Goal: Task Accomplishment & Management: Manage account settings

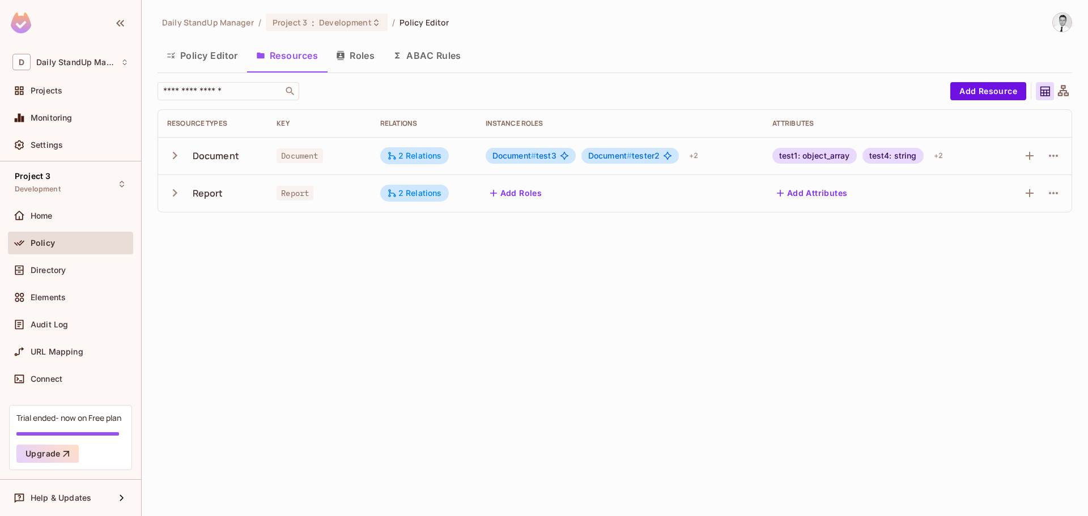
click at [535, 151] on span "#" at bounding box center [533, 156] width 5 height 10
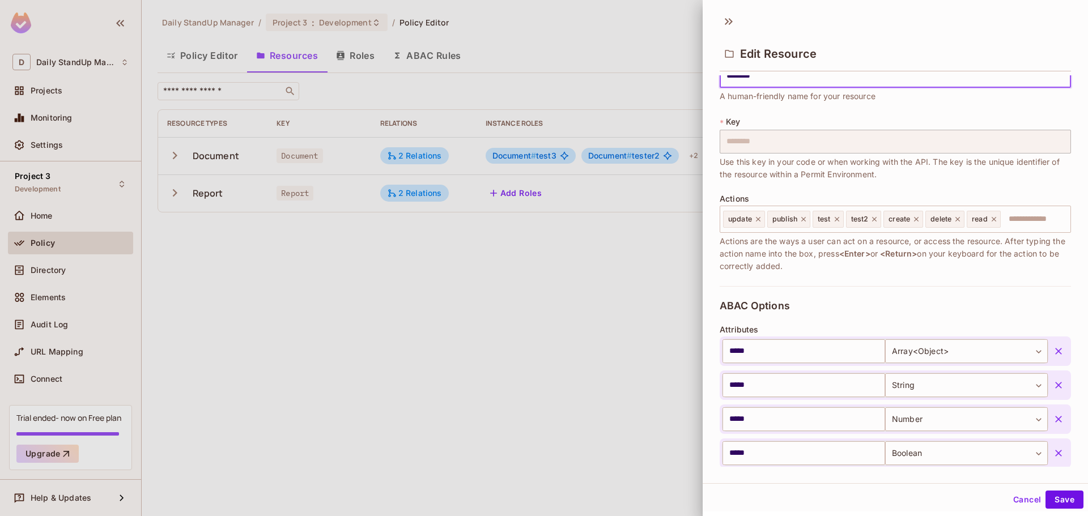
scroll to position [326, 0]
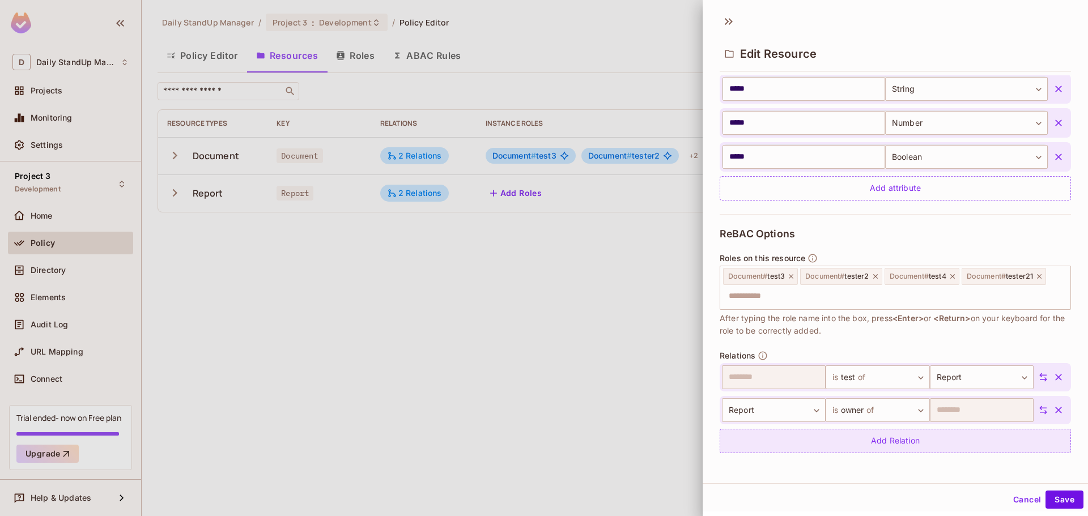
click at [907, 443] on div "Add Relation" at bounding box center [895, 441] width 351 height 24
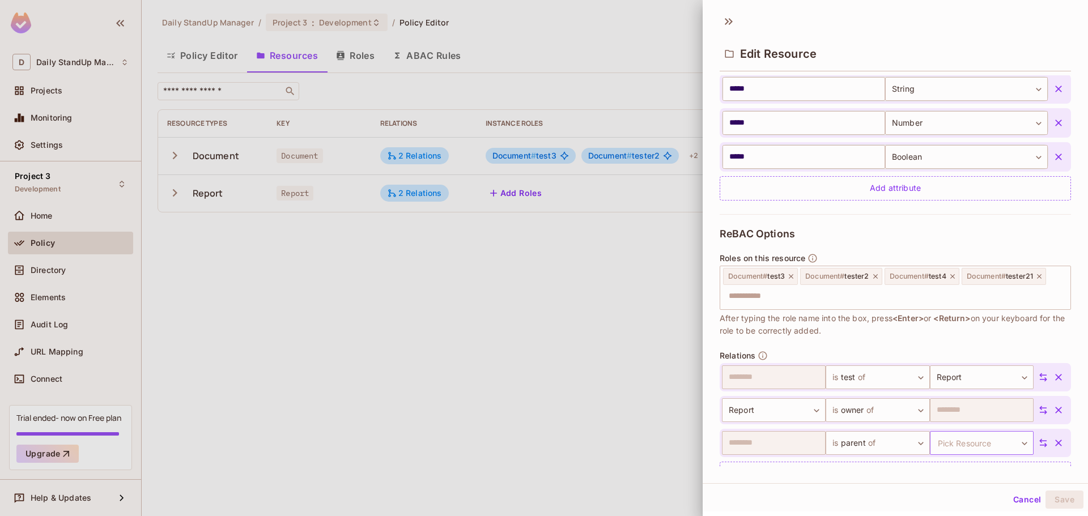
click at [964, 444] on body "D Daily StandUp Manager Projects Monitoring Settings Project 3 Development Home…" at bounding box center [544, 258] width 1088 height 516
click at [972, 328] on div at bounding box center [544, 258] width 1088 height 516
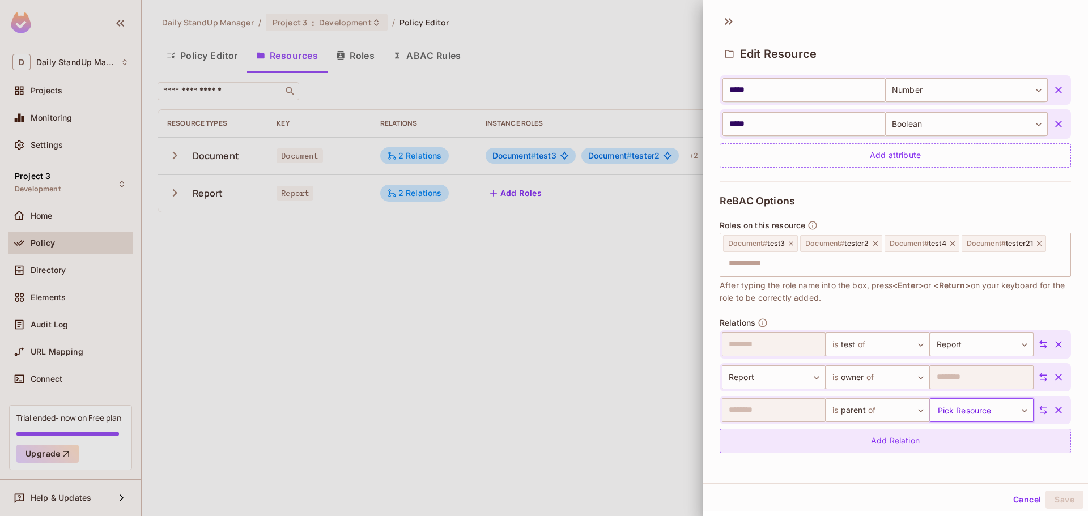
click at [949, 452] on div "Add Relation" at bounding box center [895, 441] width 351 height 24
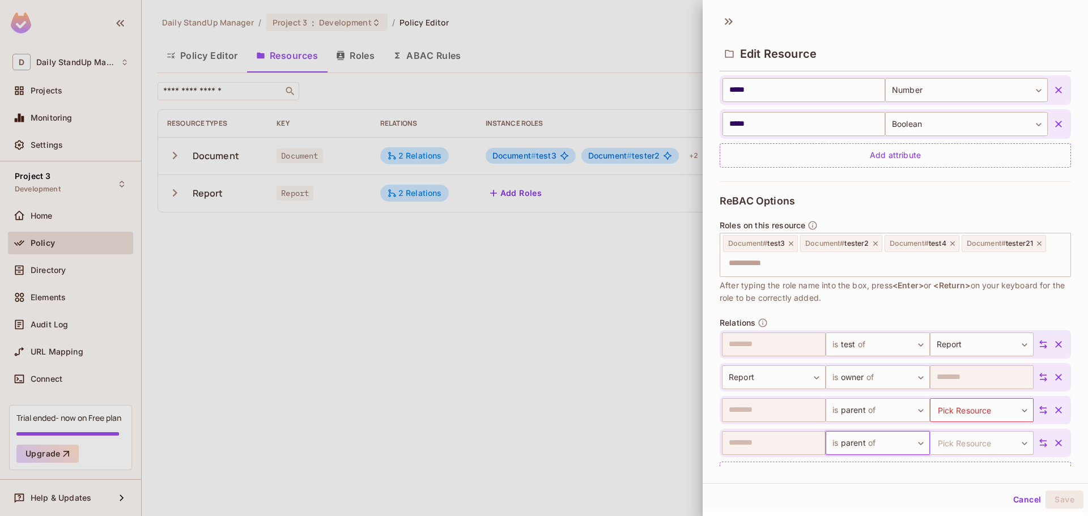
click at [1053, 440] on icon "button" at bounding box center [1058, 443] width 11 height 11
click at [930, 315] on div "ReBAC Options Roles on this resource Document # test3 Document # tester2 Docume…" at bounding box center [895, 324] width 351 height 286
click at [1053, 407] on icon "button" at bounding box center [1058, 410] width 11 height 11
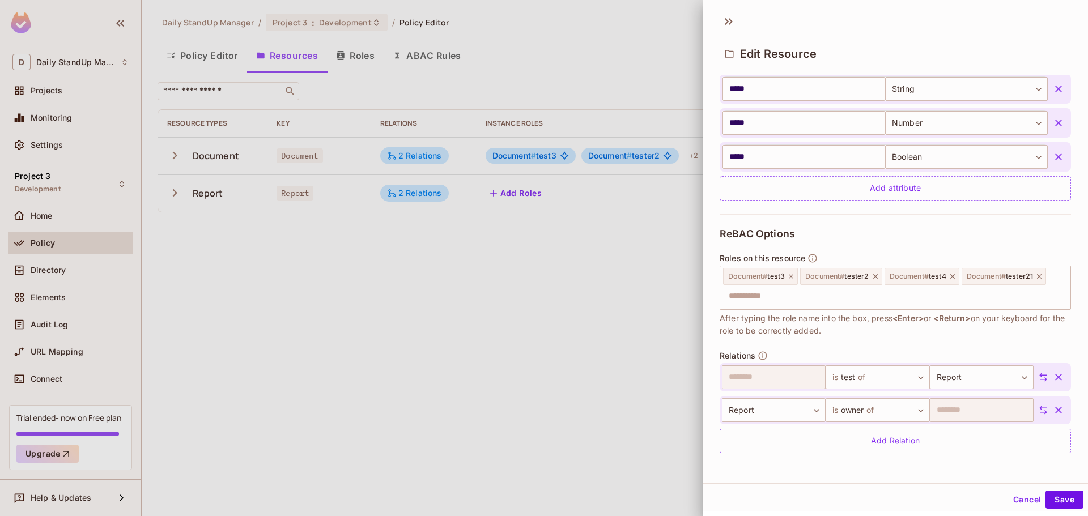
scroll to position [326, 0]
click at [968, 473] on div "**********" at bounding box center [895, 246] width 385 height 476
click at [884, 336] on span "After typing the role name into the box, press <Enter> or <Return> on your keyb…" at bounding box center [895, 324] width 351 height 25
click at [1010, 498] on button "Cancel" at bounding box center [1027, 500] width 37 height 18
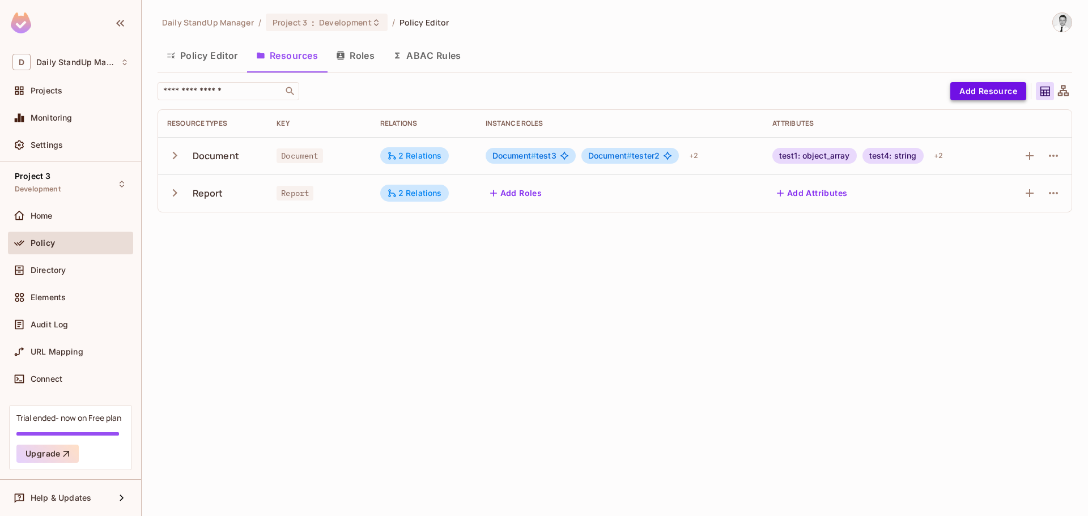
click at [974, 83] on button "Add Resource" at bounding box center [989, 91] width 76 height 18
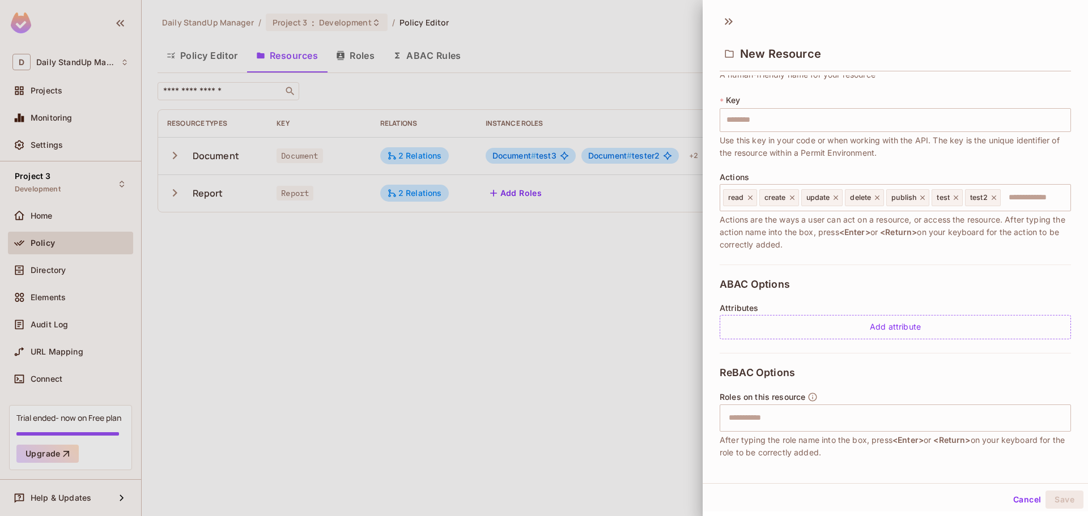
scroll to position [107, 0]
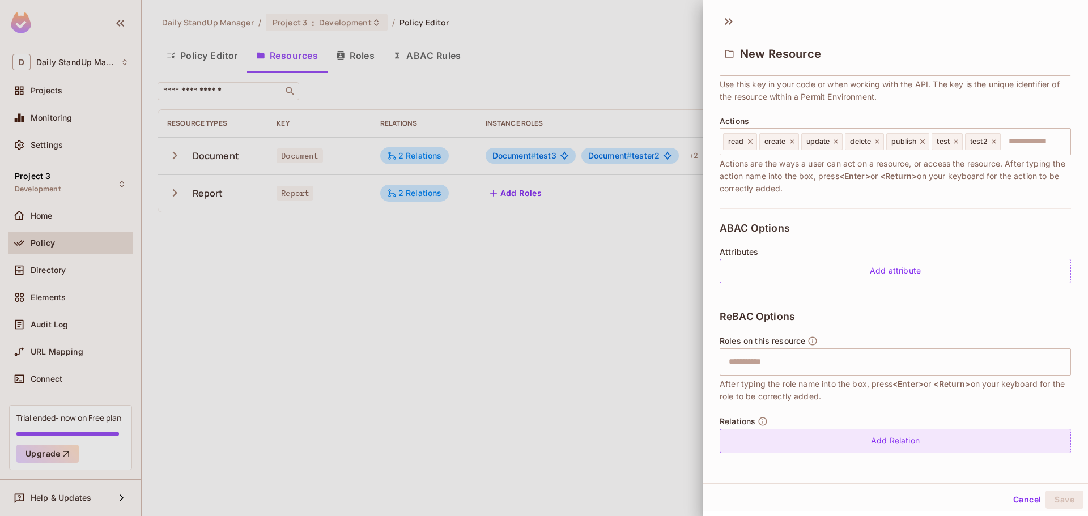
click at [881, 439] on div "Add Relation" at bounding box center [895, 441] width 351 height 24
click at [880, 436] on body "D Daily StandUp Manager Projects Monitoring Settings Project 3 Development Home…" at bounding box center [544, 258] width 1088 height 516
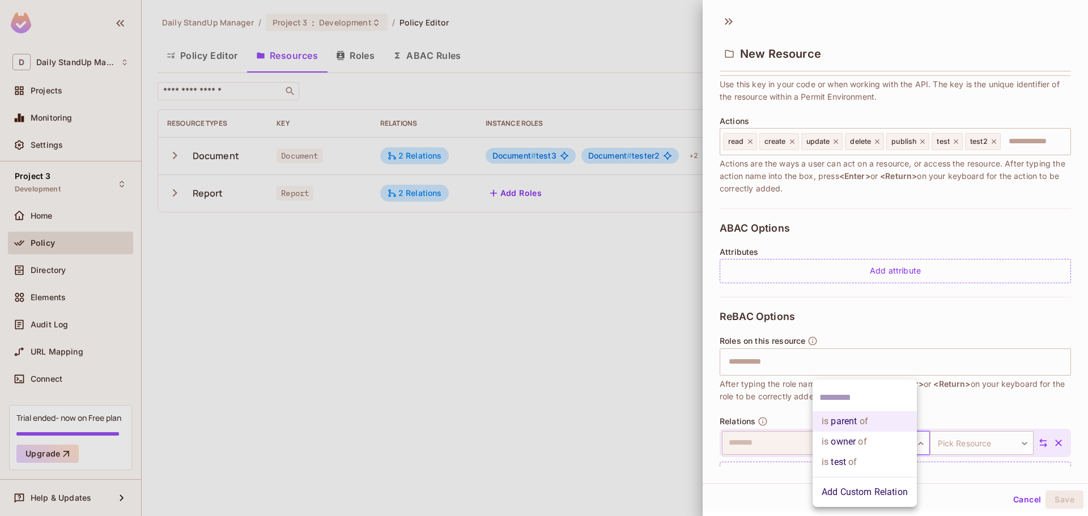
click at [969, 411] on div at bounding box center [544, 258] width 1088 height 516
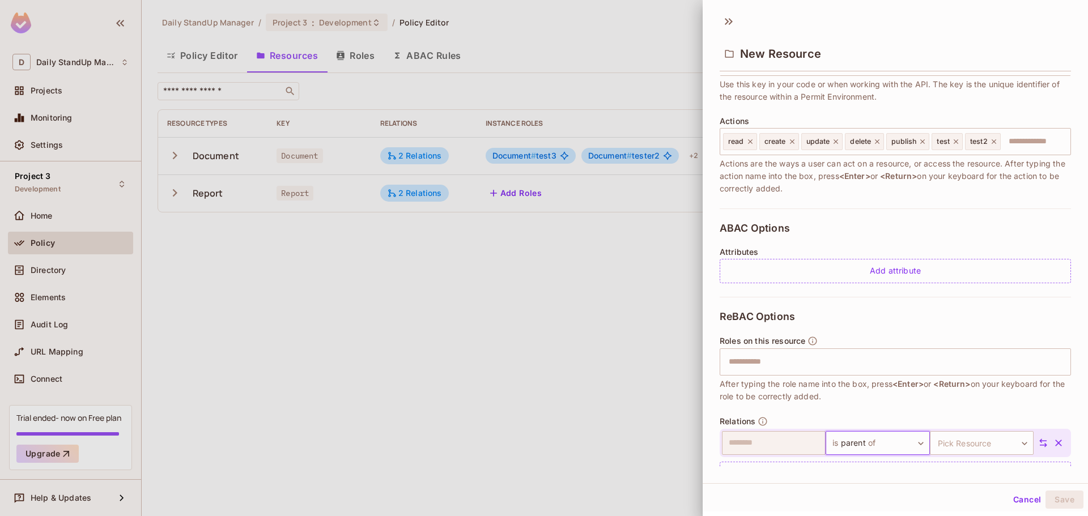
scroll to position [140, 0]
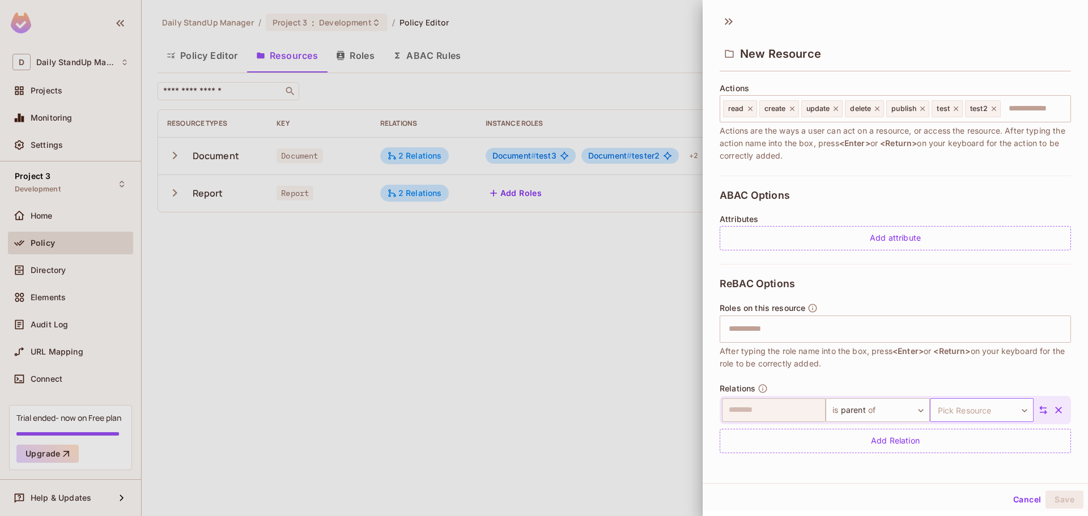
click at [969, 414] on body "D Daily StandUp Manager Projects Monitoring Settings Project 3 Development Home…" at bounding box center [544, 258] width 1088 height 516
click at [946, 295] on div at bounding box center [544, 258] width 1088 height 516
click at [943, 405] on body "D Daily StandUp Manager Projects Monitoring Settings Project 3 Development Home…" at bounding box center [544, 258] width 1088 height 516
click at [845, 480] on div at bounding box center [544, 258] width 1088 height 516
click at [994, 49] on div "New Resource" at bounding box center [895, 53] width 351 height 37
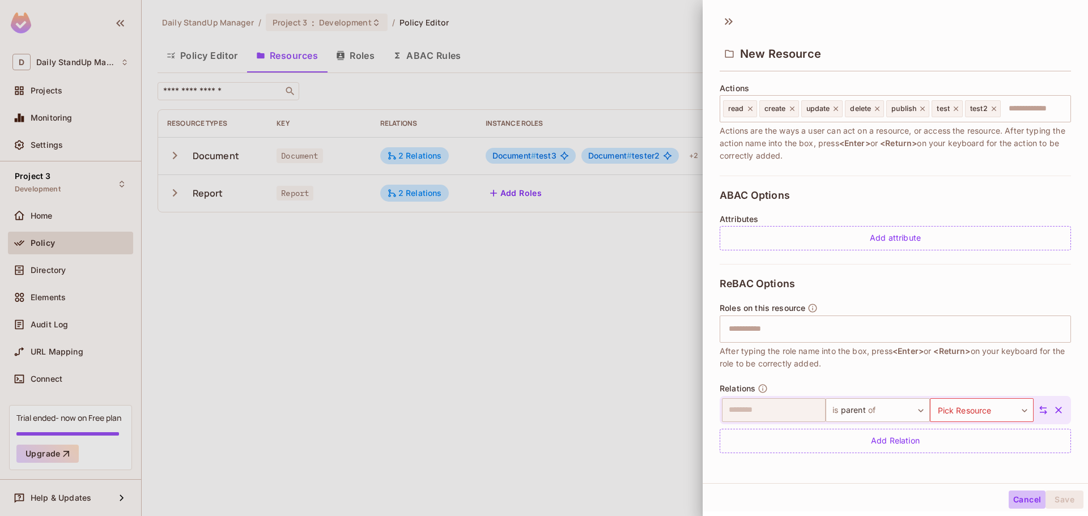
click at [1019, 497] on button "Cancel" at bounding box center [1027, 500] width 37 height 18
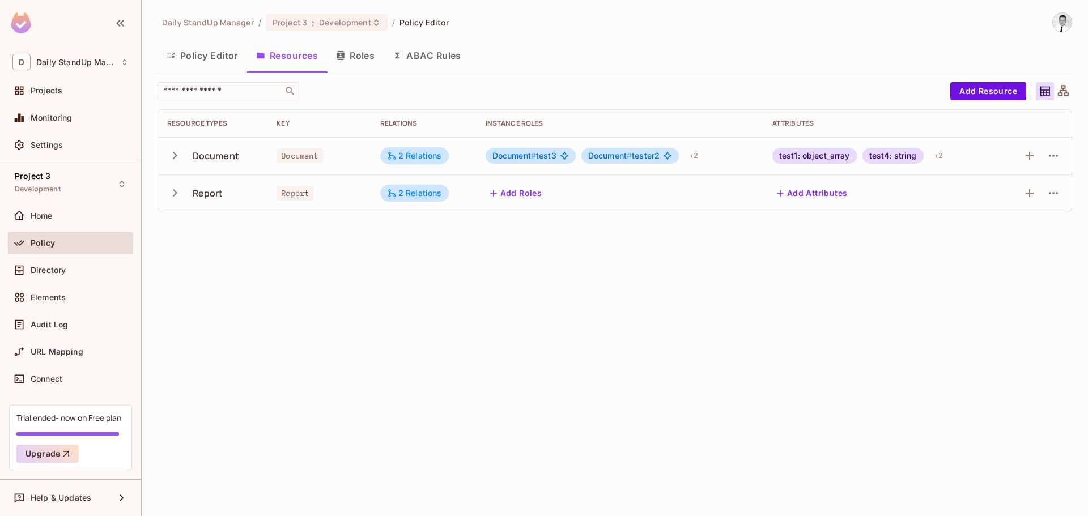
click at [862, 41] on div "Policy Editor Resources Roles ABAC Rules" at bounding box center [615, 55] width 915 height 28
click at [430, 159] on div "2 Relations" at bounding box center [414, 156] width 55 height 10
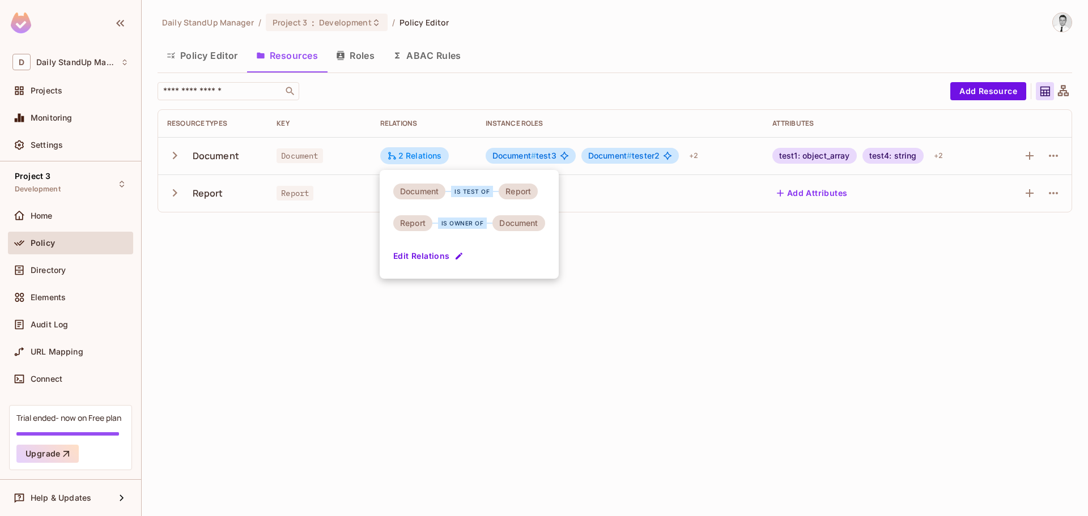
click at [403, 258] on button "Edit Relations" at bounding box center [429, 256] width 73 height 18
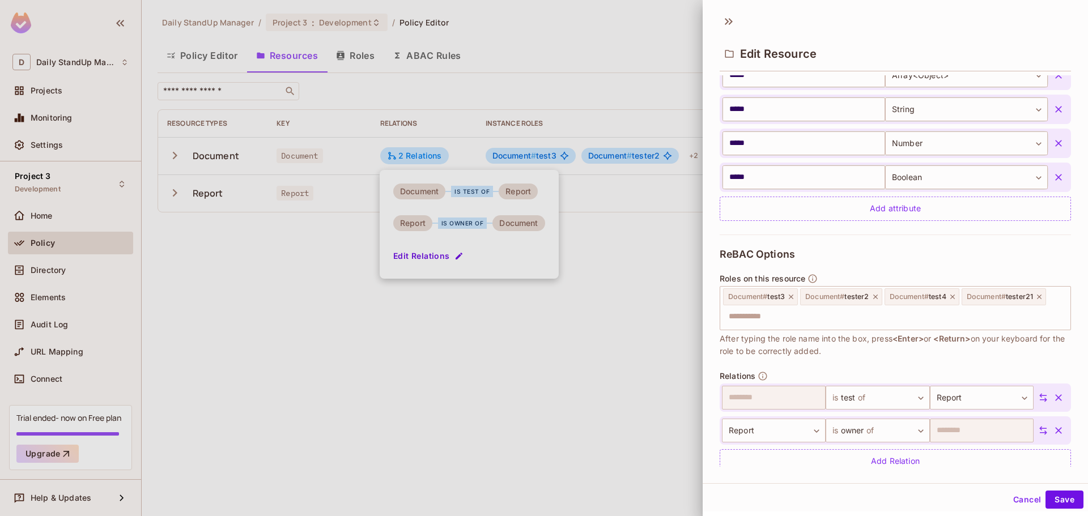
scroll to position [0, 0]
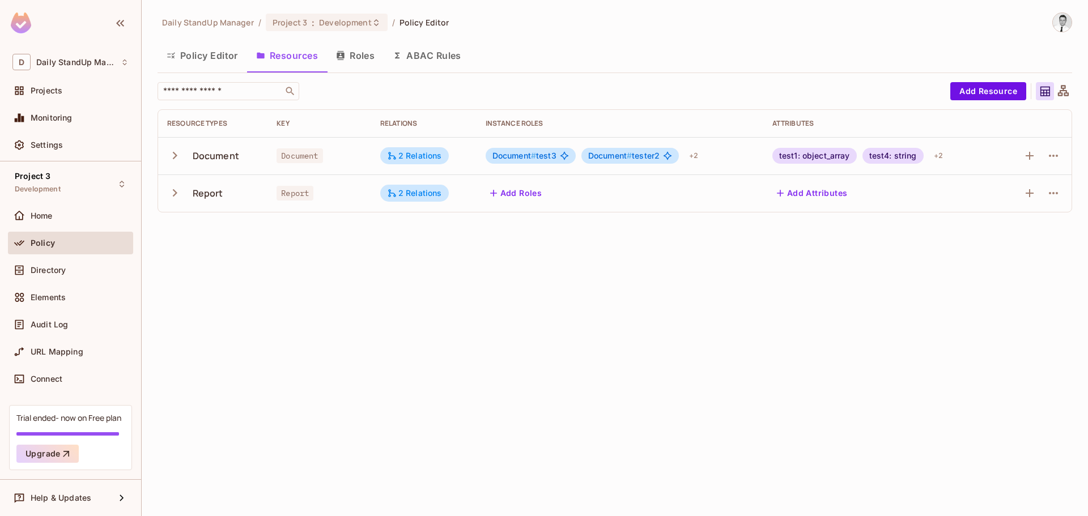
click at [512, 152] on span "Document #" at bounding box center [515, 156] width 44 height 10
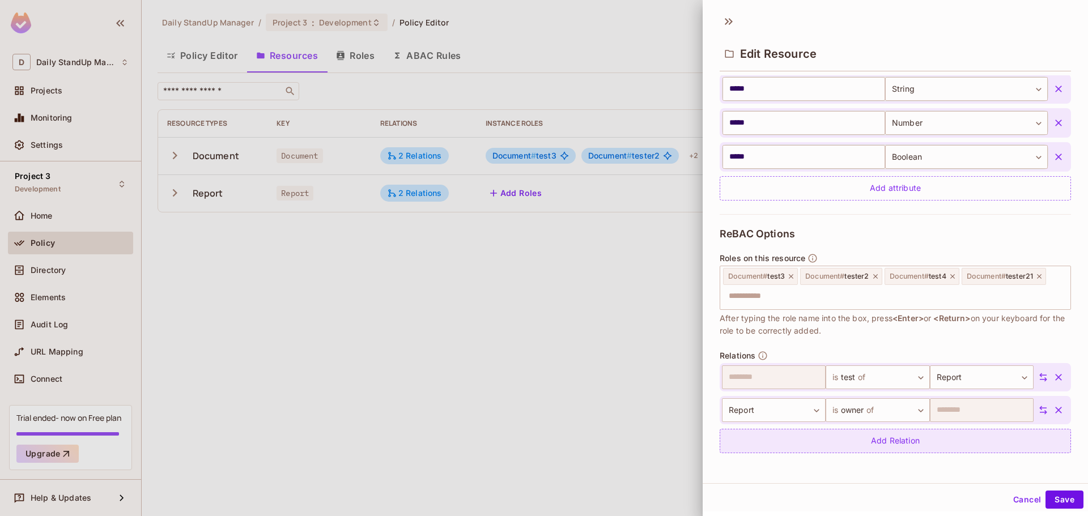
scroll to position [2, 0]
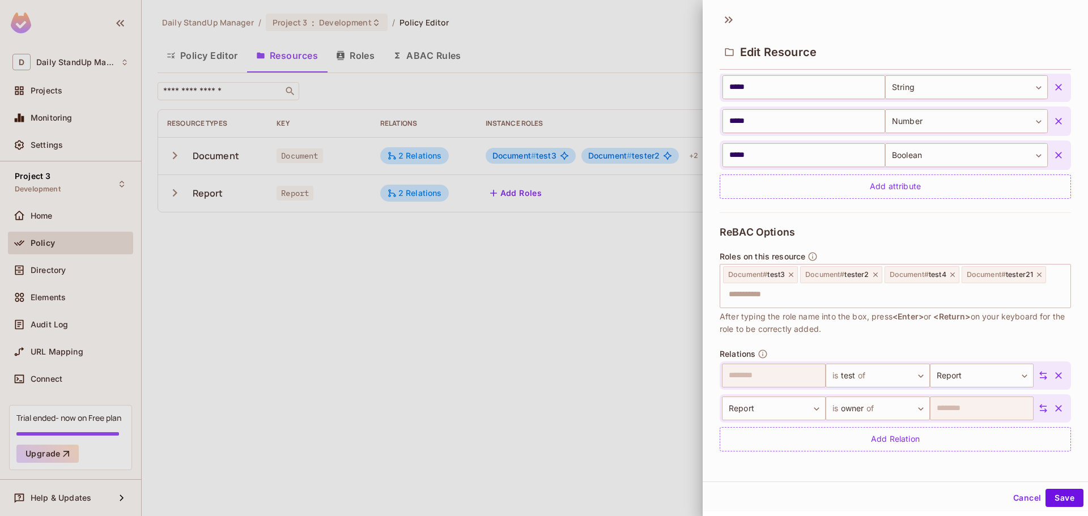
click at [920, 476] on div "**********" at bounding box center [895, 244] width 385 height 476
click at [1055, 374] on icon "button" at bounding box center [1058, 375] width 7 height 7
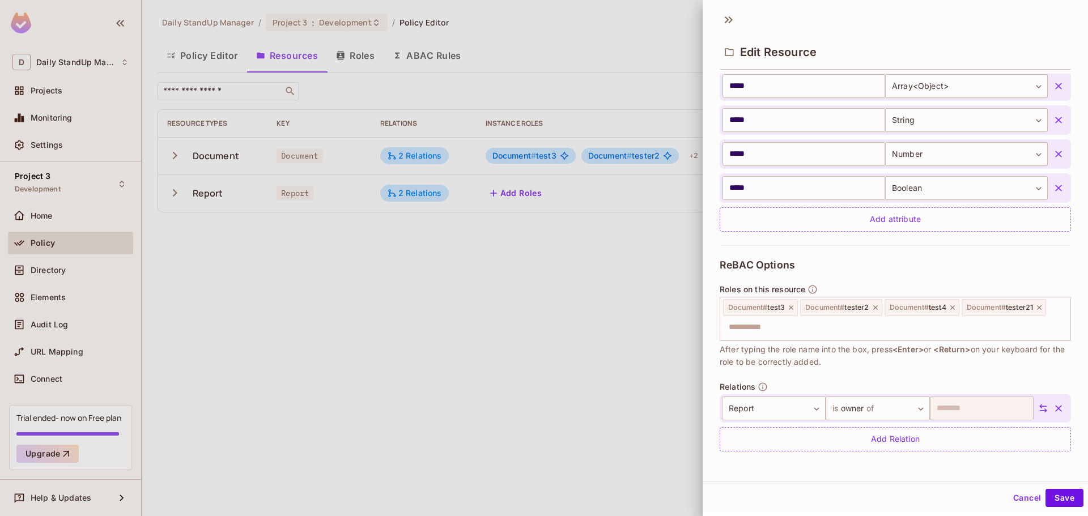
scroll to position [293, 0]
click at [1058, 501] on button "Save" at bounding box center [1065, 498] width 38 height 18
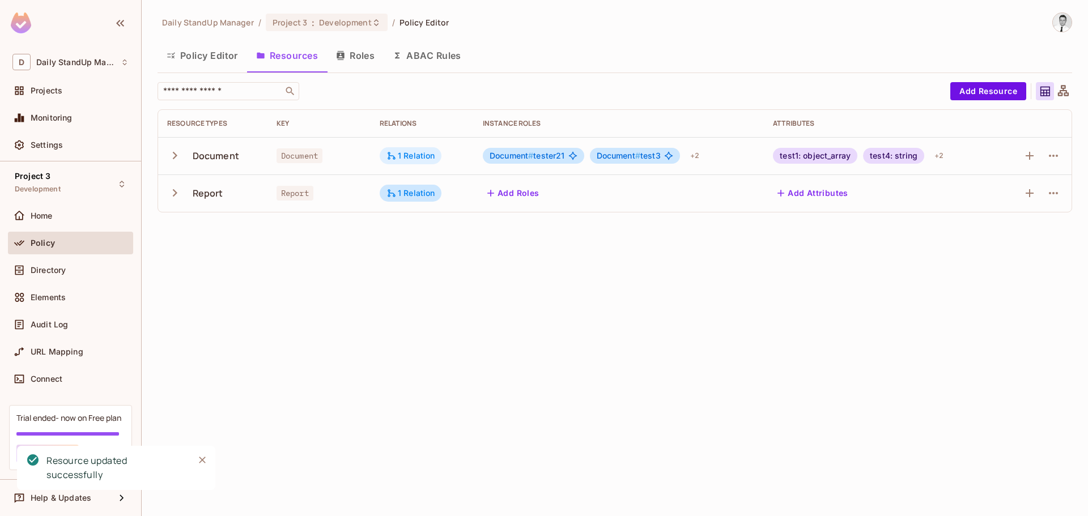
click at [415, 160] on div "1 Relation" at bounding box center [411, 156] width 49 height 10
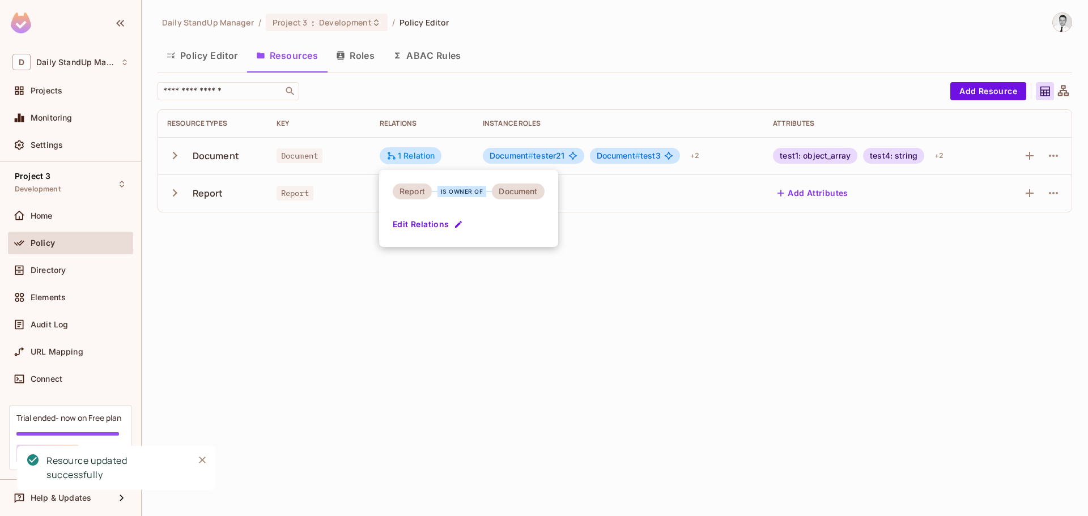
click at [426, 219] on button "Edit Relations" at bounding box center [429, 224] width 73 height 18
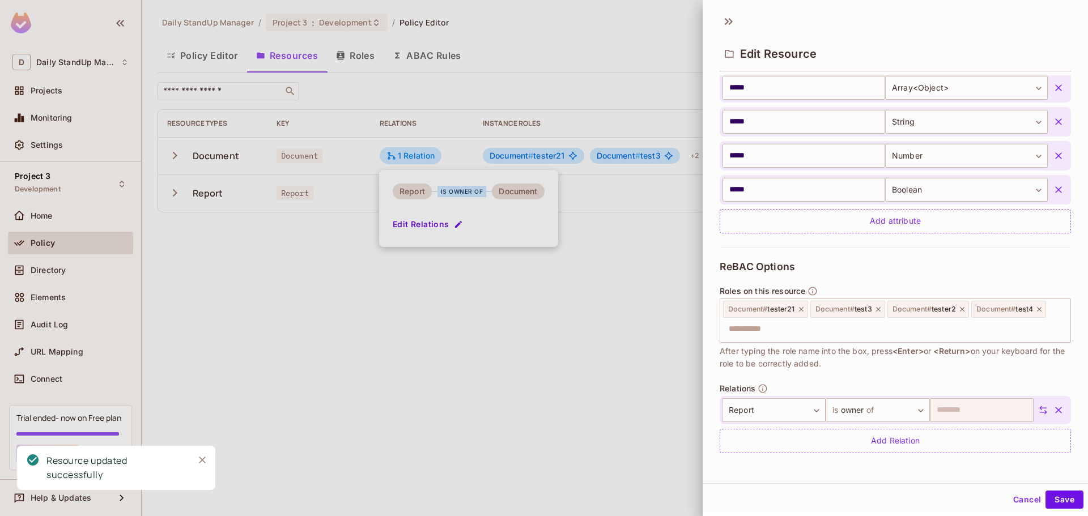
scroll to position [2, 0]
click at [874, 400] on body "D Daily StandUp Manager Projects Monitoring Settings Project 3 Development Home…" at bounding box center [544, 258] width 1088 height 516
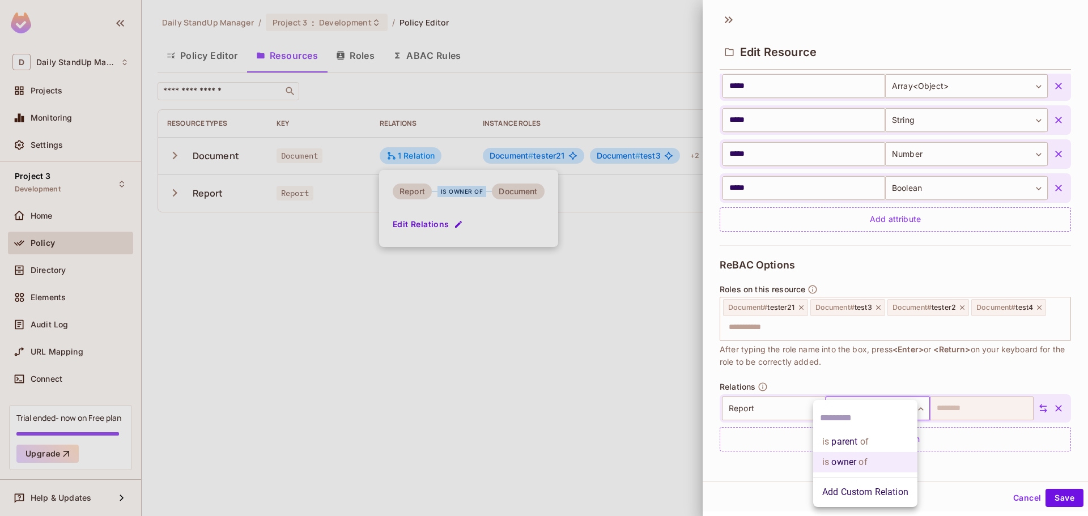
click at [846, 420] on input "text" at bounding box center [865, 418] width 91 height 18
click at [872, 489] on li "Add Custom Relation" at bounding box center [865, 492] width 104 height 20
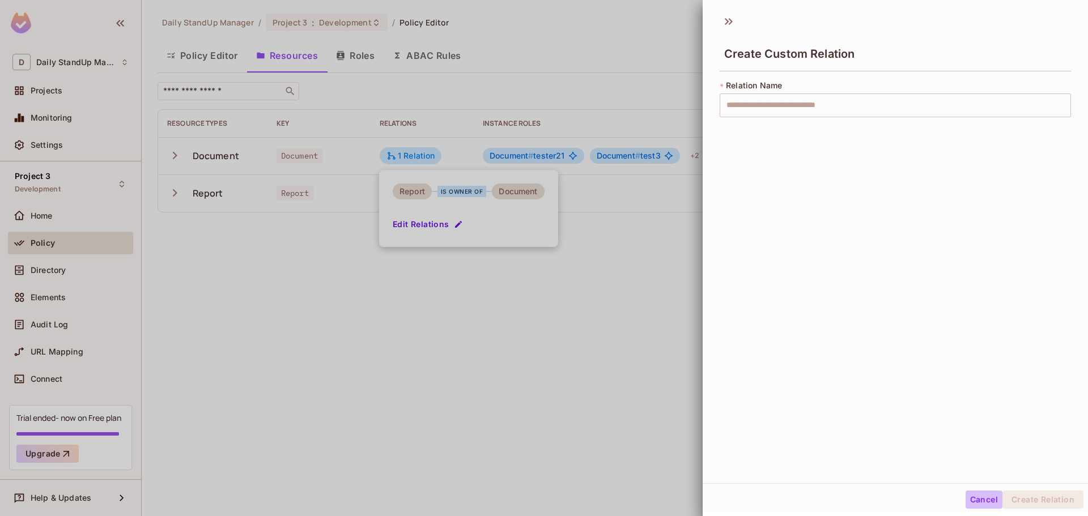
click at [973, 501] on button "Cancel" at bounding box center [984, 500] width 37 height 18
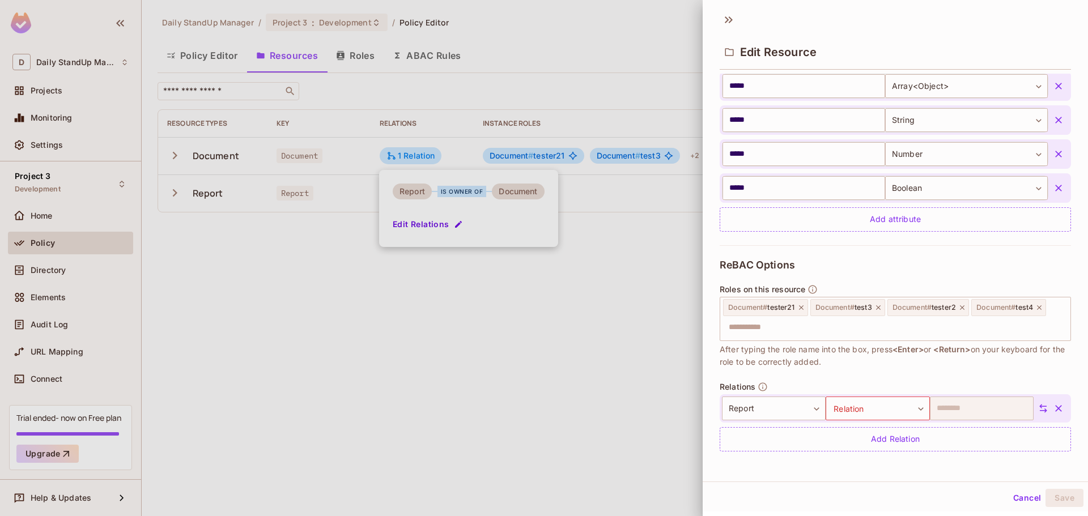
click at [553, 372] on div at bounding box center [544, 258] width 1088 height 516
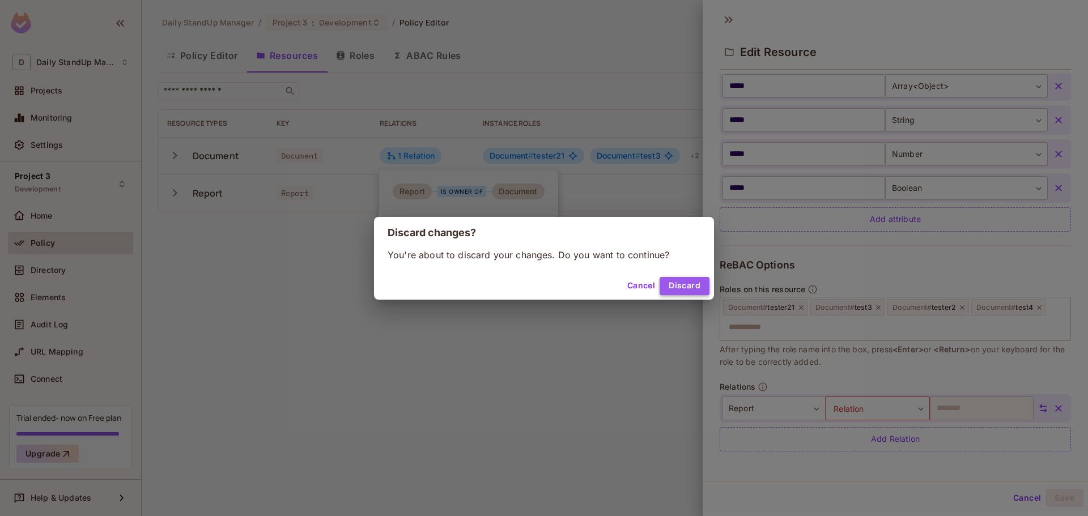
click at [691, 281] on button "Discard" at bounding box center [685, 286] width 50 height 18
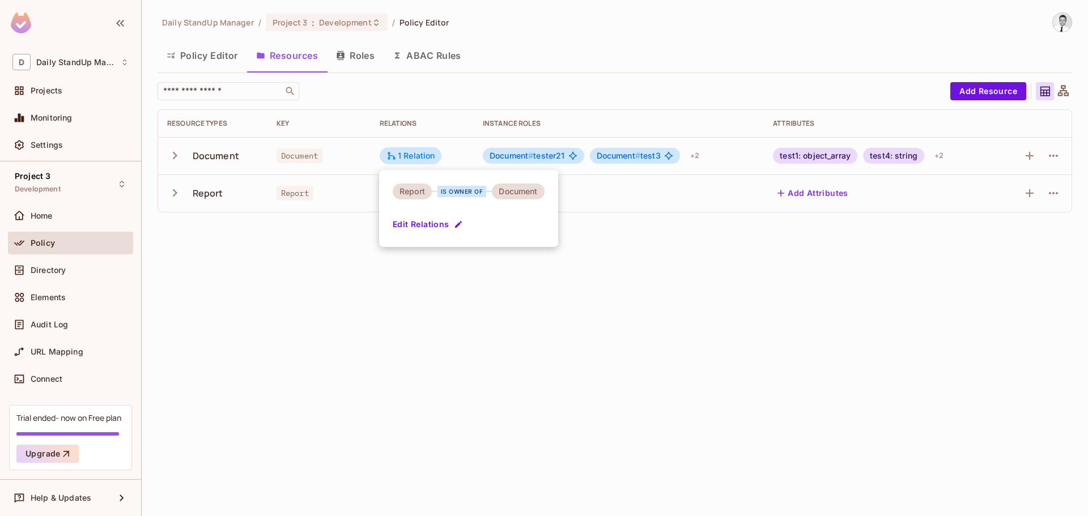
click at [652, 325] on div at bounding box center [544, 258] width 1088 height 516
click at [617, 68] on div "Policy Editor Resources Roles ABAC Rules" at bounding box center [615, 55] width 915 height 28
click at [236, 94] on input "text" at bounding box center [220, 91] width 119 height 11
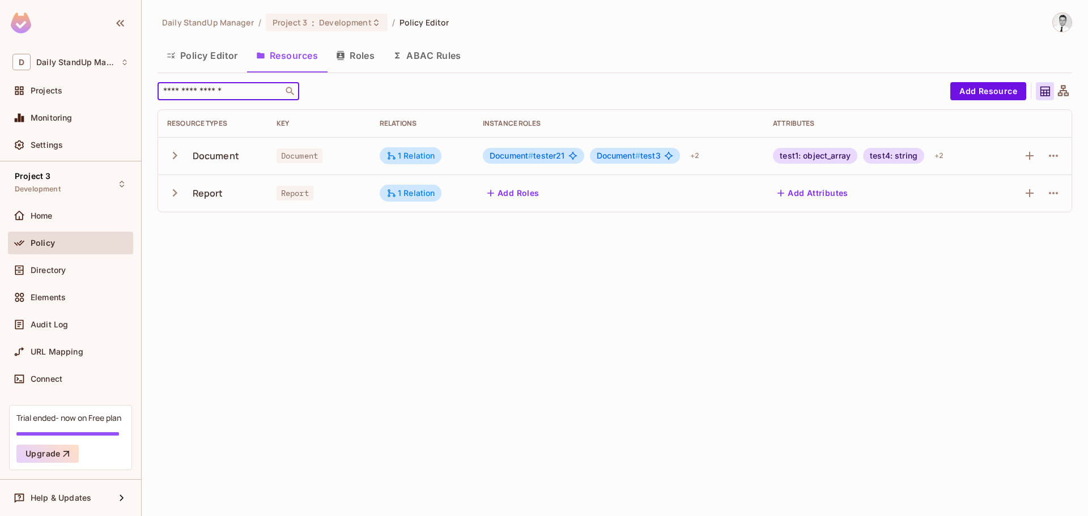
click at [333, 62] on button "Roles" at bounding box center [355, 55] width 57 height 28
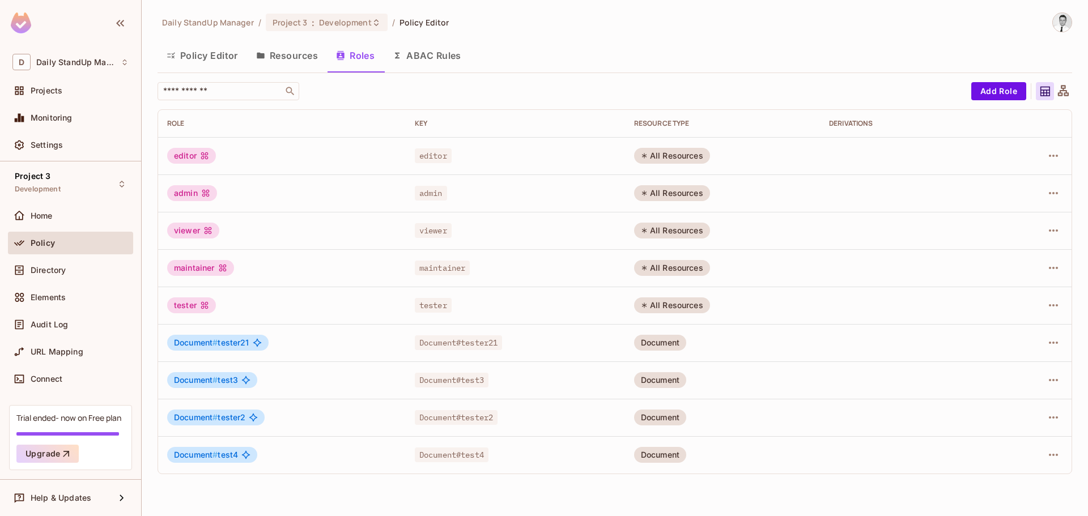
click at [195, 152] on div "editor" at bounding box center [191, 156] width 49 height 16
click at [220, 154] on div "editor" at bounding box center [282, 156] width 230 height 16
click at [208, 154] on div "editor" at bounding box center [191, 156] width 49 height 16
click at [208, 154] on icon at bounding box center [204, 155] width 7 height 7
click at [458, 149] on td "editor" at bounding box center [515, 155] width 219 height 37
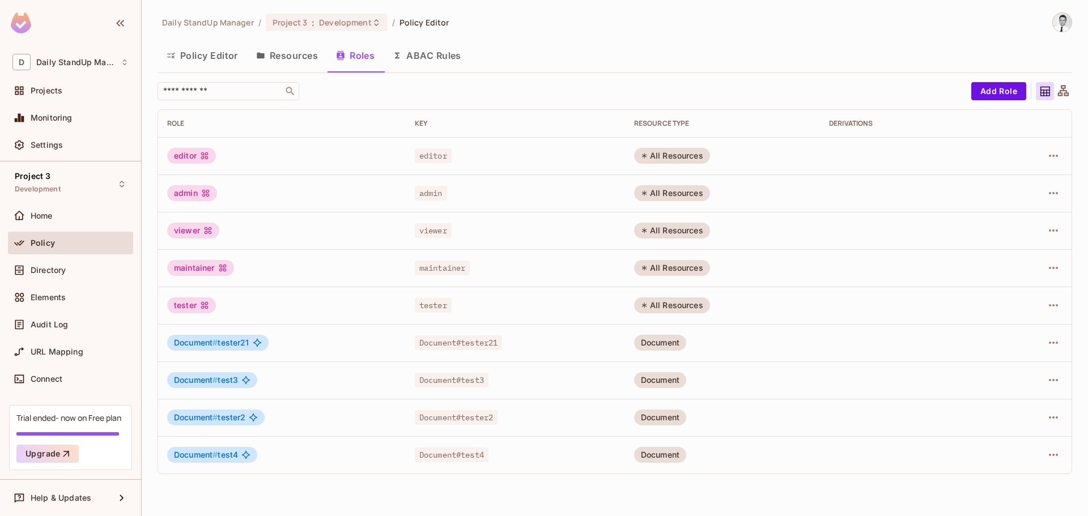
click at [672, 151] on div "All Resources" at bounding box center [672, 156] width 76 height 16
click at [806, 147] on td "All Resources" at bounding box center [722, 155] width 195 height 37
click at [1045, 151] on div at bounding box center [1034, 156] width 57 height 18
click at [1052, 156] on icon "button" at bounding box center [1054, 156] width 14 height 14
click at [991, 206] on div "Edit Attributes" at bounding box center [1014, 206] width 56 height 11
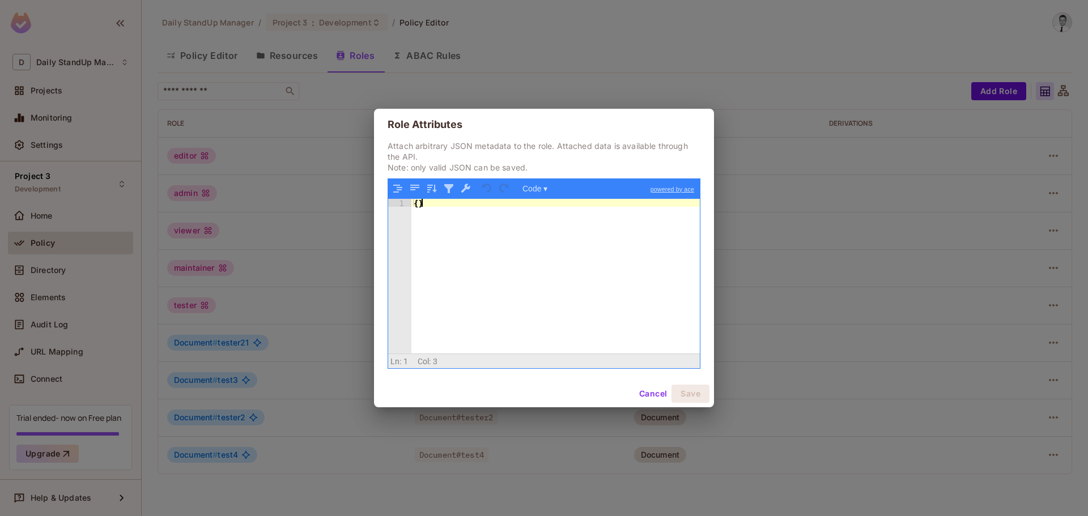
click at [451, 288] on div "{ }" at bounding box center [556, 284] width 289 height 171
click at [418, 206] on div "{ }" at bounding box center [556, 284] width 289 height 171
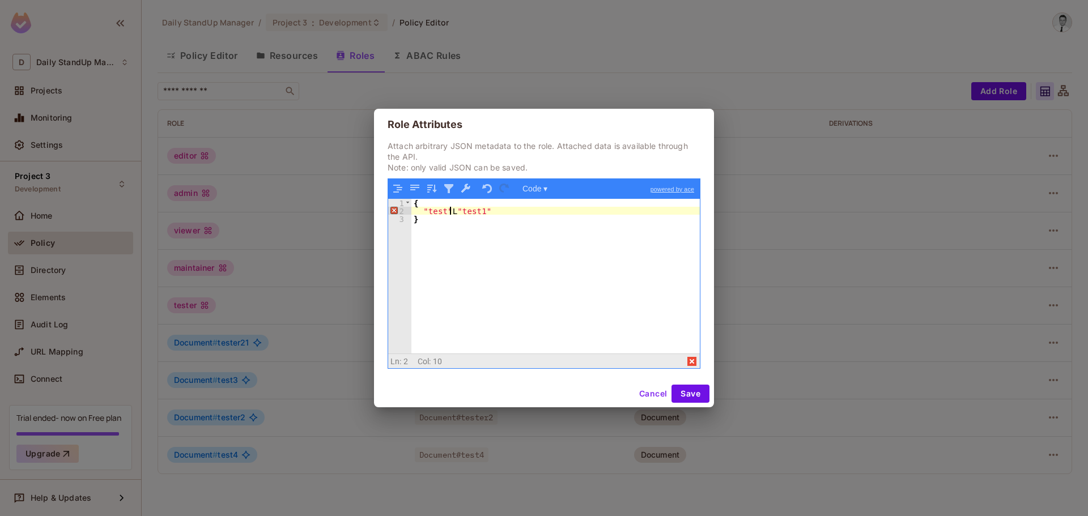
click at [452, 214] on div "{ "test" L "test1" }" at bounding box center [556, 284] width 289 height 171
click at [675, 158] on p "Attach arbitrary JSON metadata to the role. Attached data is available through …" at bounding box center [544, 157] width 313 height 32
click at [689, 392] on button "Save" at bounding box center [691, 394] width 38 height 18
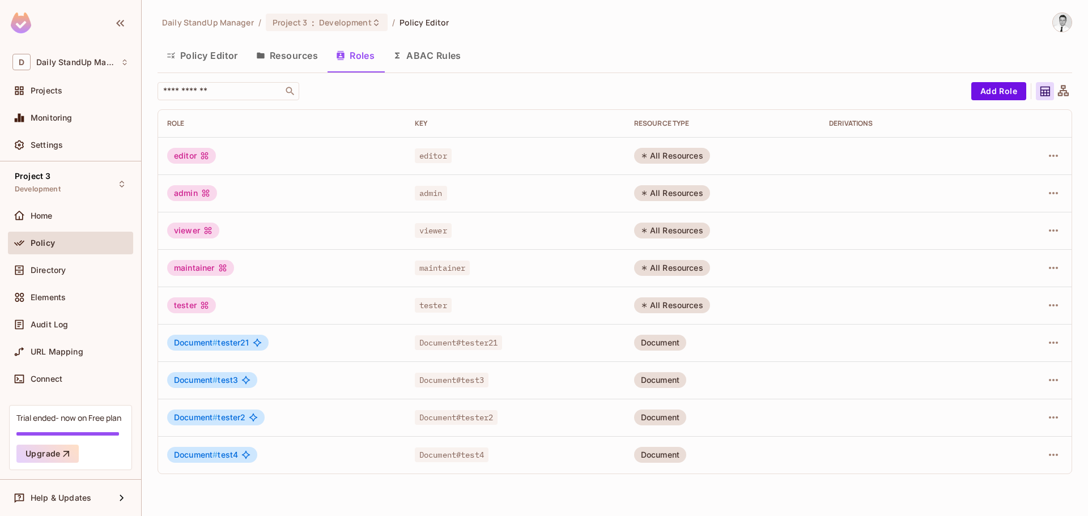
click at [205, 155] on icon at bounding box center [204, 155] width 7 height 7
click at [193, 159] on div "editor" at bounding box center [191, 156] width 49 height 16
click at [1048, 154] on icon "button" at bounding box center [1054, 156] width 14 height 14
click at [1008, 203] on div "Edit Attributes" at bounding box center [1014, 206] width 56 height 11
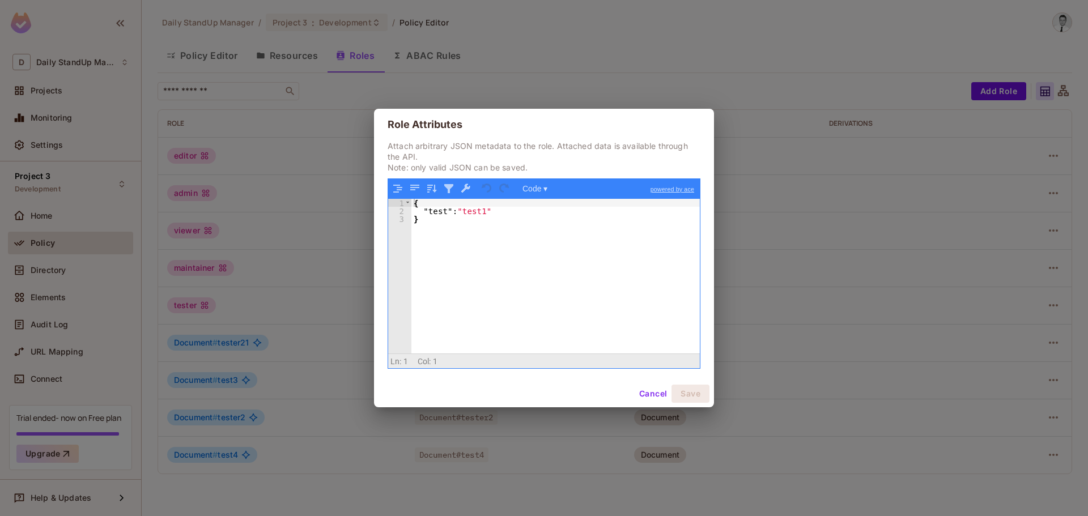
click at [559, 226] on div "{ "test" : "test1" }" at bounding box center [556, 284] width 289 height 171
click at [648, 388] on button "Cancel" at bounding box center [653, 394] width 37 height 18
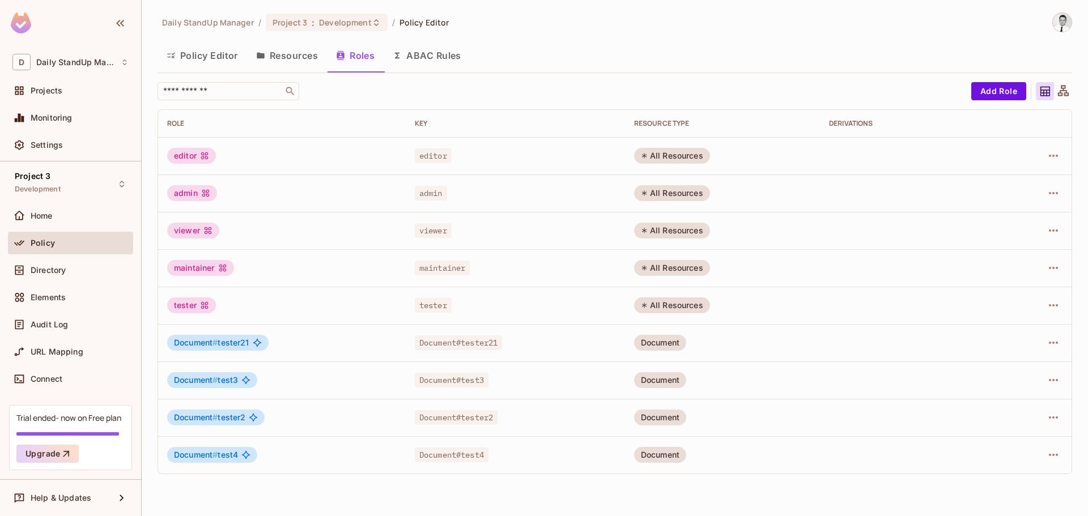
click at [298, 51] on button "Resources" at bounding box center [287, 55] width 80 height 28
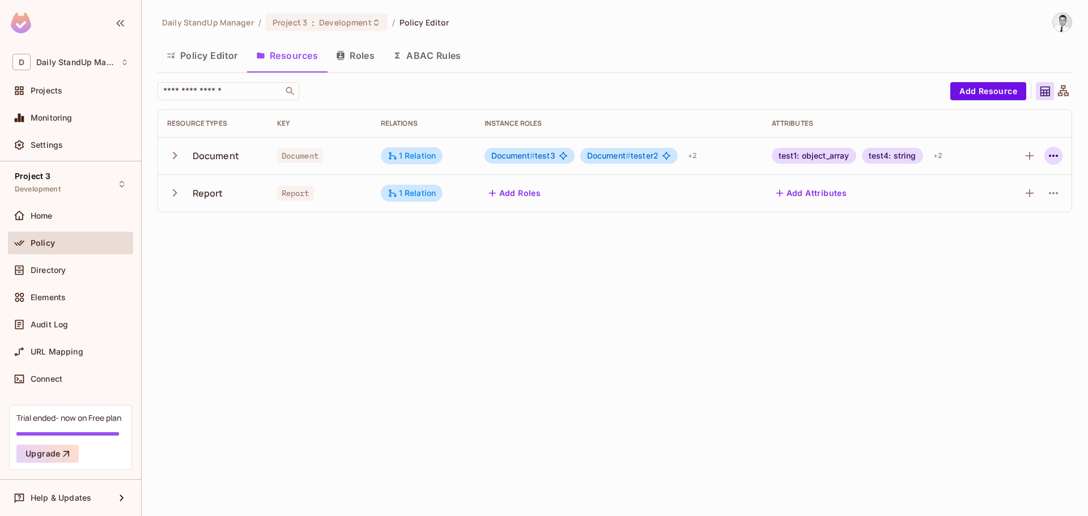
click at [1057, 157] on icon "button" at bounding box center [1054, 156] width 14 height 14
click at [935, 129] on div at bounding box center [544, 258] width 1088 height 516
click at [905, 162] on div "test4: string" at bounding box center [892, 156] width 61 height 16
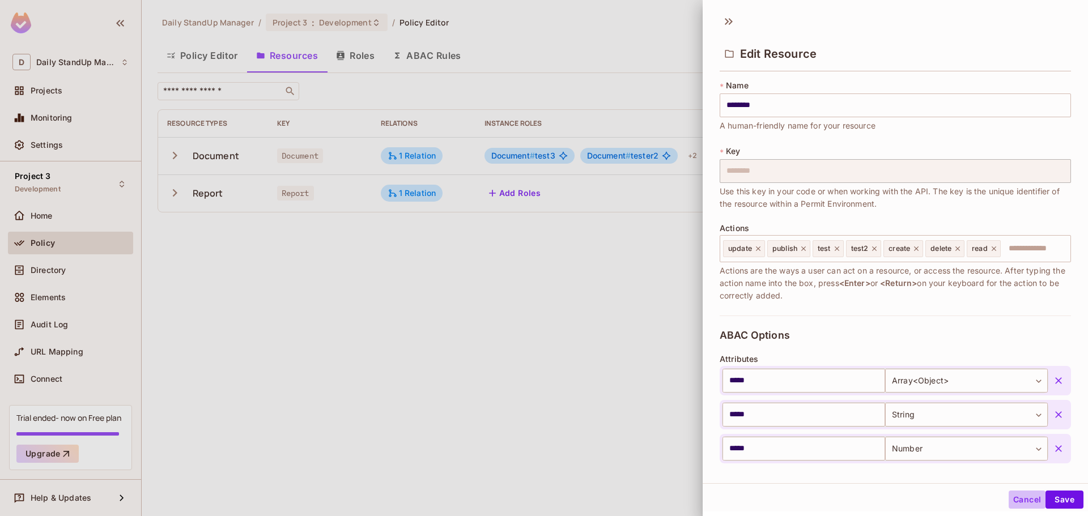
click at [1009, 500] on button "Cancel" at bounding box center [1027, 500] width 37 height 18
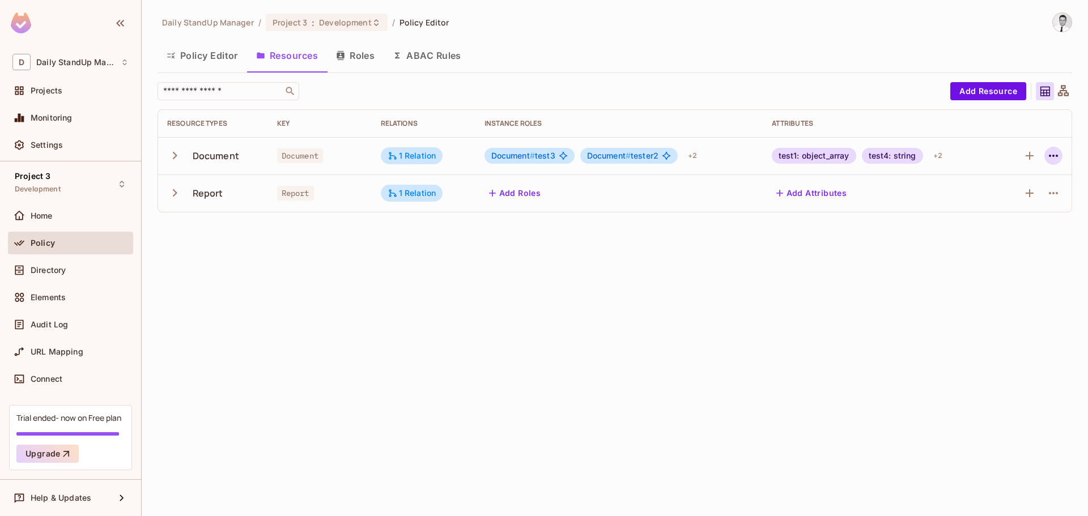
click at [1061, 158] on button "button" at bounding box center [1054, 156] width 18 height 18
click at [738, 87] on div at bounding box center [544, 258] width 1088 height 516
click at [357, 54] on button "Roles" at bounding box center [355, 55] width 57 height 28
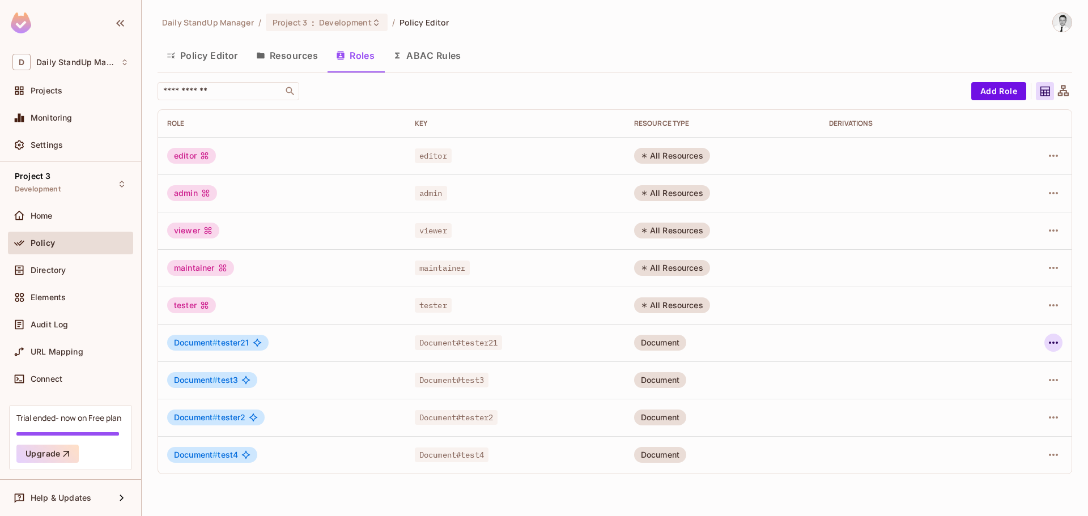
click at [1057, 338] on icon "button" at bounding box center [1054, 343] width 14 height 14
click at [1007, 393] on div "Edit Attributes" at bounding box center [1014, 393] width 56 height 11
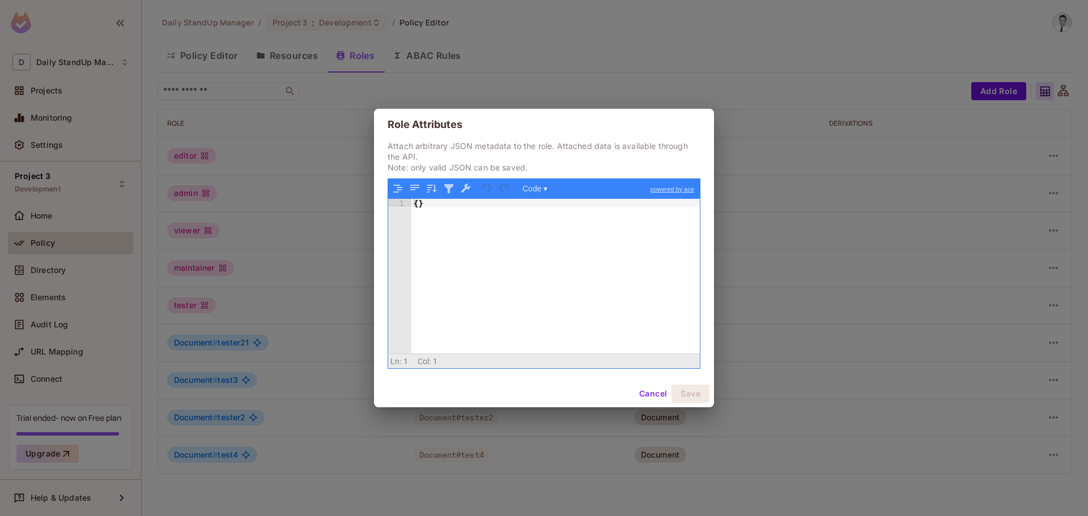
click at [650, 397] on button "Cancel" at bounding box center [653, 394] width 37 height 18
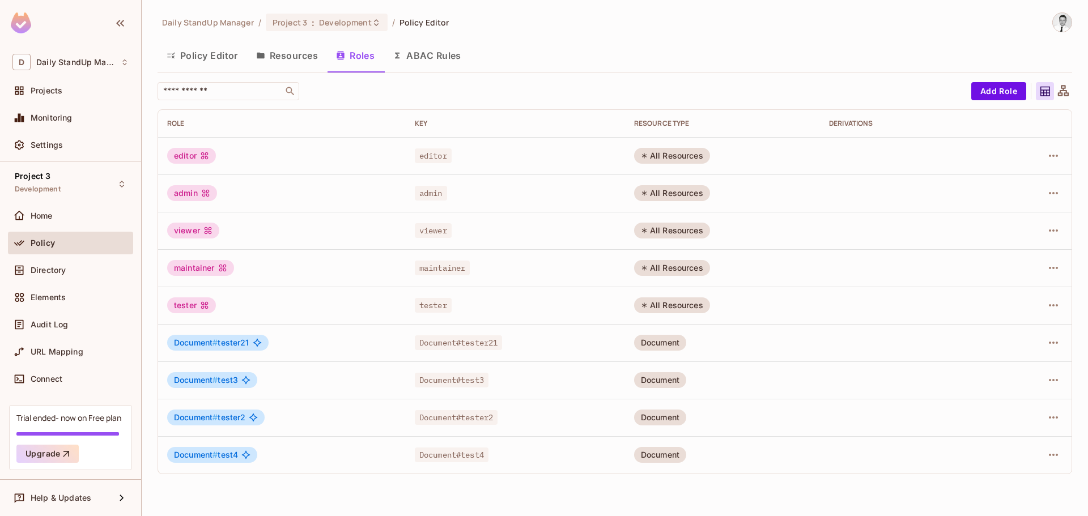
click at [571, 120] on div "Key" at bounding box center [515, 123] width 201 height 9
click at [1051, 156] on icon "button" at bounding box center [1053, 156] width 9 height 2
click at [664, 61] on div at bounding box center [544, 258] width 1088 height 516
click at [1057, 156] on icon "button" at bounding box center [1053, 156] width 9 height 2
click at [1000, 220] on li "Delete Role" at bounding box center [1005, 231] width 100 height 25
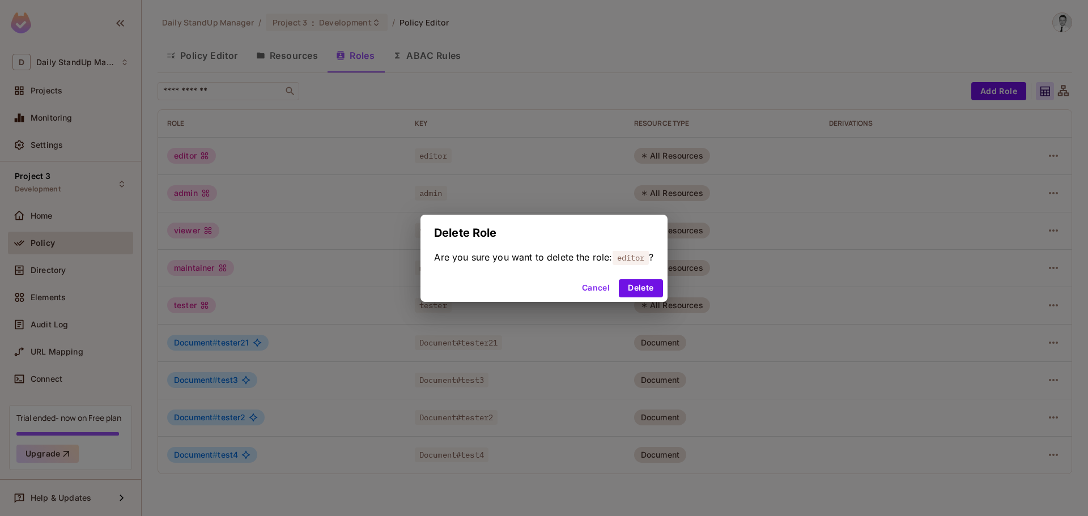
click at [592, 287] on button "Cancel" at bounding box center [596, 288] width 37 height 18
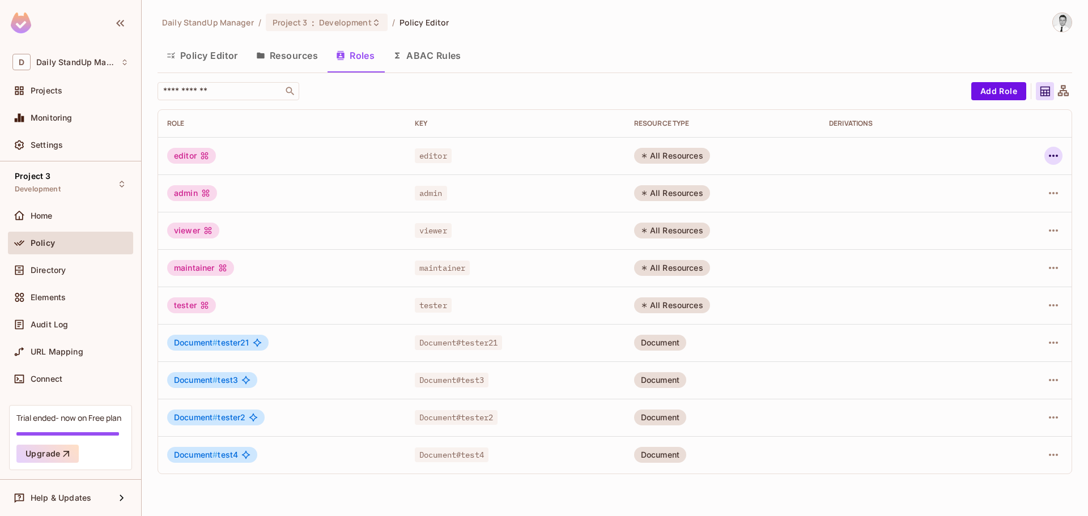
click at [1054, 155] on icon "button" at bounding box center [1053, 156] width 9 height 2
click at [997, 201] on div "Edit Attributes" at bounding box center [1014, 206] width 56 height 11
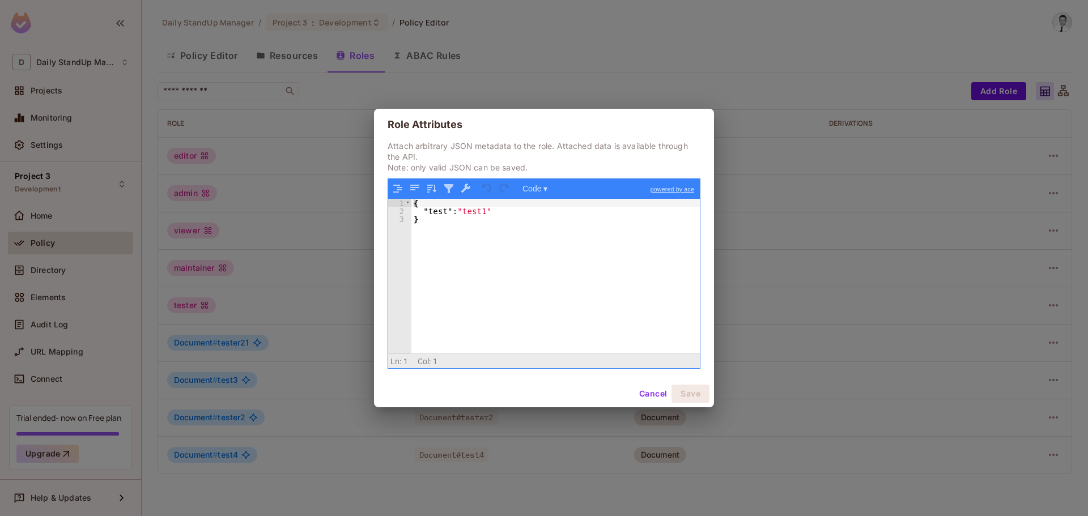
click at [498, 225] on div "{ "test" : "test1" }" at bounding box center [556, 284] width 289 height 171
click at [643, 137] on h2 "Role Attributes" at bounding box center [544, 125] width 340 height 32
click at [645, 393] on button "Cancel" at bounding box center [653, 394] width 37 height 18
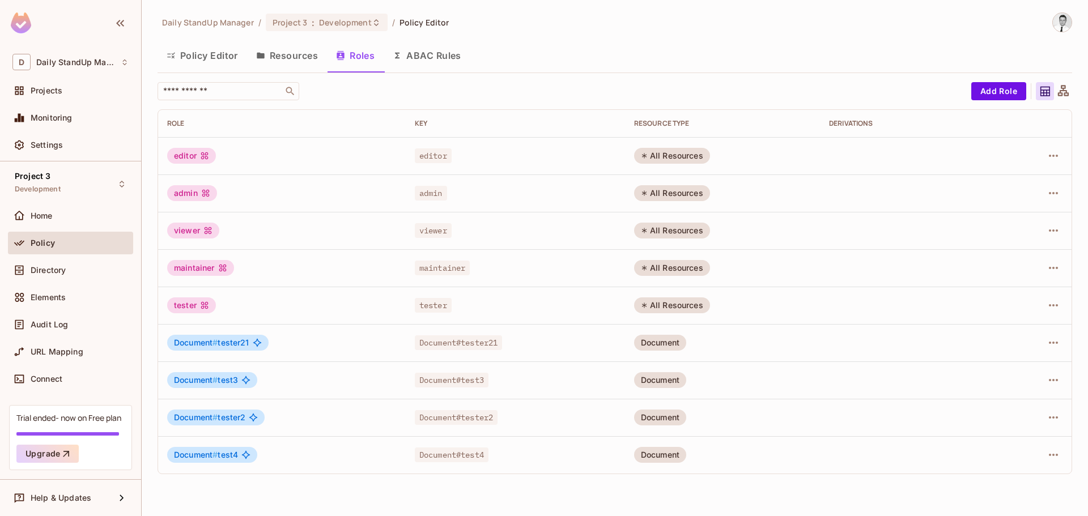
click at [508, 77] on div "Daily StandUp Manager / Project 3 : Development / Policy Editor Policy Editor R…" at bounding box center [615, 247] width 915 height 471
click at [428, 48] on button "ABAC Rules" at bounding box center [427, 55] width 87 height 28
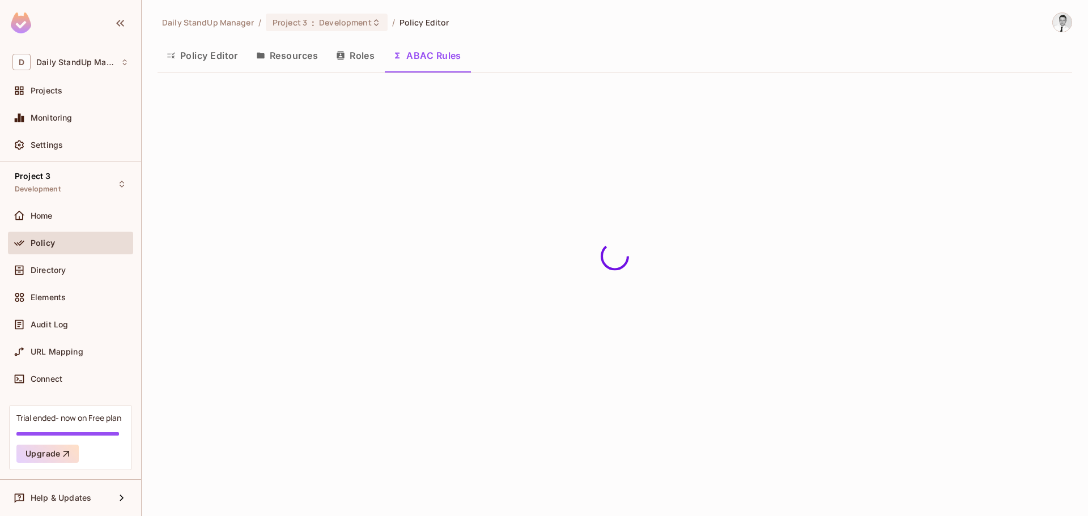
click at [350, 52] on button "Roles" at bounding box center [355, 55] width 57 height 28
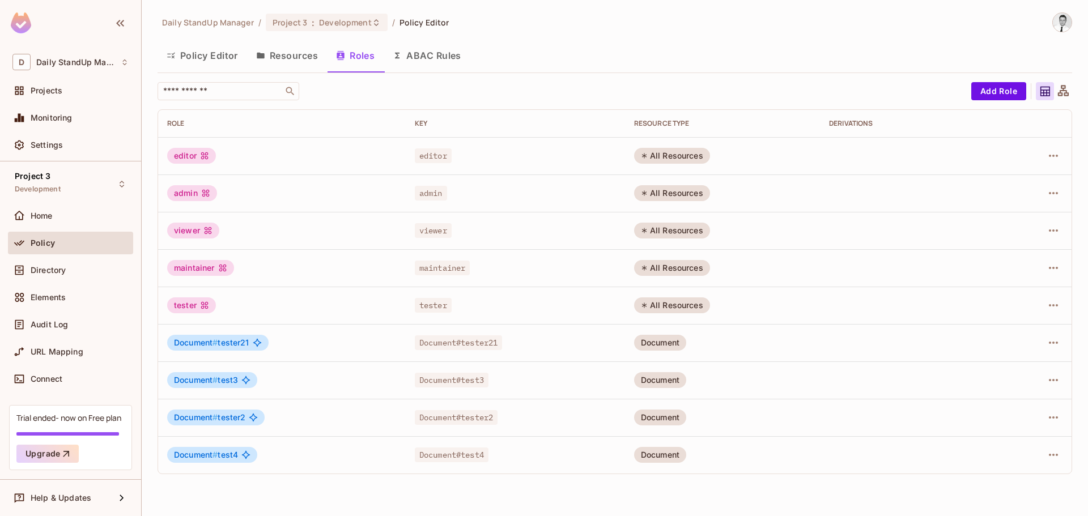
click at [613, 54] on div "Policy Editor Resources Roles ABAC Rules" at bounding box center [615, 55] width 915 height 28
click at [1055, 155] on icon "button" at bounding box center [1054, 156] width 14 height 14
click at [521, 74] on div at bounding box center [544, 258] width 1088 height 516
click at [1050, 148] on button "button" at bounding box center [1054, 156] width 18 height 18
click at [994, 198] on li "Edit Attributes" at bounding box center [1005, 206] width 100 height 25
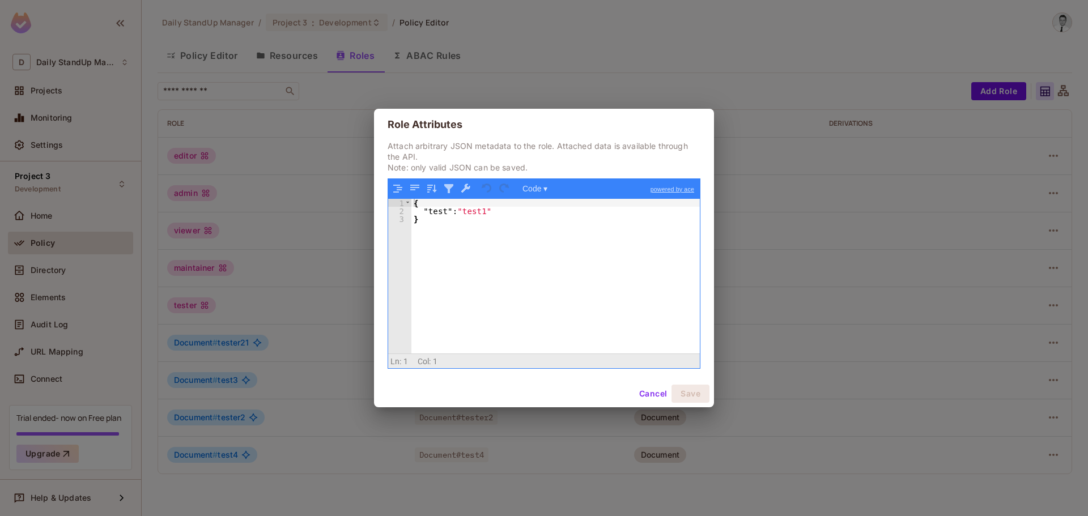
click at [540, 138] on h2 "Role Attributes" at bounding box center [544, 125] width 340 height 32
click at [649, 397] on button "Cancel" at bounding box center [653, 394] width 37 height 18
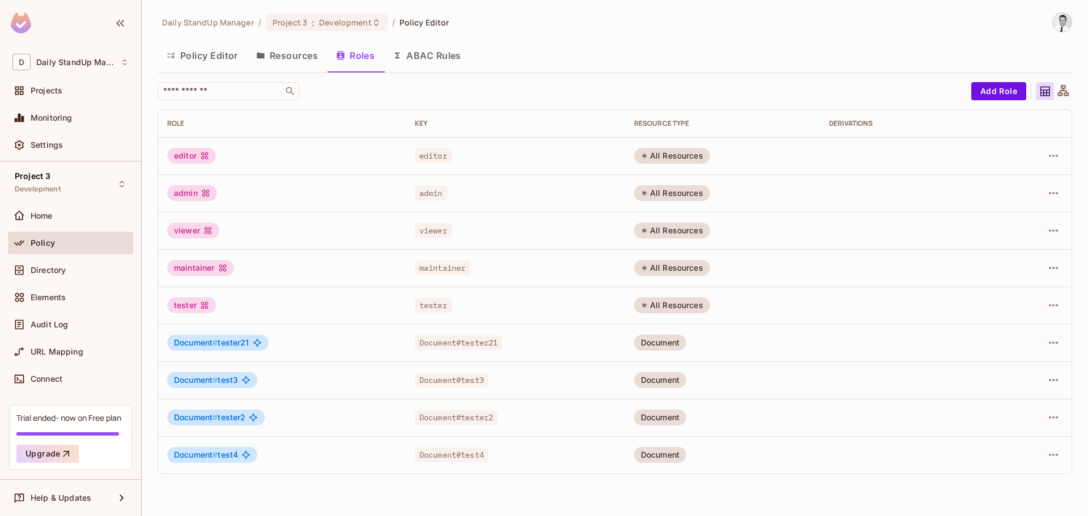
click at [750, 28] on div "Daily StandUp Manager / Project 3 : Development / Policy Editor" at bounding box center [615, 22] width 915 height 20
click at [1072, 26] on div at bounding box center [1057, 22] width 30 height 20
click at [579, 55] on div "Policy Editor Resources Roles ABAC Rules" at bounding box center [615, 55] width 915 height 28
click at [67, 87] on div "Projects" at bounding box center [80, 90] width 98 height 9
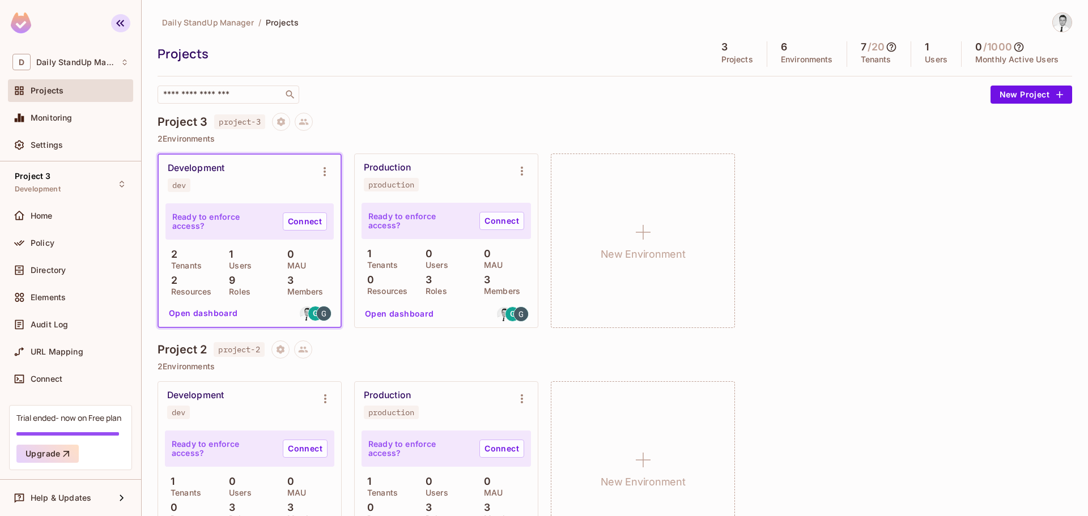
click at [122, 20] on icon "button" at bounding box center [120, 23] width 14 height 14
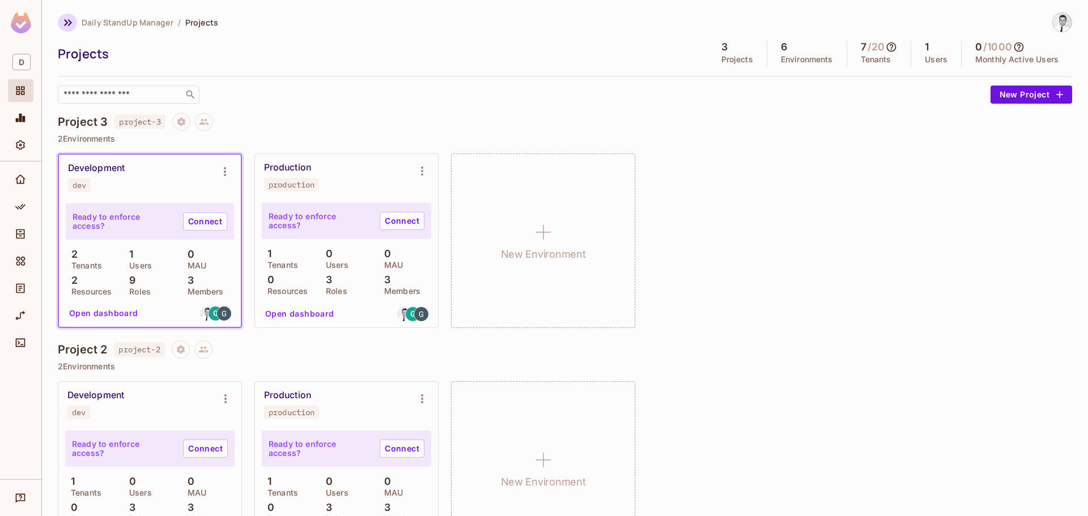
click at [63, 23] on icon "button" at bounding box center [68, 23] width 14 height 14
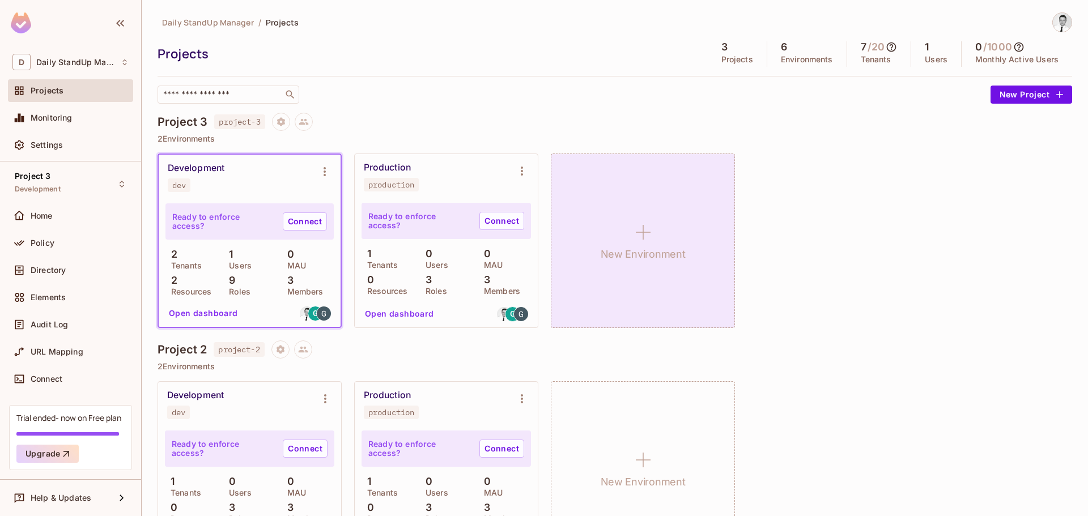
click at [653, 271] on div "New Environment" at bounding box center [643, 241] width 184 height 175
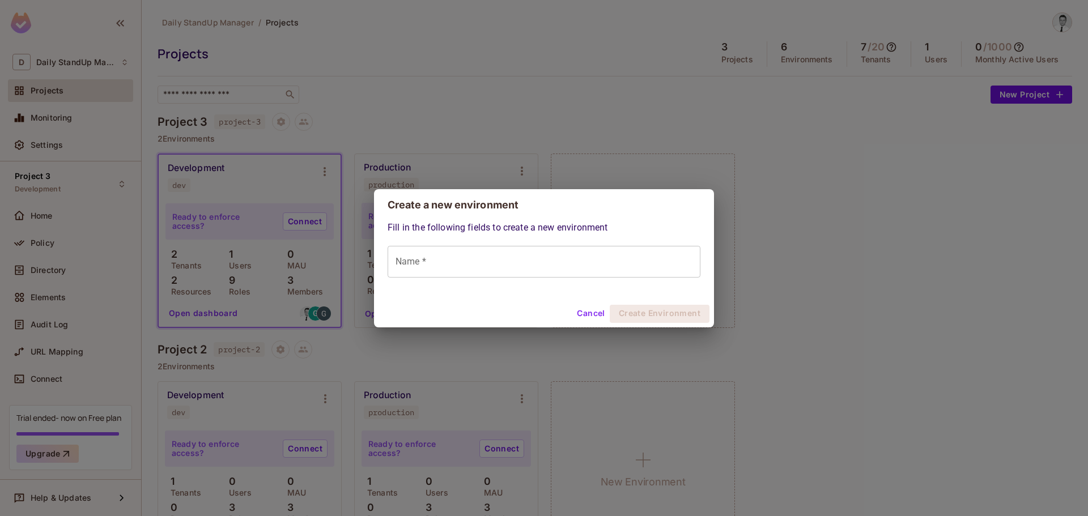
click at [581, 310] on button "Cancel" at bounding box center [590, 314] width 37 height 18
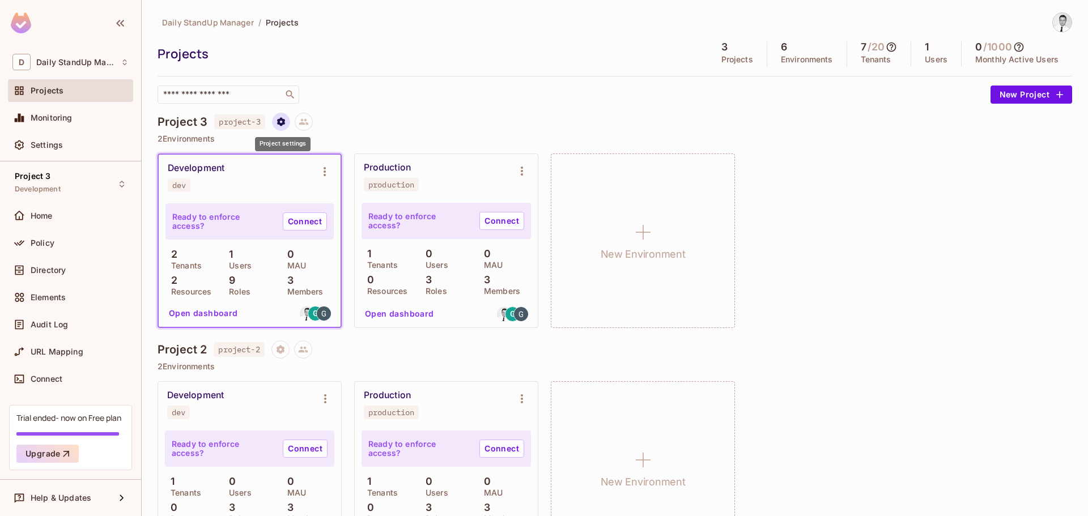
click at [285, 124] on icon "Project settings" at bounding box center [281, 121] width 8 height 9
click at [341, 168] on div "Edit Project" at bounding box center [336, 164] width 45 height 11
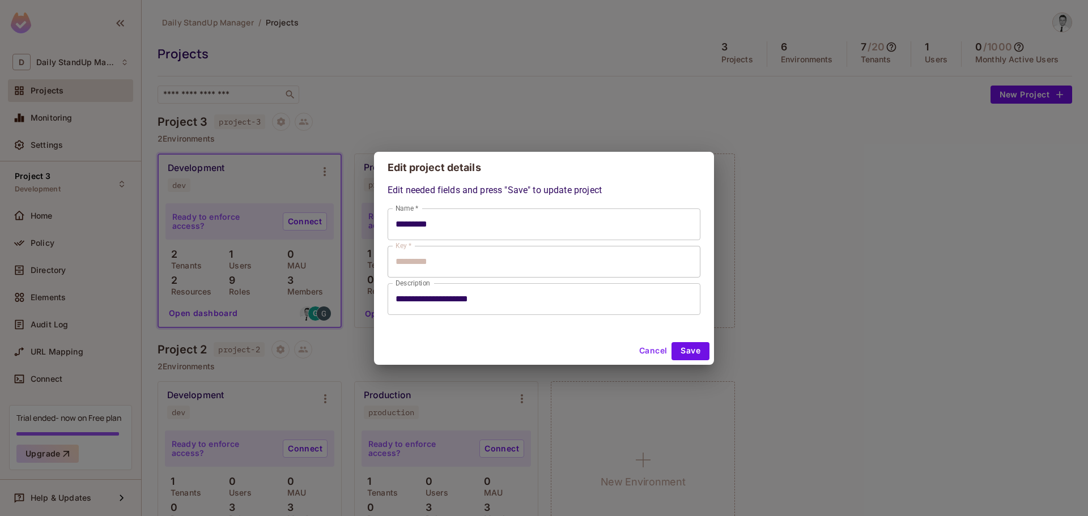
click at [646, 353] on button "Cancel" at bounding box center [653, 351] width 37 height 18
type input "*********"
type input "**********"
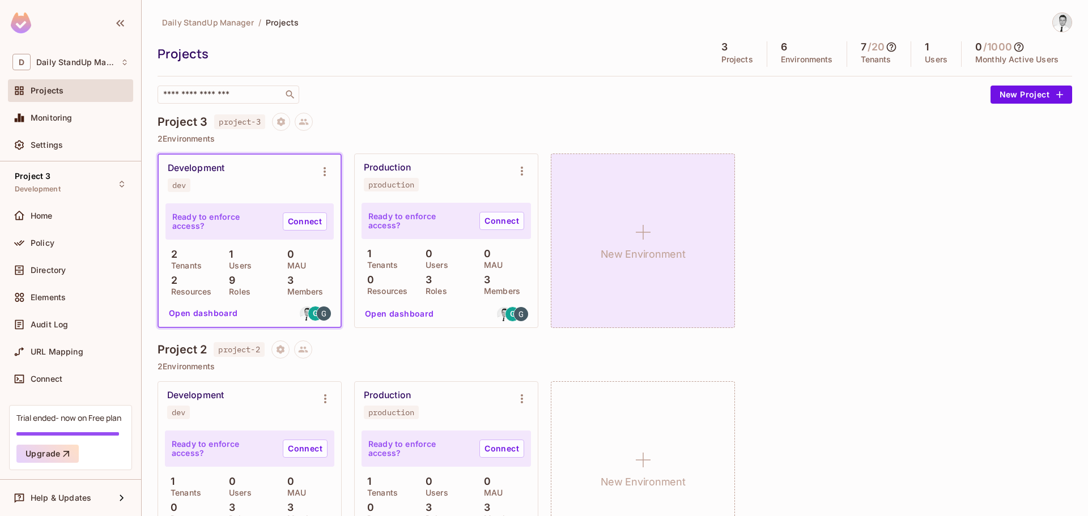
click at [625, 207] on div "New Environment" at bounding box center [643, 241] width 184 height 175
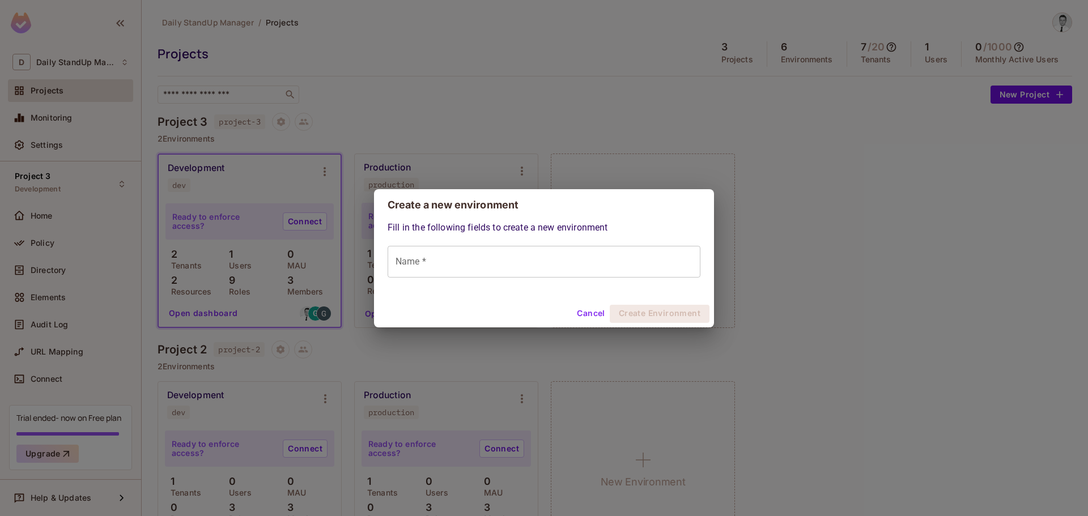
click at [530, 125] on div "Create a new environment Fill in the following fields to create a new environme…" at bounding box center [544, 258] width 1088 height 516
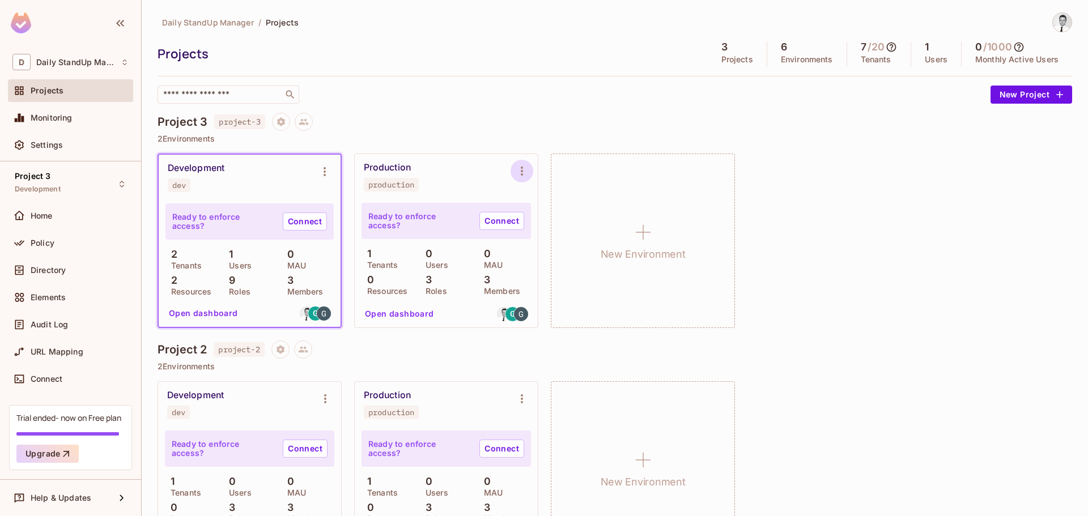
click at [516, 169] on icon "Environment settings" at bounding box center [522, 171] width 14 height 14
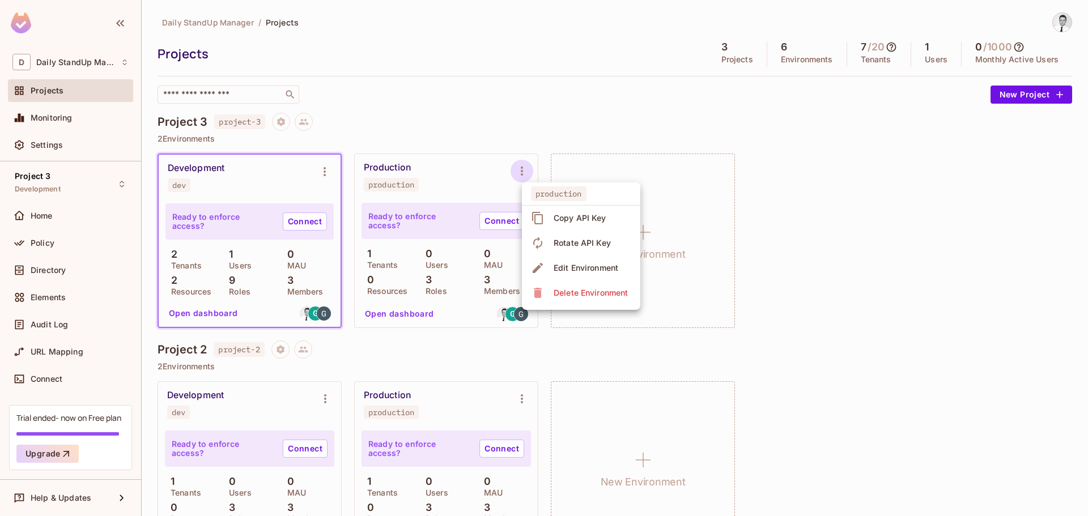
click at [592, 264] on div "Edit Environment" at bounding box center [586, 267] width 65 height 11
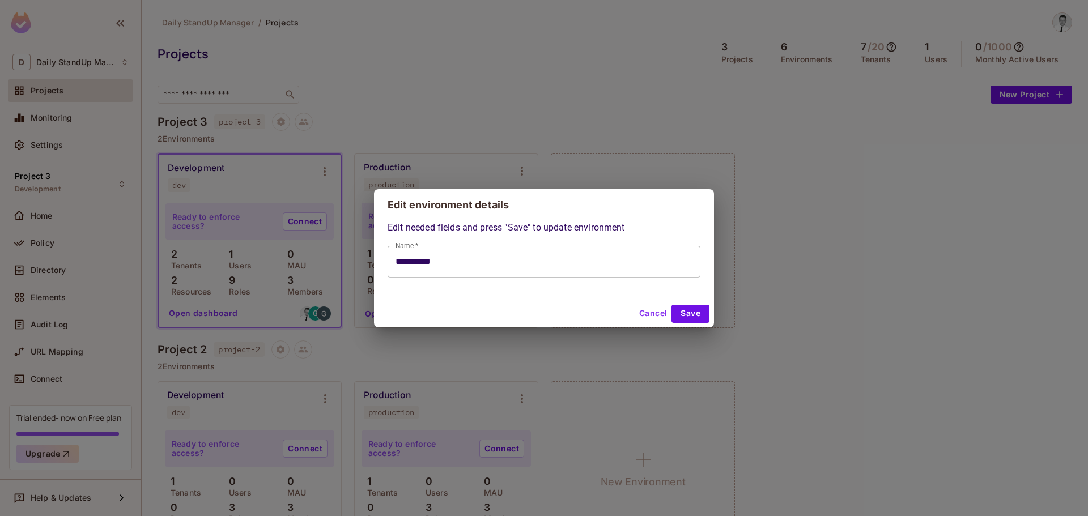
drag, startPoint x: 660, startPoint y: 316, endPoint x: 629, endPoint y: 316, distance: 31.2
click at [660, 316] on button "Cancel" at bounding box center [653, 314] width 37 height 18
type input "**********"
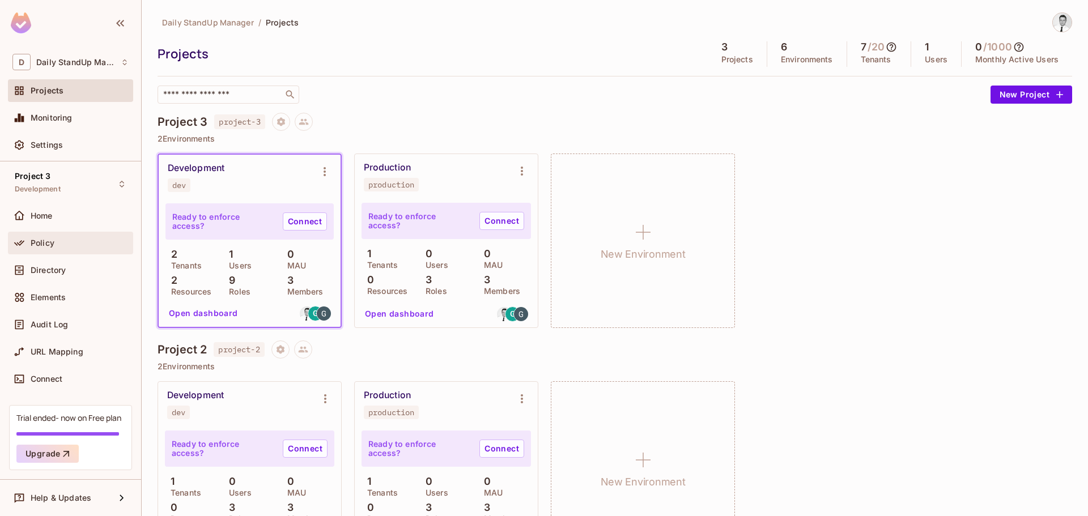
click at [66, 252] on div "Policy" at bounding box center [70, 243] width 125 height 23
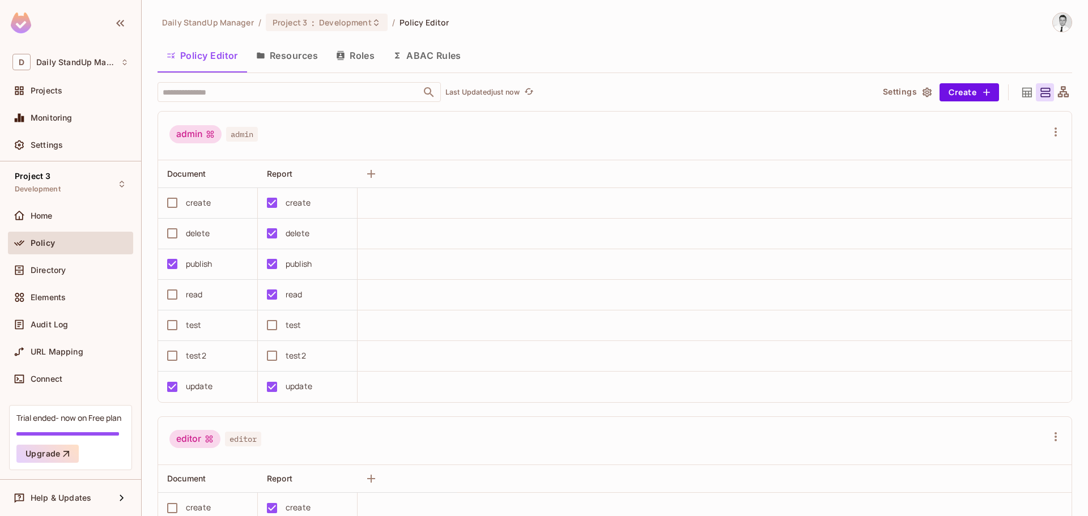
click at [281, 56] on button "Resources" at bounding box center [287, 55] width 80 height 28
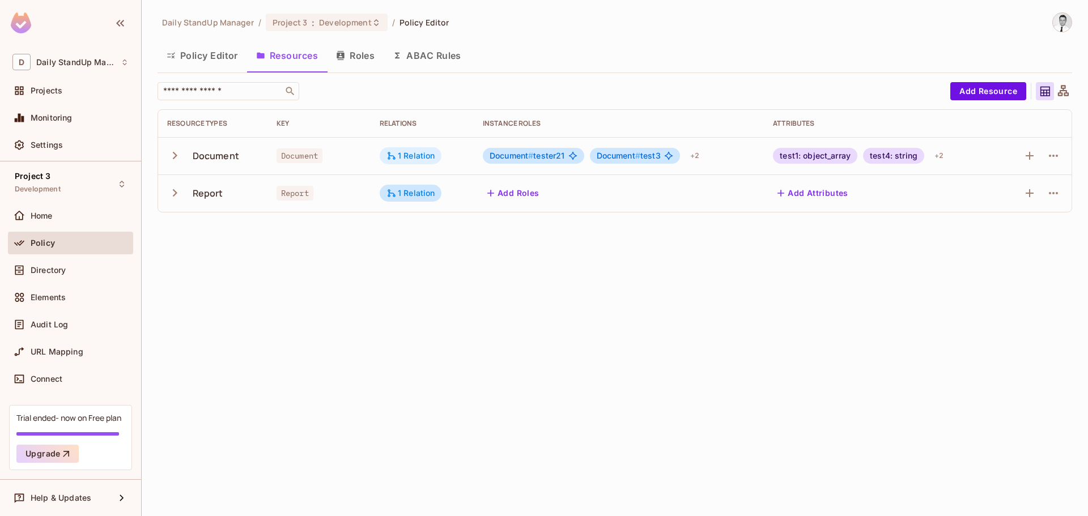
click at [420, 152] on div "1 Relation" at bounding box center [411, 156] width 49 height 10
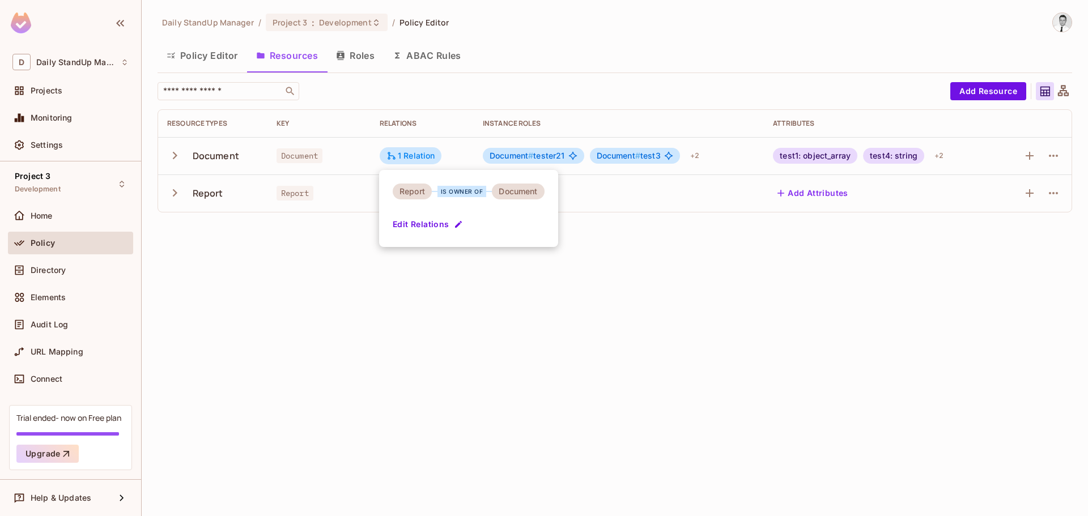
click at [422, 225] on button "Edit Relations" at bounding box center [429, 224] width 73 height 18
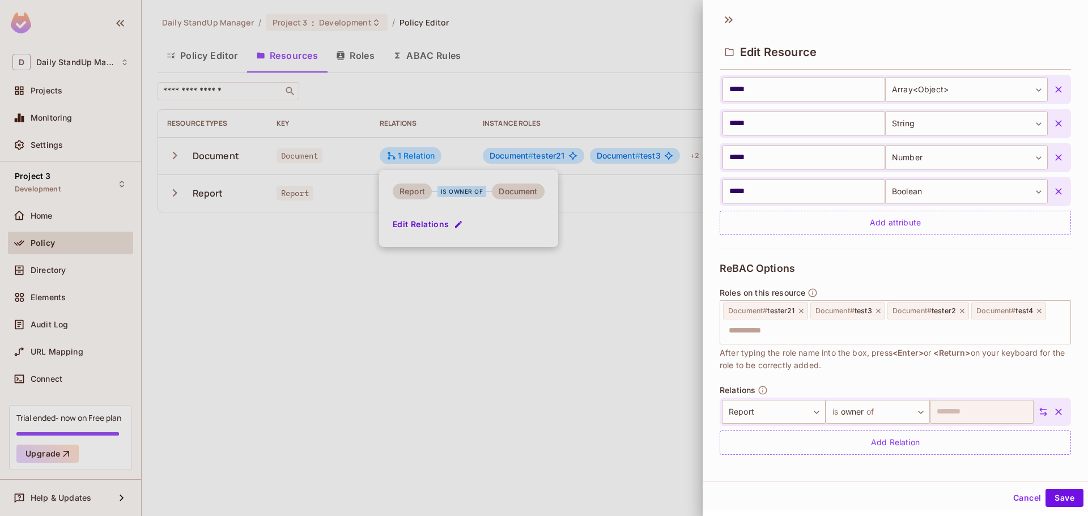
scroll to position [293, 0]
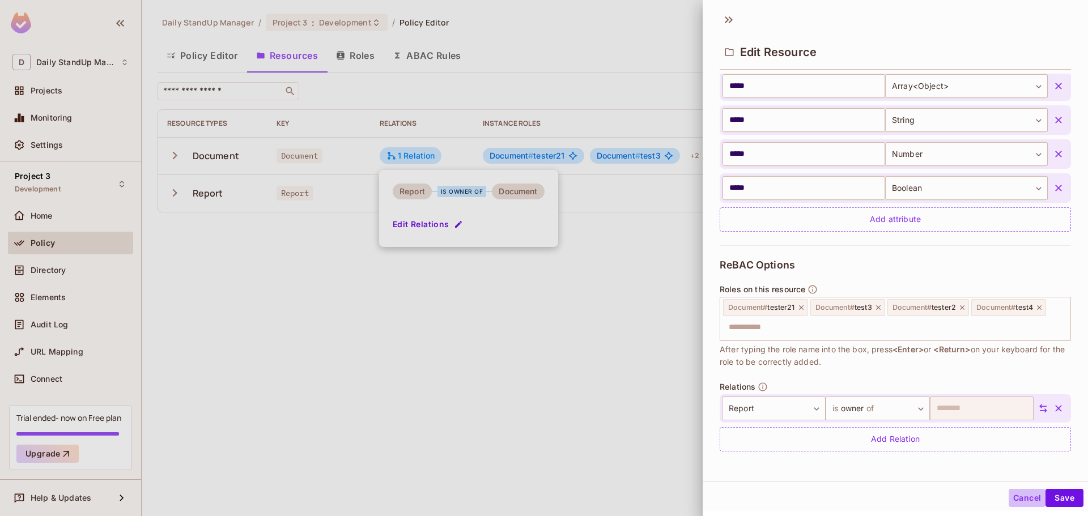
click at [1009, 503] on button "Cancel" at bounding box center [1027, 498] width 37 height 18
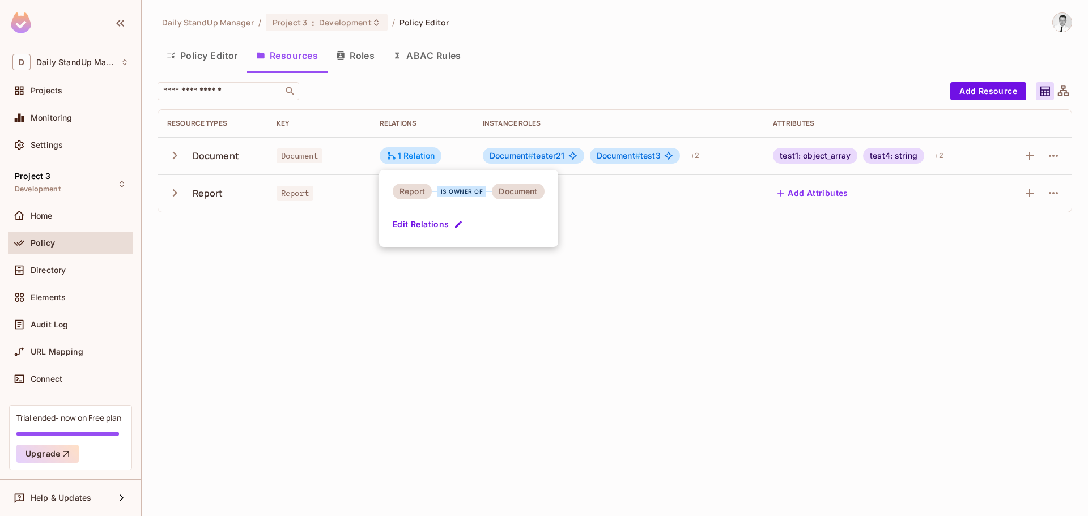
drag, startPoint x: 641, startPoint y: 332, endPoint x: 619, endPoint y: 298, distance: 41.0
click at [641, 332] on div at bounding box center [544, 258] width 1088 height 516
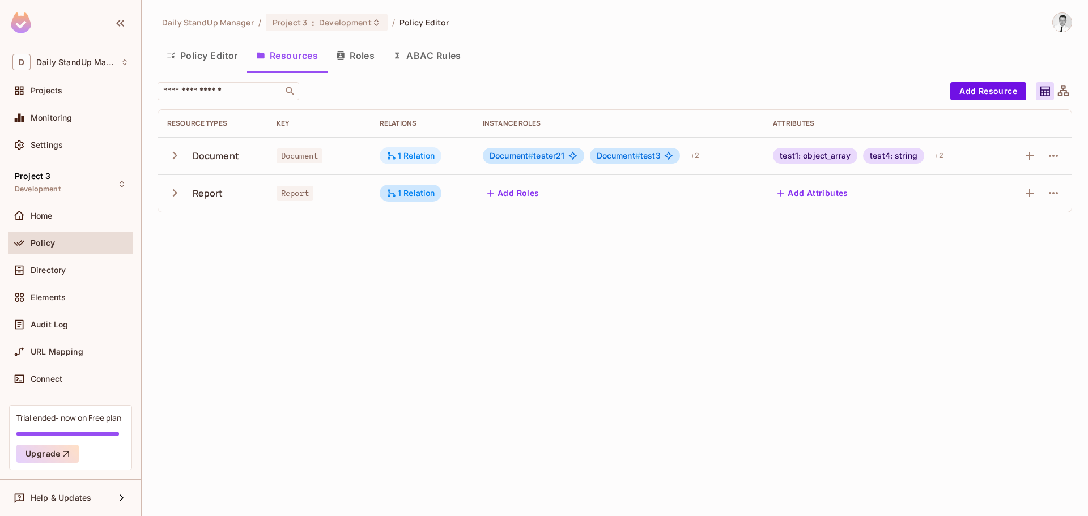
click at [392, 156] on icon at bounding box center [392, 156] width 8 height 8
click at [392, 156] on div at bounding box center [544, 258] width 1088 height 516
click at [376, 54] on button "Roles" at bounding box center [355, 55] width 57 height 28
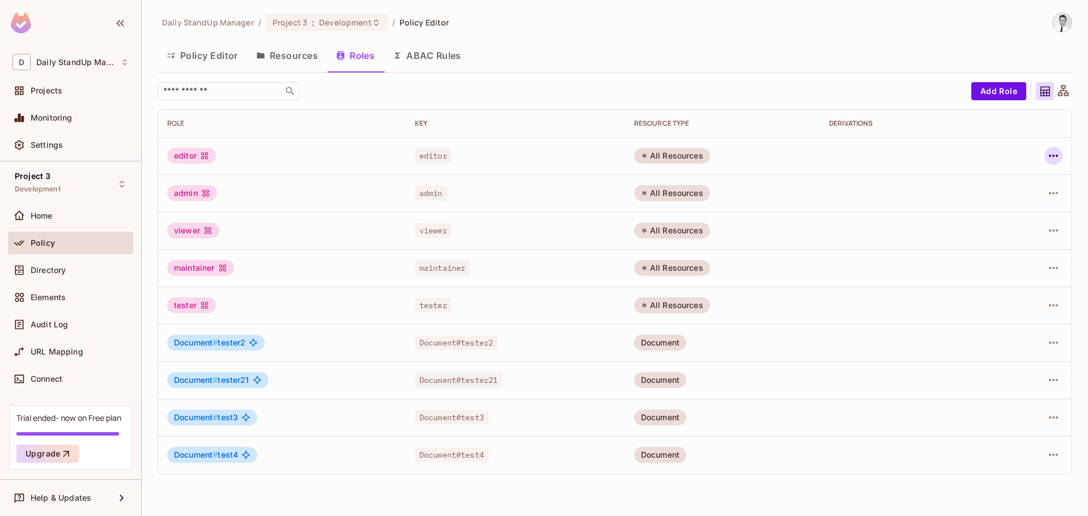
click at [1048, 157] on icon "button" at bounding box center [1054, 156] width 14 height 14
click at [1010, 186] on div "Edit Role" at bounding box center [1003, 181] width 34 height 11
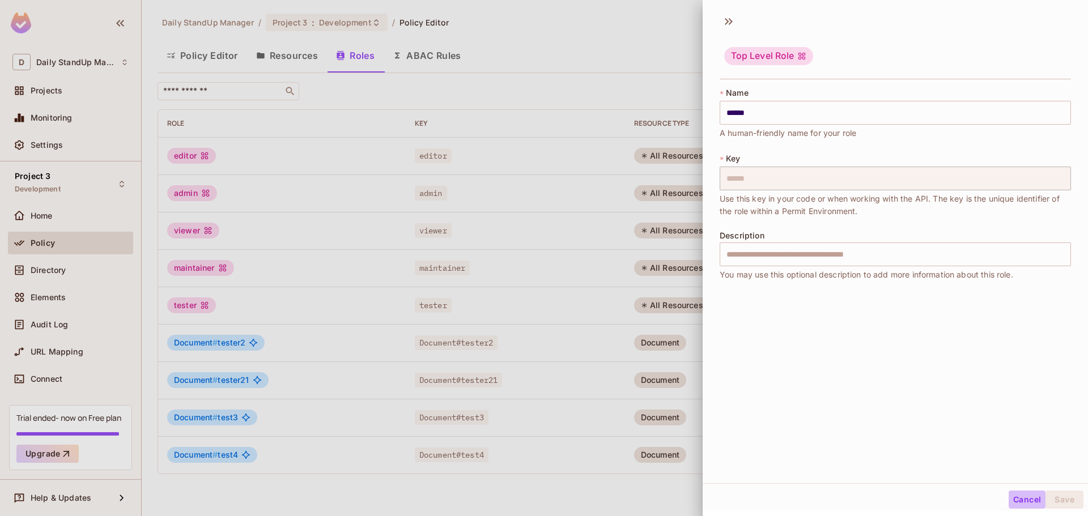
click at [1017, 498] on button "Cancel" at bounding box center [1027, 500] width 37 height 18
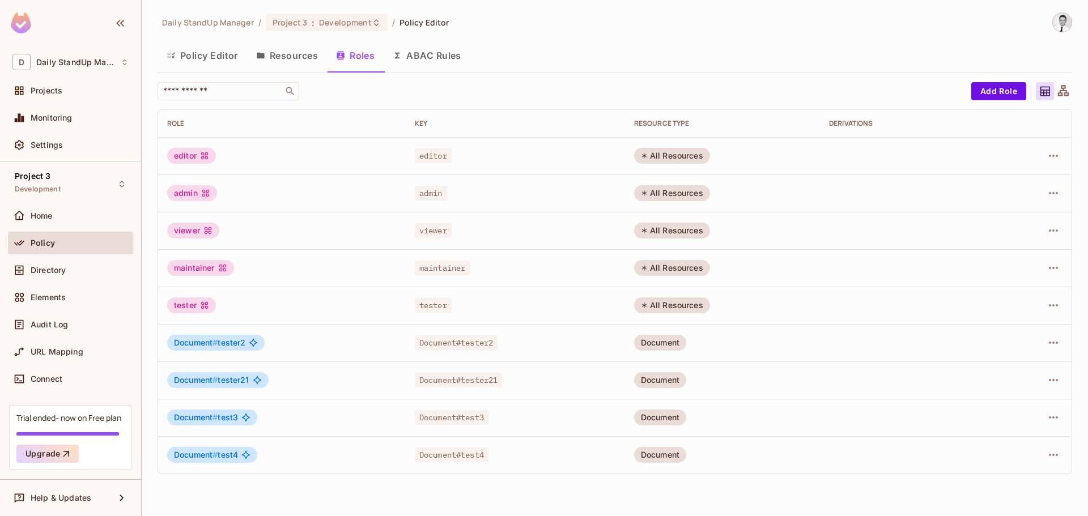
click at [1053, 24] on img at bounding box center [1062, 22] width 19 height 19
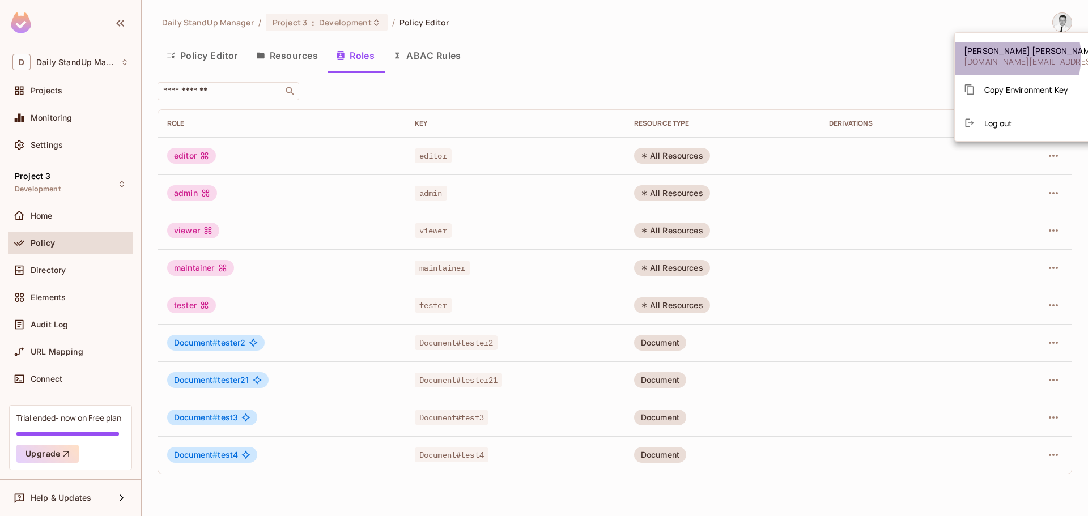
click at [1007, 57] on span "gjovanovic.st@gmail.com" at bounding box center [1064, 61] width 200 height 11
click at [767, 57] on div at bounding box center [544, 258] width 1088 height 516
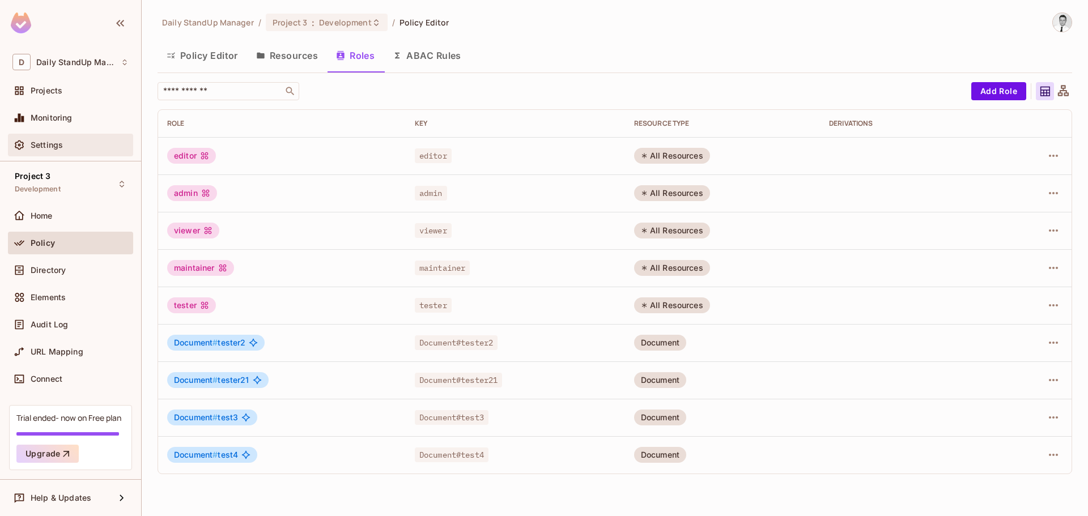
click at [67, 145] on div "Settings" at bounding box center [80, 145] width 98 height 9
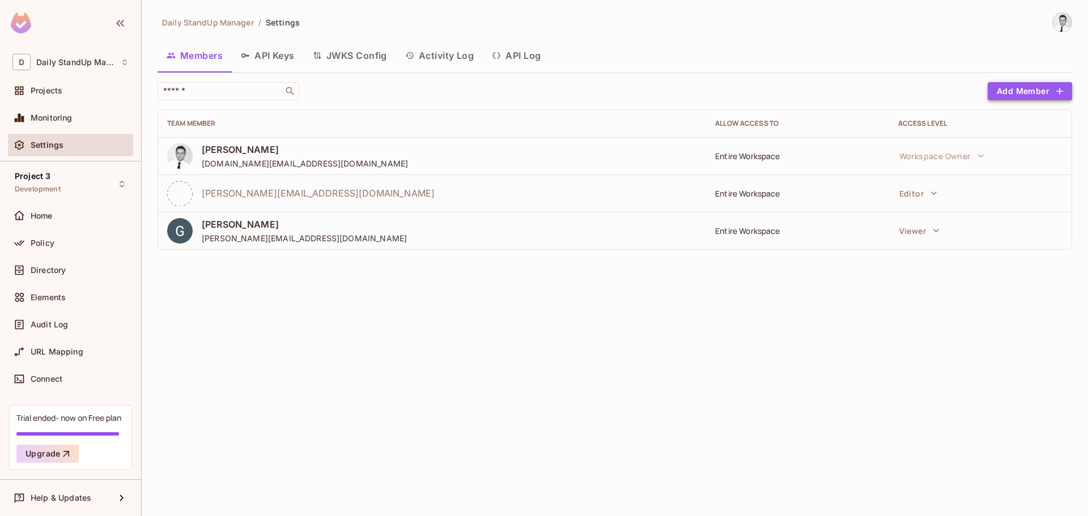
click at [1018, 90] on button "Add Member" at bounding box center [1030, 91] width 84 height 18
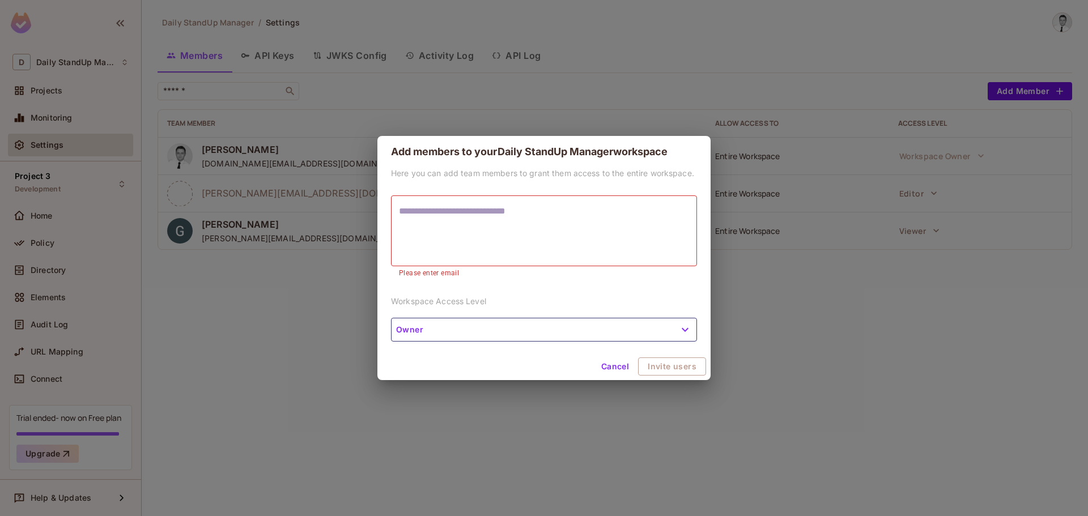
click at [561, 325] on button "Owner" at bounding box center [544, 330] width 306 height 24
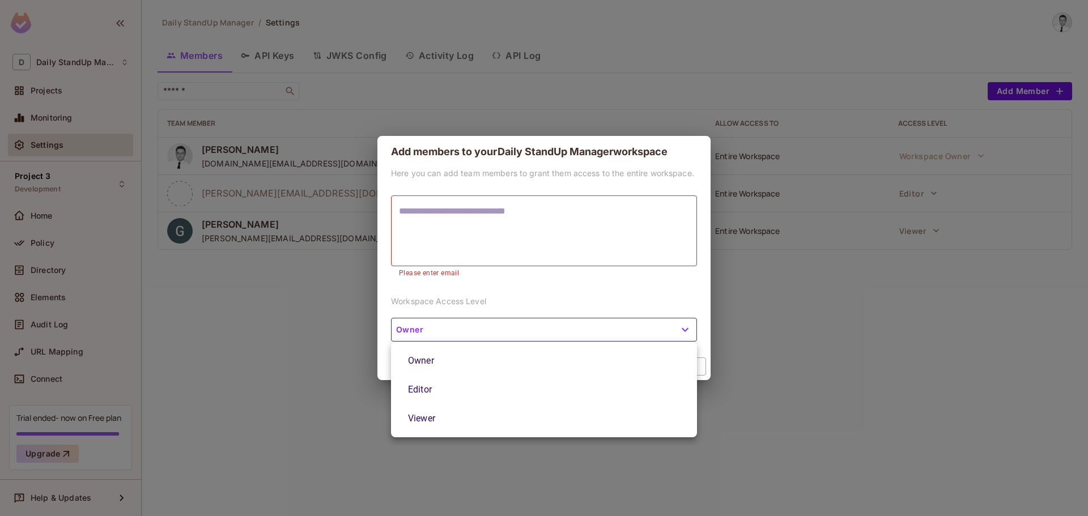
click at [777, 202] on div at bounding box center [544, 258] width 1088 height 516
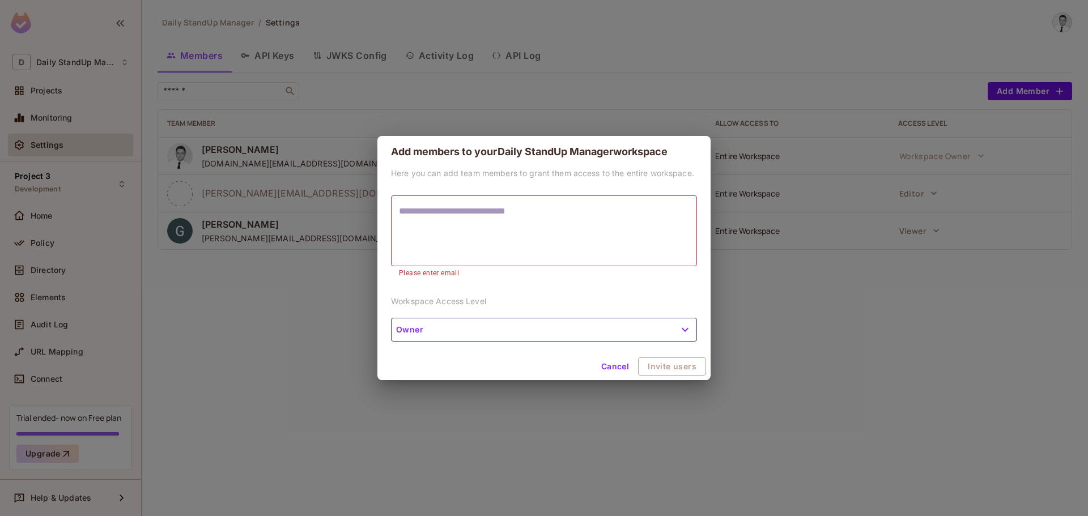
click at [938, 100] on div "Add members to your Daily StandUp Manager workspace Here you can add team membe…" at bounding box center [544, 258] width 1088 height 516
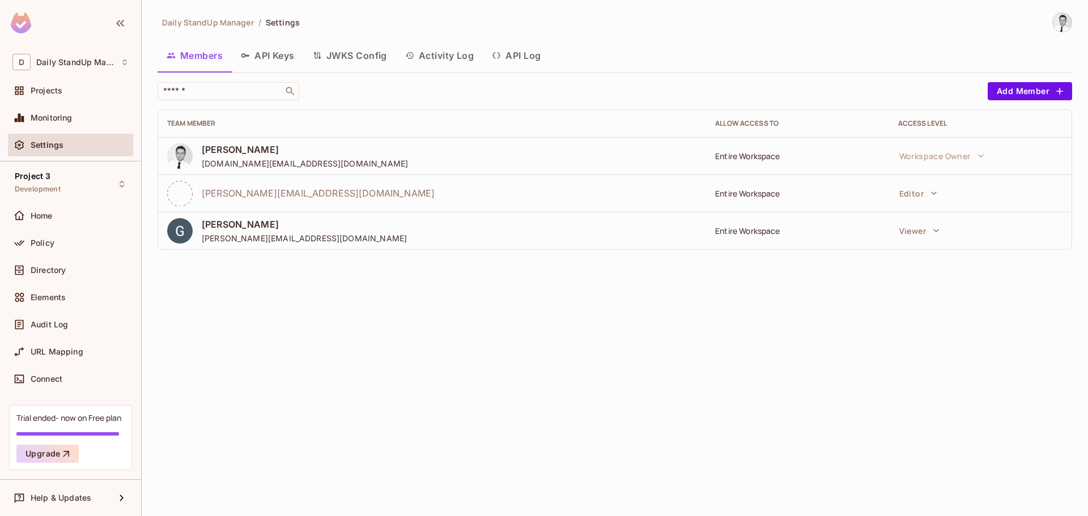
click at [928, 88] on div "​" at bounding box center [570, 91] width 825 height 18
click at [930, 87] on div "​" at bounding box center [570, 91] width 825 height 18
click at [105, 62] on span "Daily StandUp Manager" at bounding box center [75, 62] width 79 height 9
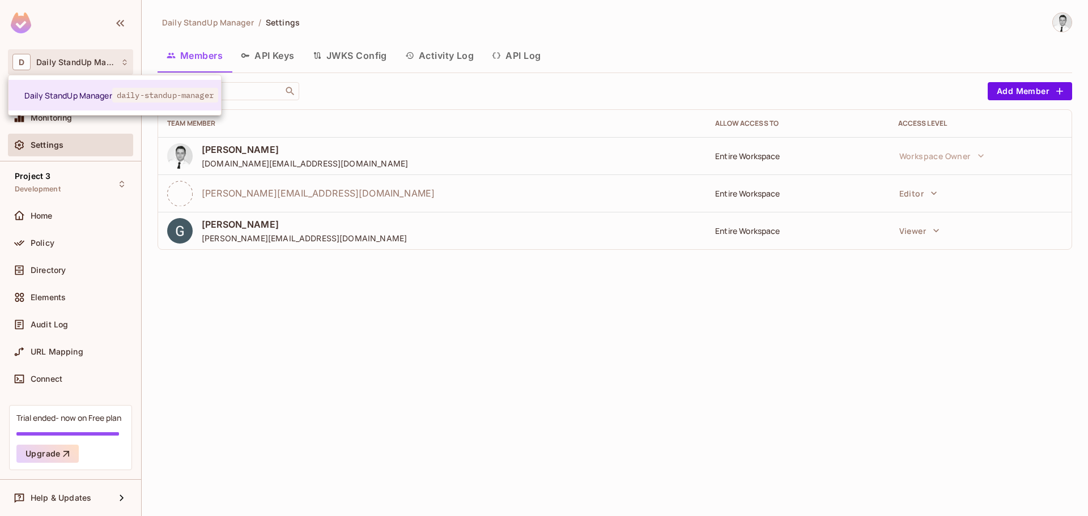
click at [105, 62] on div at bounding box center [544, 258] width 1088 height 516
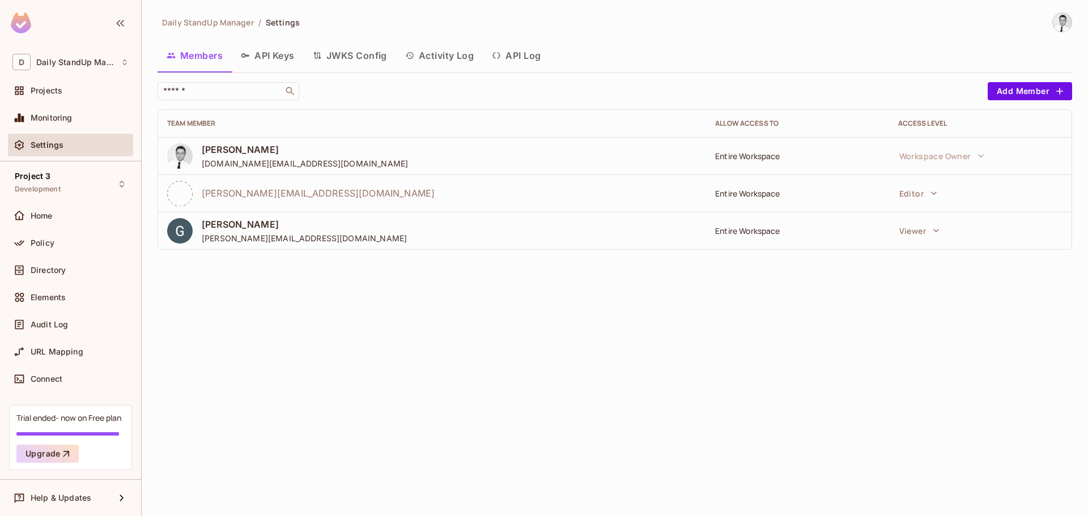
click at [716, 79] on div "Daily StandUp Manager / Settings Members API Keys JWKS Config Activity Log API …" at bounding box center [615, 135] width 915 height 247
drag, startPoint x: 75, startPoint y: 247, endPoint x: 493, endPoint y: 249, distance: 418.3
click at [75, 247] on div "Policy" at bounding box center [80, 243] width 98 height 9
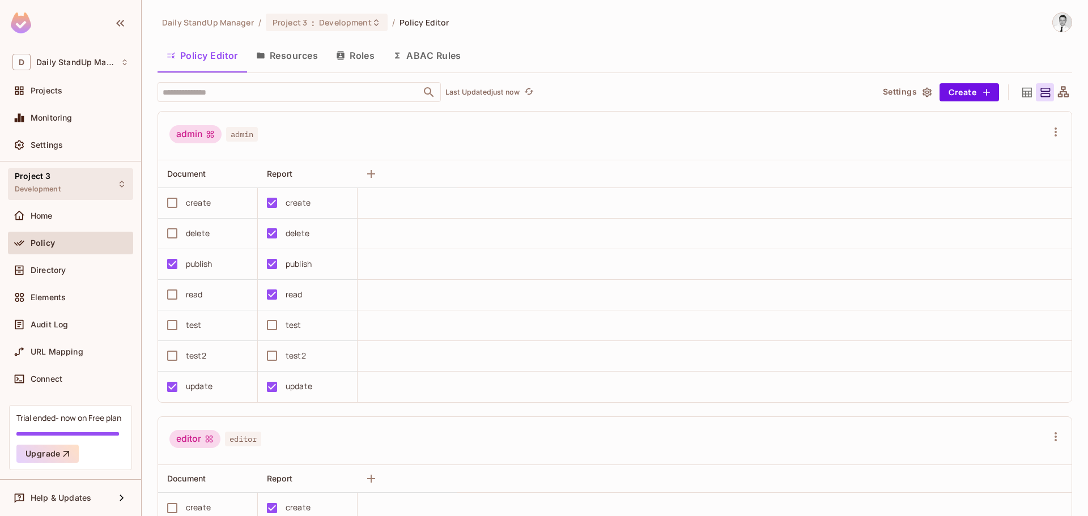
click at [60, 172] on div "Project 3 Development" at bounding box center [38, 184] width 46 height 24
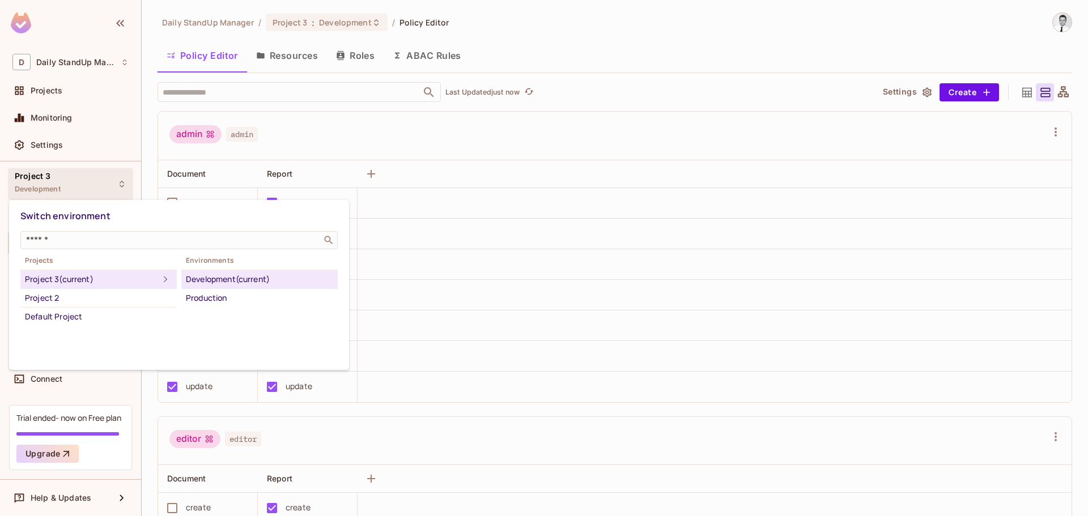
click at [494, 162] on div at bounding box center [544, 258] width 1088 height 516
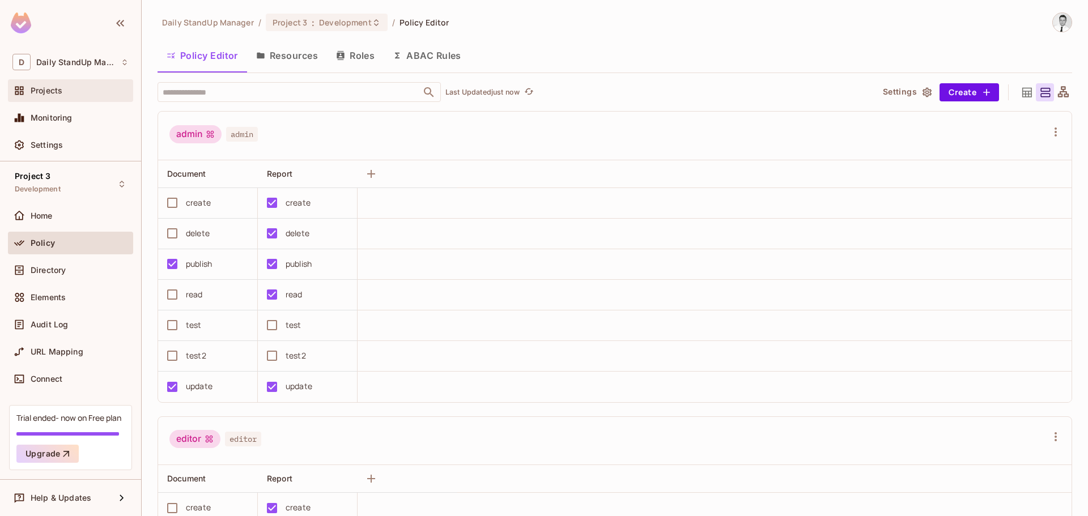
click at [62, 93] on span "Projects" at bounding box center [47, 90] width 32 height 9
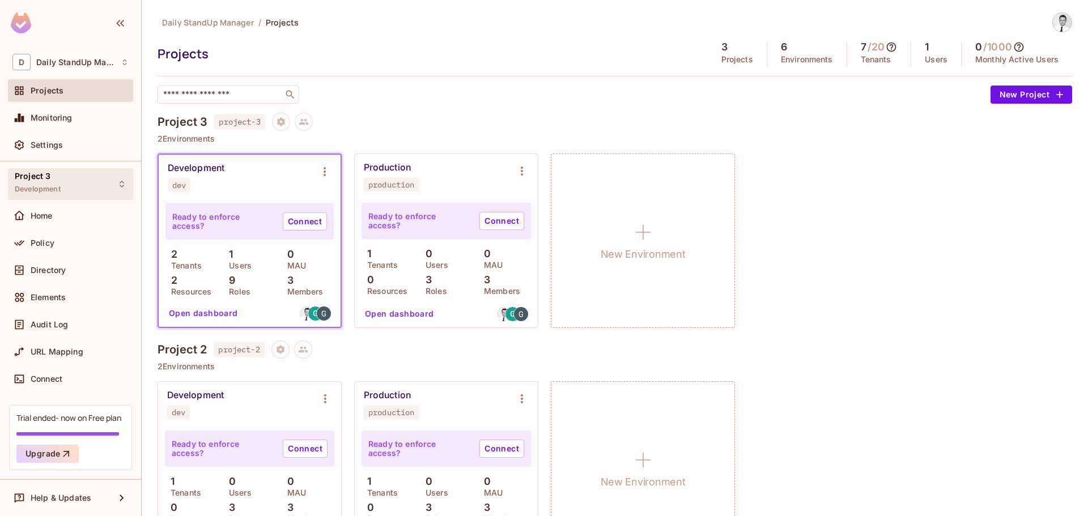
click at [39, 177] on span "Project 3" at bounding box center [33, 176] width 36 height 9
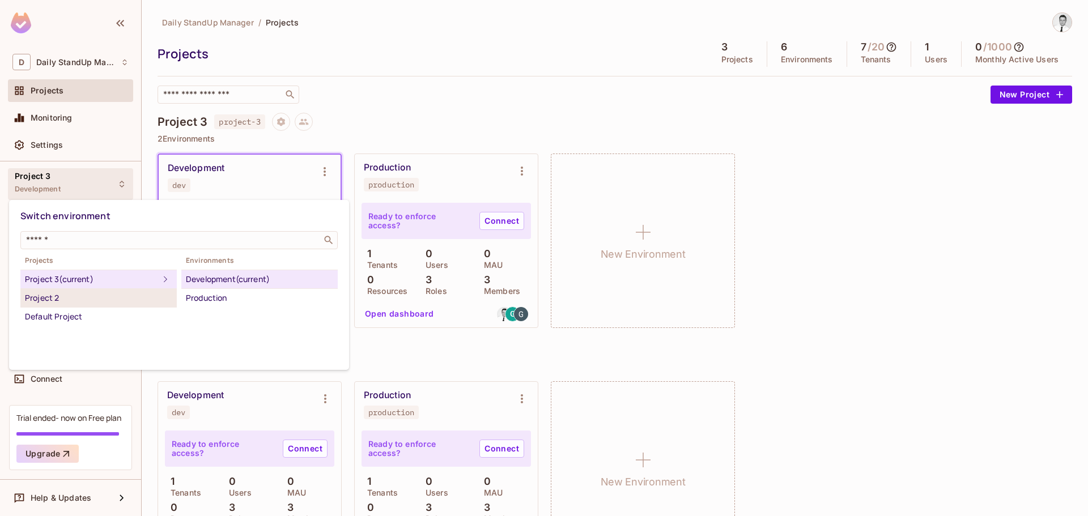
click at [59, 296] on div "Project 2" at bounding box center [98, 298] width 147 height 14
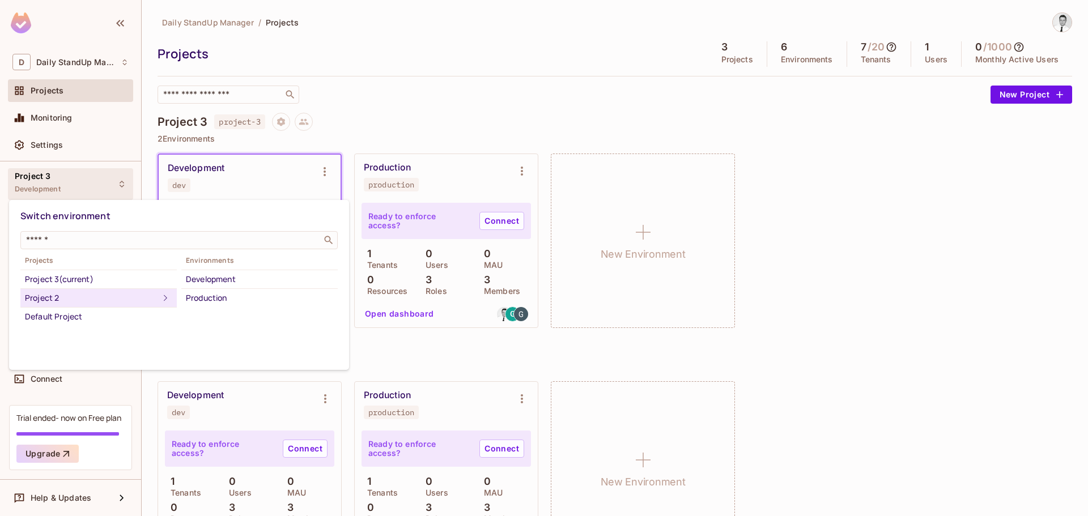
click at [56, 57] on div at bounding box center [544, 258] width 1088 height 516
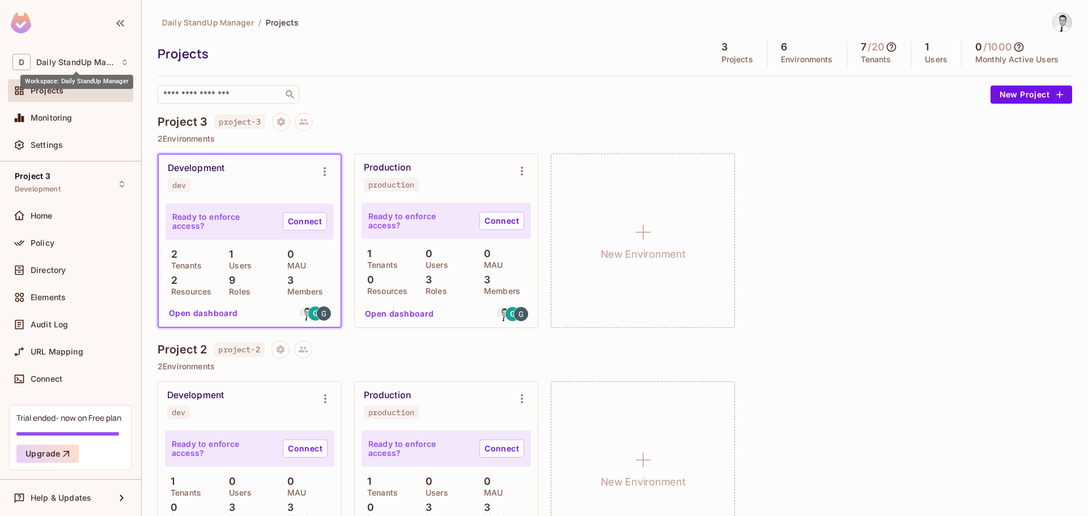
click at [84, 71] on div "Workspace: Daily StandUp Manager" at bounding box center [76, 78] width 113 height 22
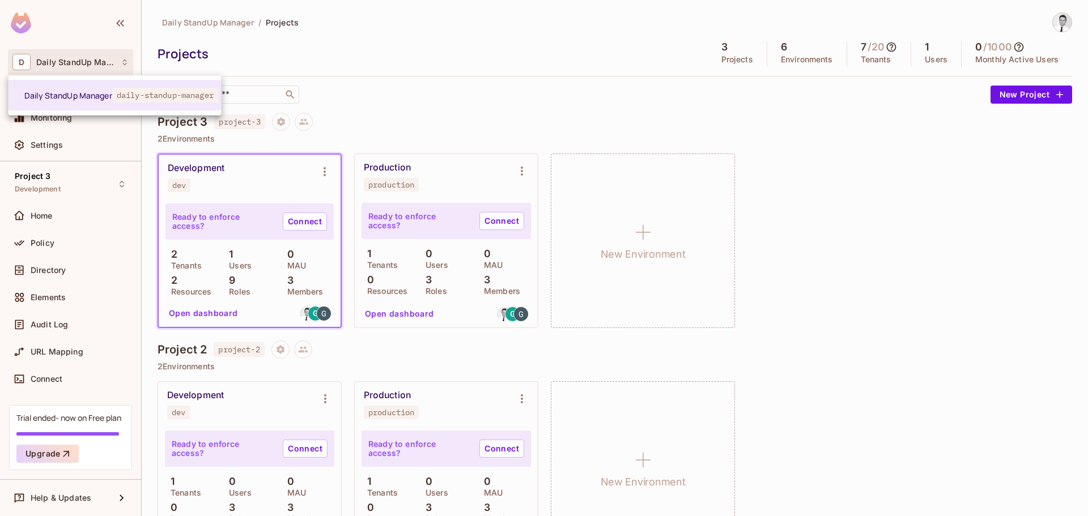
click at [583, 98] on div at bounding box center [544, 258] width 1088 height 516
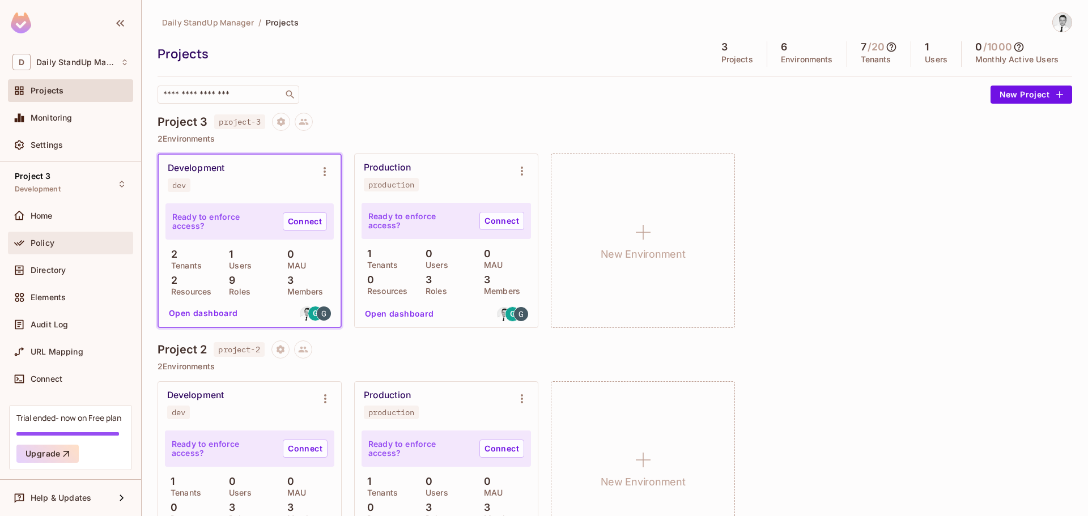
click at [58, 241] on div "Policy" at bounding box center [80, 243] width 98 height 9
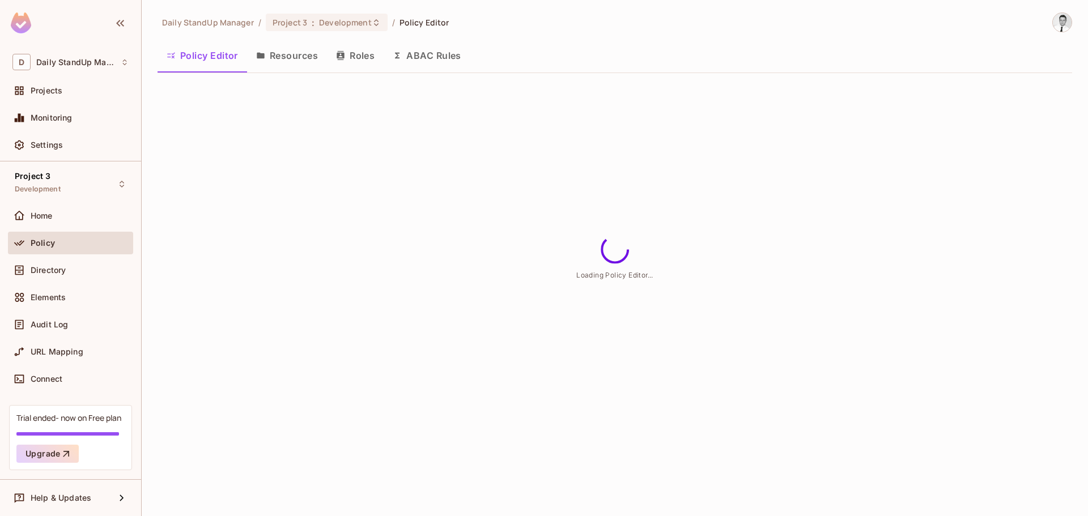
click at [361, 58] on button "Roles" at bounding box center [355, 55] width 57 height 28
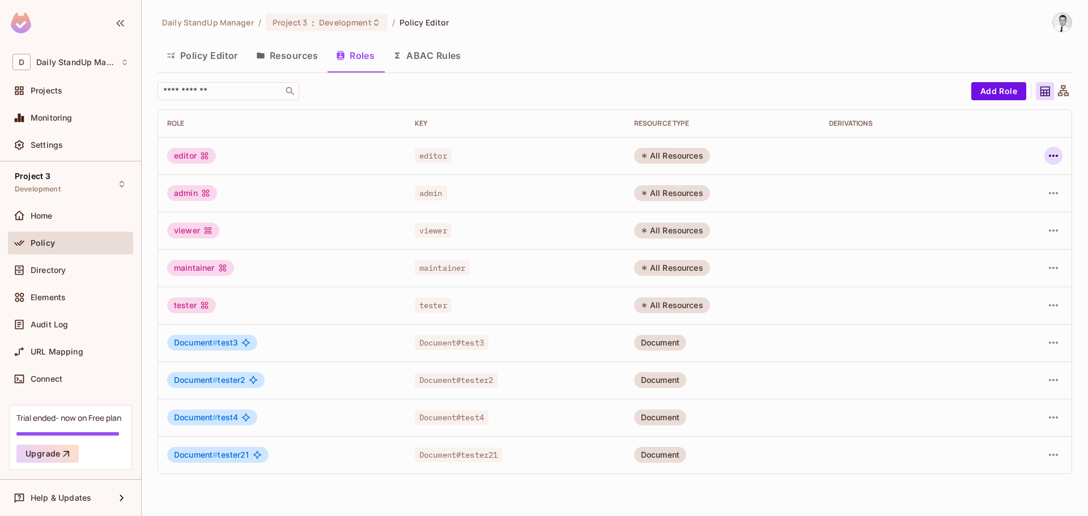
click at [1052, 158] on icon "button" at bounding box center [1054, 156] width 14 height 14
click at [1014, 205] on div "Edit Attributes" at bounding box center [1014, 206] width 56 height 11
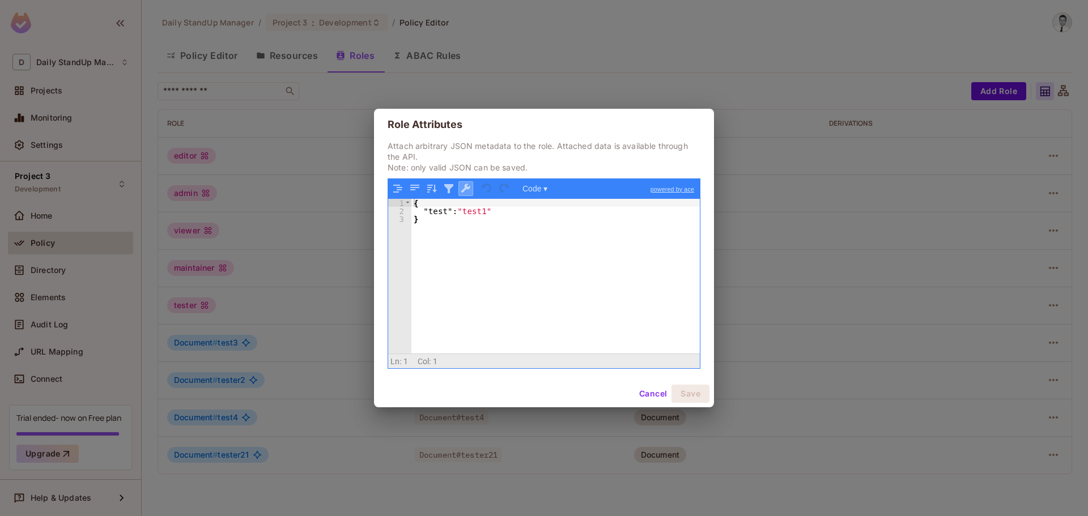
click at [466, 186] on button "button" at bounding box center [466, 188] width 15 height 15
click at [447, 186] on button "button" at bounding box center [449, 188] width 15 height 15
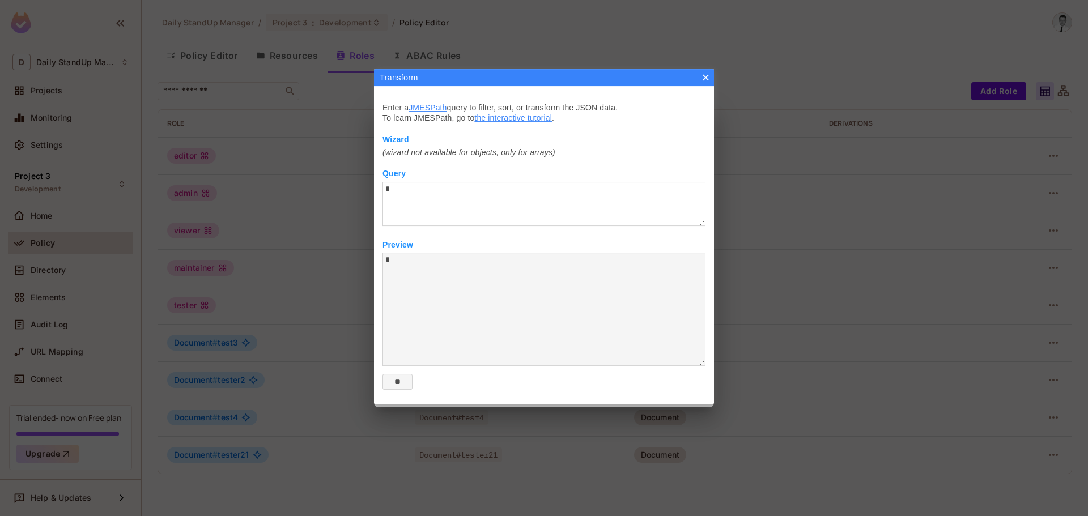
type textarea "**********"
click at [626, 146] on label "Transform Enter a JMESPath query to filter, sort, or transform the JSON data. T…" at bounding box center [544, 246] width 323 height 287
click at [495, 287] on textarea "Transform Enter a JMESPath query to filter, sort, or transform the JSON data. T…" at bounding box center [544, 309] width 323 height 113
click at [412, 141] on div "Wizard" at bounding box center [544, 139] width 323 height 10
click at [399, 201] on textarea "***" at bounding box center [544, 204] width 323 height 44
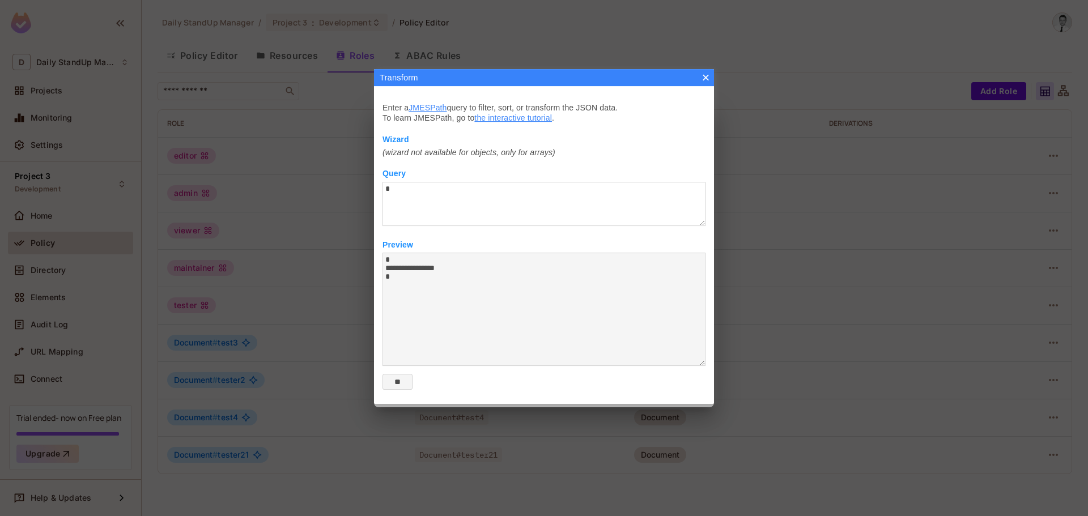
click at [704, 75] on button "×" at bounding box center [706, 77] width 9 height 9
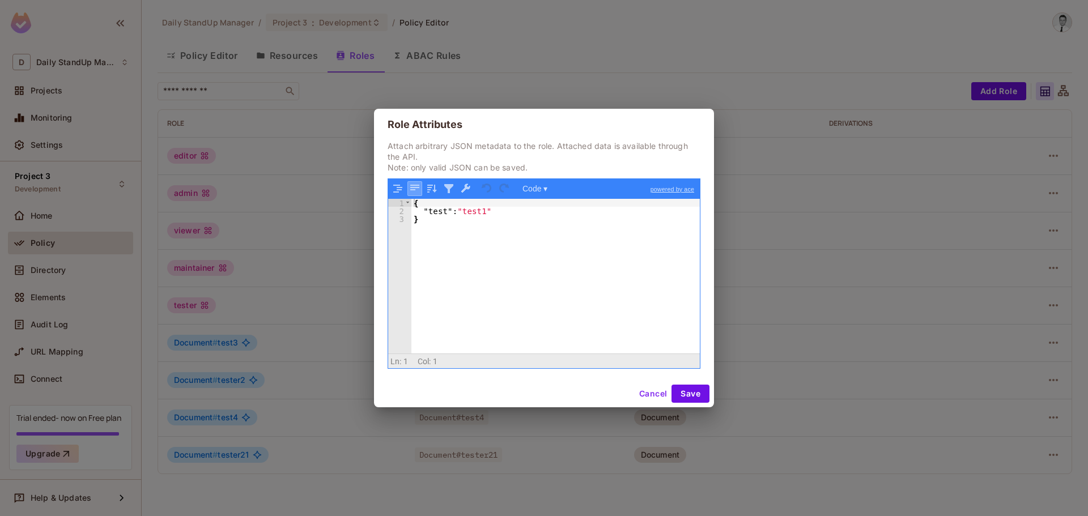
click at [417, 183] on button "button" at bounding box center [415, 188] width 15 height 15
click at [439, 192] on button "button" at bounding box center [432, 188] width 15 height 15
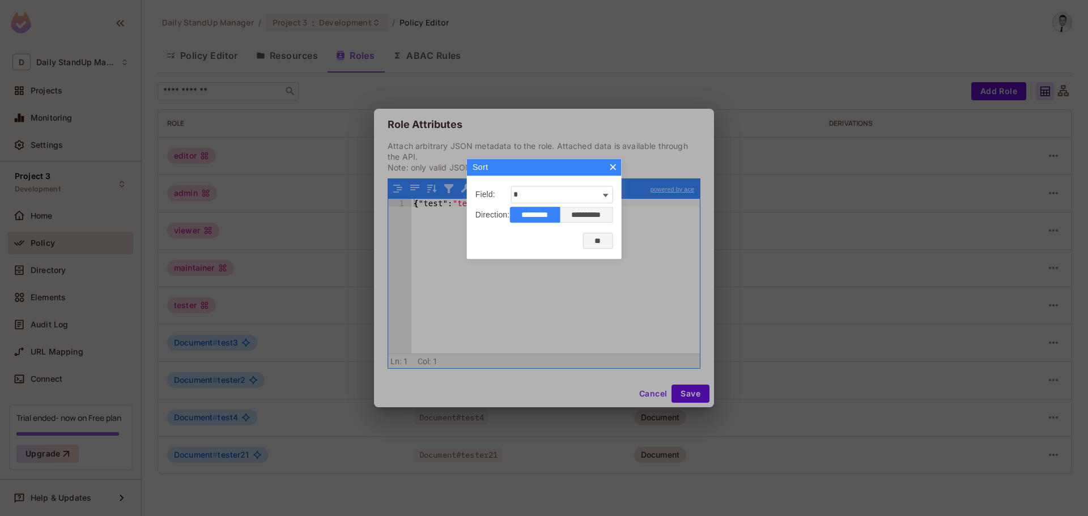
click at [604, 242] on input "**" at bounding box center [598, 241] width 30 height 16
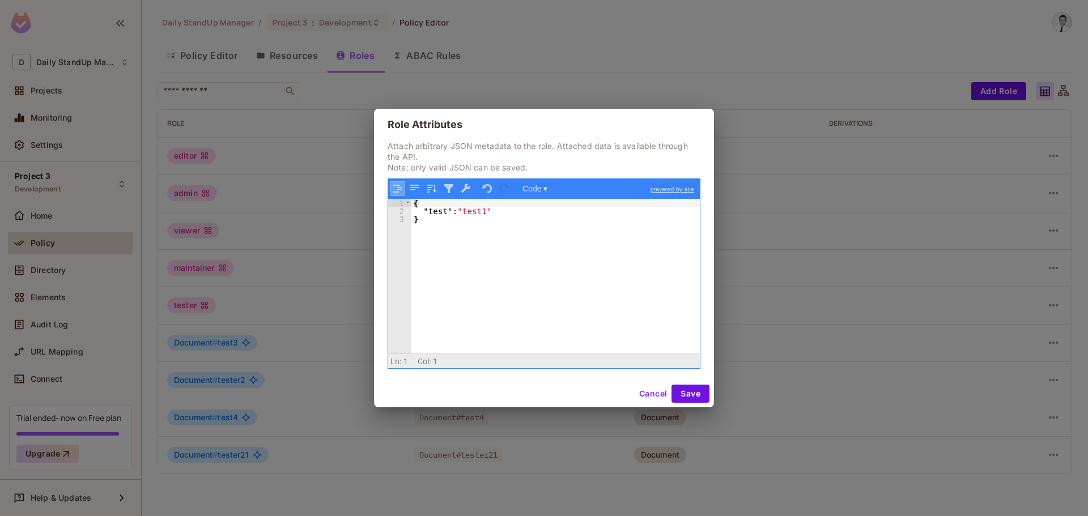
click at [396, 184] on button "button" at bounding box center [398, 188] width 15 height 15
click at [420, 188] on button "button" at bounding box center [415, 188] width 15 height 15
click at [396, 189] on button "button" at bounding box center [398, 188] width 15 height 15
click at [672, 188] on link "powered by ace" at bounding box center [672, 189] width 55 height 20
click at [540, 188] on button "Code ▾" at bounding box center [535, 188] width 33 height 15
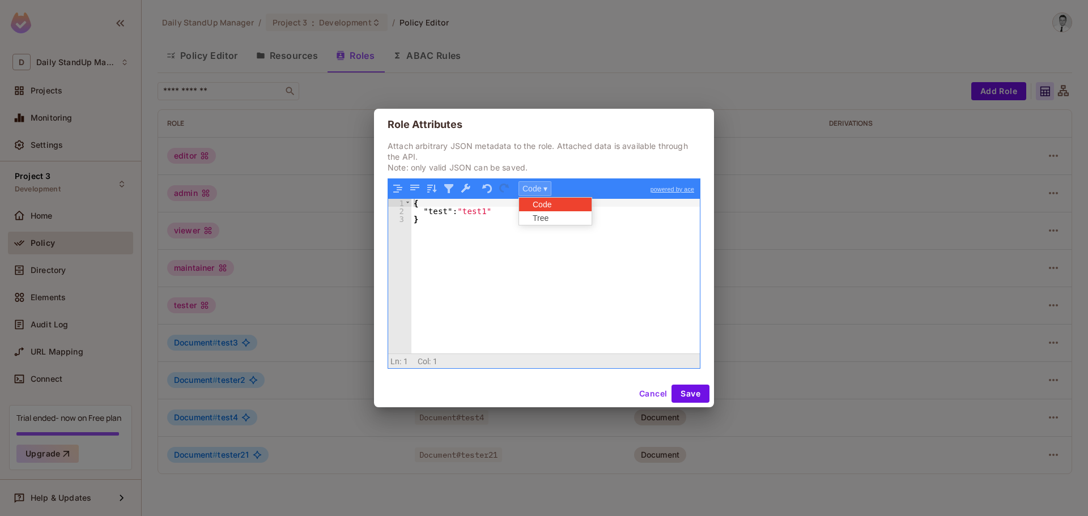
scroll to position [7, 0]
click at [550, 215] on div "Tree" at bounding box center [553, 218] width 68 height 14
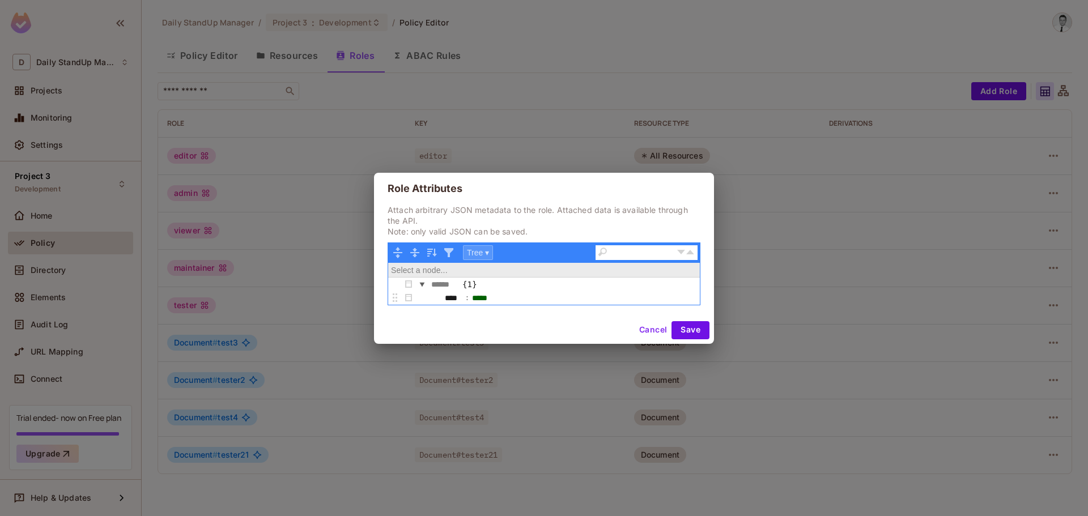
click at [493, 254] on button "Tree ▾" at bounding box center [478, 252] width 30 height 15
click at [499, 270] on div "Code" at bounding box center [498, 269] width 68 height 14
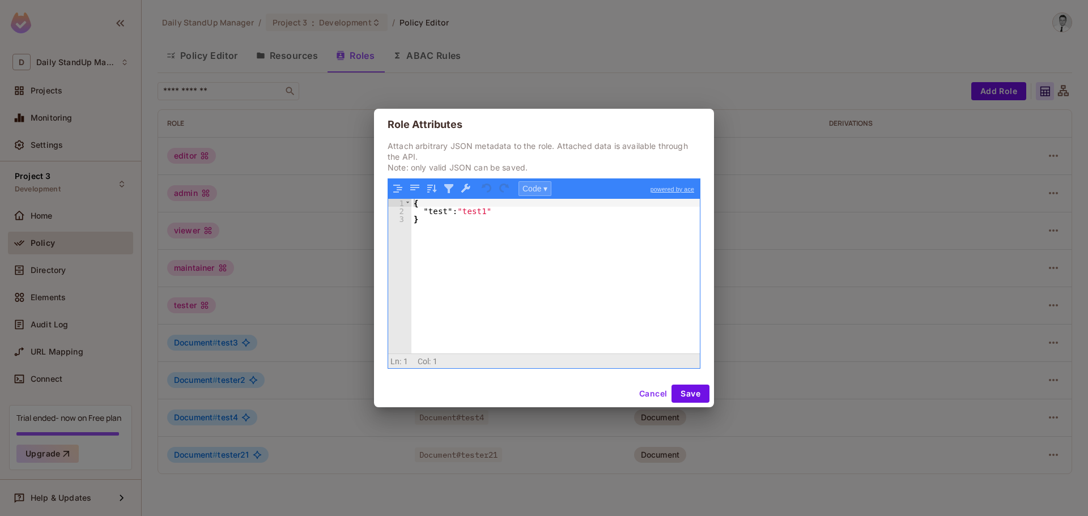
click at [540, 183] on button "Code ▾" at bounding box center [535, 188] width 33 height 15
click at [640, 274] on div "{ "test" : "test1" }" at bounding box center [556, 284] width 289 height 171
click at [672, 188] on link "powered by ace" at bounding box center [672, 189] width 55 height 20
click at [610, 157] on p "Attach arbitrary JSON metadata to the role. Attached data is available through …" at bounding box center [544, 157] width 313 height 32
click at [532, 185] on button "Code ▾" at bounding box center [535, 188] width 33 height 15
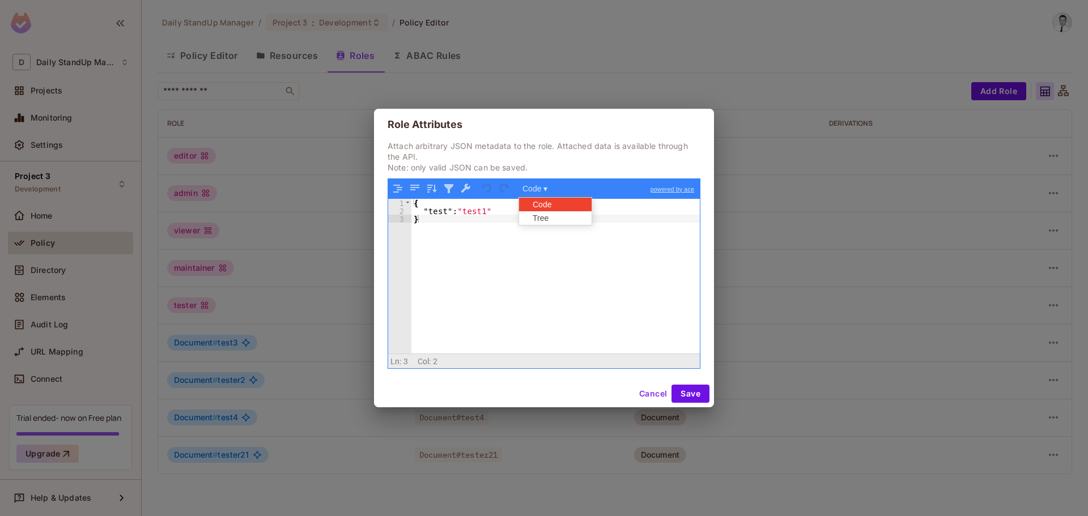
click at [578, 161] on p "Attach arbitrary JSON metadata to the role. Attached data is available through …" at bounding box center [544, 157] width 313 height 32
click at [451, 216] on div "{ "test" : "test1" }" at bounding box center [556, 284] width 289 height 171
click at [538, 187] on button "Code ▾" at bounding box center [535, 188] width 33 height 15
click at [538, 187] on div "Code Tree" at bounding box center [536, 188] width 35 height 14
click at [481, 222] on div "{ "test" : "test1" } sfdsfs" at bounding box center [556, 284] width 289 height 171
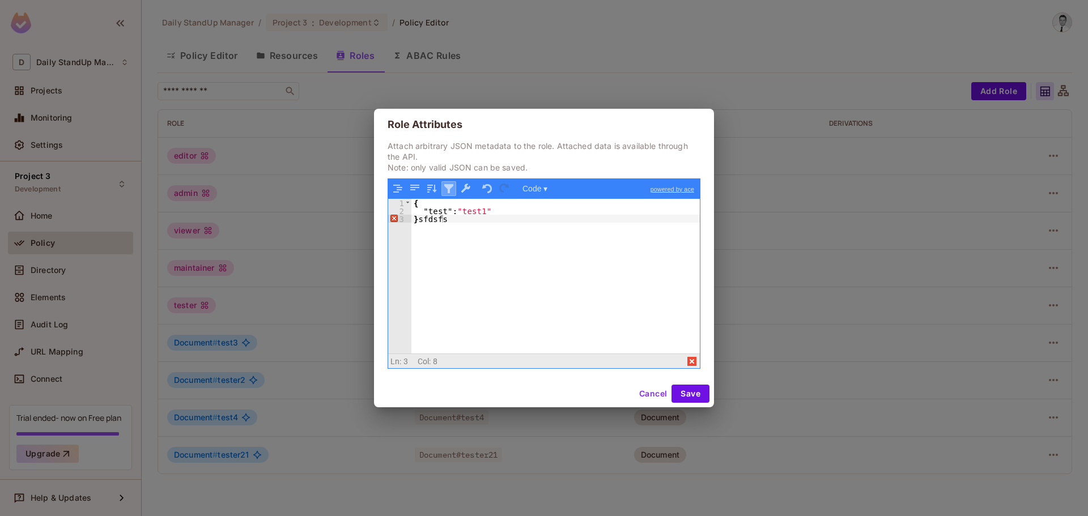
click at [446, 193] on button "button" at bounding box center [449, 188] width 15 height 15
click at [467, 188] on button "button" at bounding box center [466, 188] width 15 height 15
click at [525, 130] on h2 "Role Attributes" at bounding box center [544, 125] width 340 height 32
click at [529, 130] on h2 "Role Attributes" at bounding box center [544, 125] width 340 height 32
click at [463, 187] on button "button" at bounding box center [466, 188] width 15 height 15
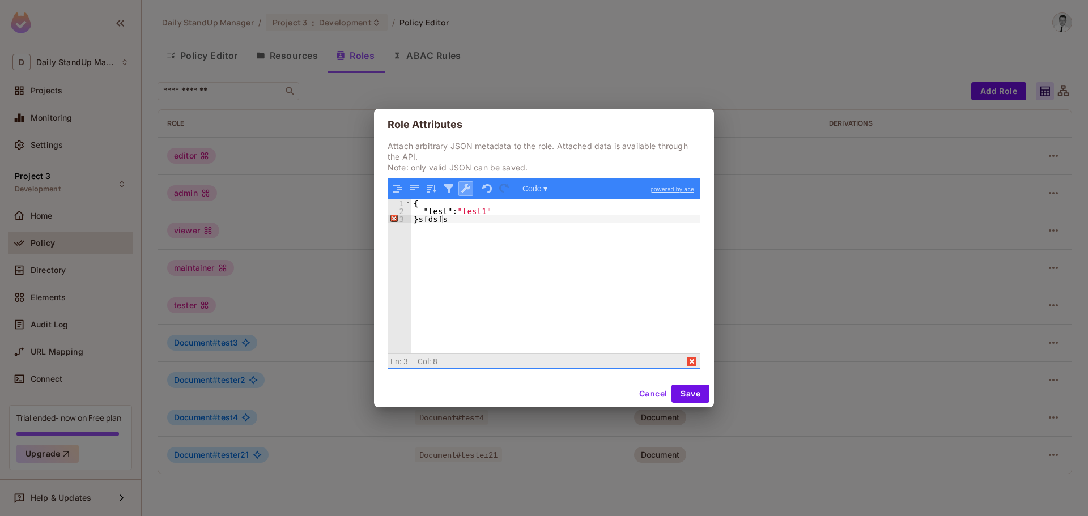
click at [464, 187] on button "button" at bounding box center [466, 188] width 15 height 15
click at [449, 185] on button "button" at bounding box center [449, 188] width 15 height 15
click at [843, 304] on div "Role Attributes Attach arbitrary JSON metadata to the role. Attached data is av…" at bounding box center [544, 258] width 1088 height 516
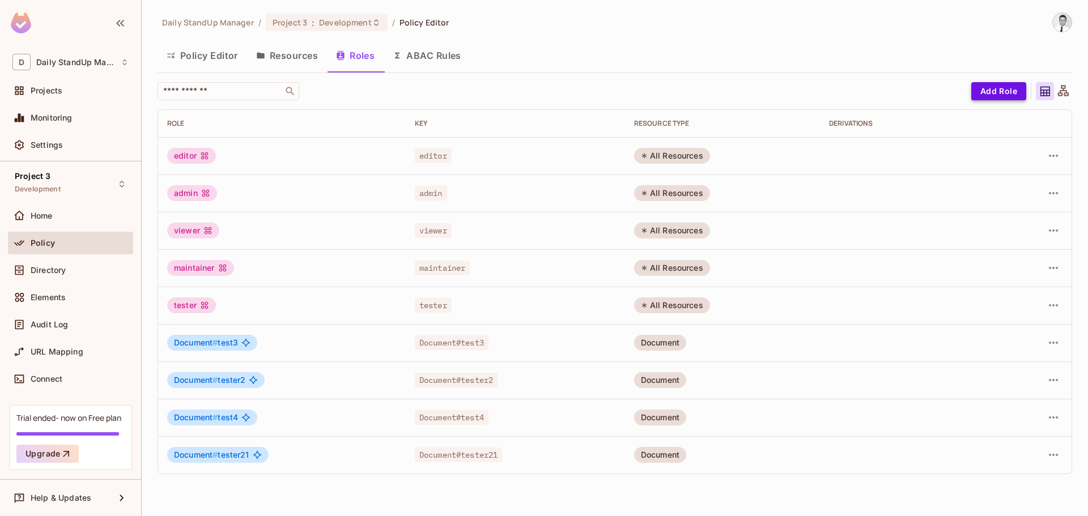
click at [1000, 87] on button "Add Role" at bounding box center [999, 91] width 55 height 18
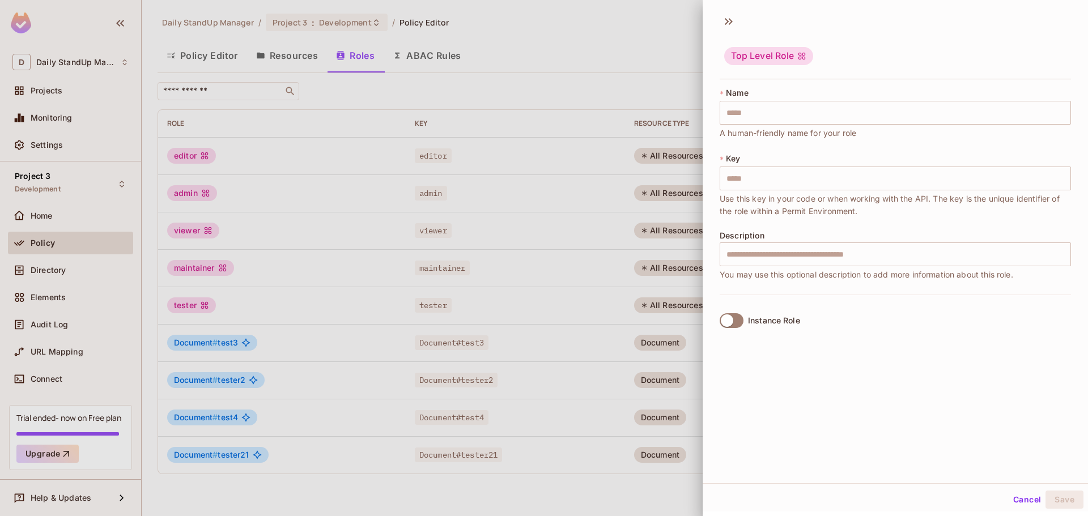
click at [1020, 498] on button "Cancel" at bounding box center [1027, 500] width 37 height 18
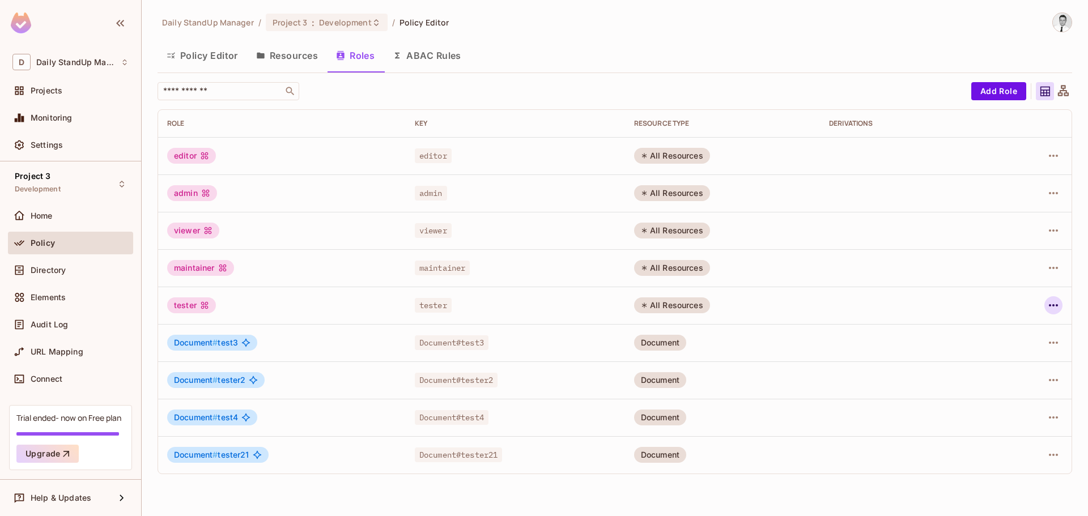
click at [1054, 299] on icon "button" at bounding box center [1054, 306] width 14 height 14
click at [1017, 354] on div "Edit Attributes" at bounding box center [1014, 356] width 56 height 11
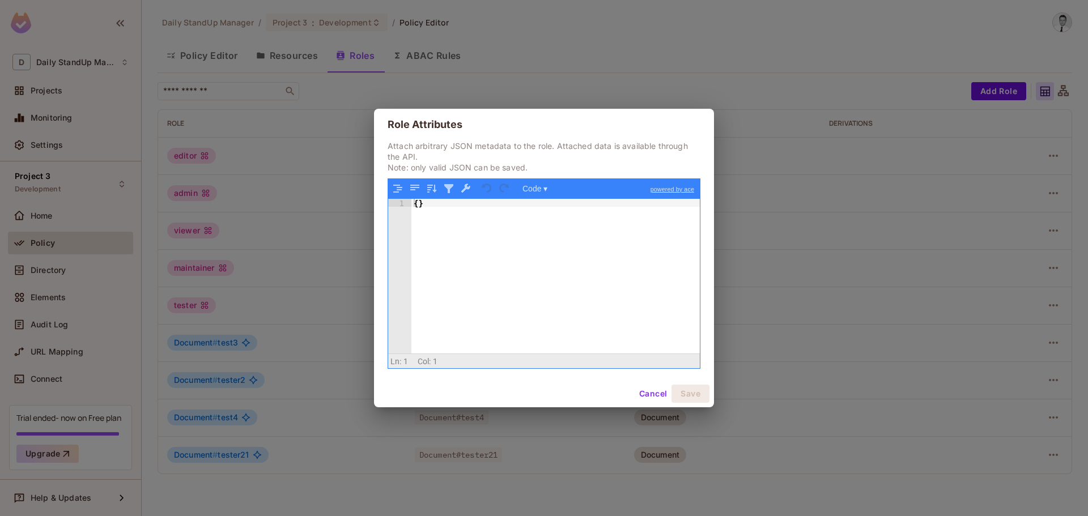
click at [508, 235] on div "{ }" at bounding box center [556, 284] width 289 height 171
click at [490, 278] on div "{ }" at bounding box center [556, 284] width 289 height 171
click at [655, 395] on button "Cancel" at bounding box center [653, 394] width 37 height 18
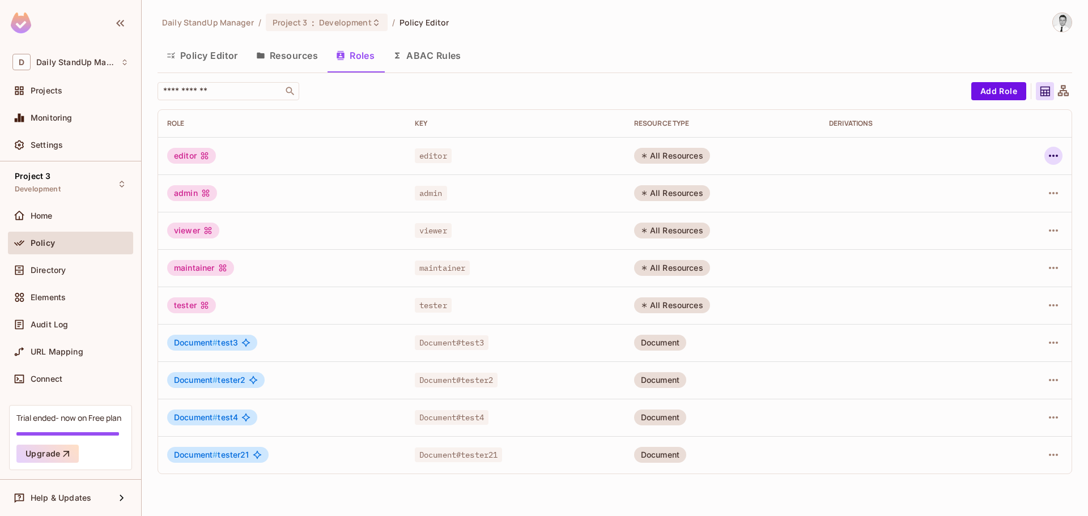
click at [1057, 158] on icon "button" at bounding box center [1054, 156] width 14 height 14
click at [1013, 211] on div "Edit Attributes" at bounding box center [1014, 206] width 56 height 11
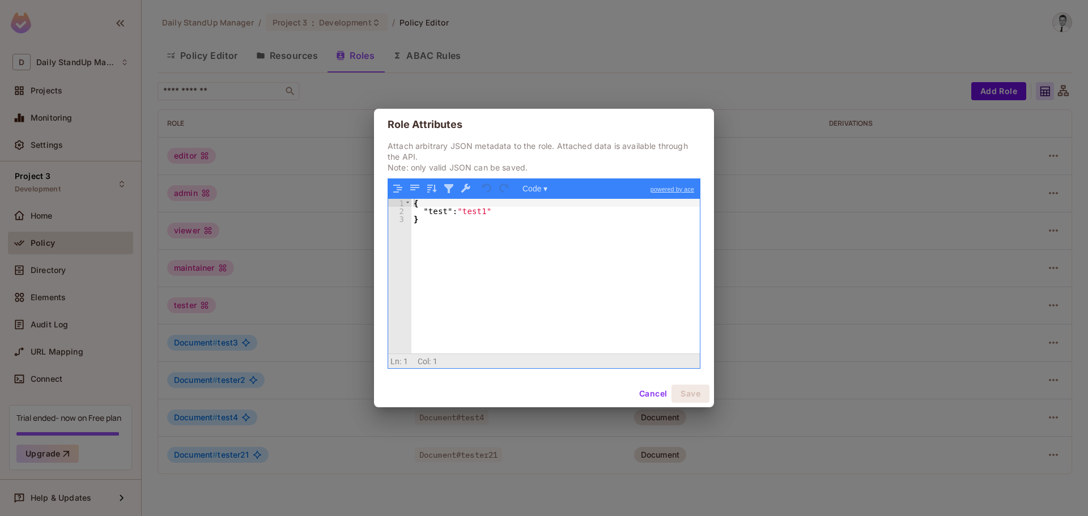
click at [487, 244] on div "{ "test" : "test1" }" at bounding box center [556, 284] width 289 height 171
click at [692, 360] on span at bounding box center [693, 362] width 14 height 14
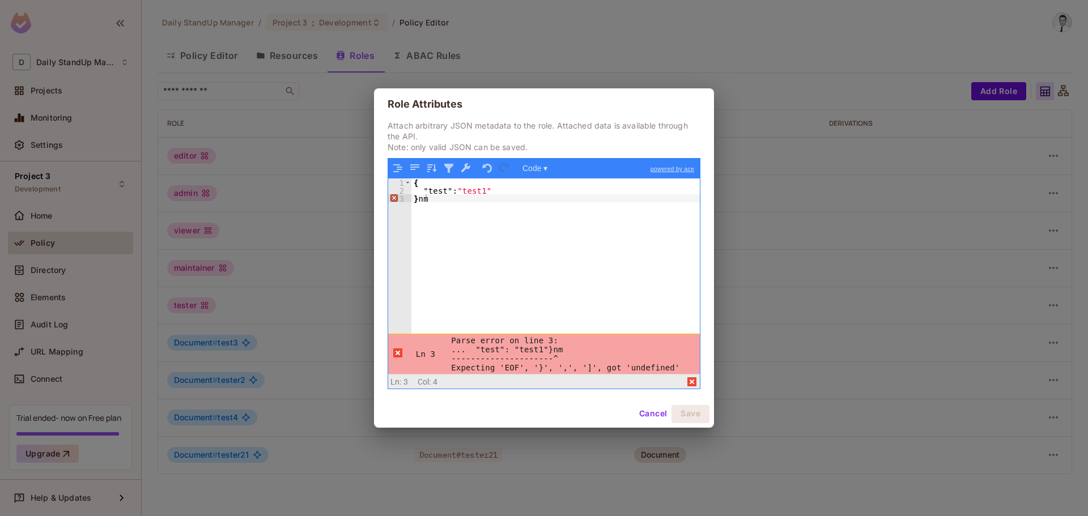
click at [690, 378] on span at bounding box center [693, 382] width 14 height 14
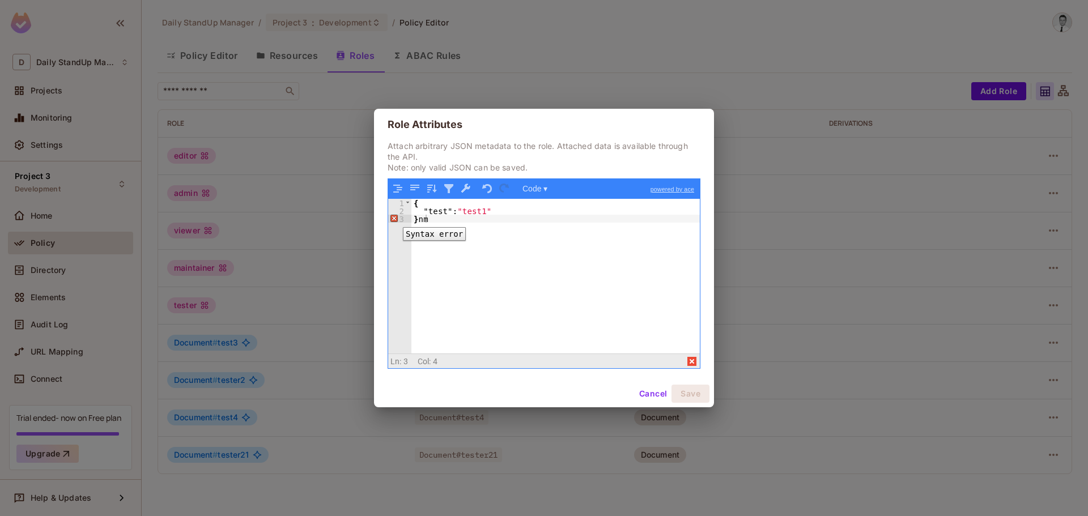
click at [395, 219] on div "3" at bounding box center [399, 219] width 23 height 8
click at [653, 388] on button "Cancel" at bounding box center [653, 394] width 37 height 18
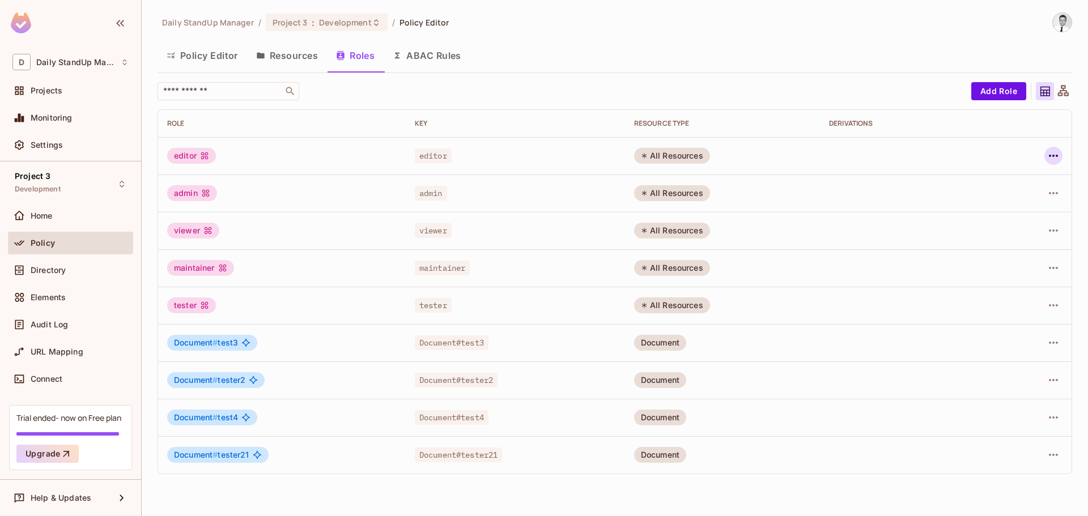
click at [1053, 153] on icon "button" at bounding box center [1054, 156] width 14 height 14
click at [1002, 210] on div "Edit Attributes" at bounding box center [1014, 206] width 56 height 11
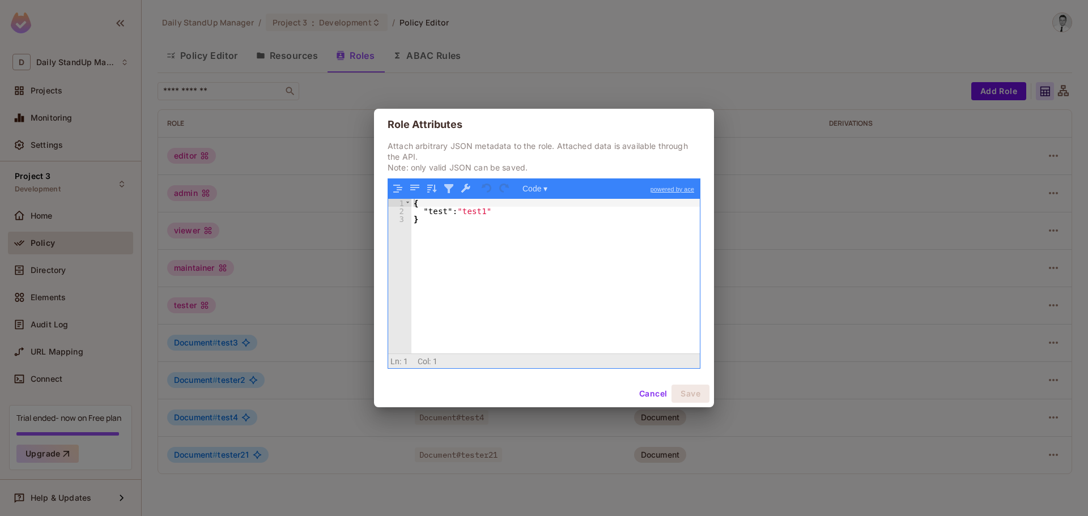
click at [470, 220] on div "{ "test" : "test1" }" at bounding box center [556, 284] width 289 height 171
click at [654, 389] on button "Cancel" at bounding box center [653, 394] width 37 height 18
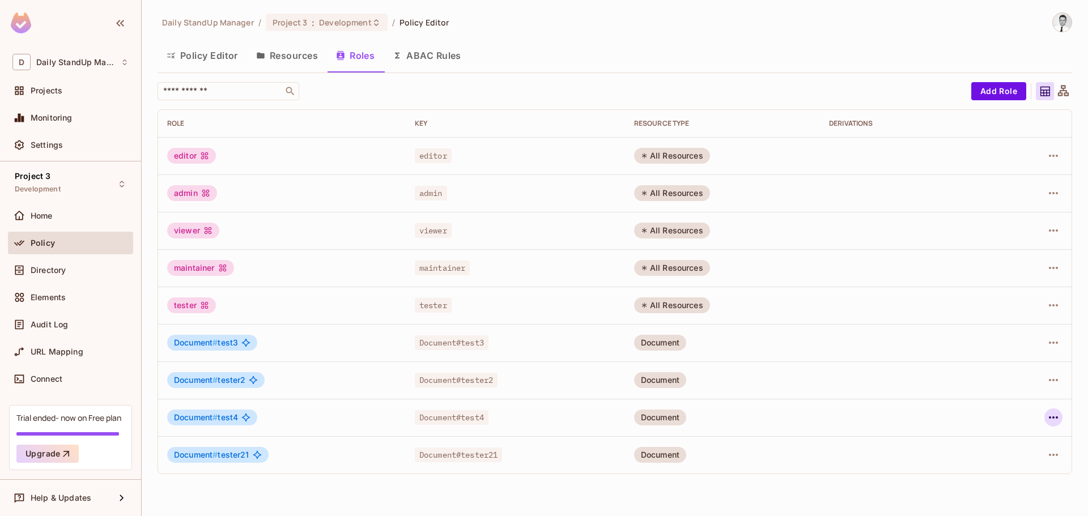
click at [1057, 417] on icon "button" at bounding box center [1053, 418] width 9 height 2
click at [1011, 463] on div "Edit Attributes" at bounding box center [1014, 465] width 56 height 11
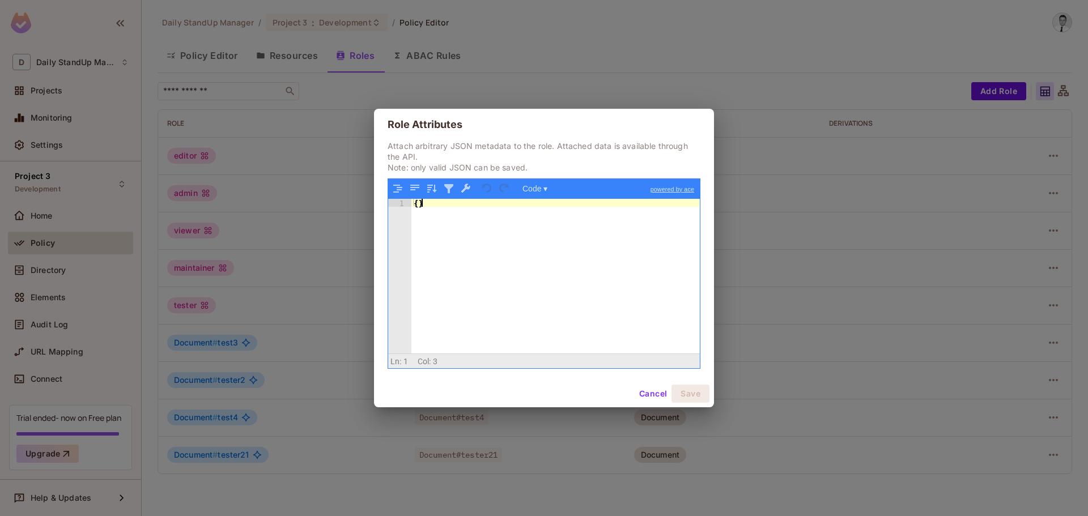
click at [529, 284] on div "{ }" at bounding box center [556, 284] width 289 height 171
click at [645, 391] on button "Cancel" at bounding box center [653, 394] width 37 height 18
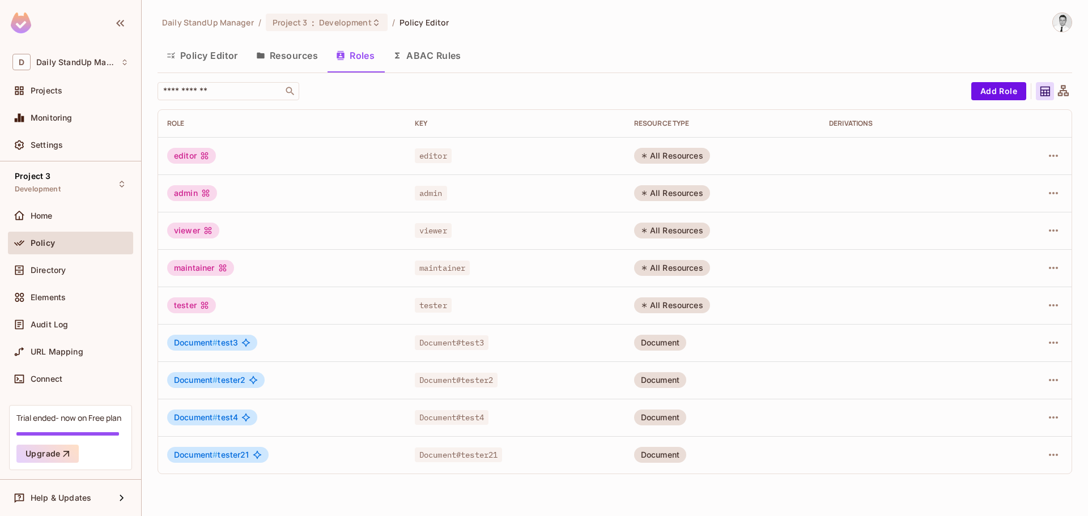
click at [200, 52] on button "Policy Editor" at bounding box center [203, 55] width 90 height 28
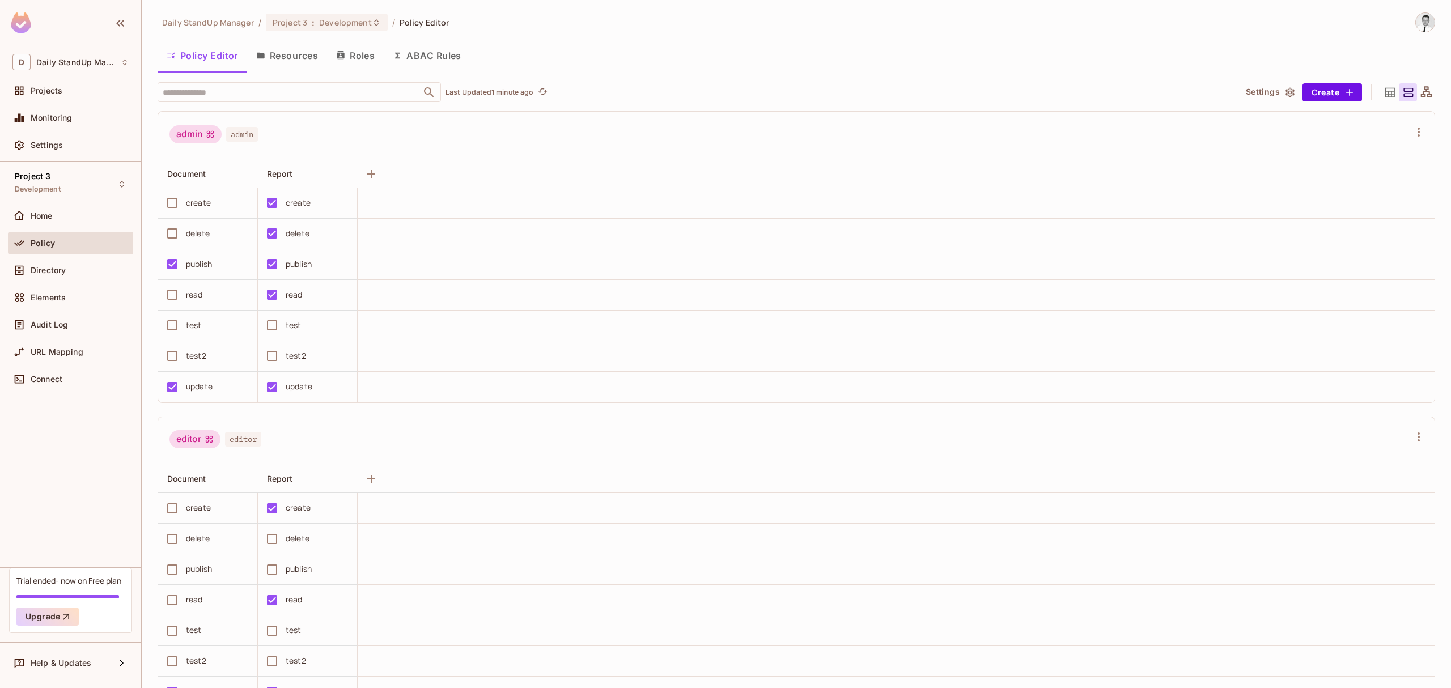
click at [797, 91] on div "​ Last Updated 1 minute ago" at bounding box center [692, 92] width 1069 height 20
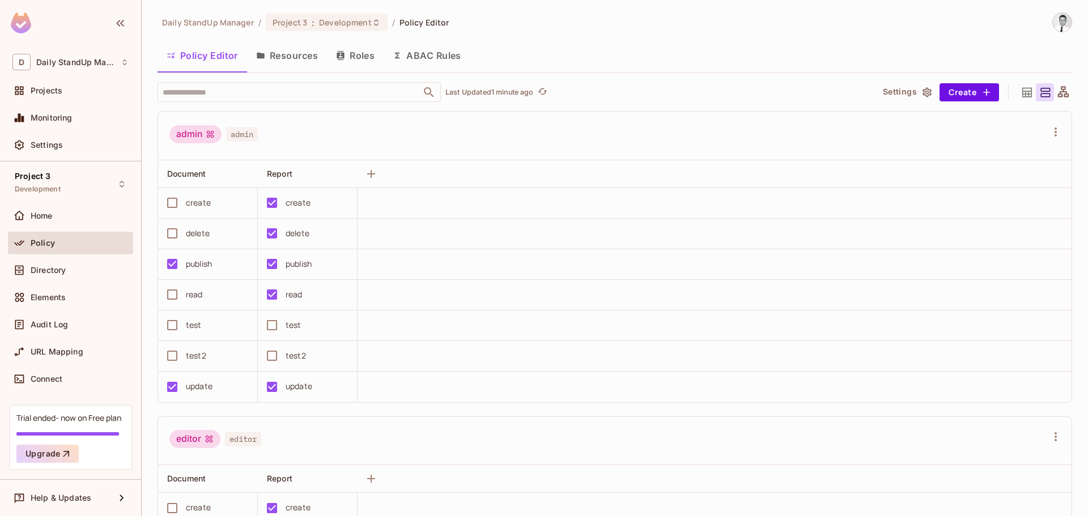
click at [501, 158] on div "admin admin" at bounding box center [615, 136] width 914 height 49
click at [370, 168] on icon "button" at bounding box center [371, 174] width 14 height 14
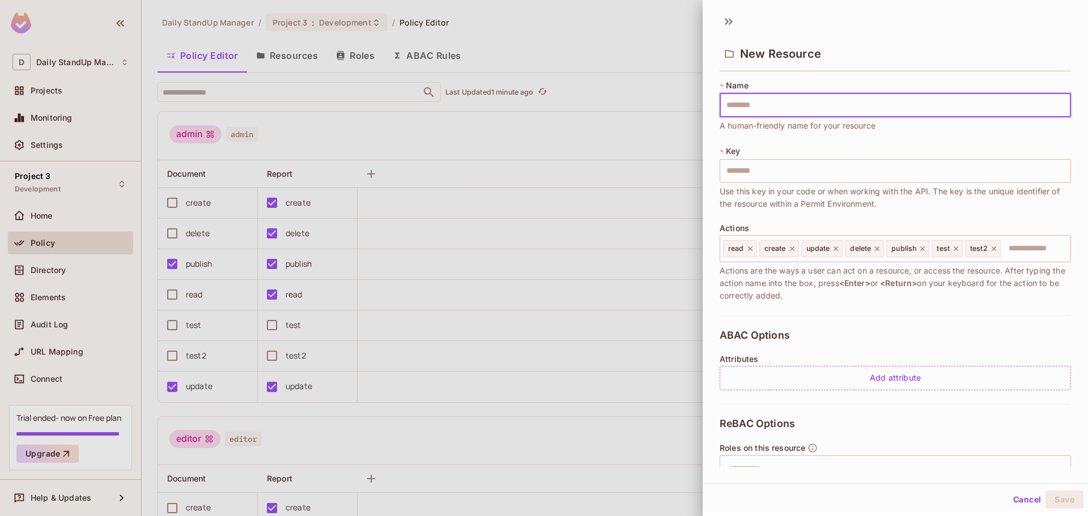
click at [907, 56] on div "New Resource" at bounding box center [895, 53] width 351 height 37
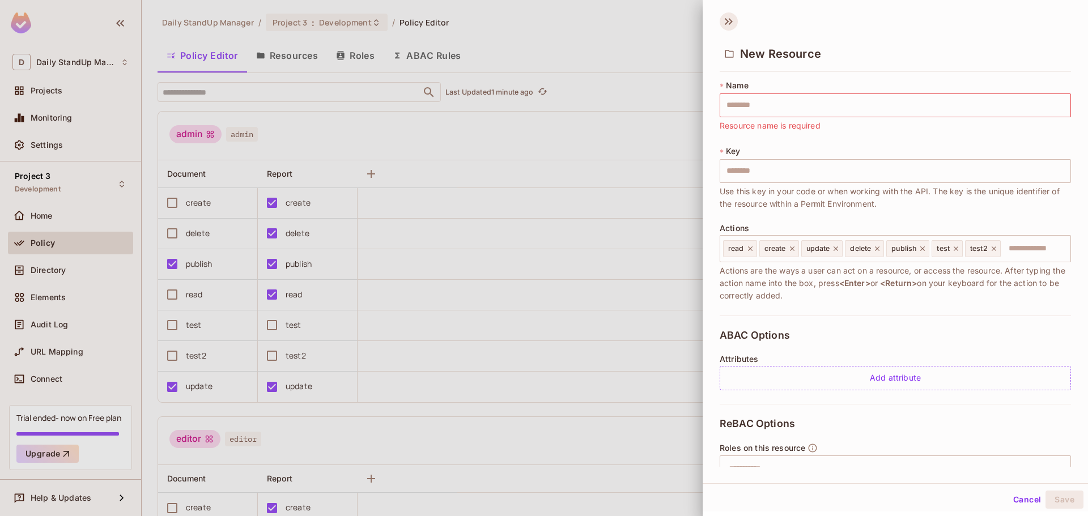
click at [728, 15] on icon at bounding box center [729, 21] width 18 height 18
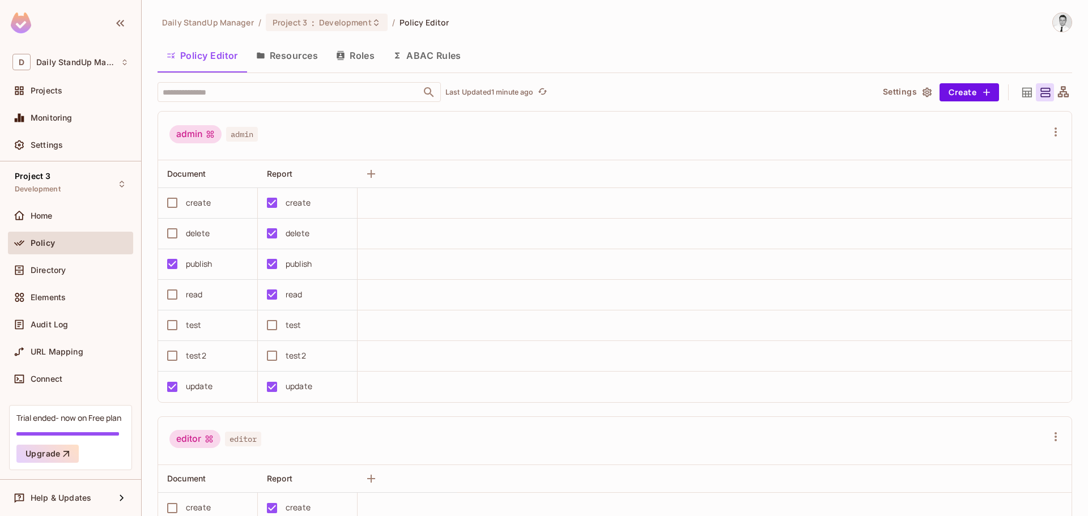
click at [415, 130] on div "admin admin" at bounding box center [607, 136] width 877 height 22
click at [100, 258] on div "Policy" at bounding box center [70, 245] width 125 height 27
click at [87, 272] on div "Directory" at bounding box center [80, 270] width 98 height 9
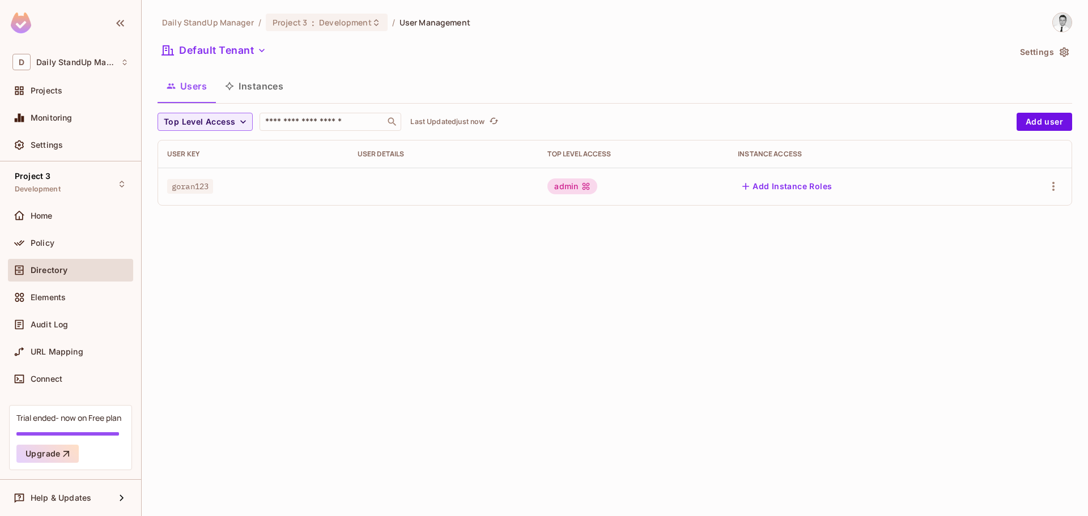
click at [791, 185] on button "Add Instance Roles" at bounding box center [787, 186] width 99 height 18
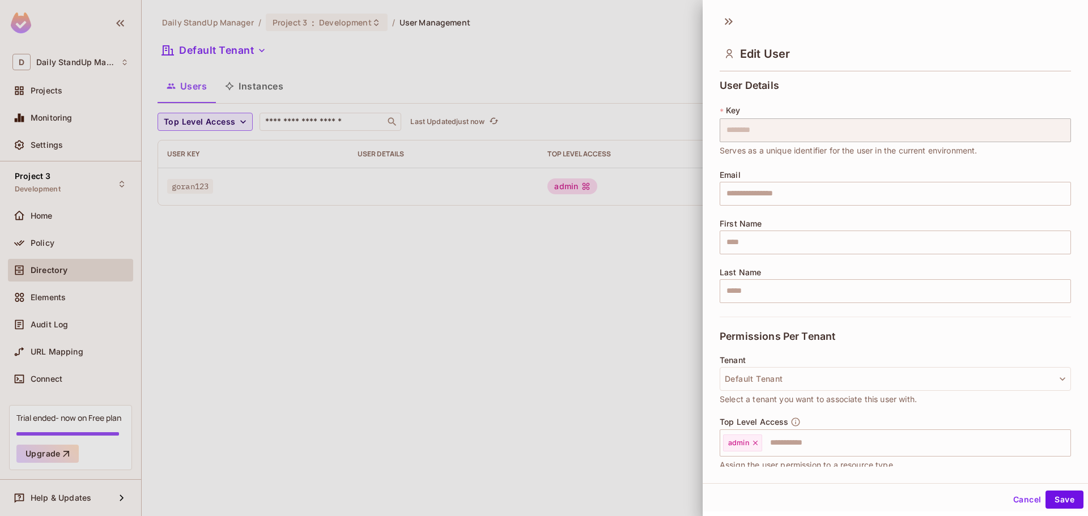
click at [735, 14] on div "Edit User" at bounding box center [895, 43] width 385 height 63
click at [730, 20] on icon at bounding box center [729, 21] width 18 height 18
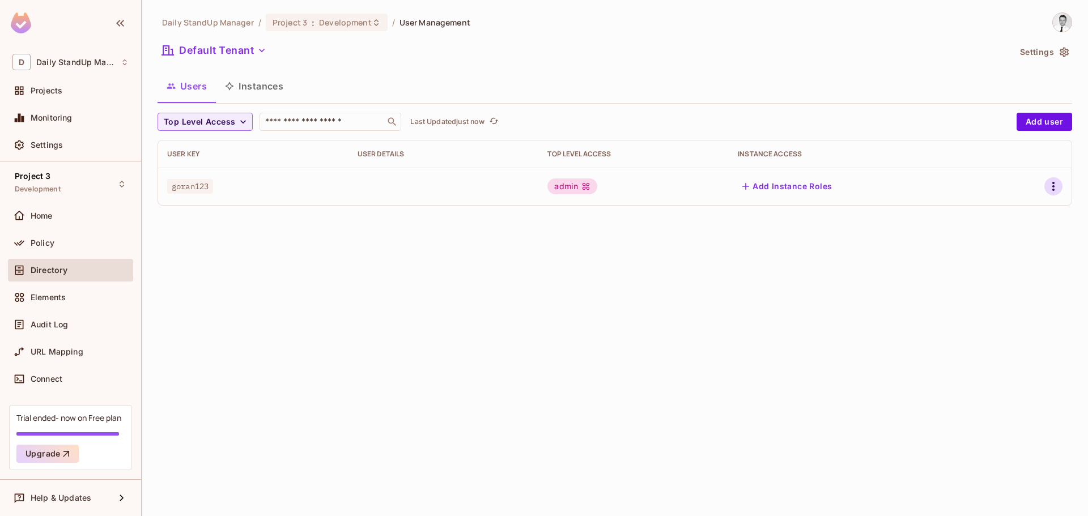
click at [1050, 180] on icon "button" at bounding box center [1054, 187] width 14 height 14
click at [1008, 239] on div "Edit Attributes" at bounding box center [1014, 237] width 56 height 11
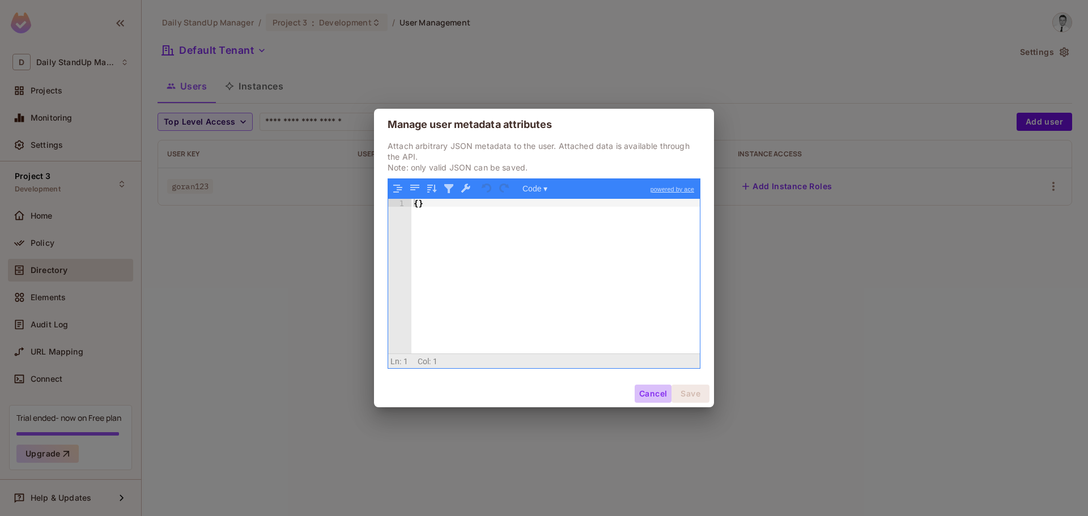
click at [650, 388] on button "Cancel" at bounding box center [653, 394] width 37 height 18
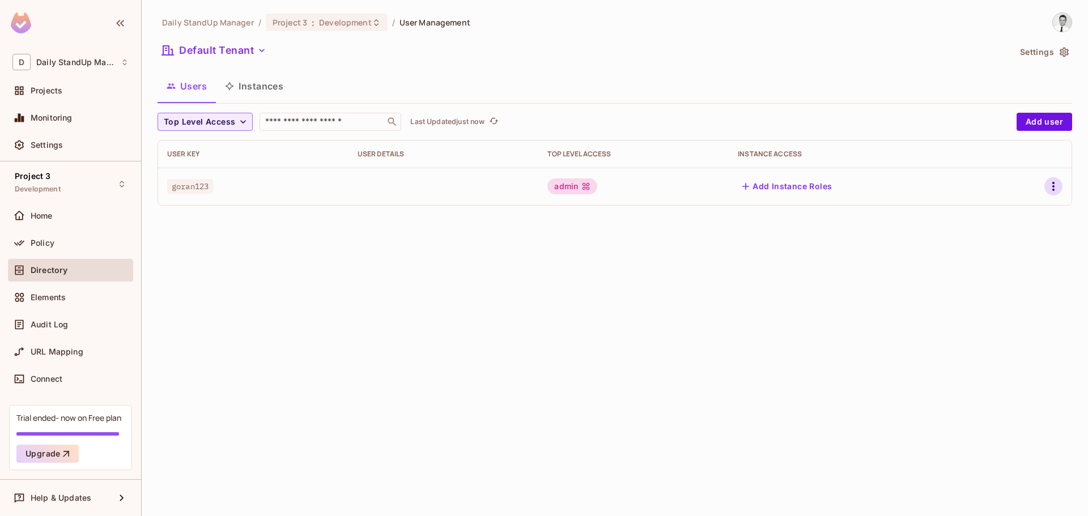
click at [1049, 186] on icon "button" at bounding box center [1054, 187] width 14 height 14
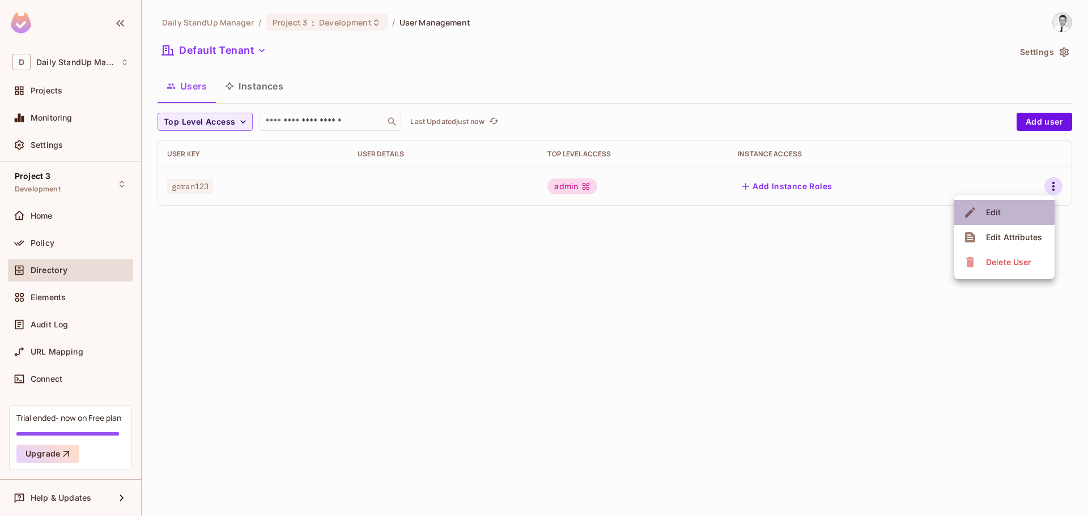
click at [995, 211] on div "Edit" at bounding box center [993, 212] width 15 height 11
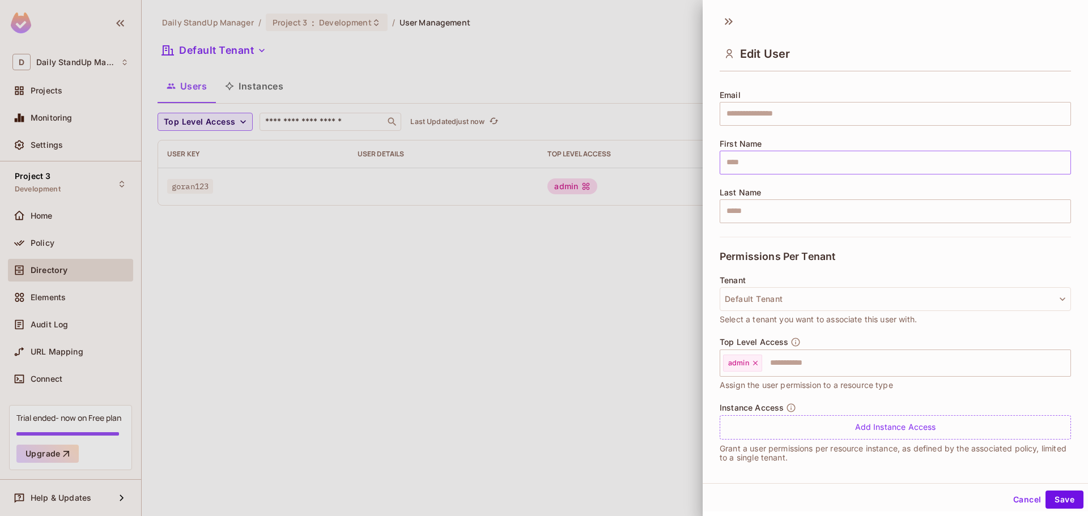
scroll to position [87, 0]
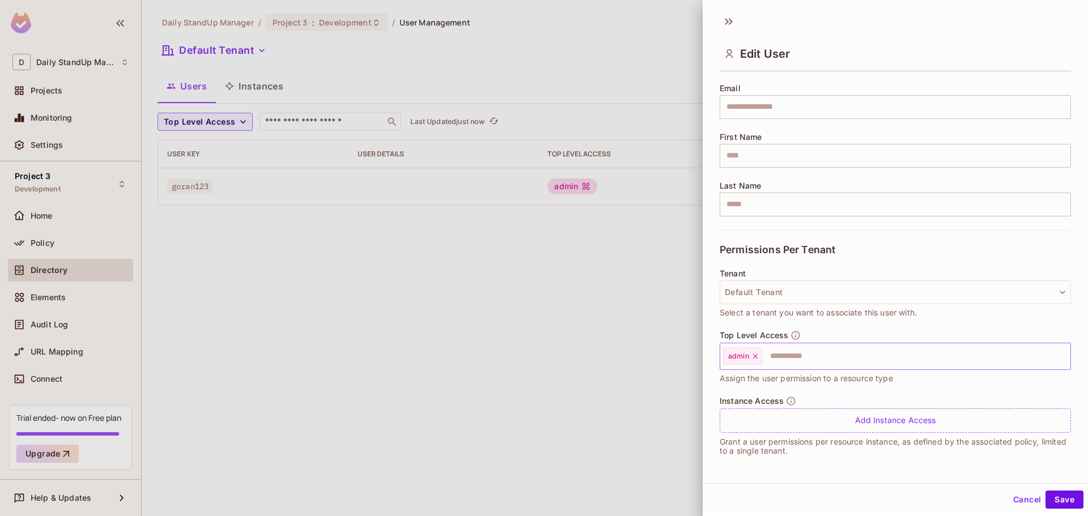
click at [812, 356] on input "text" at bounding box center [907, 356] width 286 height 23
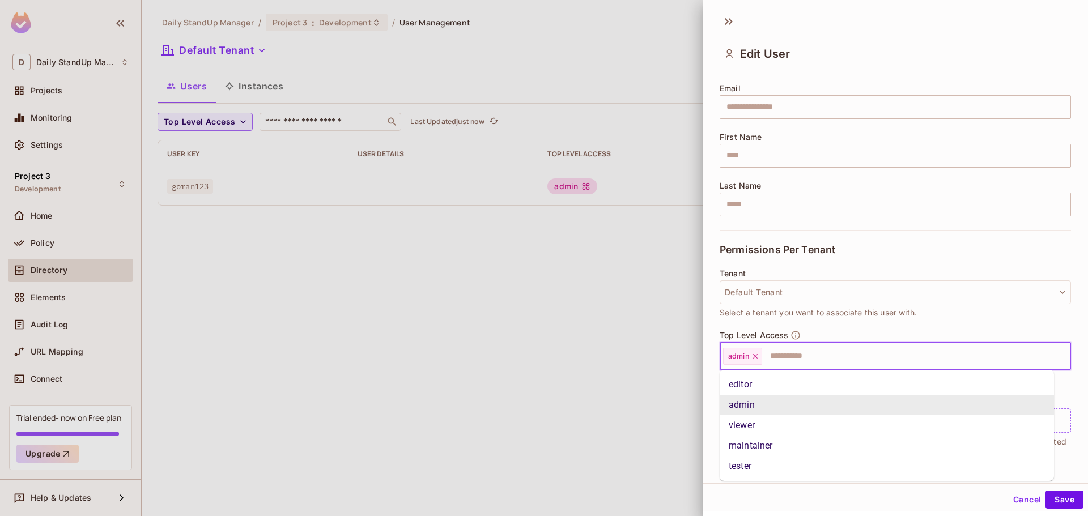
scroll to position [2, 0]
click at [843, 298] on button "Default Tenant" at bounding box center [895, 291] width 351 height 24
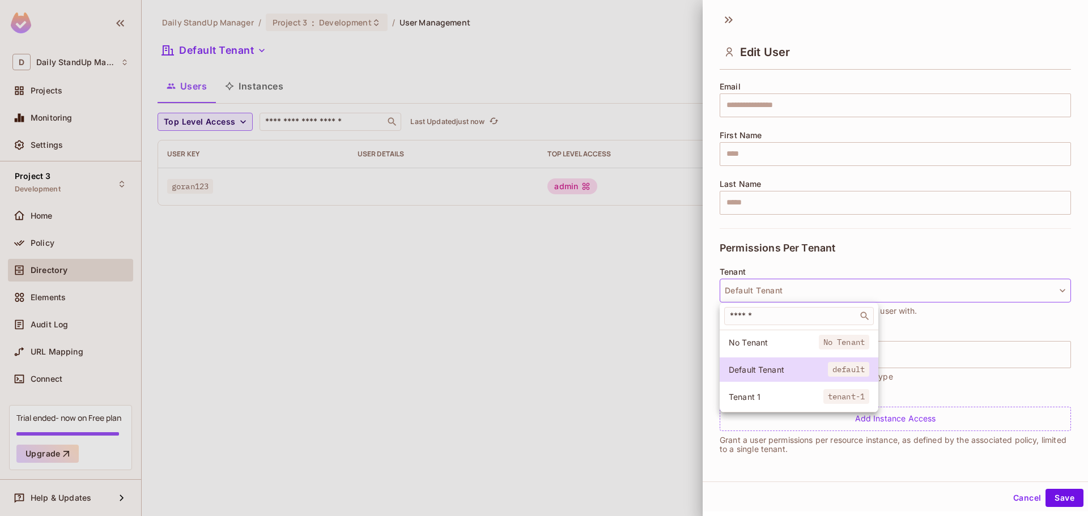
click at [872, 251] on div at bounding box center [544, 258] width 1088 height 516
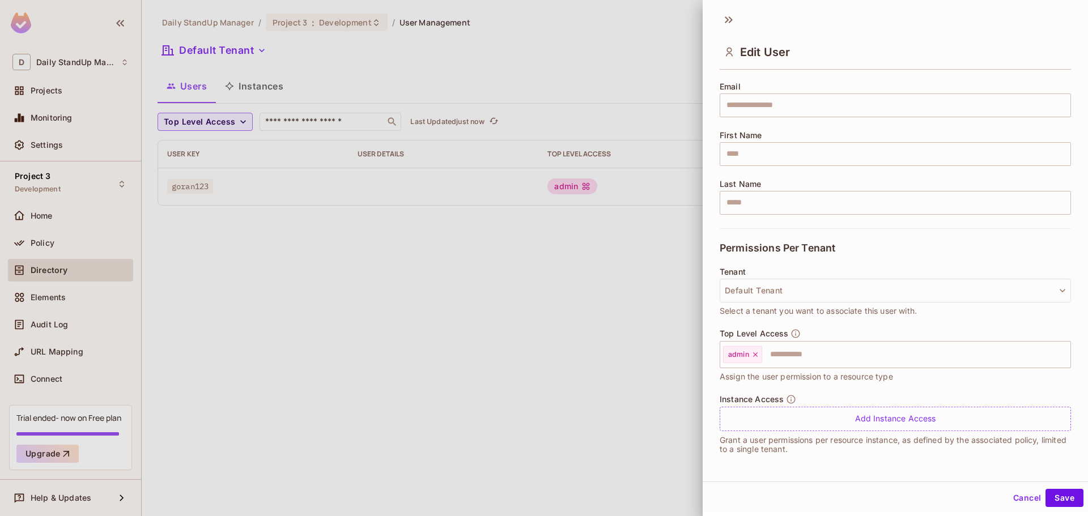
click at [811, 305] on span "Select a tenant you want to associate this user with." at bounding box center [818, 311] width 197 height 12
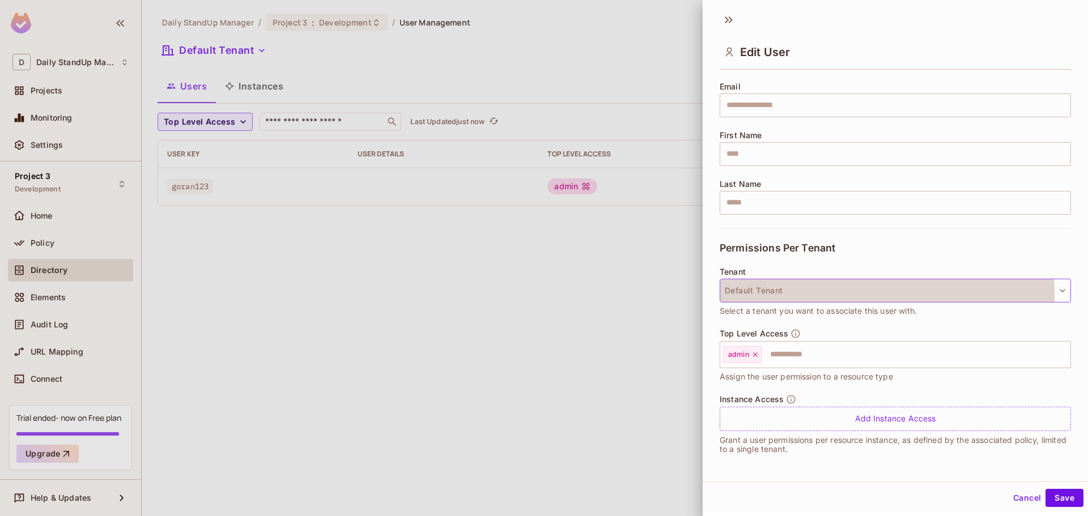
click at [814, 296] on button "Default Tenant" at bounding box center [895, 291] width 351 height 24
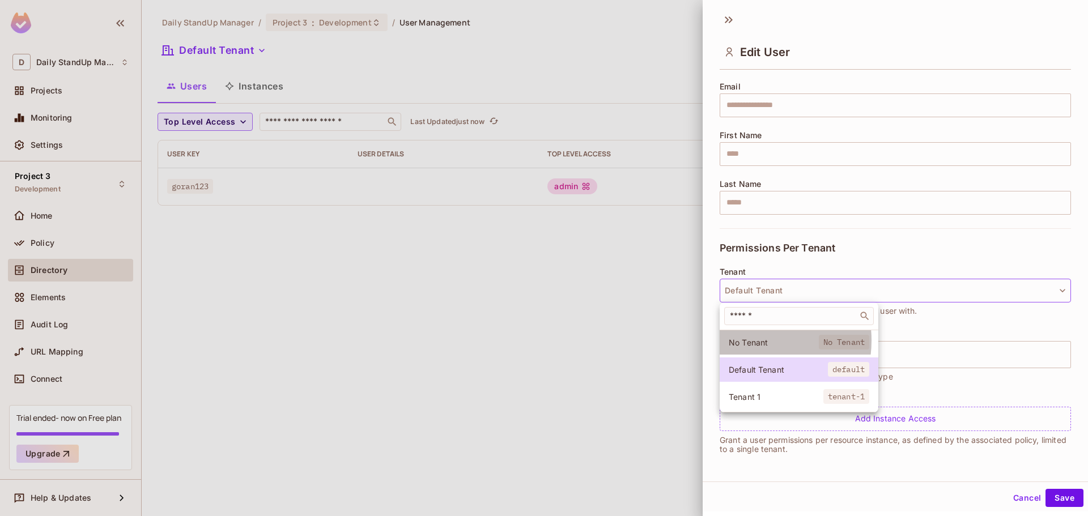
click at [753, 341] on span "No Tenant" at bounding box center [774, 342] width 90 height 11
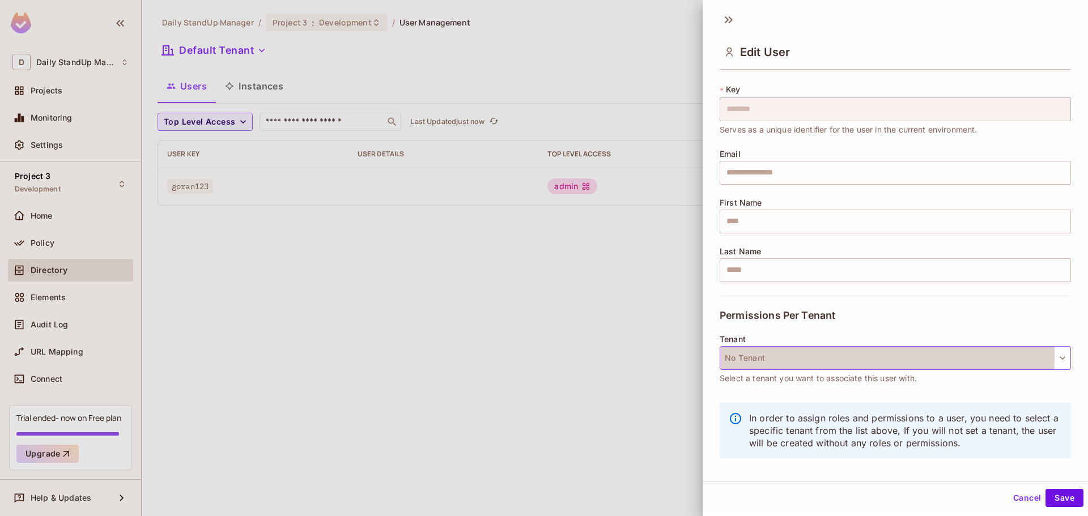
click at [753, 357] on button "No Tenant" at bounding box center [895, 358] width 351 height 24
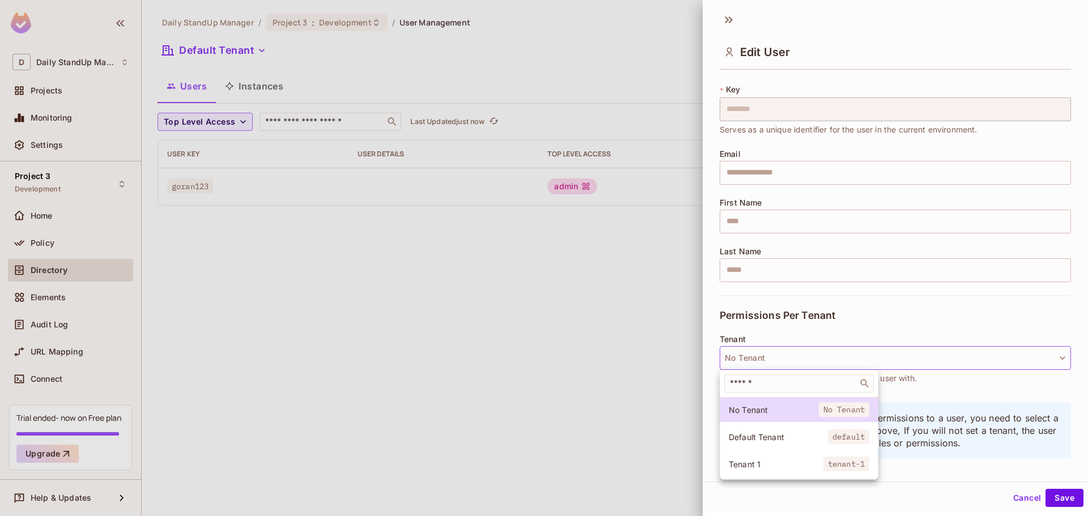
click at [745, 460] on span "Tenant 1" at bounding box center [776, 464] width 95 height 11
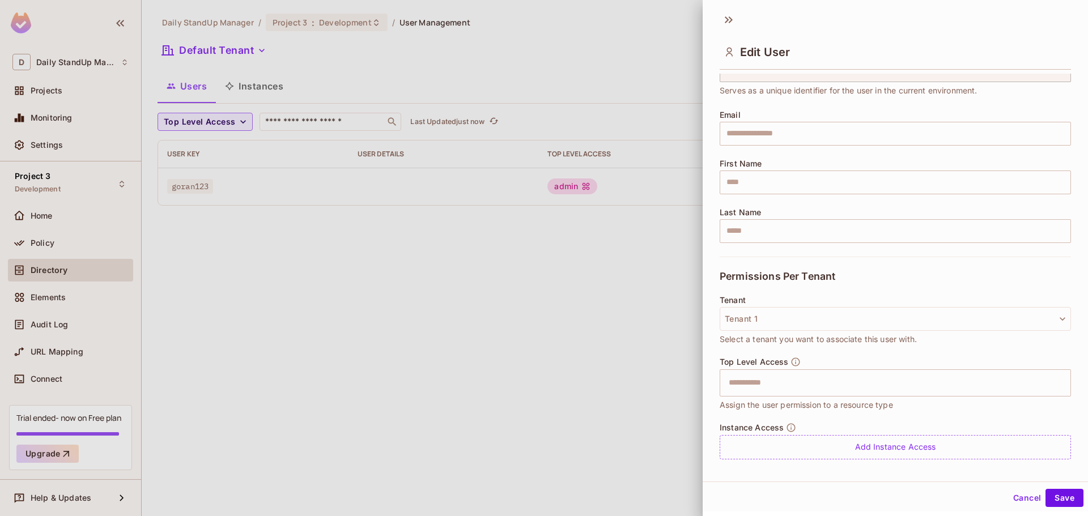
scroll to position [87, 0]
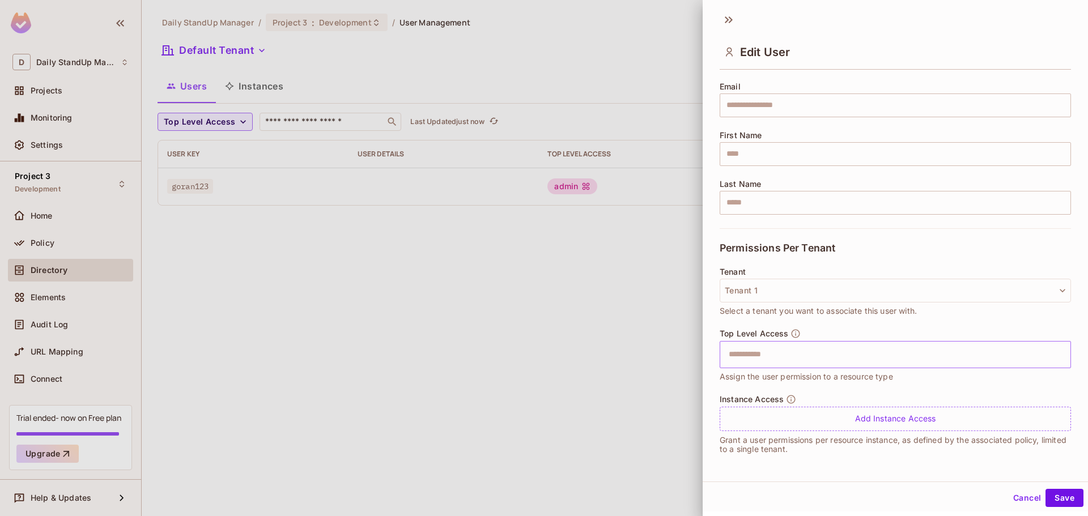
click at [818, 367] on div "​" at bounding box center [895, 354] width 351 height 27
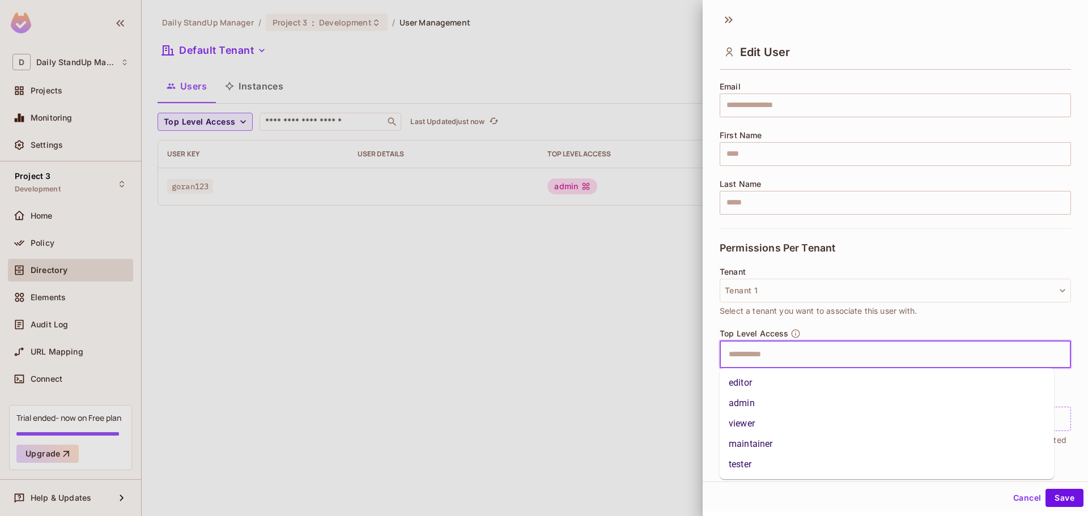
click at [873, 322] on div "Tenant Tenant 1 Select a tenant you want to associate this user with." at bounding box center [895, 298] width 351 height 61
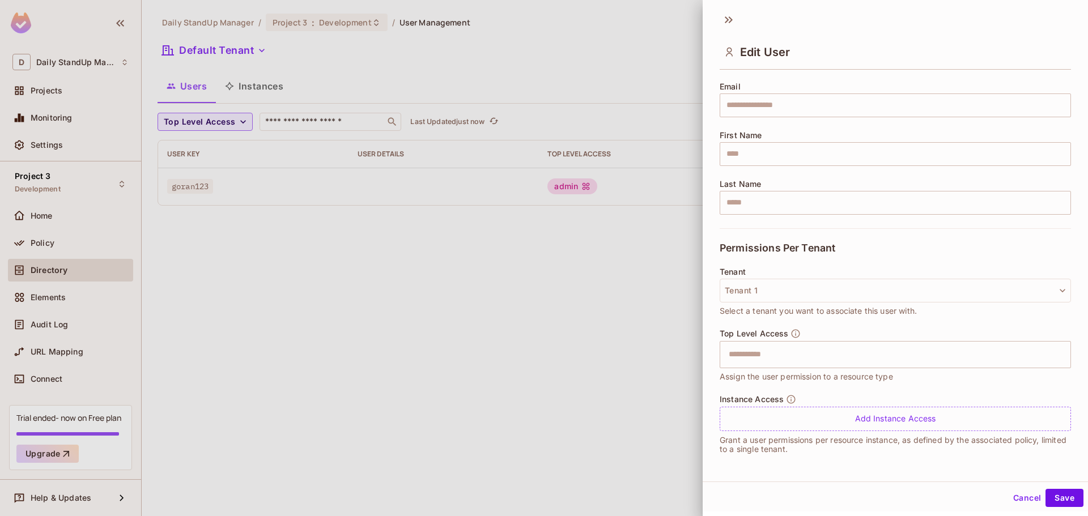
click at [774, 398] on span "Instance Access" at bounding box center [752, 399] width 64 height 9
click at [782, 363] on input "text" at bounding box center [885, 354] width 327 height 23
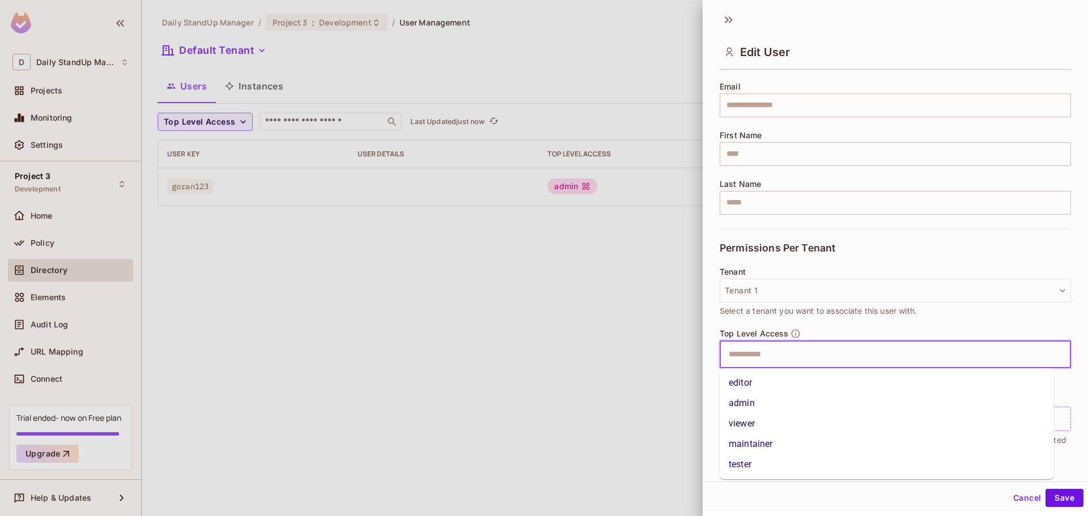
click at [761, 403] on li "admin" at bounding box center [887, 403] width 334 height 20
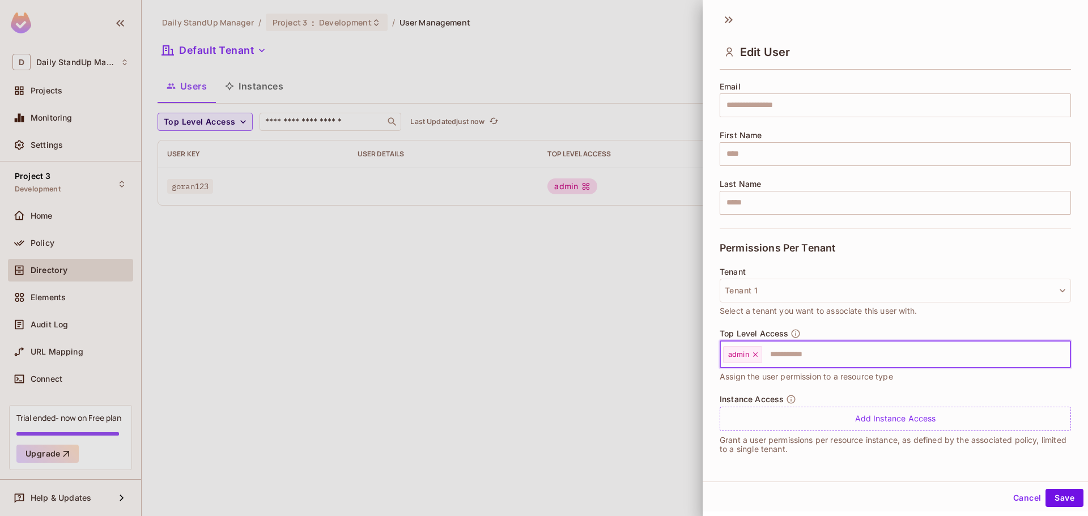
click at [806, 359] on input "text" at bounding box center [907, 354] width 286 height 23
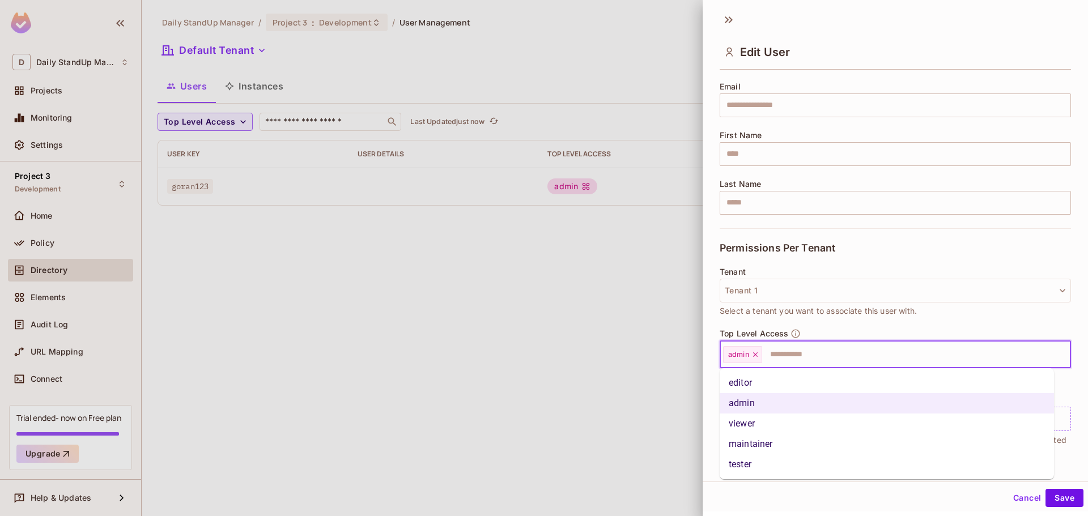
click at [771, 388] on li "editor" at bounding box center [887, 383] width 334 height 20
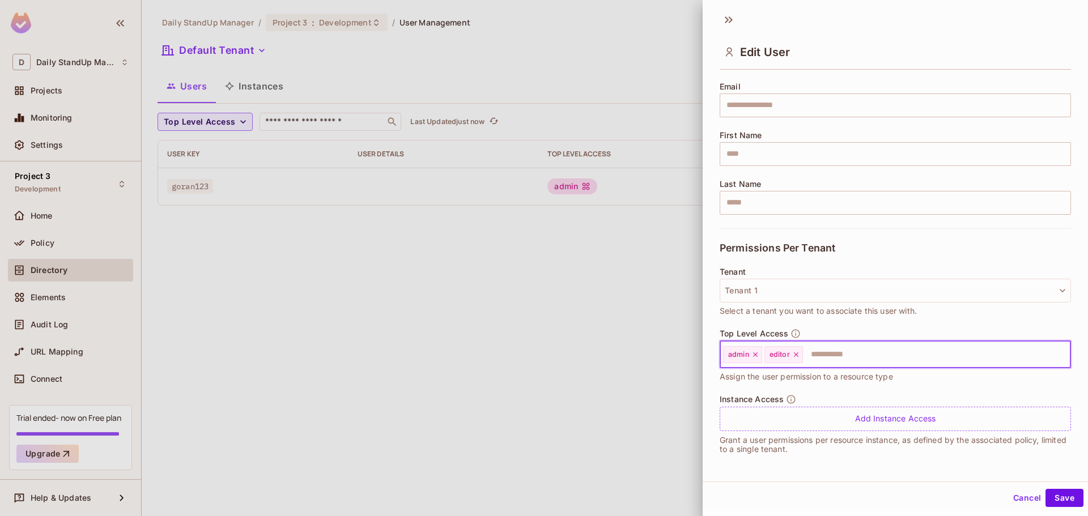
click at [838, 363] on input "text" at bounding box center [926, 354] width 245 height 23
click at [914, 277] on div "Tenant Tenant 1 Select a tenant you want to associate this user with." at bounding box center [895, 293] width 351 height 50
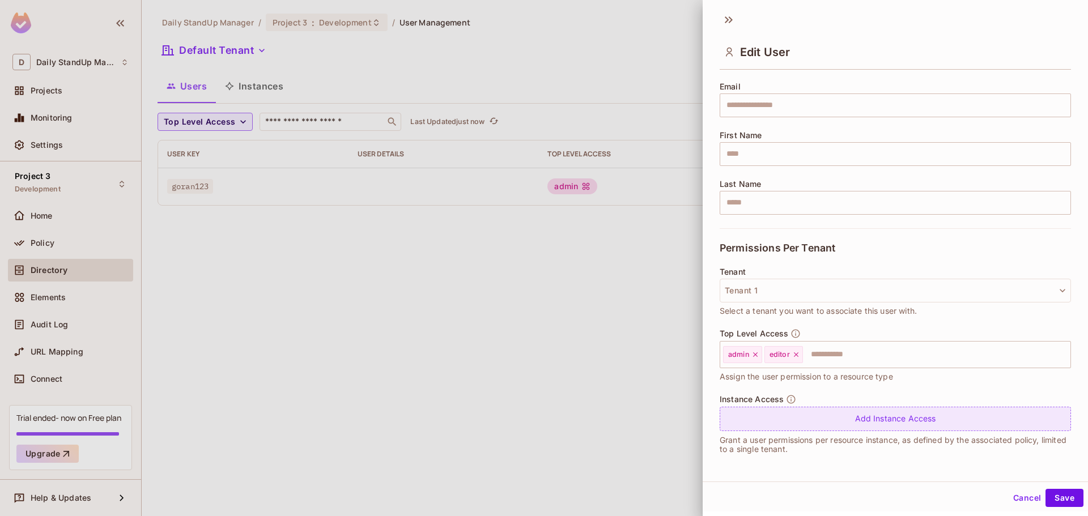
click at [926, 414] on div "Add Instance Access" at bounding box center [895, 419] width 351 height 24
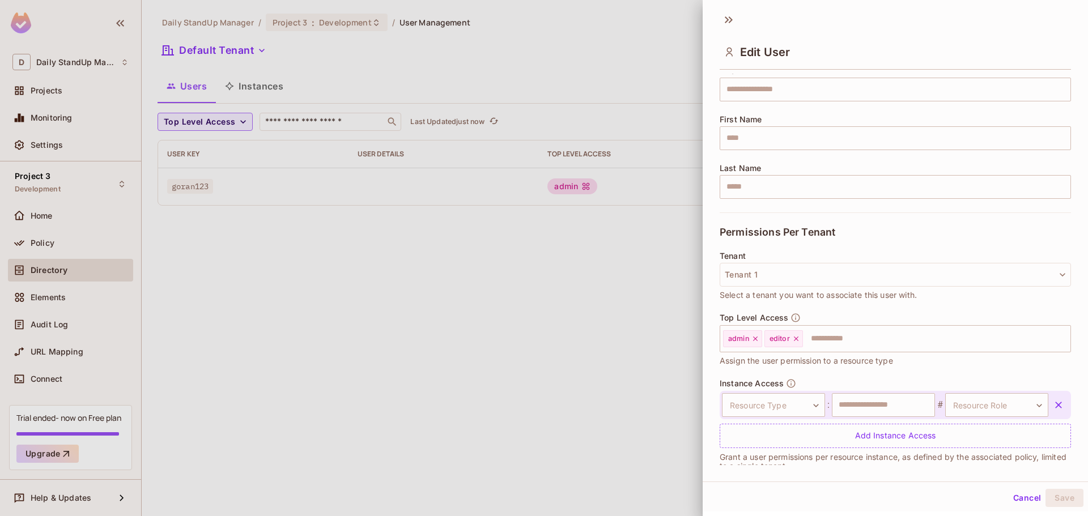
scroll to position [120, 0]
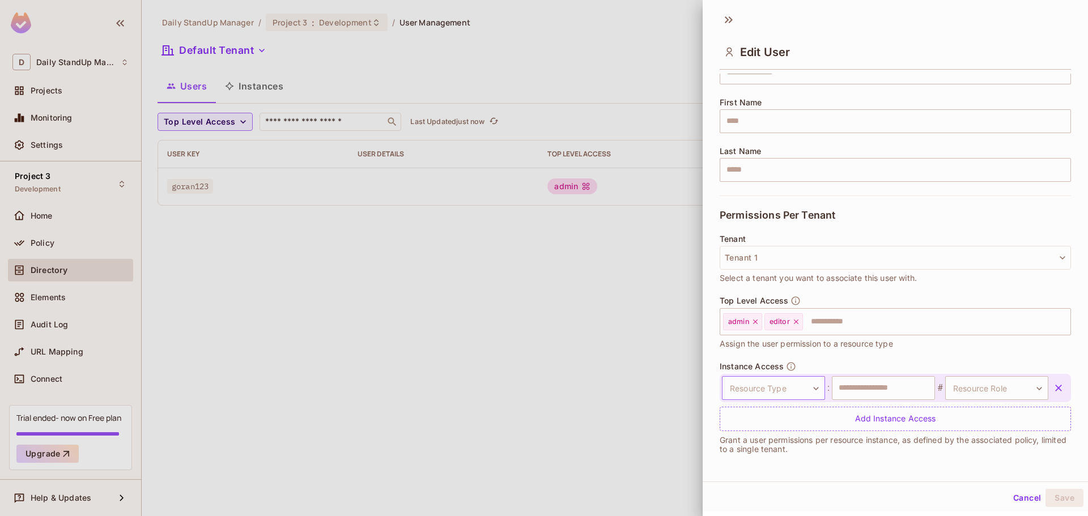
click at [795, 384] on body "D Daily StandUp Manager Projects Monitoring Settings Project 3 Development Home…" at bounding box center [544, 258] width 1088 height 516
click at [761, 449] on li "Document" at bounding box center [766, 442] width 104 height 20
click at [885, 375] on div "Document ******** ​ : ​ # Resource Role ​ Resource Role" at bounding box center [895, 388] width 351 height 28
click at [905, 384] on input "text" at bounding box center [883, 388] width 103 height 24
click at [935, 390] on span "#" at bounding box center [940, 388] width 10 height 14
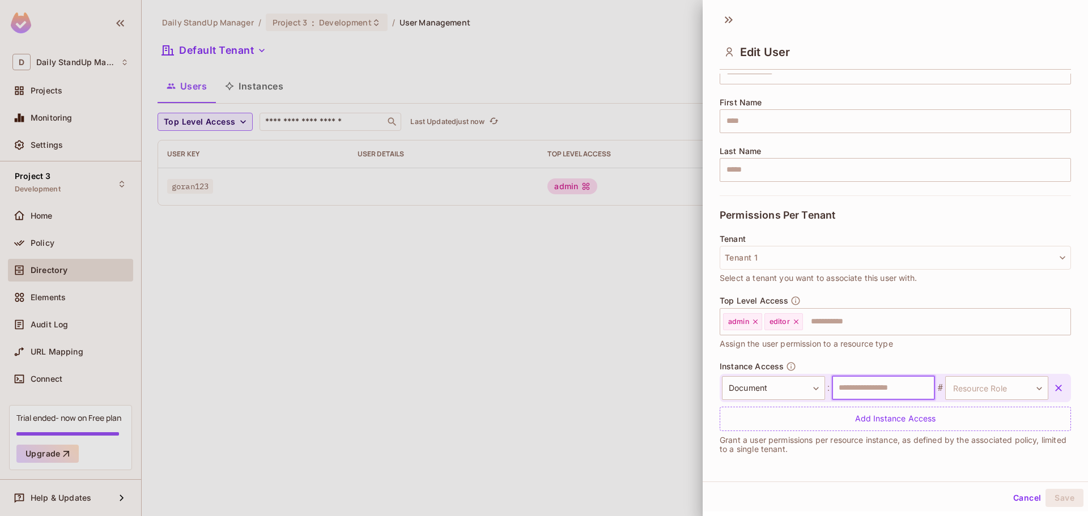
click at [888, 393] on input "text" at bounding box center [883, 388] width 103 height 24
click at [1003, 385] on body "D Daily StandUp Manager Projects Monitoring Settings Project 3 Development Home…" at bounding box center [544, 258] width 1088 height 516
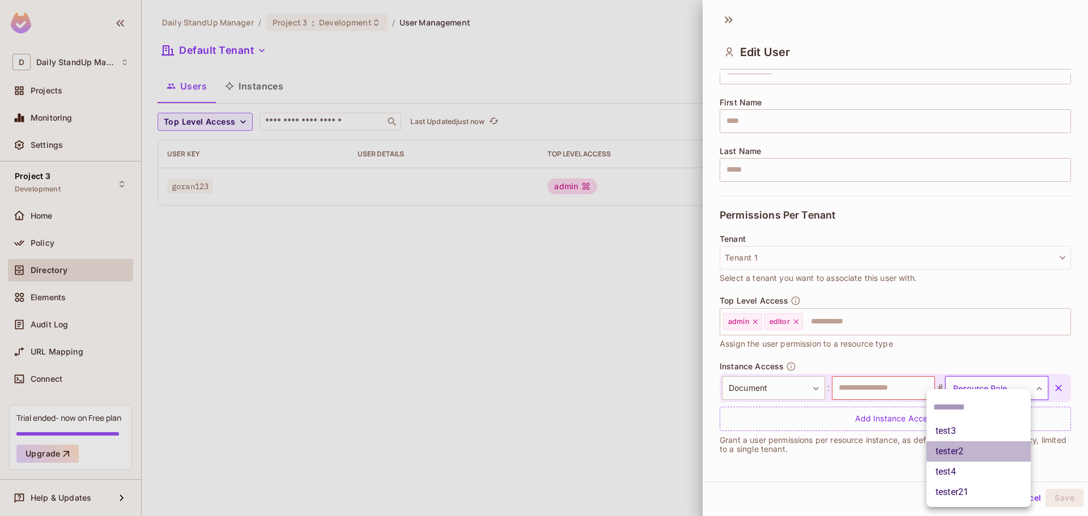
click at [969, 446] on li "tester2" at bounding box center [979, 452] width 104 height 20
type input "*******"
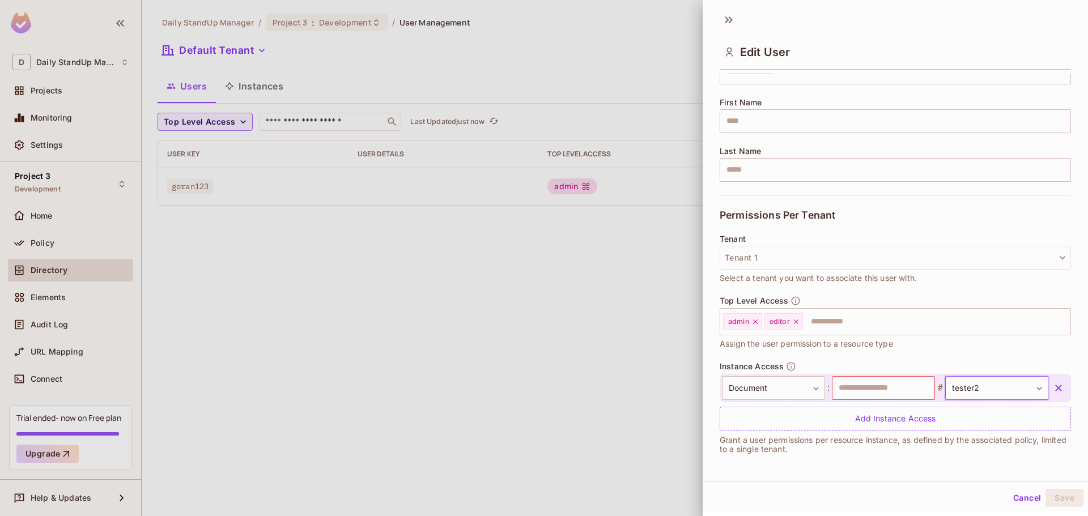
click at [983, 356] on div "Top Level Access admin editor ​ Assign the user permission to a resource type" at bounding box center [895, 329] width 351 height 66
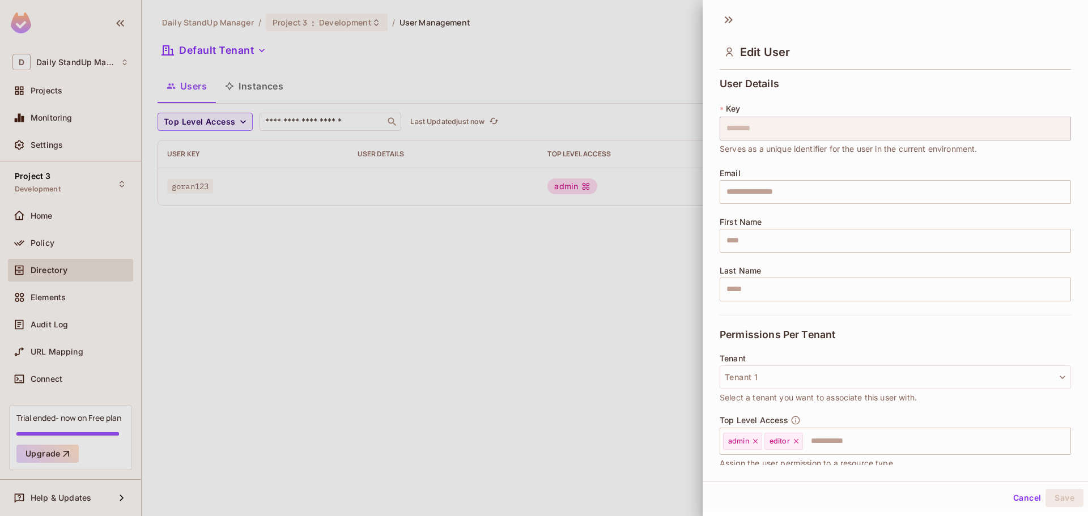
scroll to position [0, 0]
click at [731, 15] on icon at bounding box center [729, 21] width 18 height 18
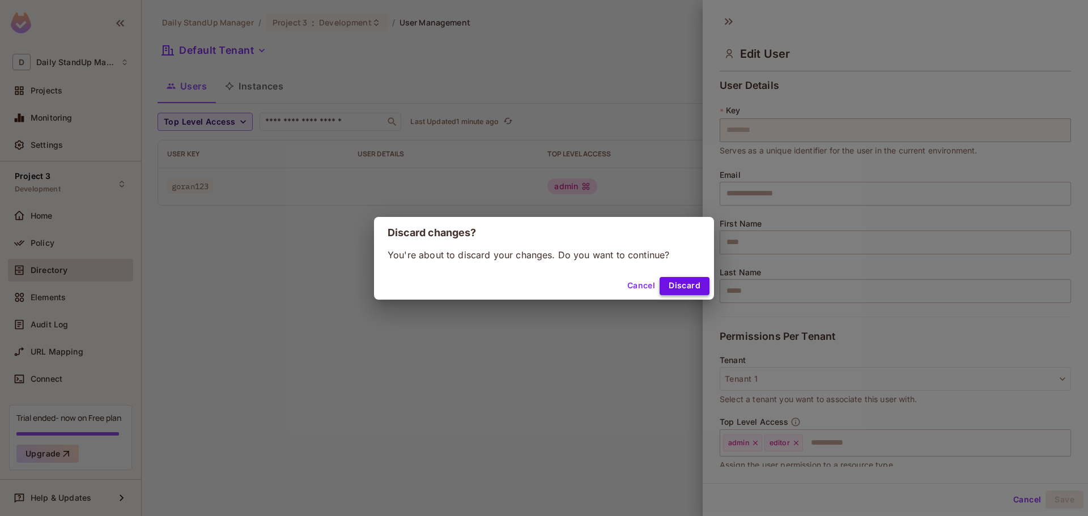
click at [698, 280] on button "Discard" at bounding box center [685, 286] width 50 height 18
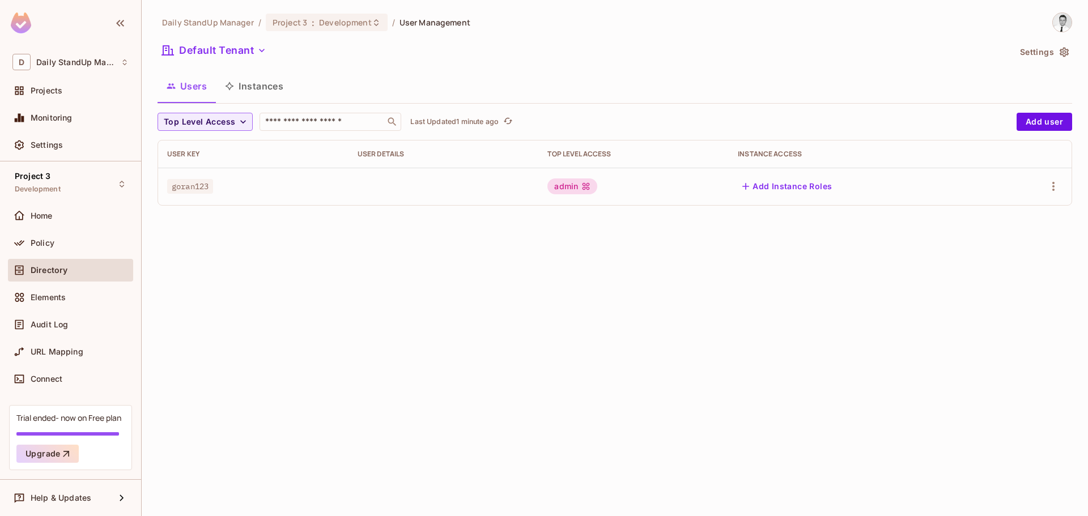
click at [693, 279] on div "Daily StandUp Manager / Project 3 : Development / User Management Default Tenan…" at bounding box center [615, 258] width 947 height 516
click at [282, 91] on button "Instances" at bounding box center [254, 86] width 77 height 28
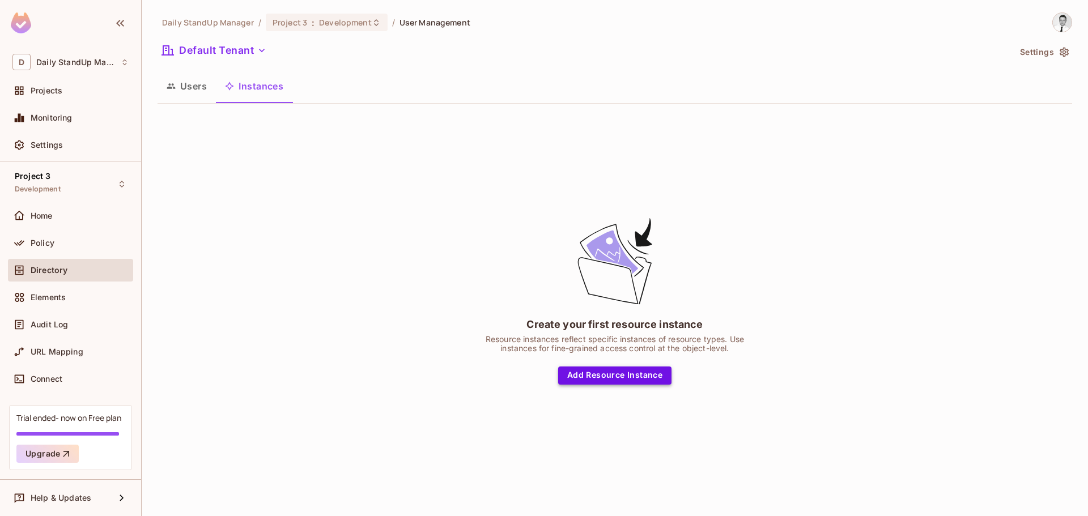
click at [630, 383] on button "Add Resource Instance" at bounding box center [614, 376] width 113 height 18
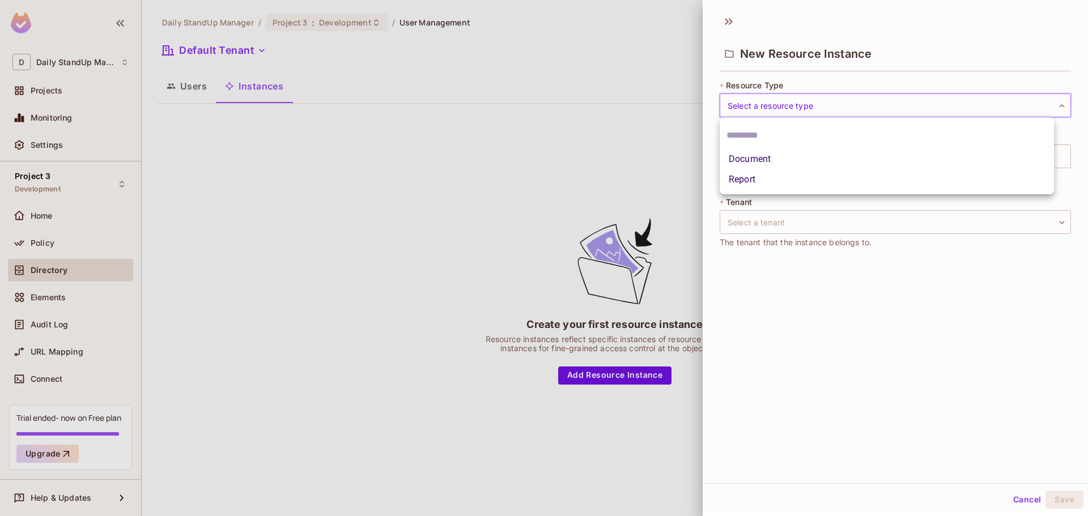
click at [824, 105] on body "D Daily StandUp Manager Projects Monitoring Settings Project 3 Development Home…" at bounding box center [544, 258] width 1088 height 516
click at [769, 163] on li "Document" at bounding box center [887, 159] width 334 height 20
type input "********"
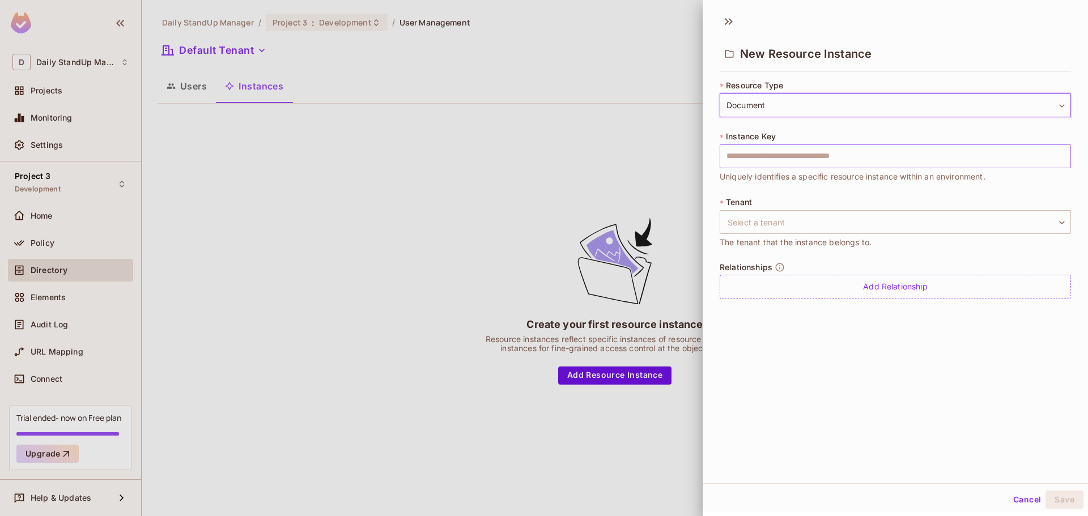
click at [956, 154] on input "text" at bounding box center [895, 157] width 351 height 24
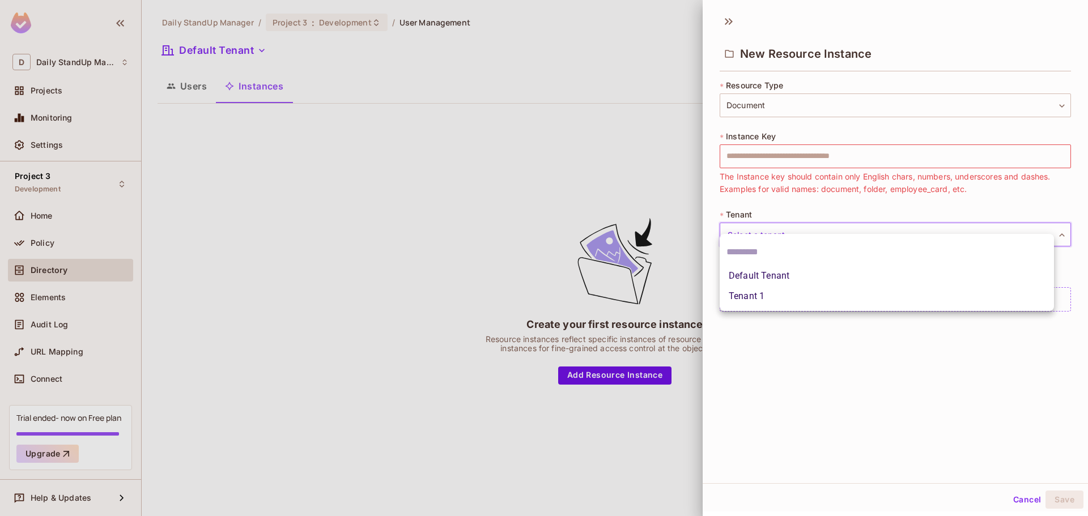
click at [954, 216] on body "D Daily StandUp Manager Projects Monitoring Settings Project 3 Development Home…" at bounding box center [544, 258] width 1088 height 516
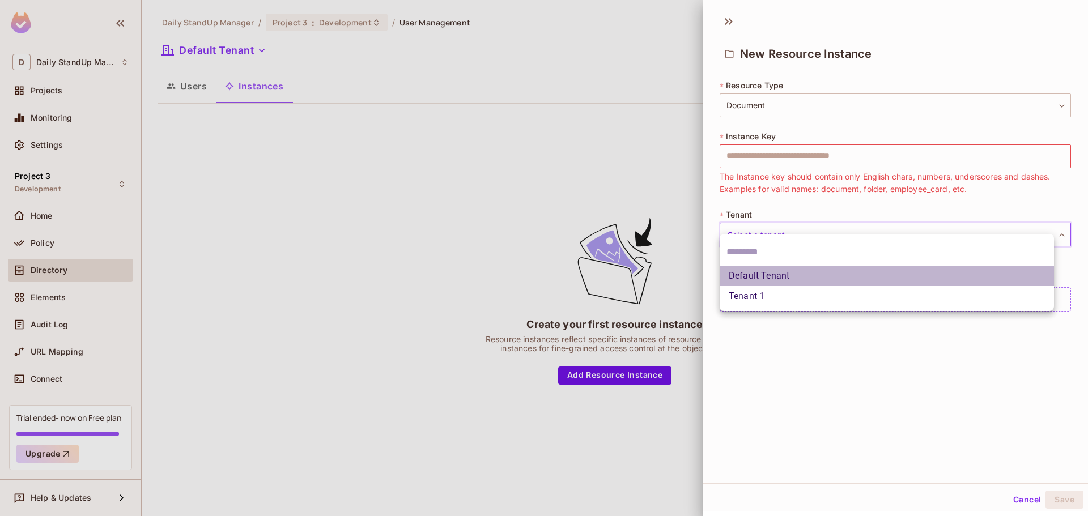
click at [854, 271] on li "Default Tenant" at bounding box center [887, 276] width 334 height 20
type input "*******"
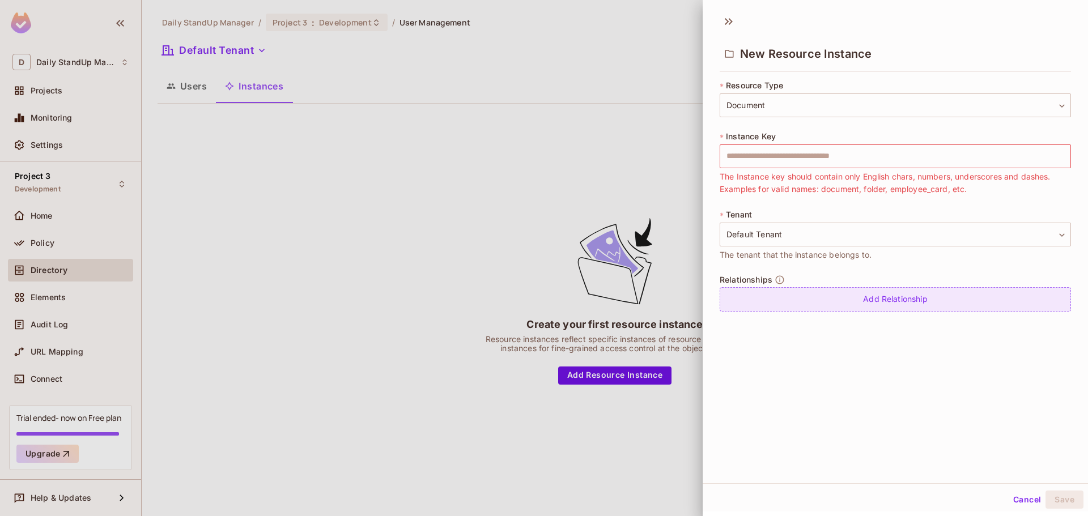
click at [863, 300] on div "Add Relationship" at bounding box center [895, 299] width 351 height 24
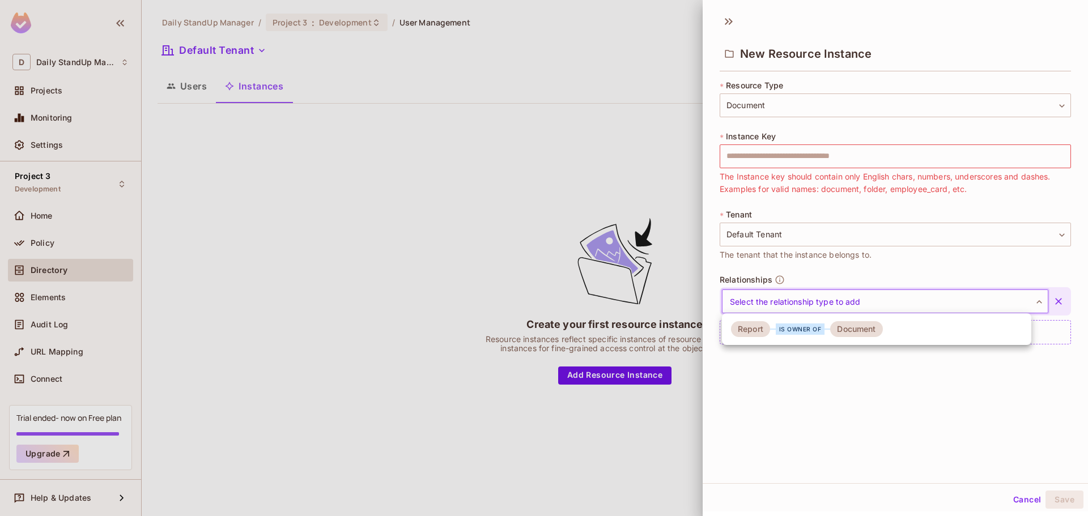
click at [892, 299] on body "D Daily StandUp Manager Projects Monitoring Settings Project 3 Development Home…" at bounding box center [544, 258] width 1088 height 516
click at [902, 387] on div at bounding box center [544, 258] width 1088 height 516
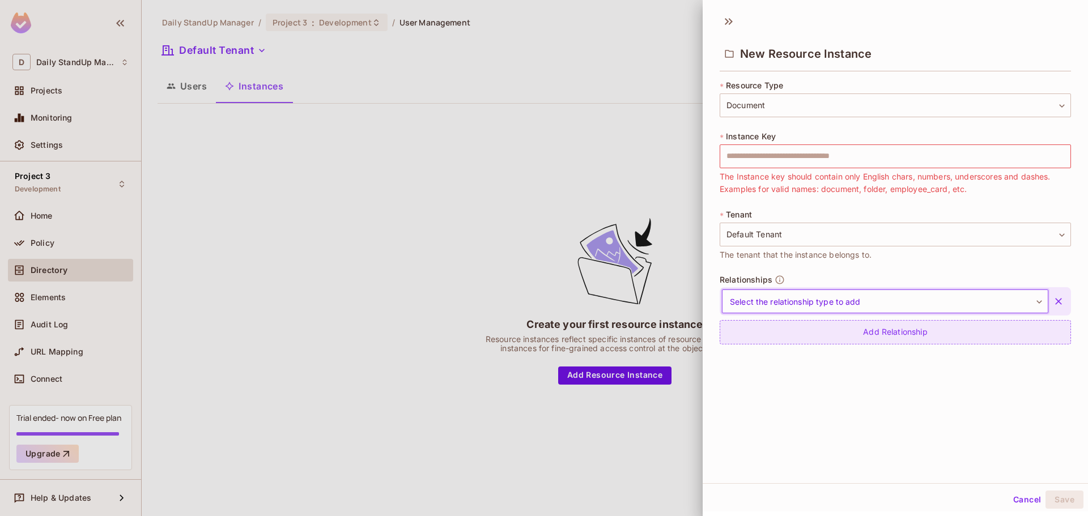
click at [931, 340] on div "Add Relationship" at bounding box center [895, 332] width 351 height 24
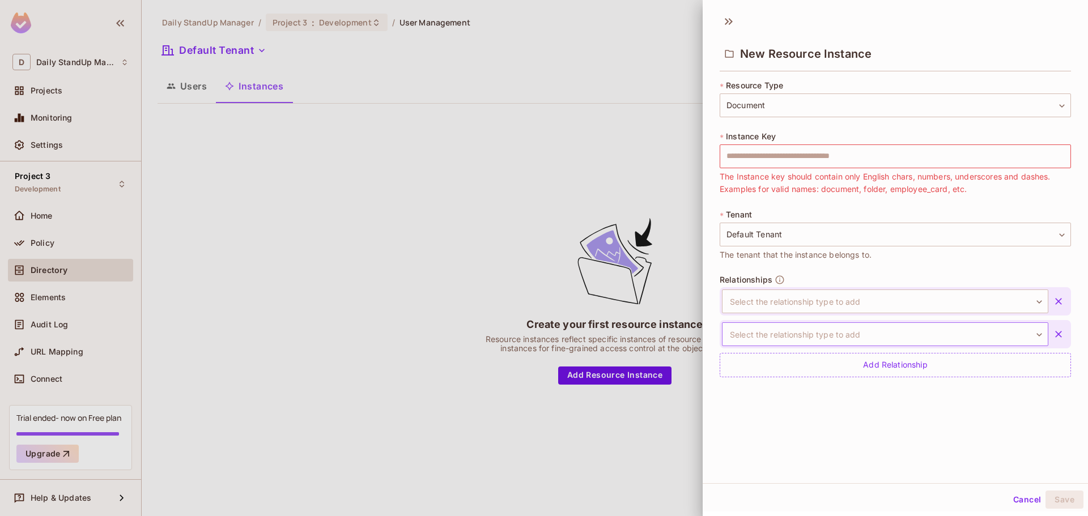
click at [873, 334] on body "D Daily StandUp Manager Projects Monitoring Settings Project 3 Development Home…" at bounding box center [544, 258] width 1088 height 516
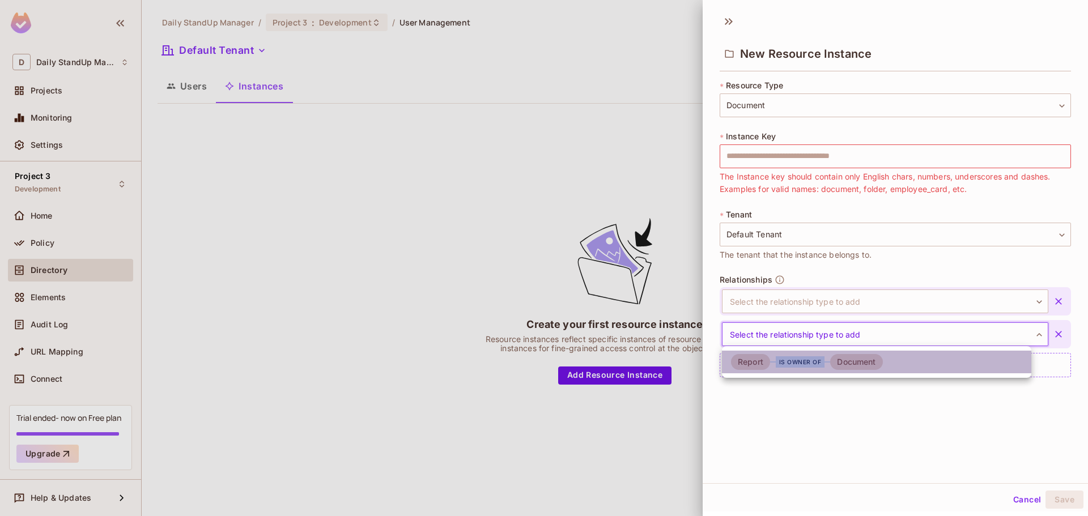
click at [793, 364] on div "is owner of" at bounding box center [800, 362] width 49 height 11
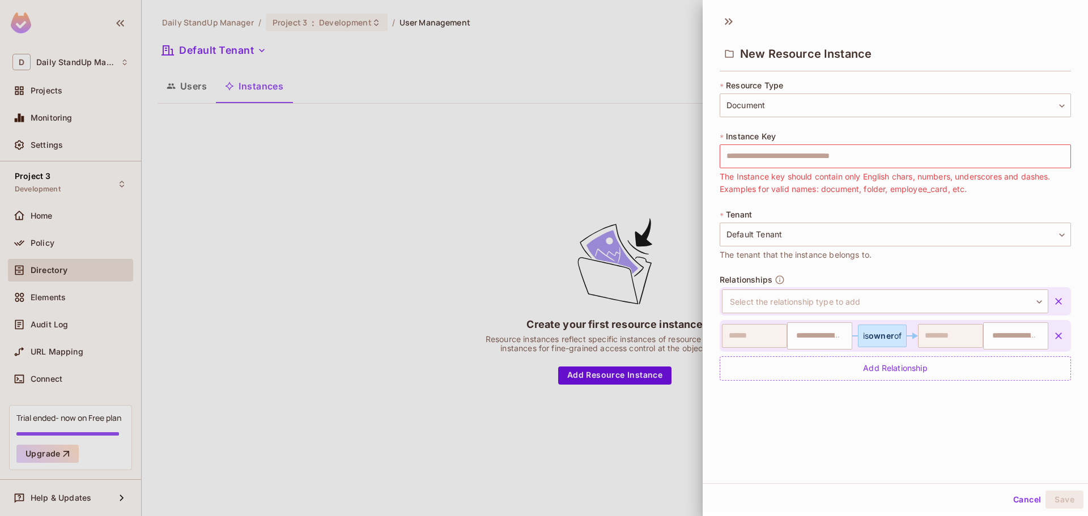
click at [883, 338] on span "owner" at bounding box center [882, 336] width 26 height 10
click at [801, 338] on input "text" at bounding box center [819, 336] width 58 height 23
click at [837, 402] on div "New Resource Instance * Resource Type Document ******** ​ * Instance Key ​ The …" at bounding box center [895, 246] width 385 height 476
click at [930, 366] on div "Add Relationship" at bounding box center [895, 369] width 351 height 24
click at [906, 375] on body "D Daily StandUp Manager Projects Monitoring Settings Project 3 Development Home…" at bounding box center [544, 258] width 1088 height 516
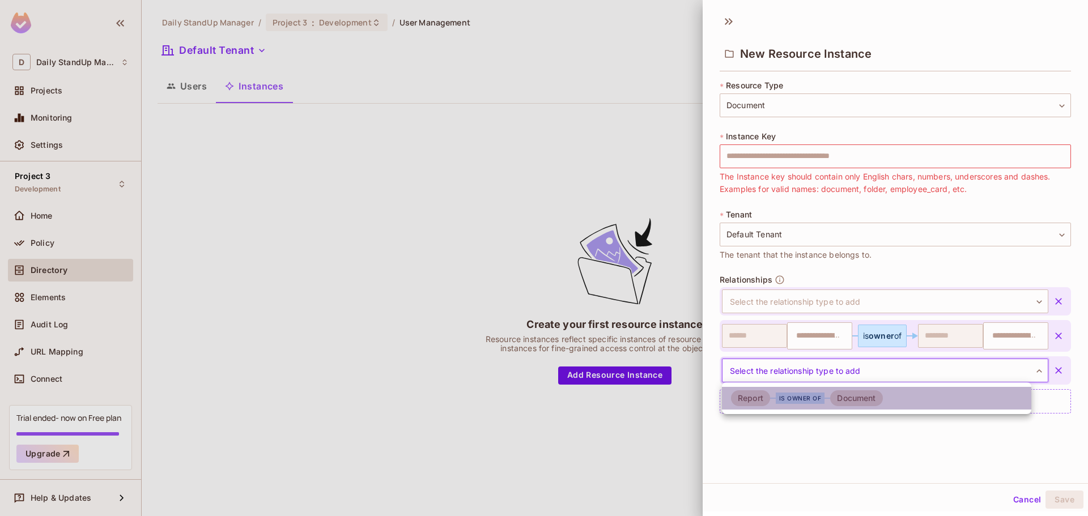
click at [866, 398] on div "Document" at bounding box center [856, 399] width 52 height 16
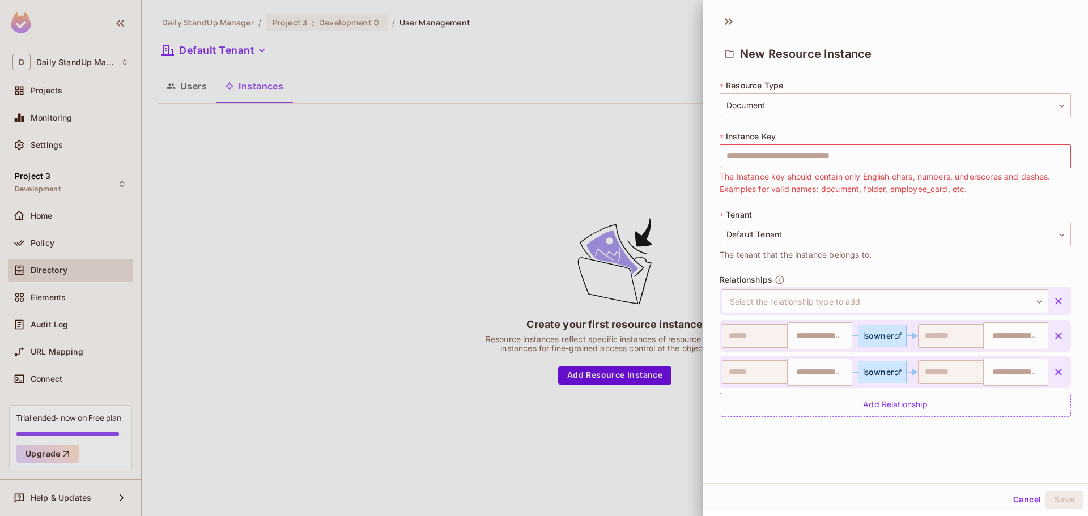
click at [910, 458] on div "New Resource Instance * Resource Type Document ******** ​ * Instance Key ​ The …" at bounding box center [895, 246] width 385 height 476
click at [879, 376] on span "owner" at bounding box center [882, 372] width 26 height 10
click at [834, 379] on input "text" at bounding box center [819, 372] width 58 height 23
click at [811, 371] on input "text" at bounding box center [819, 372] width 58 height 23
click at [1000, 364] on input "text" at bounding box center [1015, 372] width 58 height 23
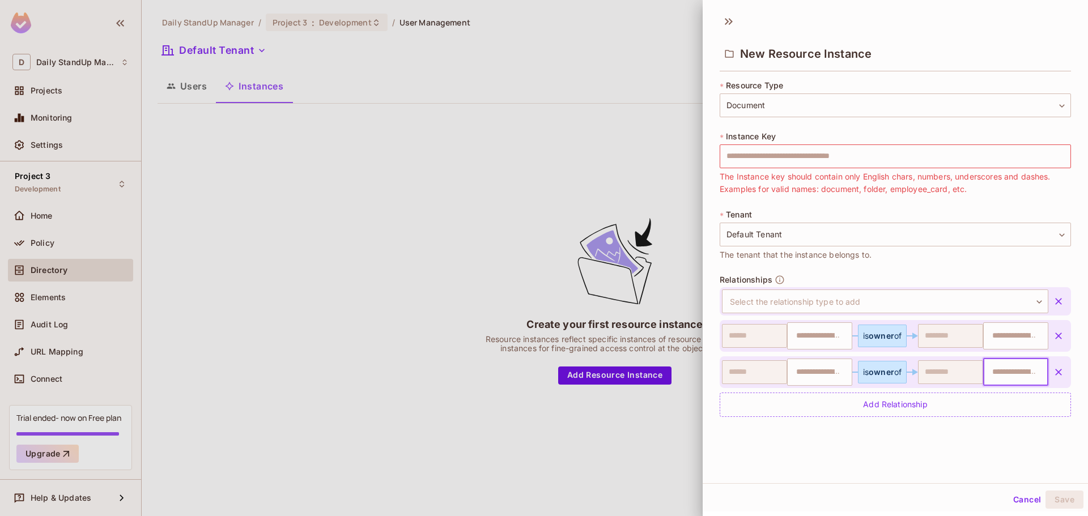
drag, startPoint x: 993, startPoint y: 31, endPoint x: 919, endPoint y: 36, distance: 74.4
click at [991, 31] on div "New Resource Instance" at bounding box center [895, 43] width 385 height 63
click at [739, 17] on div "New Resource Instance" at bounding box center [895, 43] width 385 height 63
click at [722, 22] on icon at bounding box center [729, 21] width 18 height 18
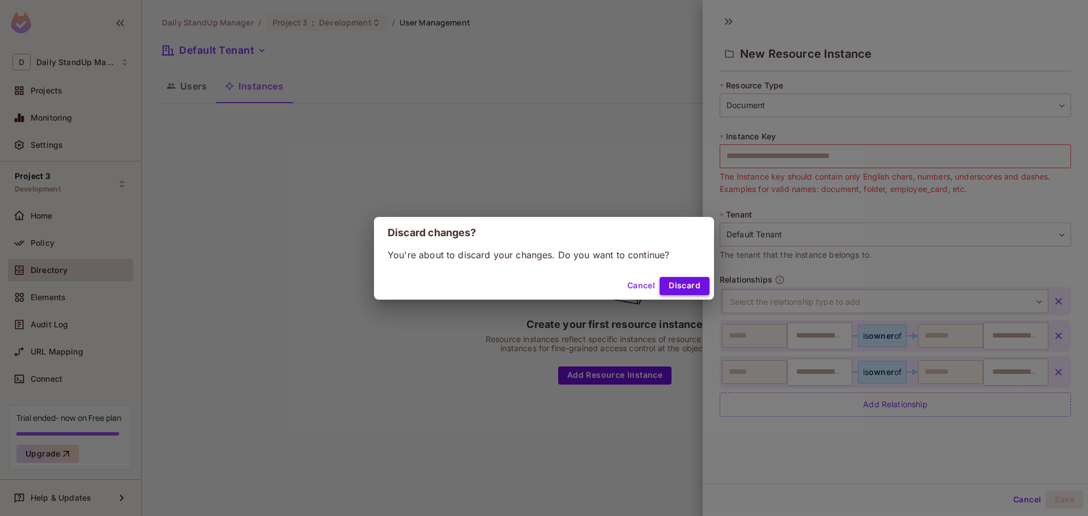
click at [689, 281] on button "Discard" at bounding box center [685, 286] width 50 height 18
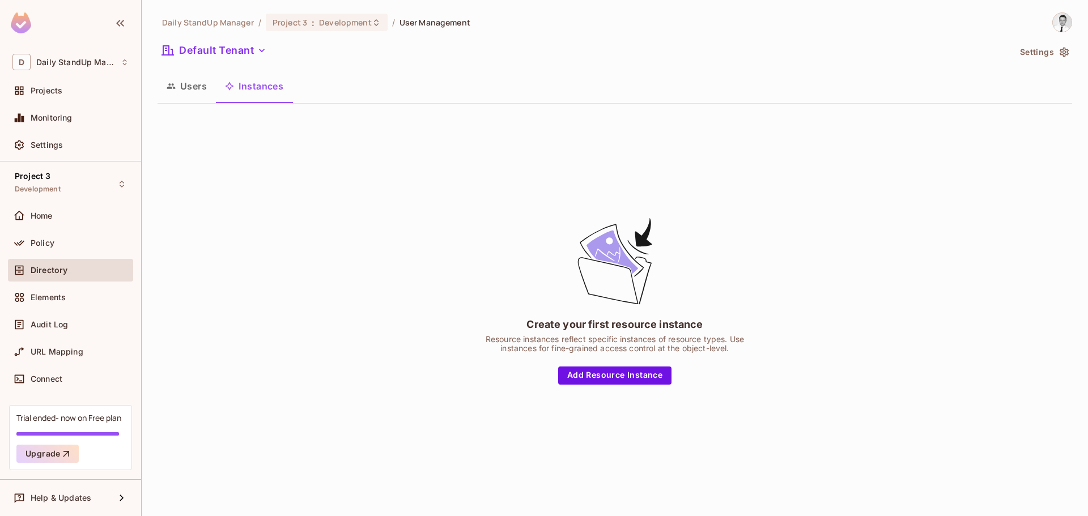
click at [480, 161] on div "Create your first resource instance Resource instances reflect specific instanc…" at bounding box center [615, 300] width 915 height 375
click at [55, 239] on div "Policy" at bounding box center [80, 243] width 98 height 9
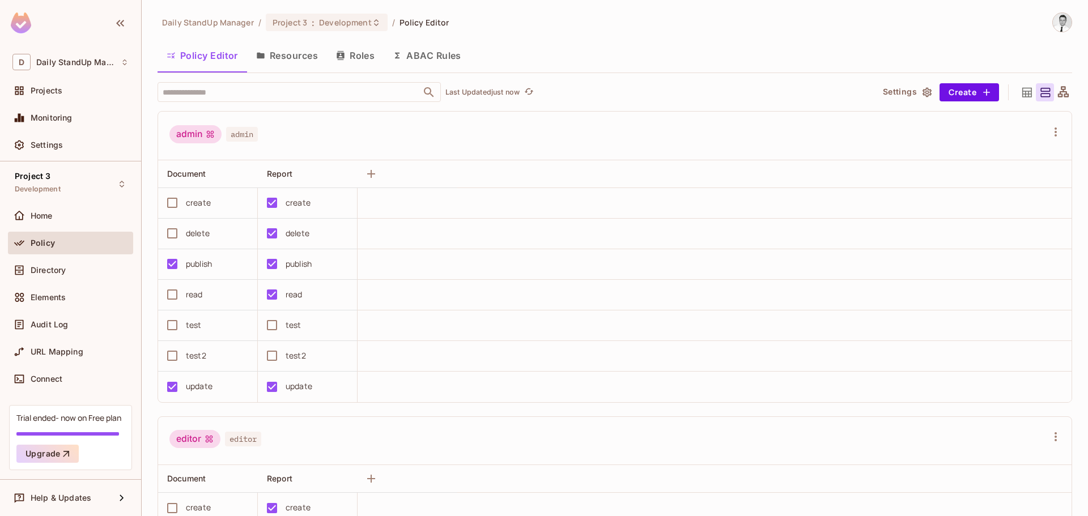
click at [622, 90] on div "​ Last Updated just now" at bounding box center [511, 92] width 706 height 20
click at [484, 154] on div "admin admin" at bounding box center [615, 136] width 914 height 49
click at [189, 205] on div "create" at bounding box center [198, 203] width 25 height 12
click at [200, 201] on div "create" at bounding box center [198, 203] width 25 height 12
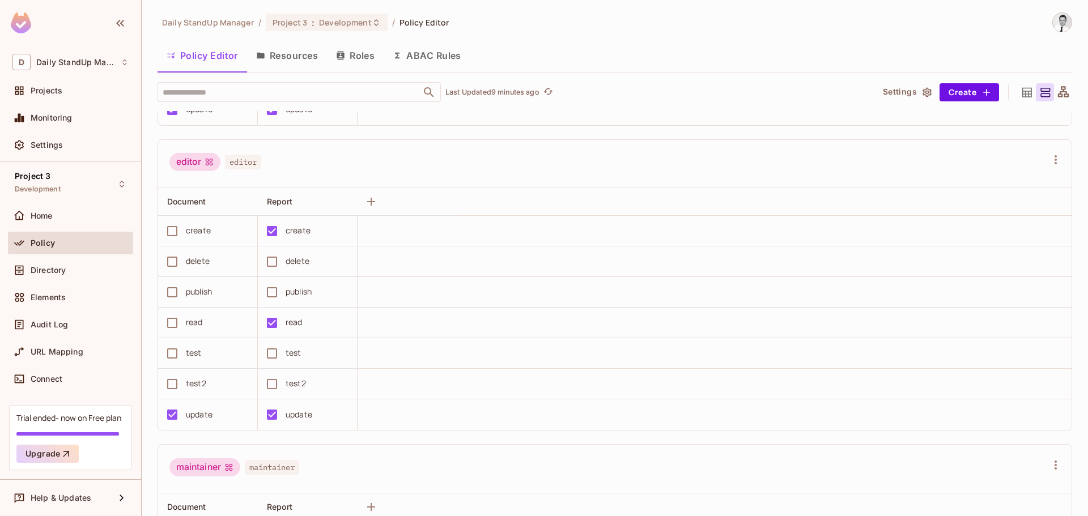
scroll to position [227, 0]
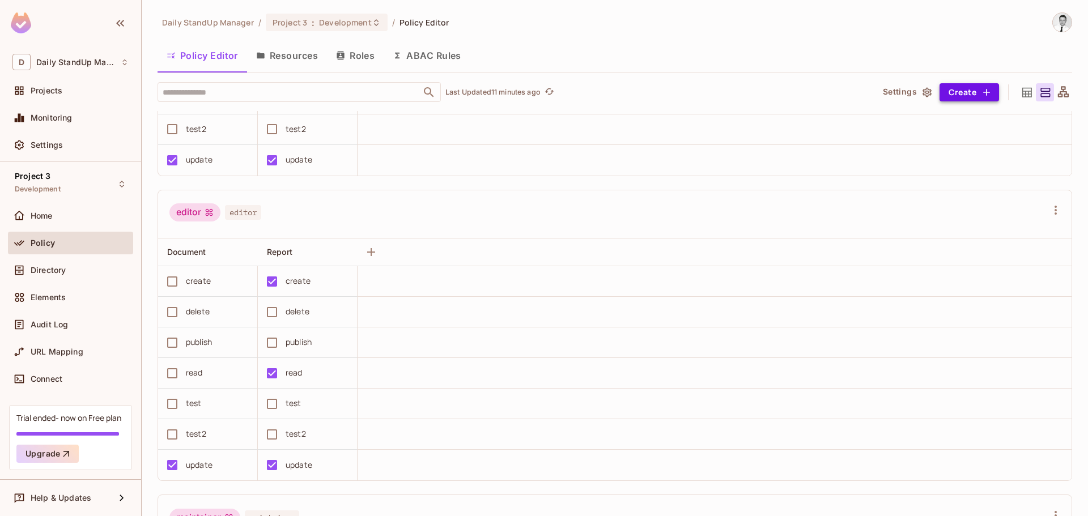
click at [966, 90] on button "Create" at bounding box center [970, 92] width 60 height 18
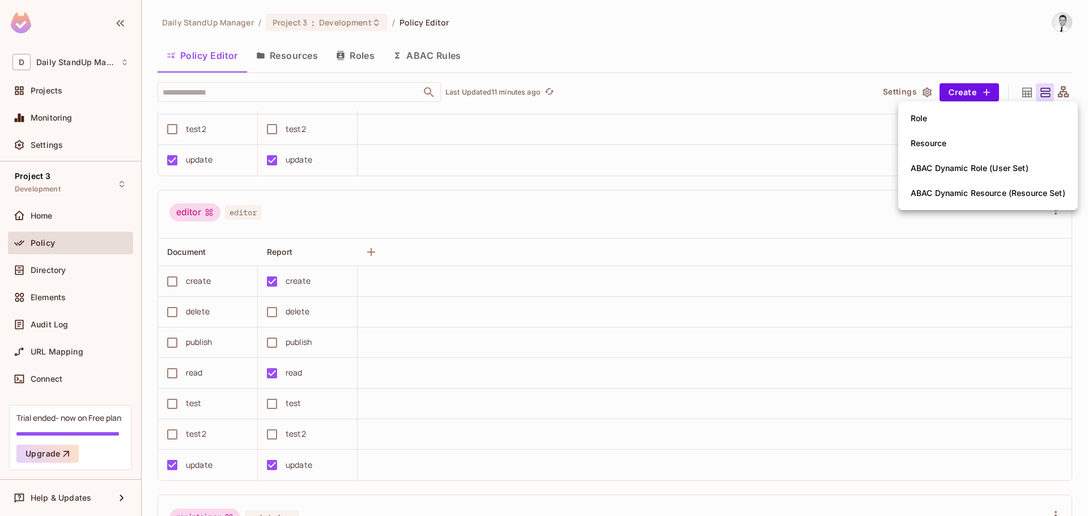
click at [786, 180] on div at bounding box center [544, 258] width 1088 height 516
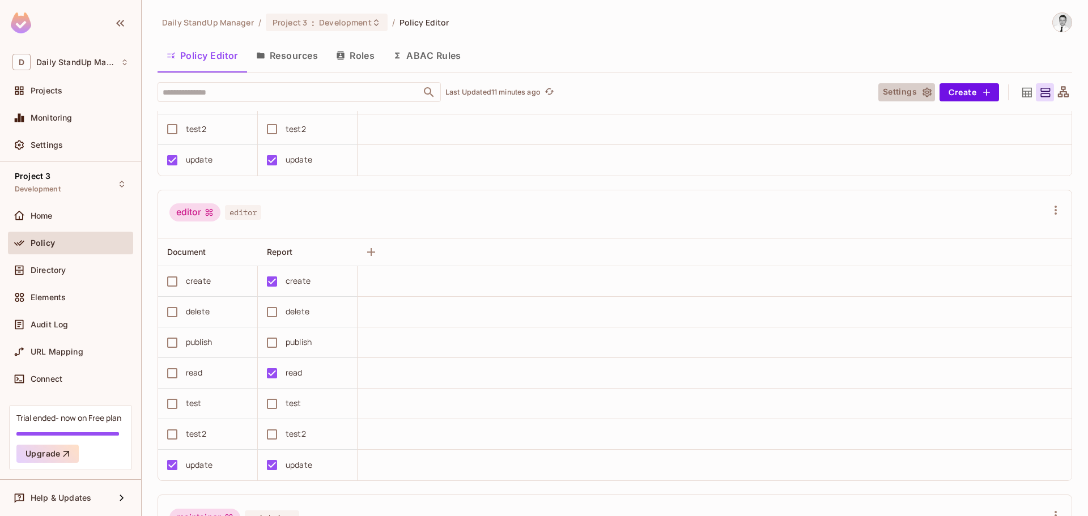
click at [923, 91] on icon "button" at bounding box center [927, 92] width 9 height 10
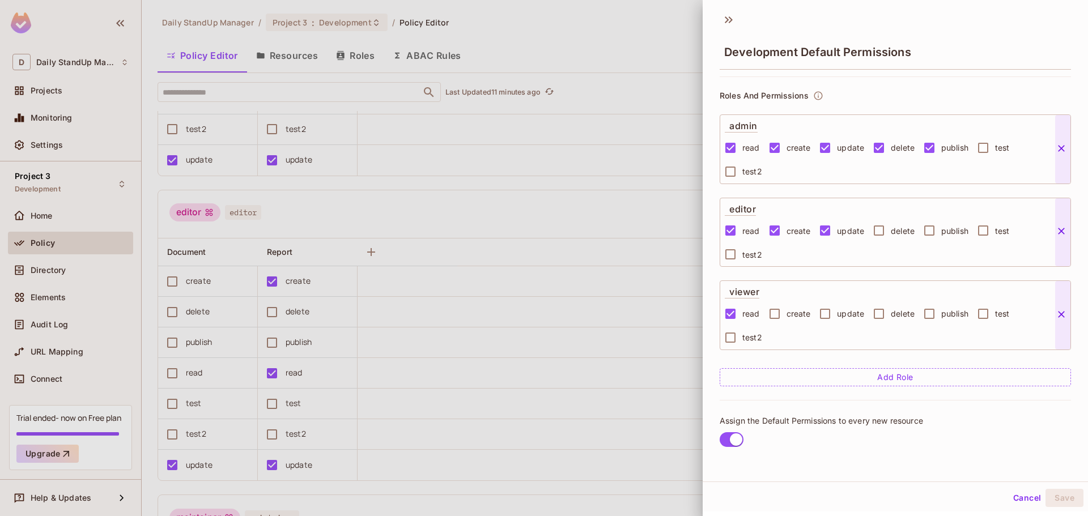
scroll to position [0, 0]
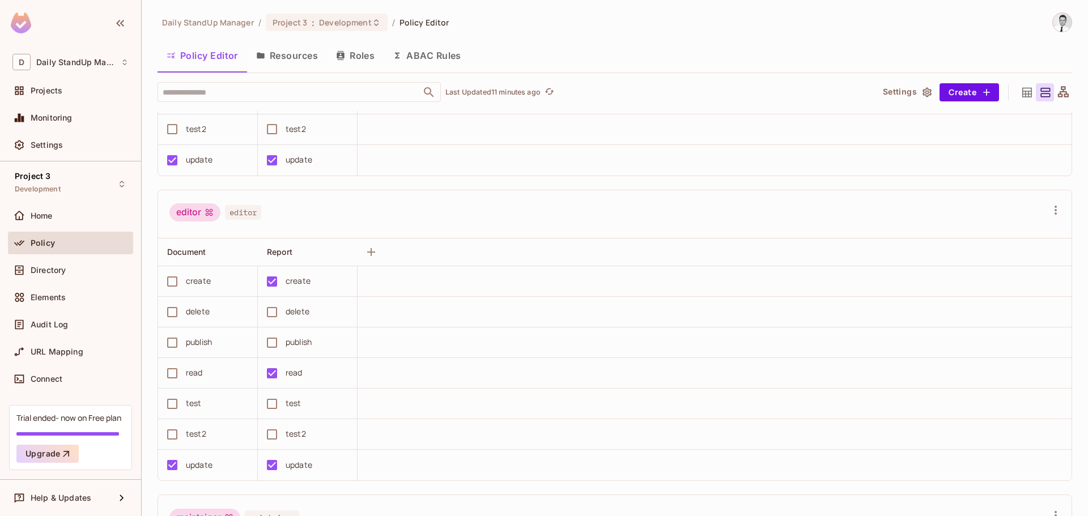
click at [781, 79] on div "Daily StandUp Manager / Project 3 : Development / Policy Editor Policy Editor R…" at bounding box center [615, 264] width 915 height 504
click at [901, 87] on button "Settings" at bounding box center [907, 92] width 57 height 18
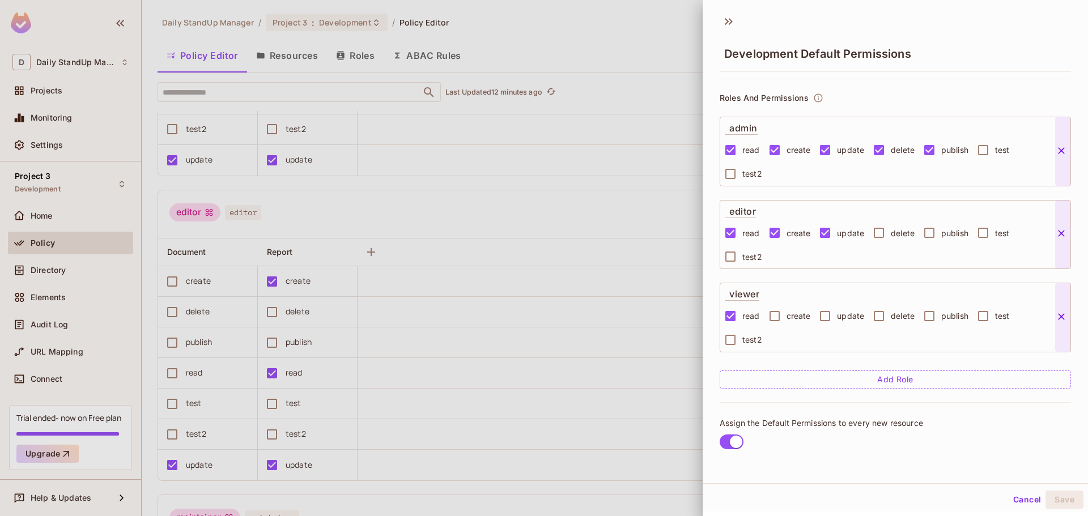
scroll to position [58, 0]
click at [1029, 500] on button "Cancel" at bounding box center [1027, 500] width 37 height 18
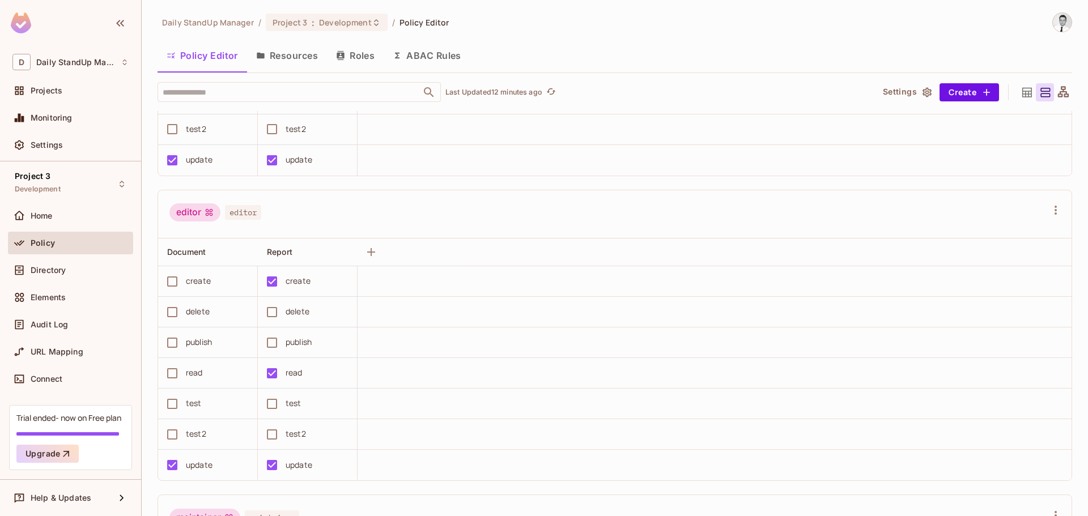
click at [1024, 90] on icon at bounding box center [1027, 93] width 14 height 14
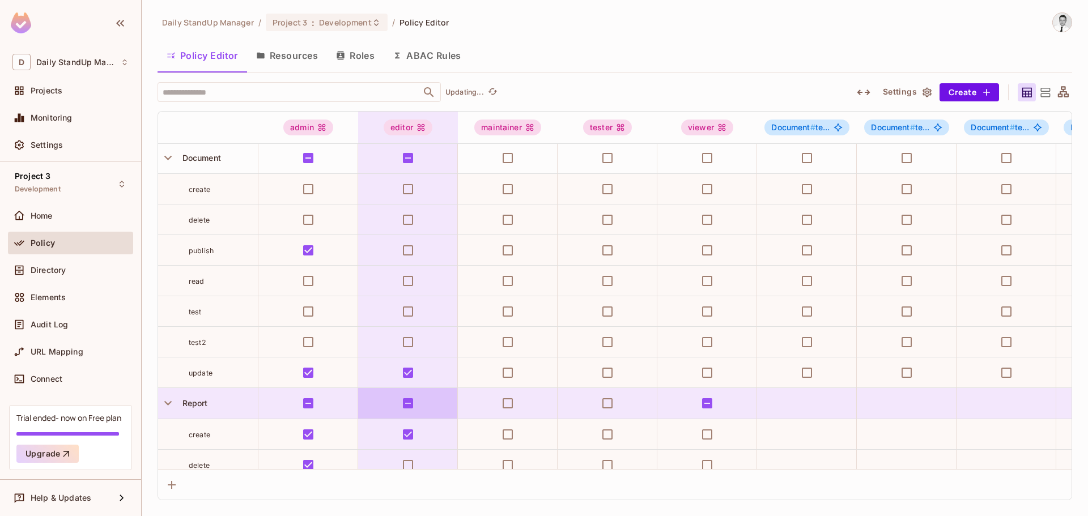
scroll to position [0, 0]
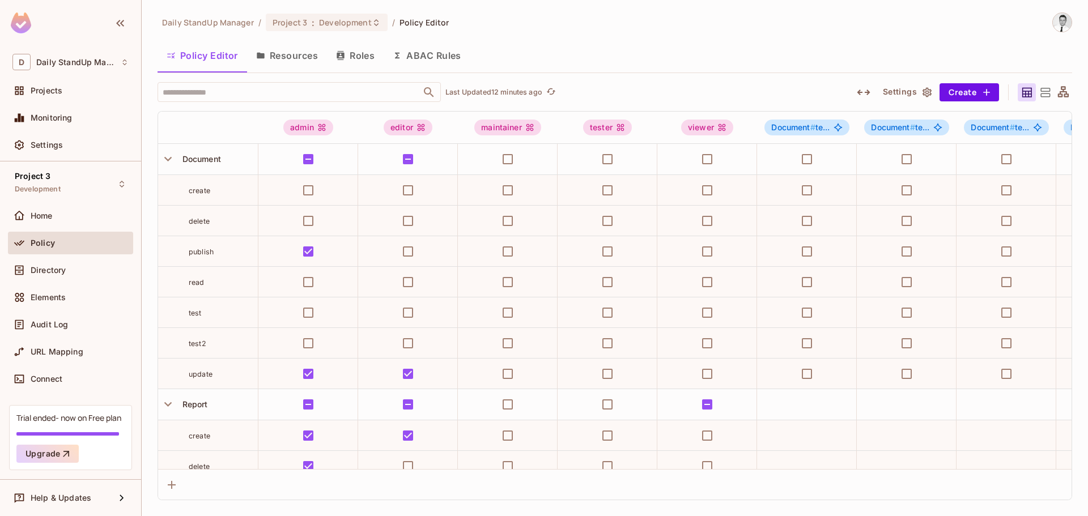
click at [1051, 94] on icon at bounding box center [1045, 93] width 14 height 14
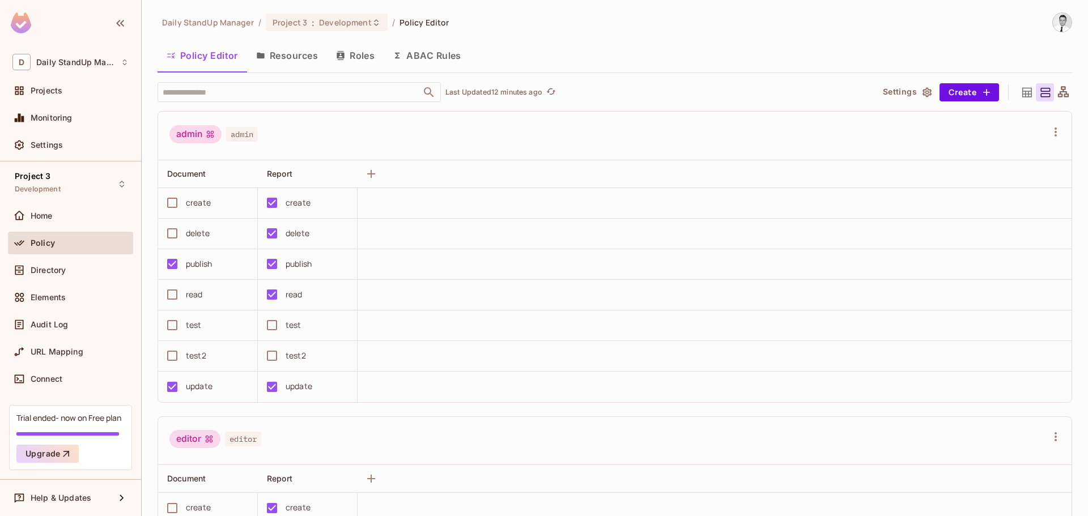
click at [1023, 94] on icon at bounding box center [1028, 92] width 10 height 10
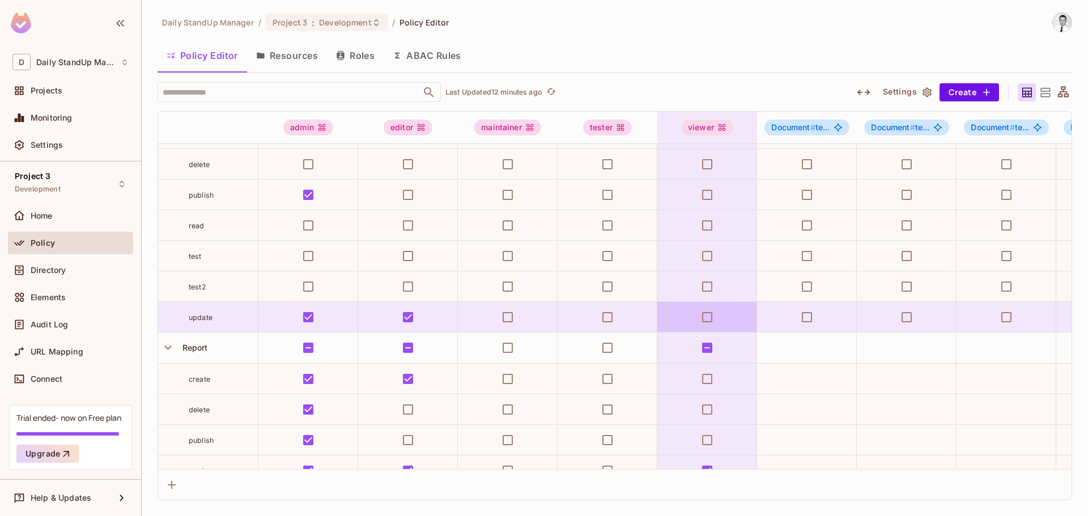
scroll to position [113, 0]
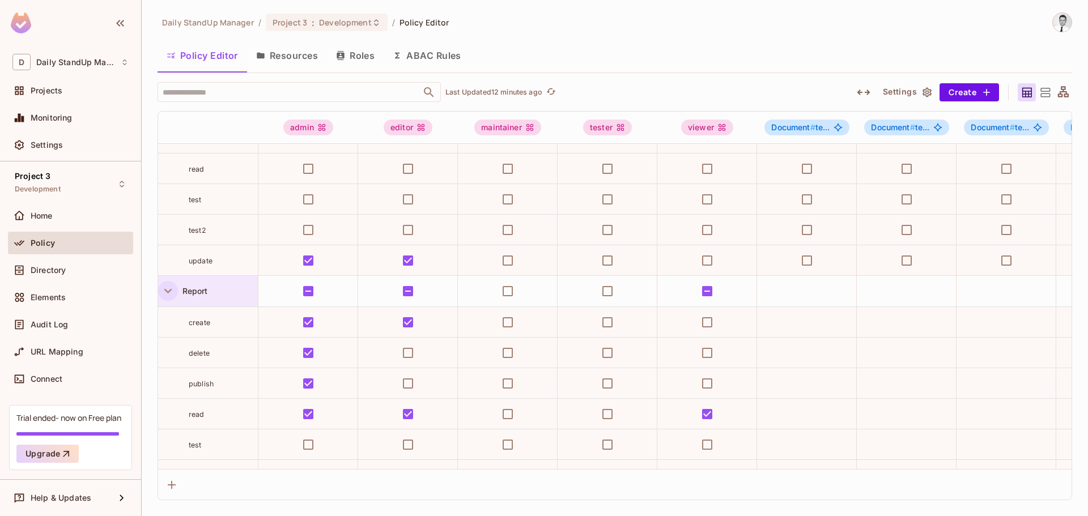
click at [164, 290] on icon "button" at bounding box center [167, 290] width 15 height 15
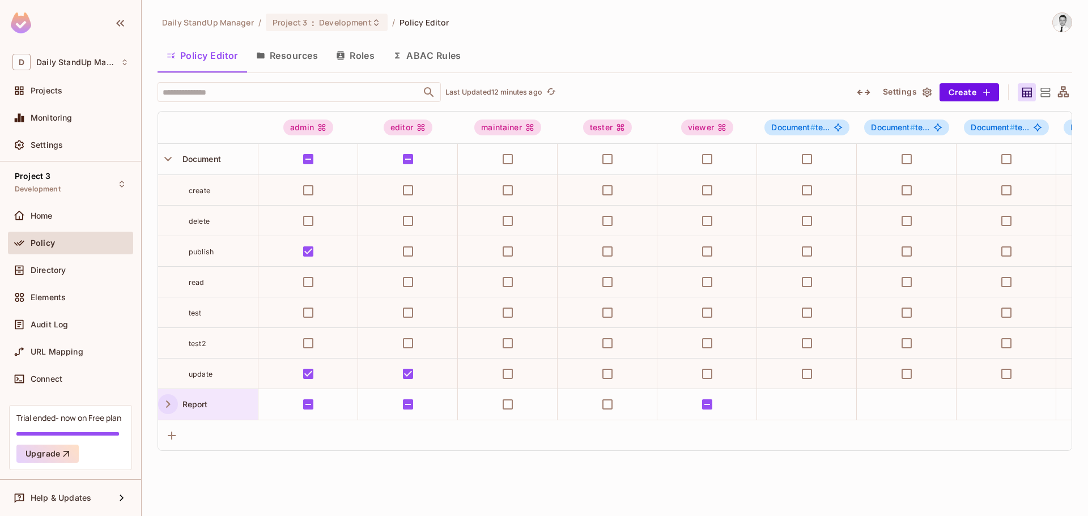
scroll to position [0, 0]
click at [164, 406] on icon "button" at bounding box center [167, 404] width 15 height 15
click at [1046, 91] on icon at bounding box center [1046, 92] width 10 height 9
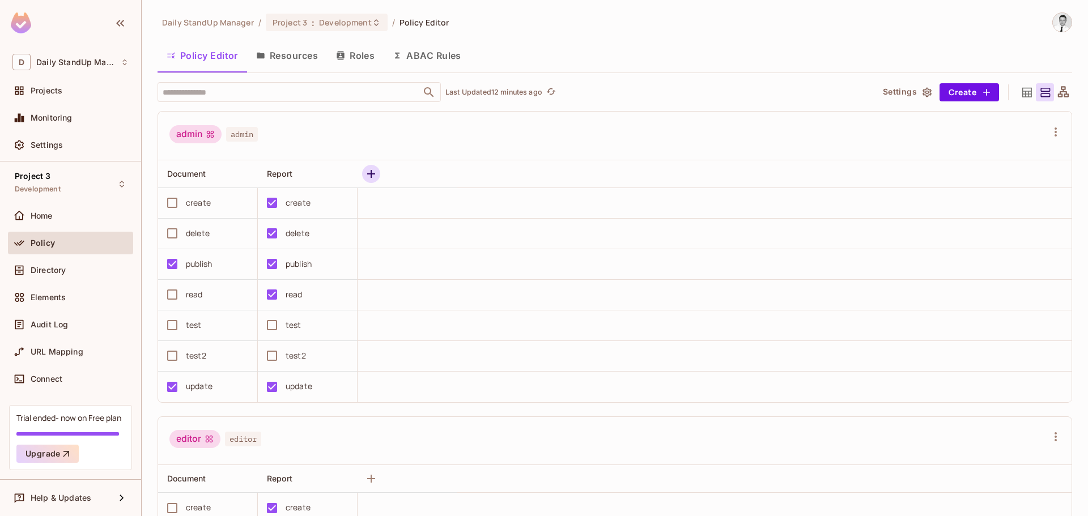
click at [366, 173] on icon "button" at bounding box center [371, 174] width 14 height 14
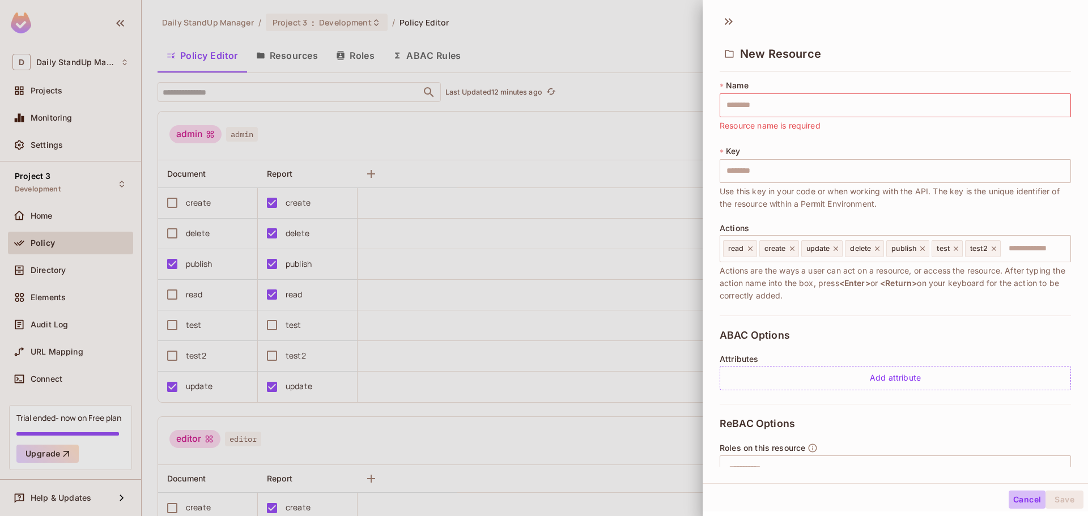
click at [1027, 501] on button "Cancel" at bounding box center [1027, 500] width 37 height 18
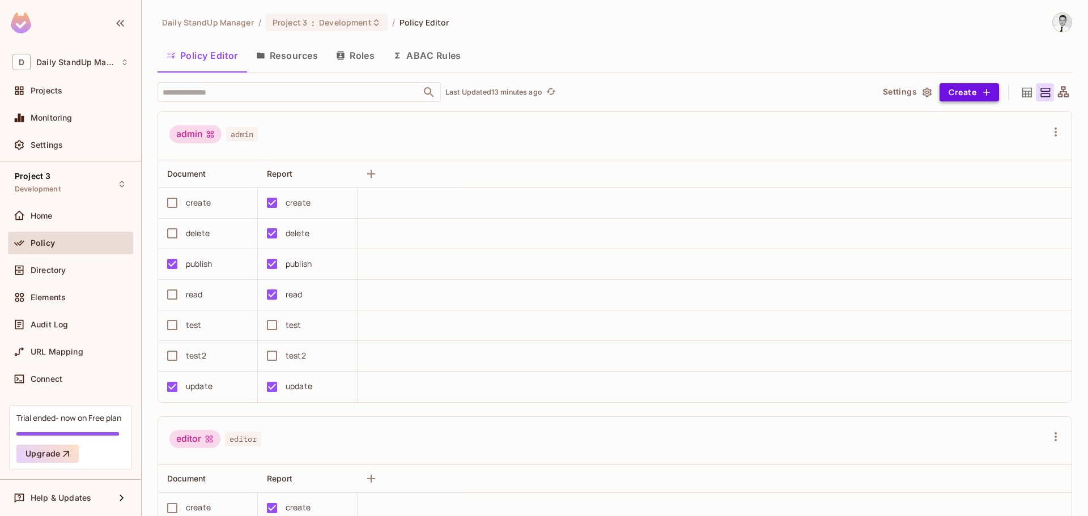
click at [966, 88] on button "Create" at bounding box center [970, 92] width 60 height 18
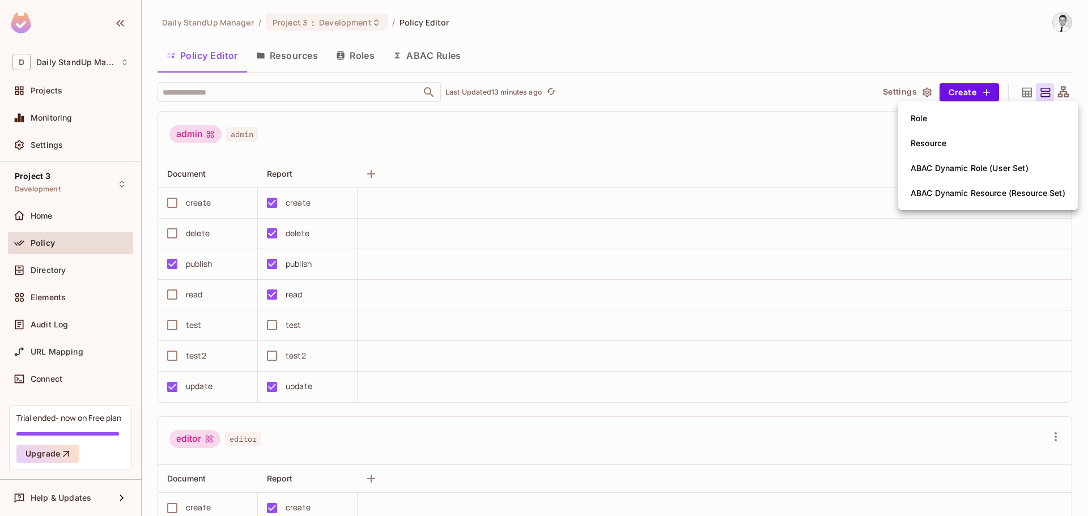
click at [730, 69] on div at bounding box center [544, 258] width 1088 height 516
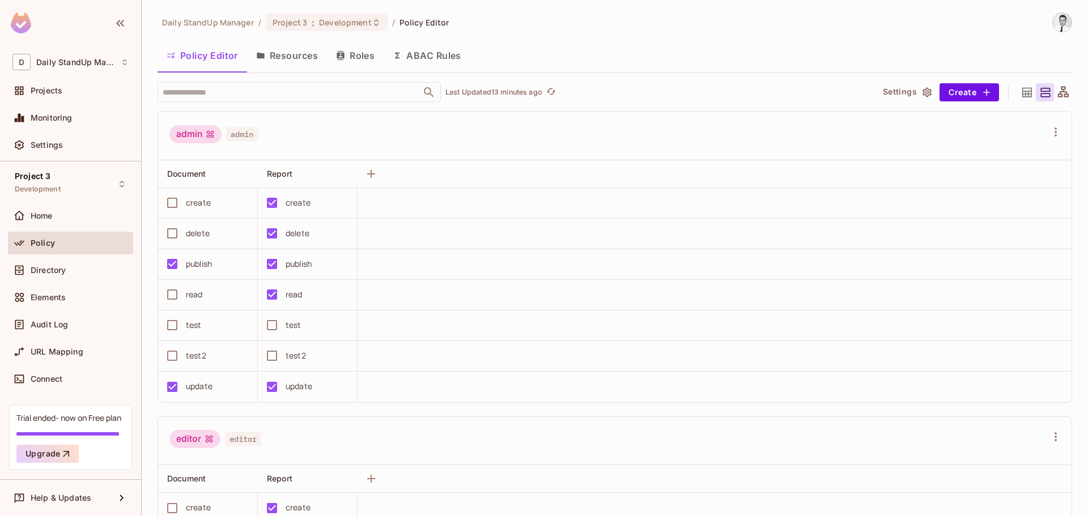
click at [277, 130] on div "admin admin" at bounding box center [607, 136] width 877 height 22
click at [968, 90] on button "Create" at bounding box center [970, 92] width 60 height 18
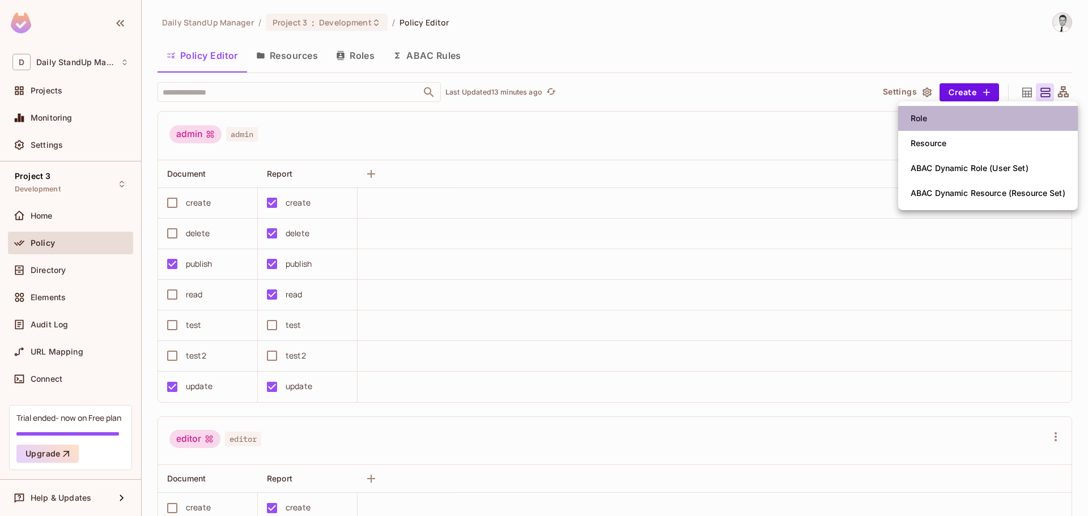
click at [955, 114] on li "Role" at bounding box center [988, 118] width 180 height 25
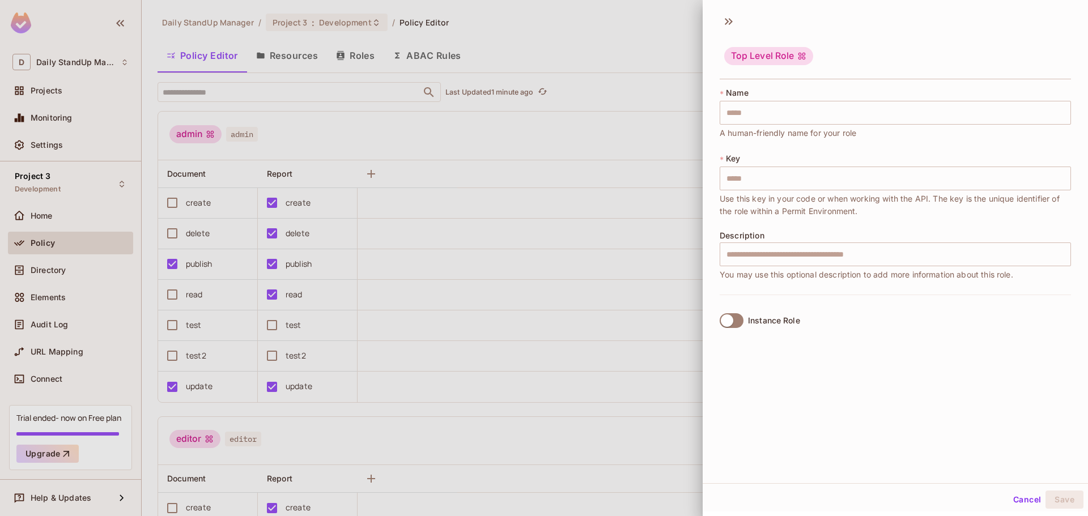
click at [855, 60] on div "Top Level Role" at bounding box center [895, 57] width 351 height 45
click at [728, 15] on icon at bounding box center [729, 21] width 18 height 18
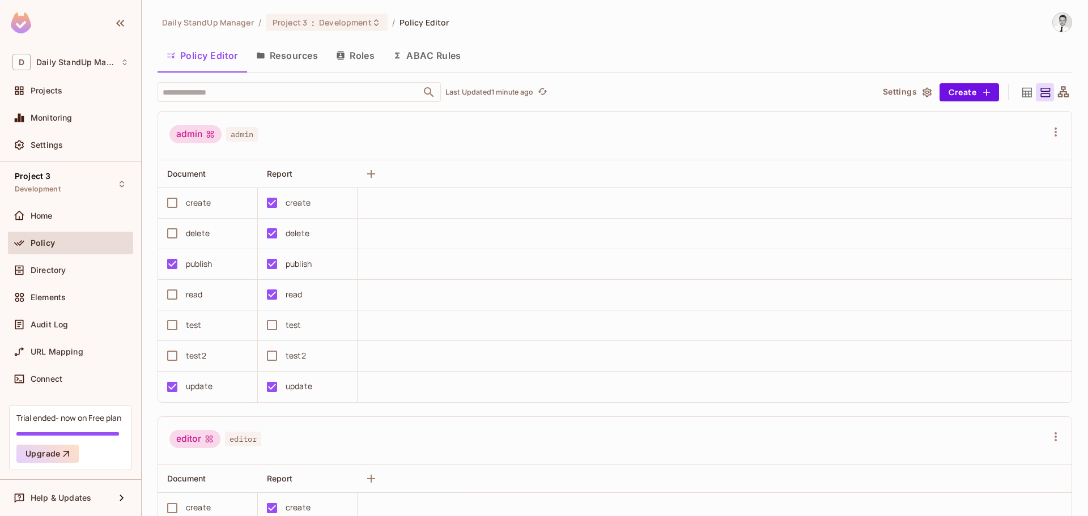
click at [694, 54] on div "Policy Editor Resources Roles ABAC Rules" at bounding box center [615, 55] width 915 height 28
click at [1020, 90] on icon at bounding box center [1027, 93] width 14 height 14
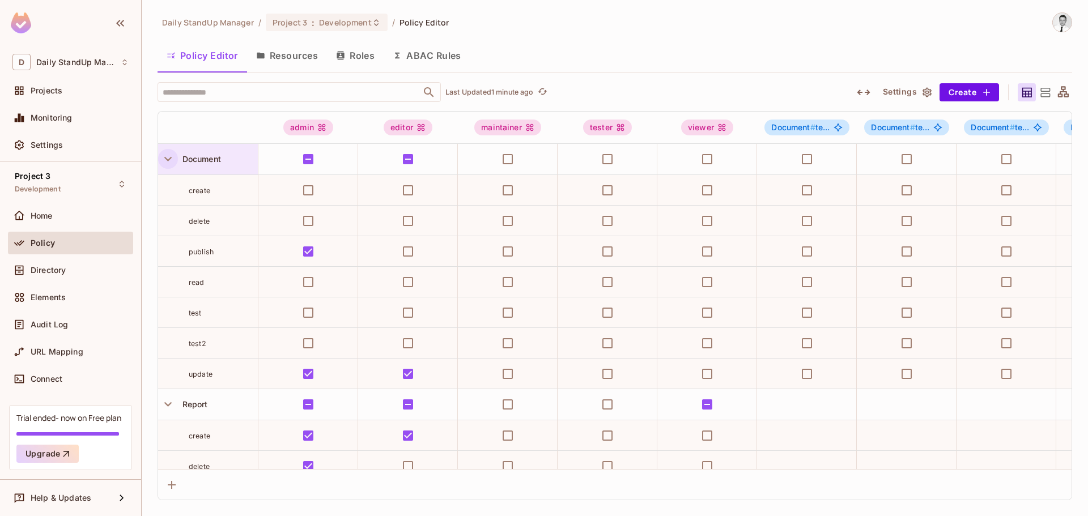
click at [163, 158] on icon "button" at bounding box center [167, 158] width 15 height 15
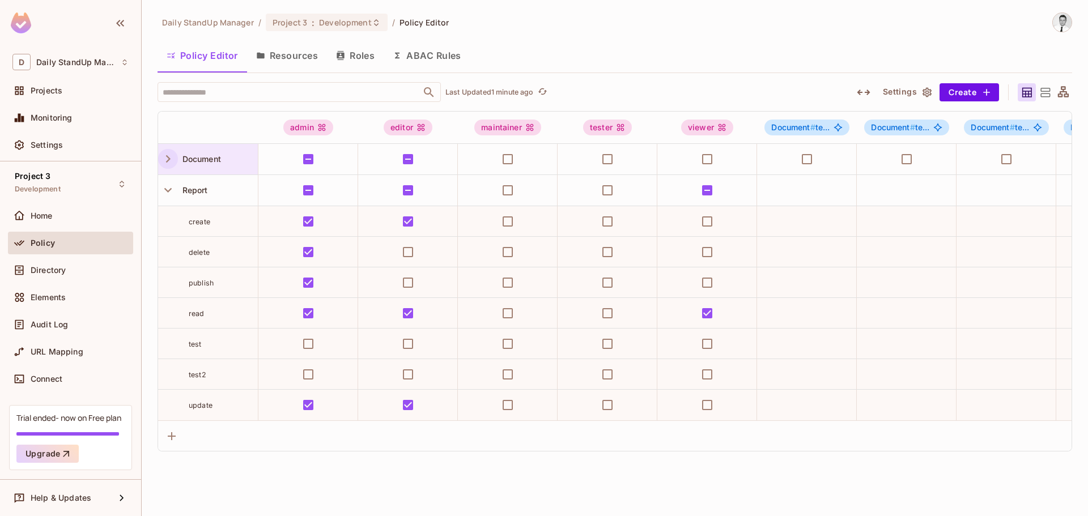
click at [163, 158] on icon "button" at bounding box center [167, 158] width 15 height 15
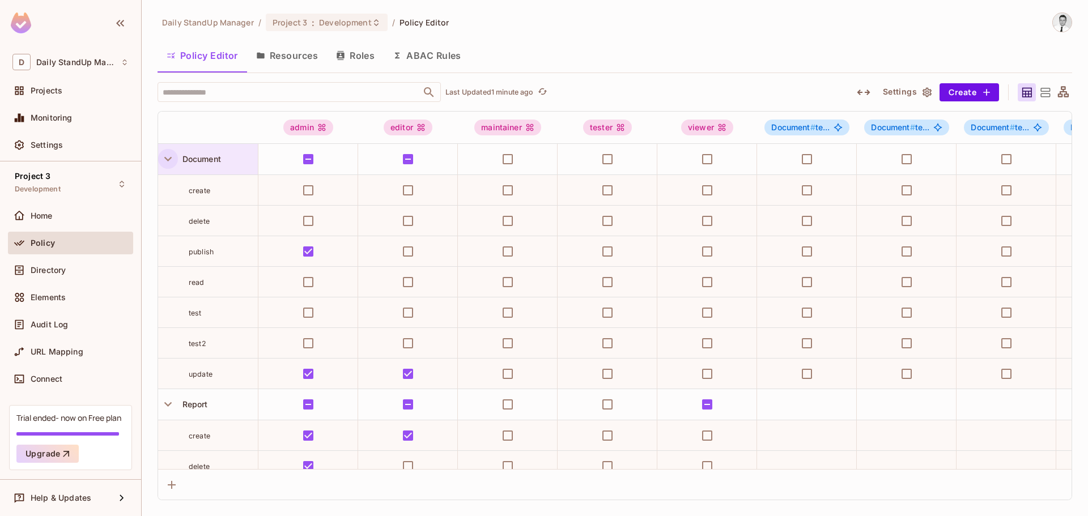
click at [163, 158] on icon "button" at bounding box center [167, 158] width 15 height 15
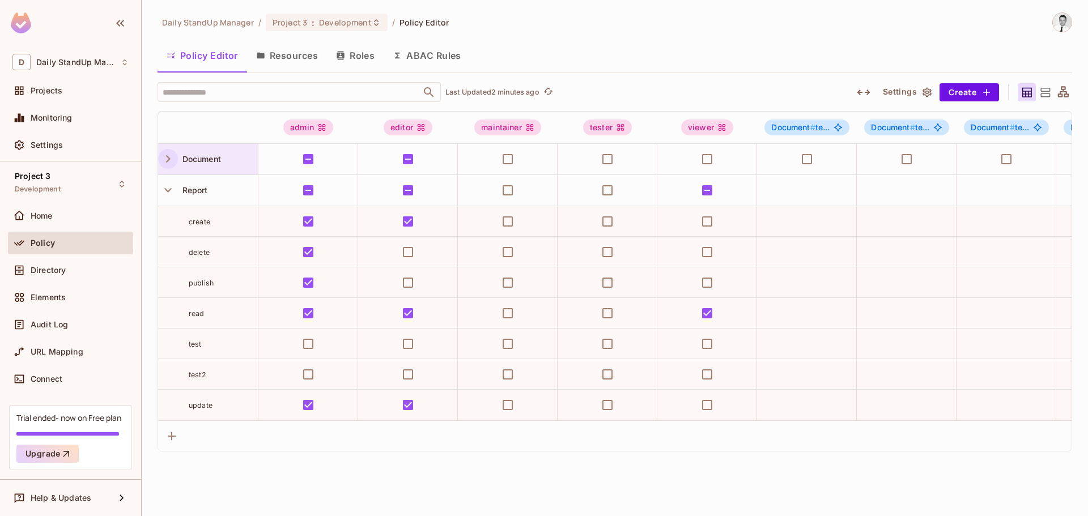
click at [1052, 94] on div at bounding box center [1045, 92] width 18 height 18
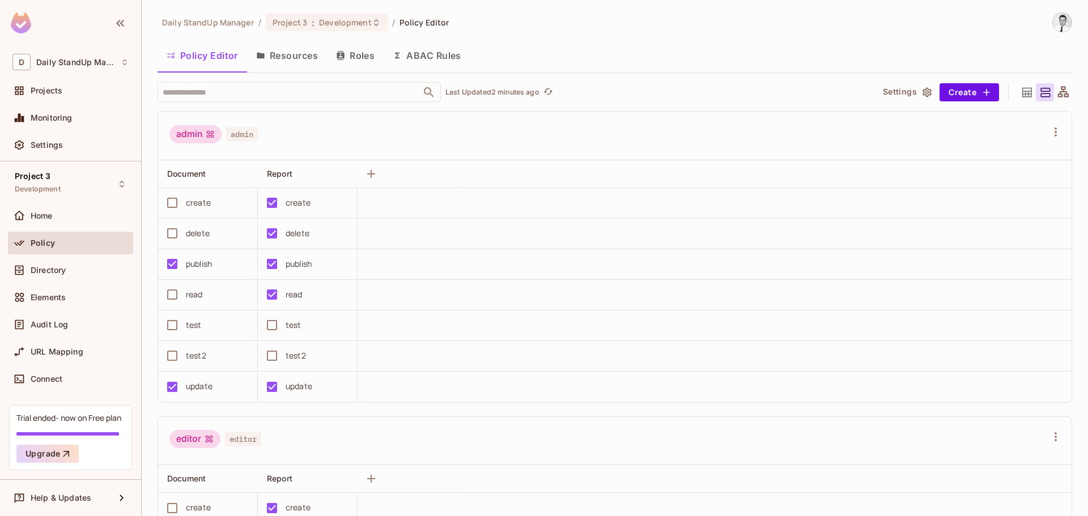
click at [1020, 92] on icon at bounding box center [1027, 93] width 14 height 14
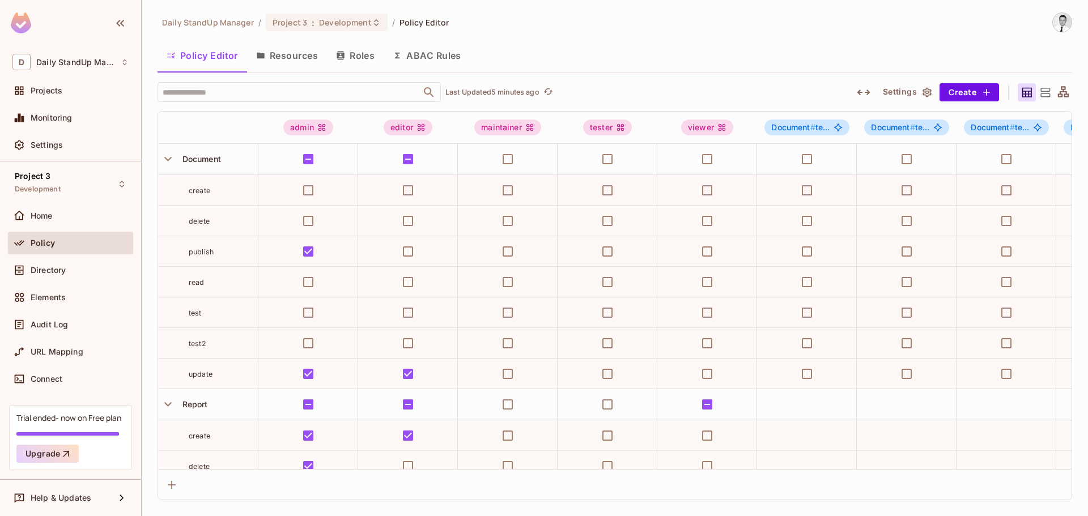
click at [1041, 86] on icon at bounding box center [1045, 93] width 14 height 14
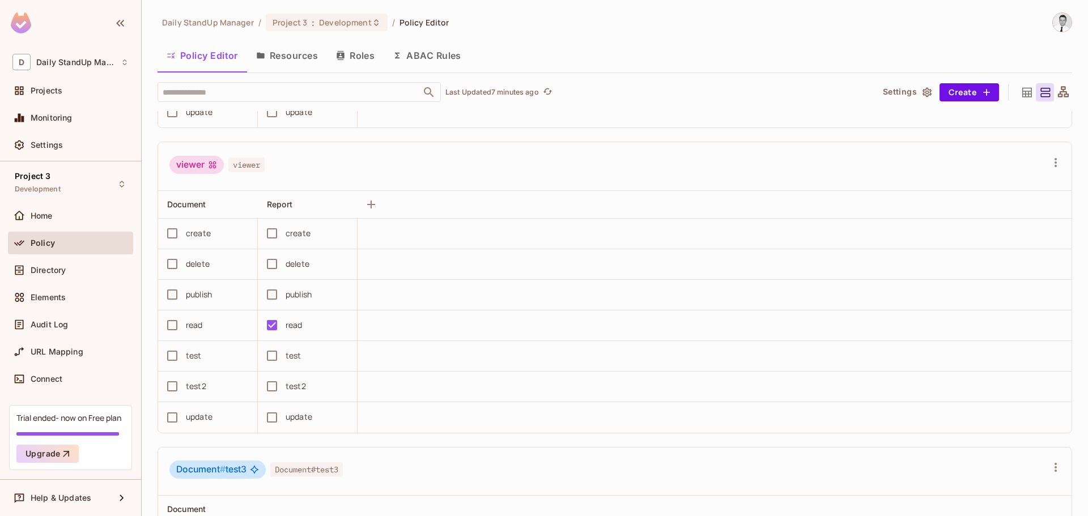
scroll to position [907, 0]
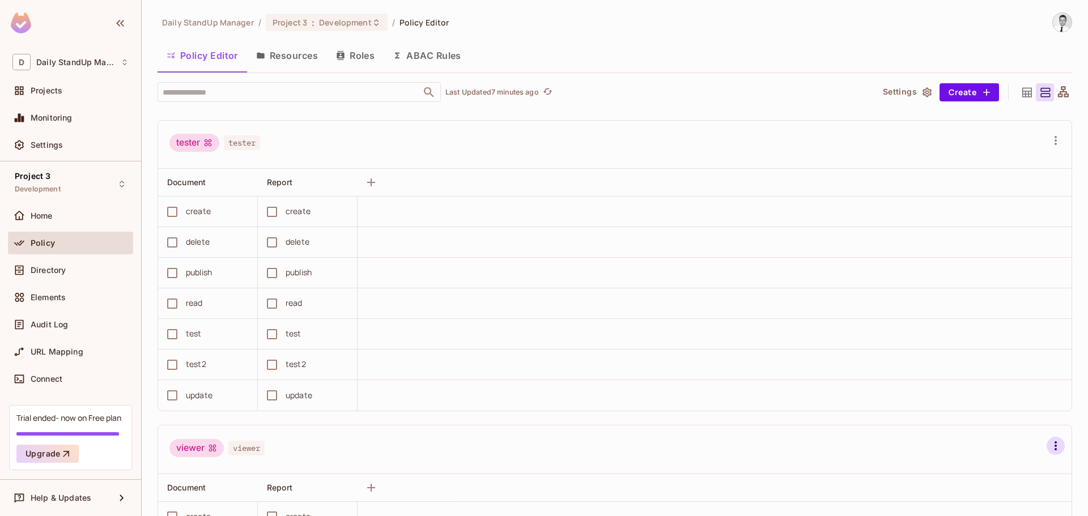
click at [1049, 444] on icon "button" at bounding box center [1056, 446] width 14 height 14
click at [994, 465] on div "Edit Attributes" at bounding box center [985, 465] width 56 height 11
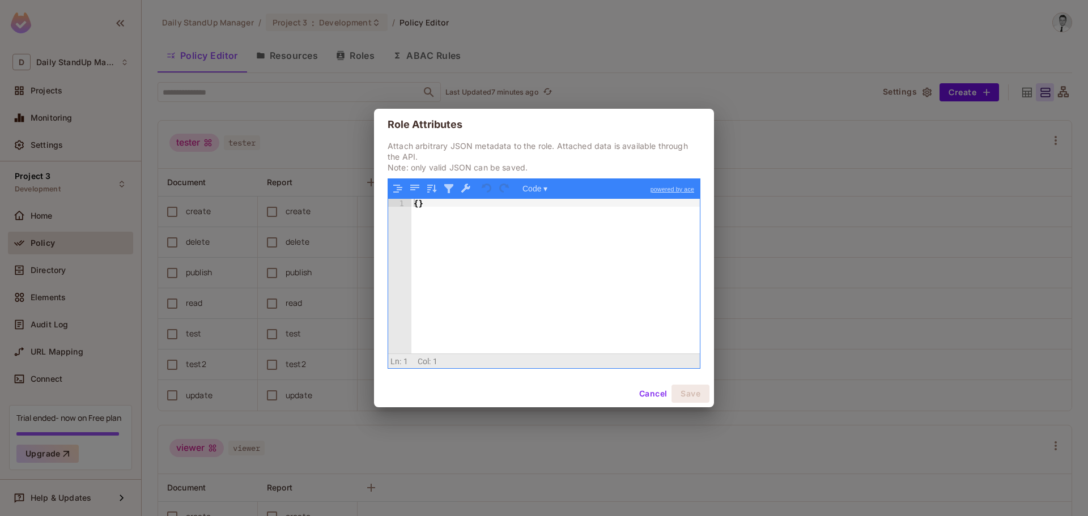
click at [654, 396] on button "Cancel" at bounding box center [653, 394] width 37 height 18
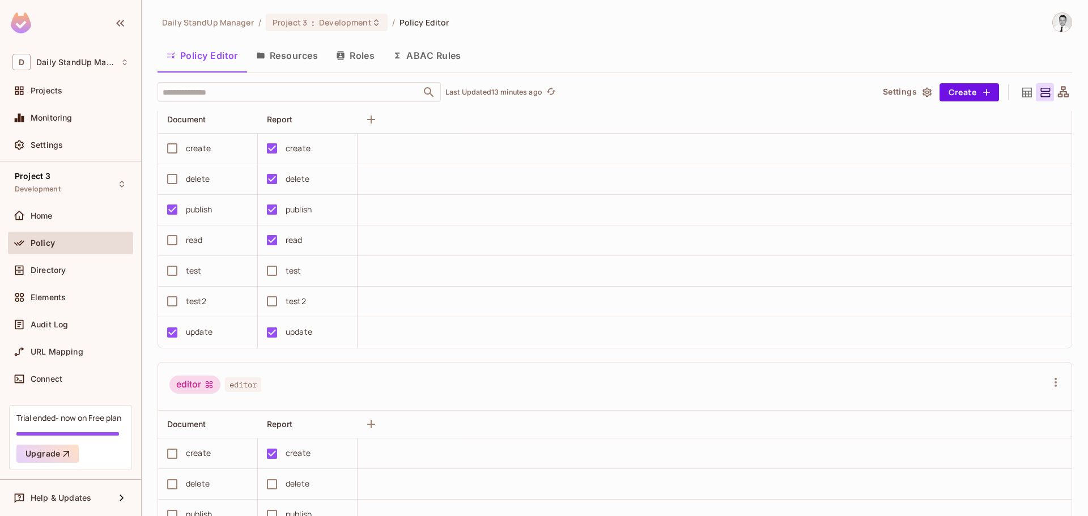
scroll to position [0, 0]
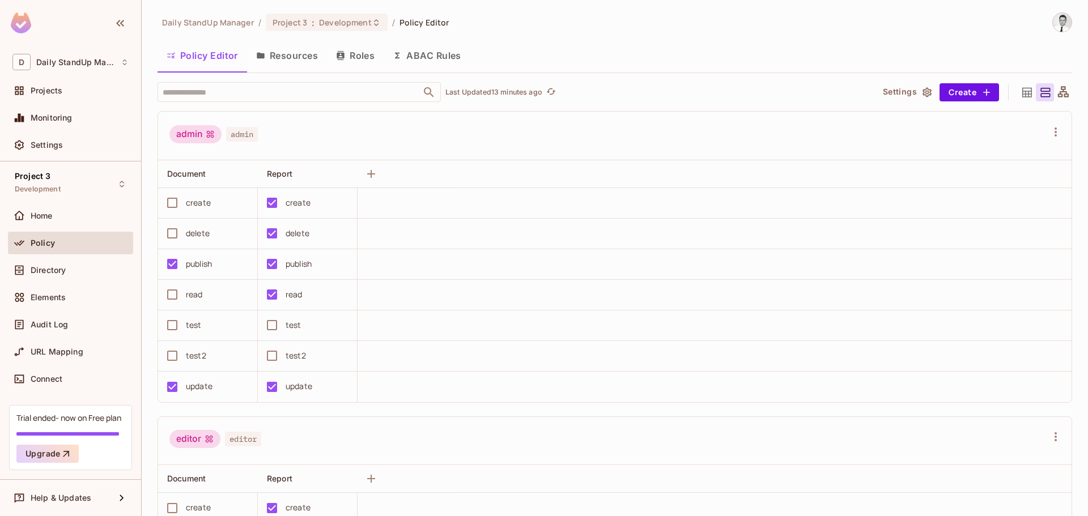
click at [298, 53] on button "Resources" at bounding box center [287, 55] width 80 height 28
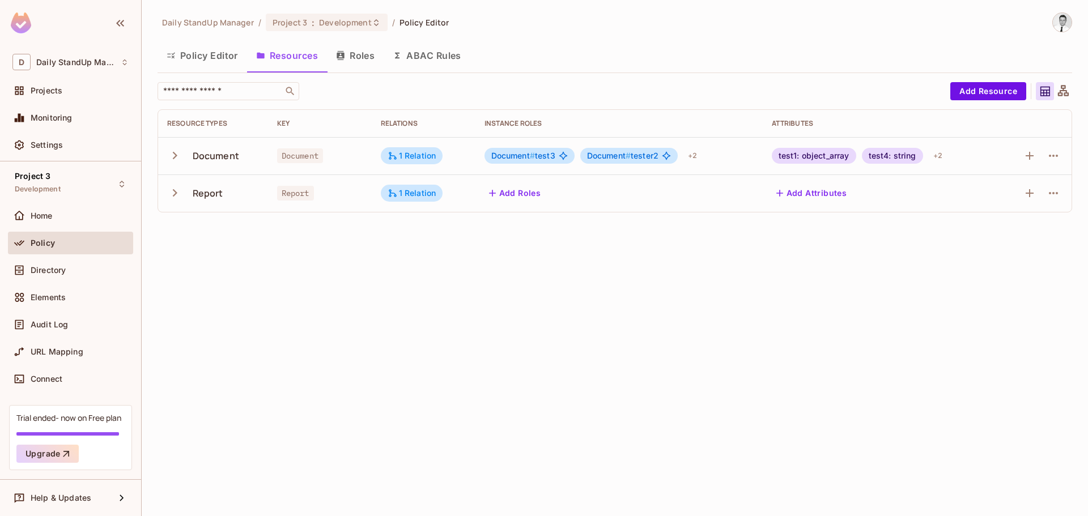
click at [182, 155] on icon "button" at bounding box center [174, 155] width 15 height 15
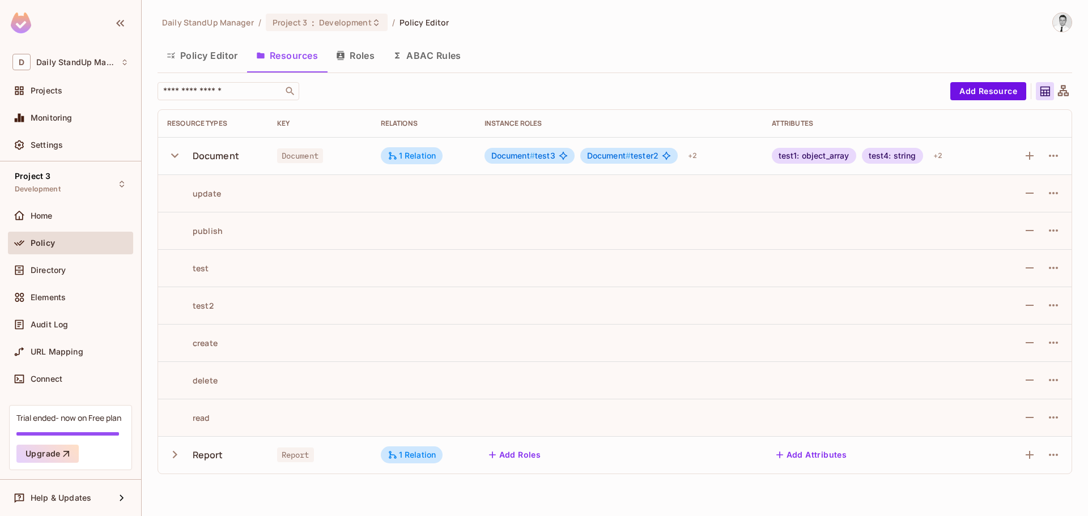
click at [175, 451] on icon "button" at bounding box center [174, 454] width 15 height 15
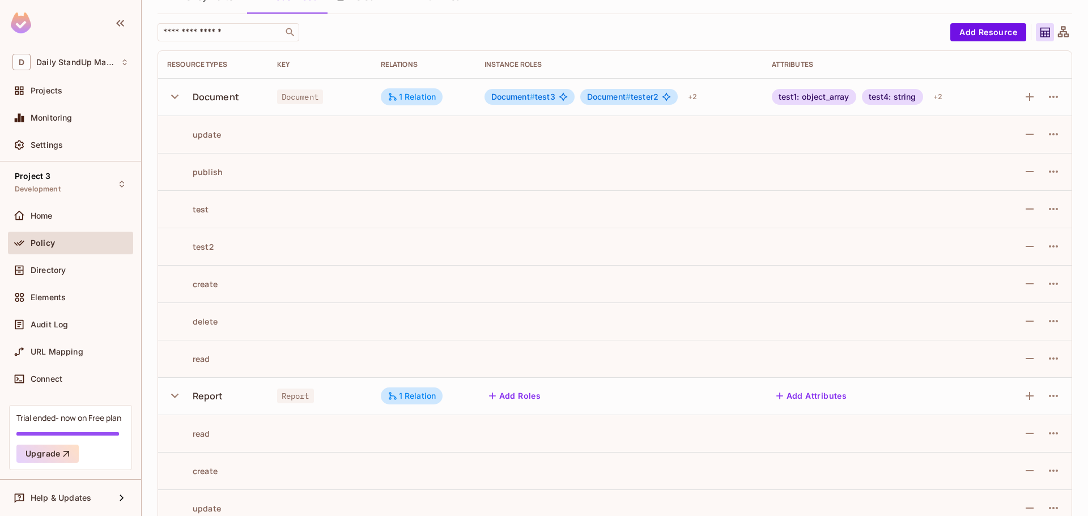
scroll to position [229, 0]
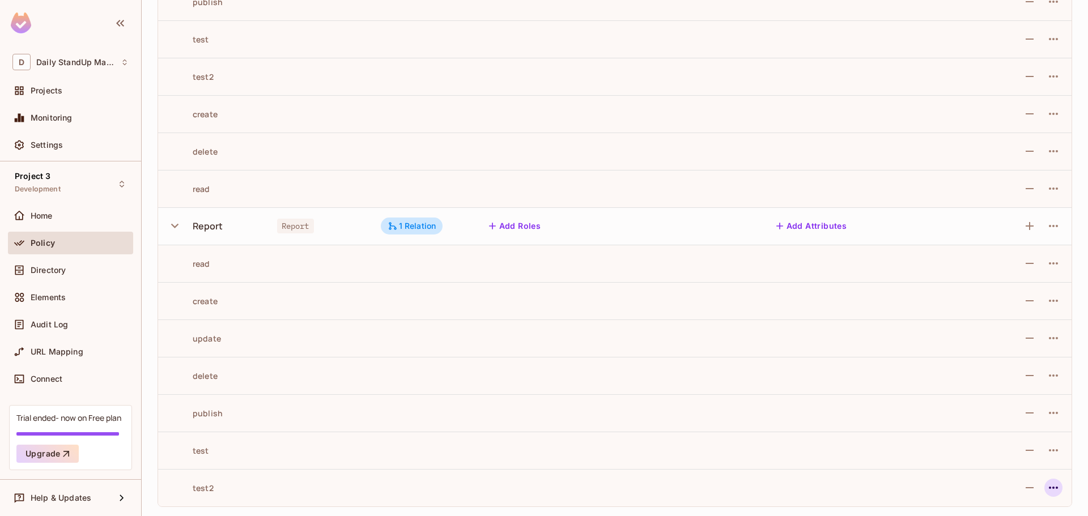
click at [1051, 489] on icon "button" at bounding box center [1054, 488] width 14 height 14
click at [993, 468] on div "Edit Action" at bounding box center [1002, 465] width 42 height 11
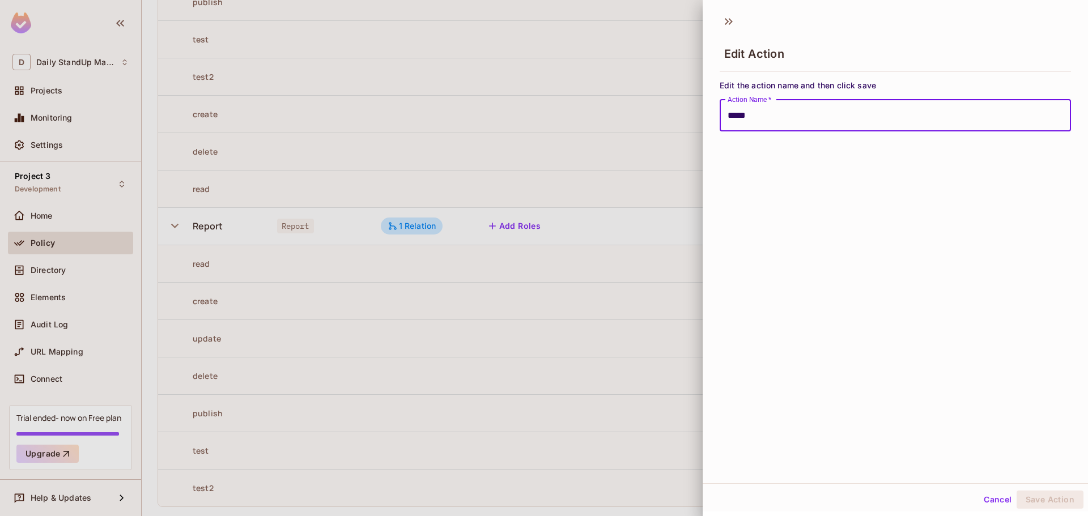
click at [854, 121] on input "*****" at bounding box center [895, 116] width 351 height 32
click at [1017, 491] on button "Save Action" at bounding box center [1050, 500] width 67 height 18
type input "*****"
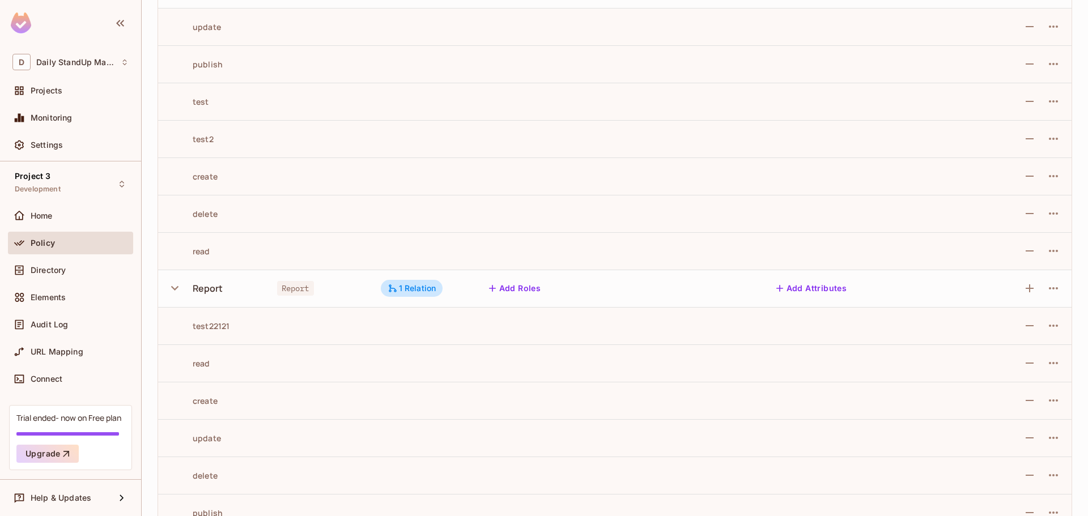
scroll to position [0, 0]
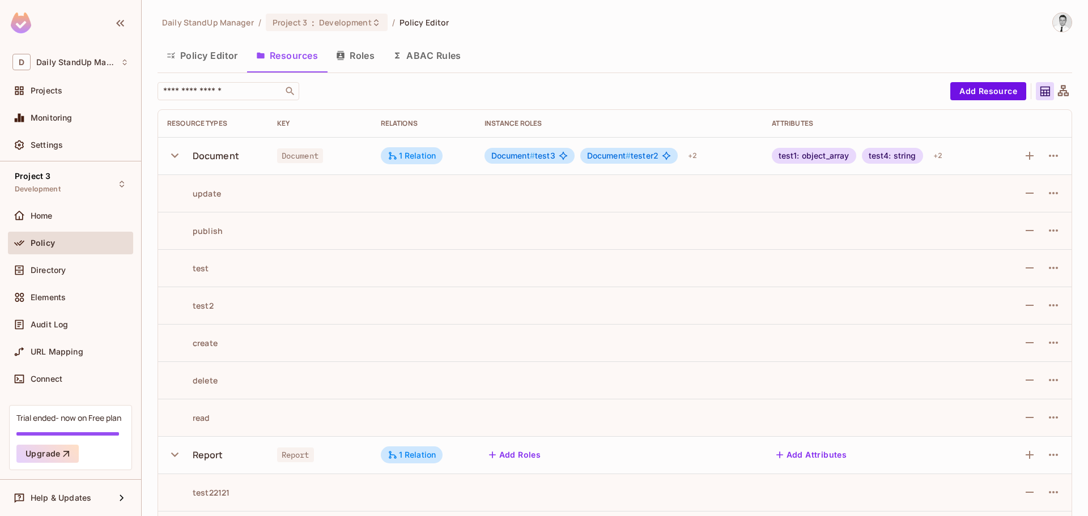
click at [202, 51] on button "Policy Editor" at bounding box center [203, 55] width 90 height 28
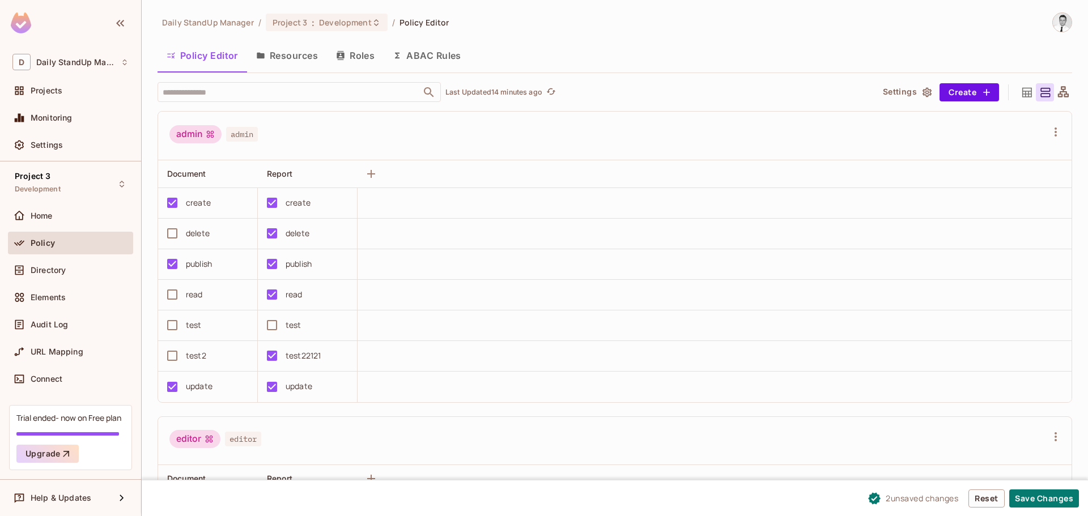
click at [365, 461] on div "editor editor" at bounding box center [615, 441] width 914 height 49
click at [1023, 91] on icon at bounding box center [1028, 92] width 10 height 10
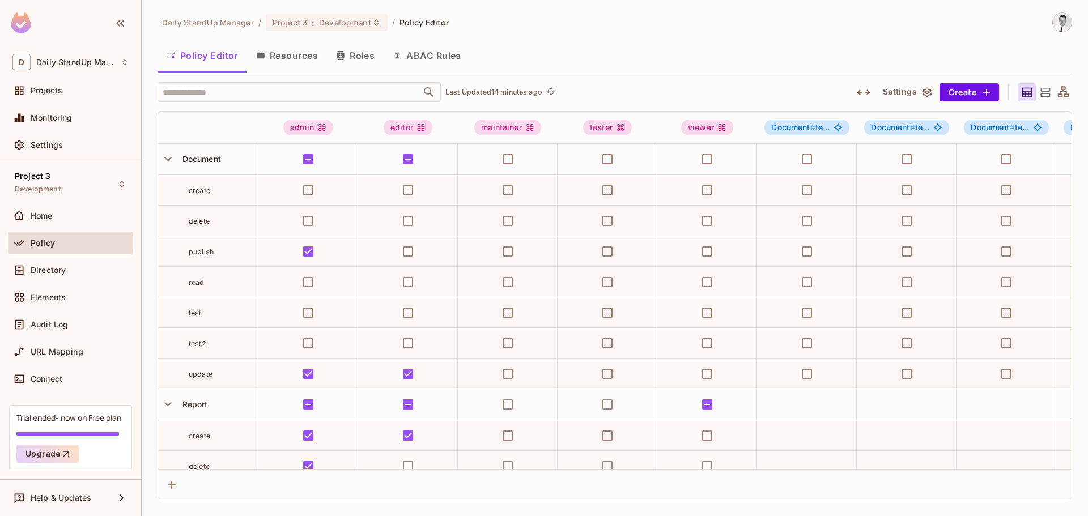
click at [687, 36] on div "Daily StandUp Manager / Project 3 : Development / Policy Editor Policy Editor R…" at bounding box center [615, 256] width 915 height 488
click at [922, 90] on icon "button" at bounding box center [927, 92] width 11 height 11
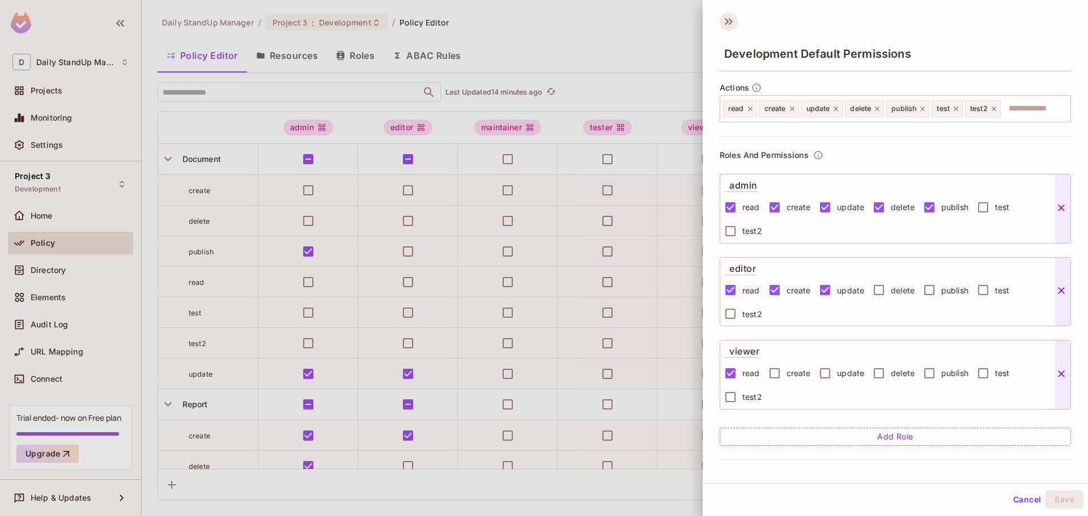
click at [727, 20] on icon at bounding box center [727, 21] width 4 height 7
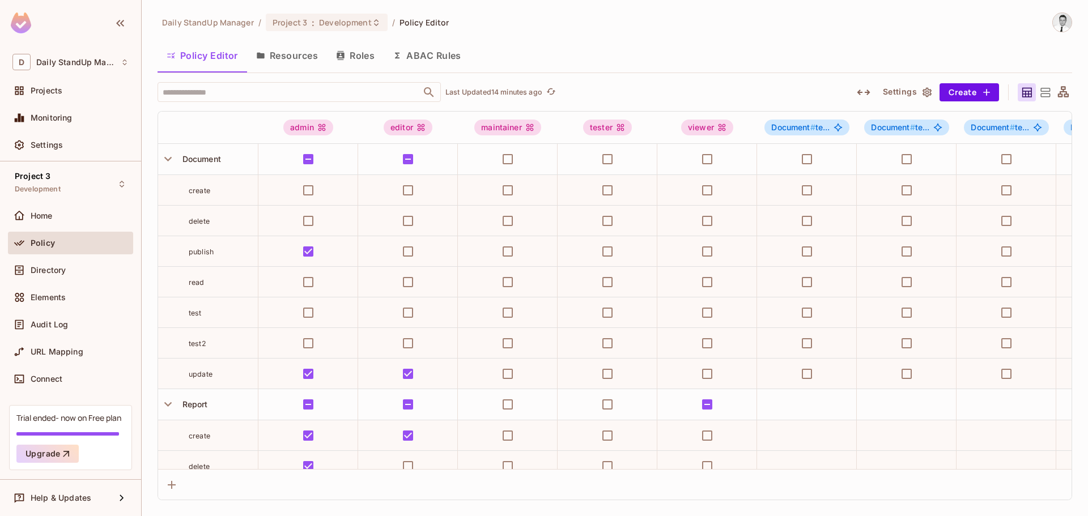
click at [1048, 91] on icon at bounding box center [1046, 92] width 10 height 9
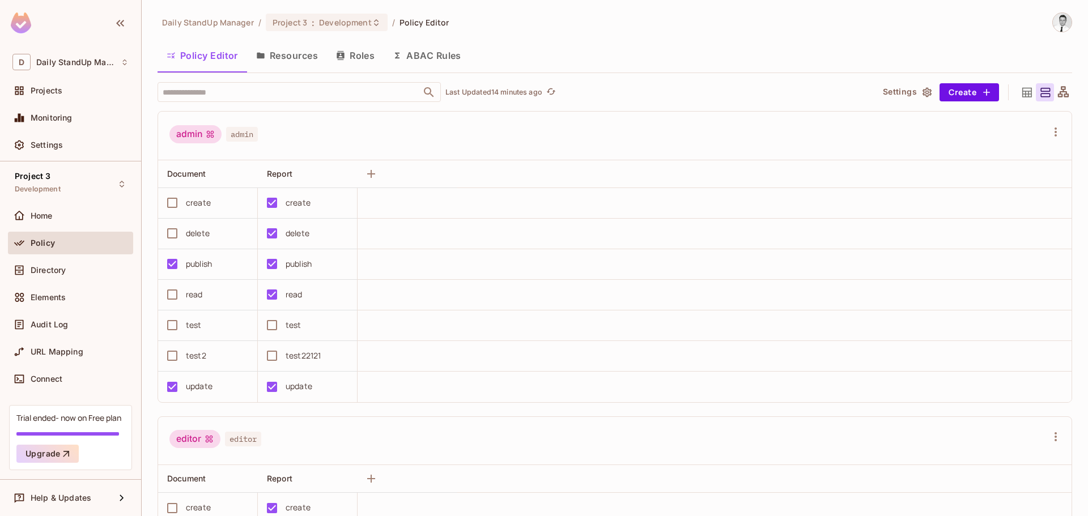
click at [1062, 91] on div at bounding box center [1063, 92] width 18 height 18
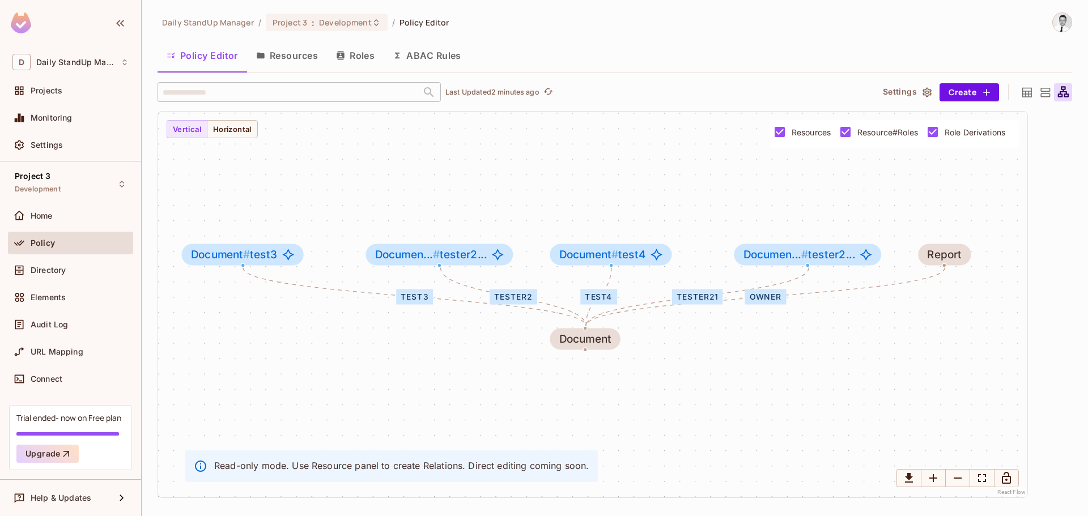
drag, startPoint x: 647, startPoint y: 287, endPoint x: 596, endPoint y: 301, distance: 52.8
click at [596, 301] on div "test4" at bounding box center [598, 297] width 36 height 15
click at [603, 298] on div "test4" at bounding box center [598, 297] width 36 height 15
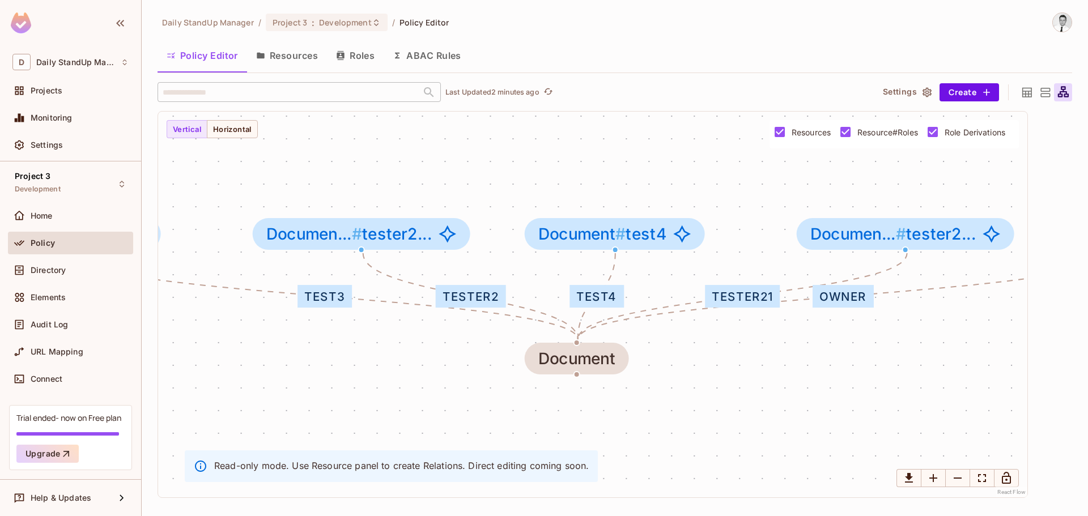
click at [595, 302] on div "test4" at bounding box center [597, 296] width 54 height 23
drag, startPoint x: 520, startPoint y: 276, endPoint x: 687, endPoint y: 203, distance: 182.5
click at [520, 275] on div "test3 tester2 test4 tester21 owner Document Document # test3 Documen... # teste…" at bounding box center [593, 305] width 870 height 386
click at [889, 94] on button "Settings" at bounding box center [907, 92] width 57 height 18
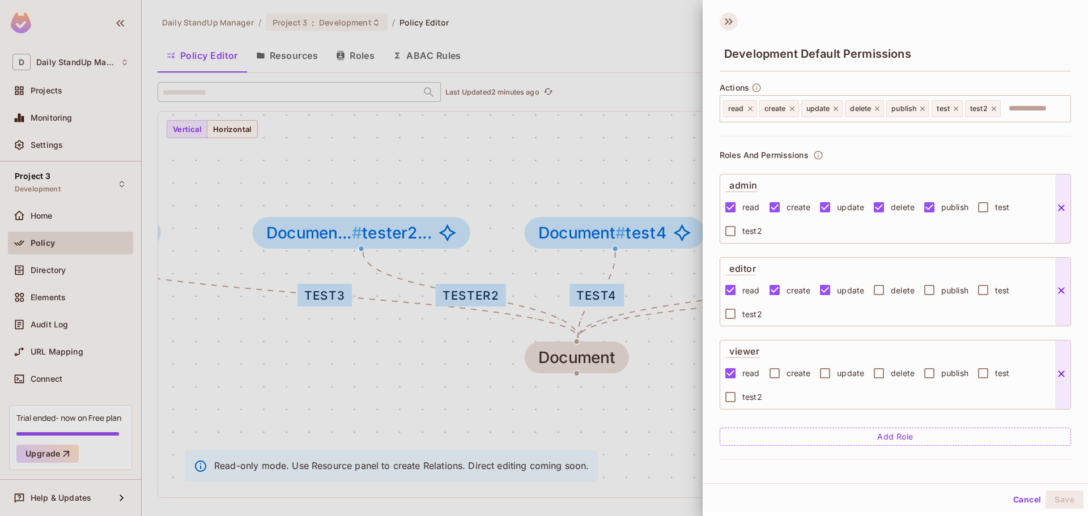
click at [726, 24] on icon at bounding box center [727, 21] width 4 height 7
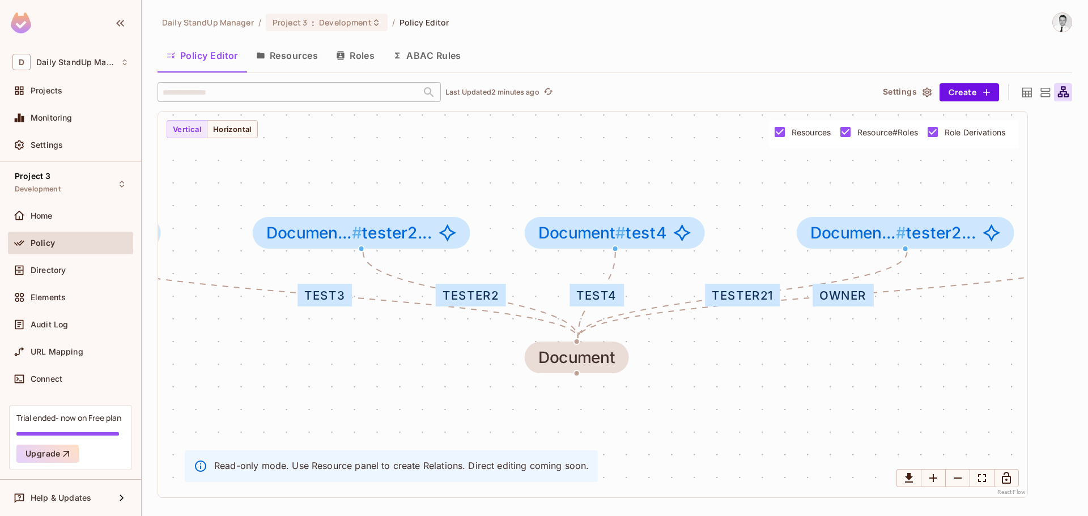
click at [1019, 90] on div at bounding box center [1027, 92] width 18 height 18
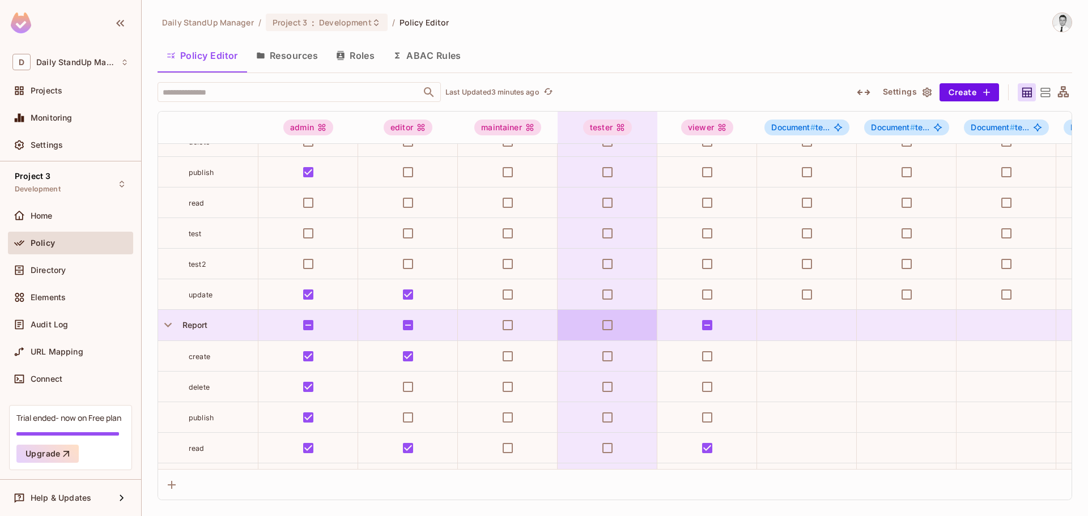
scroll to position [174, 0]
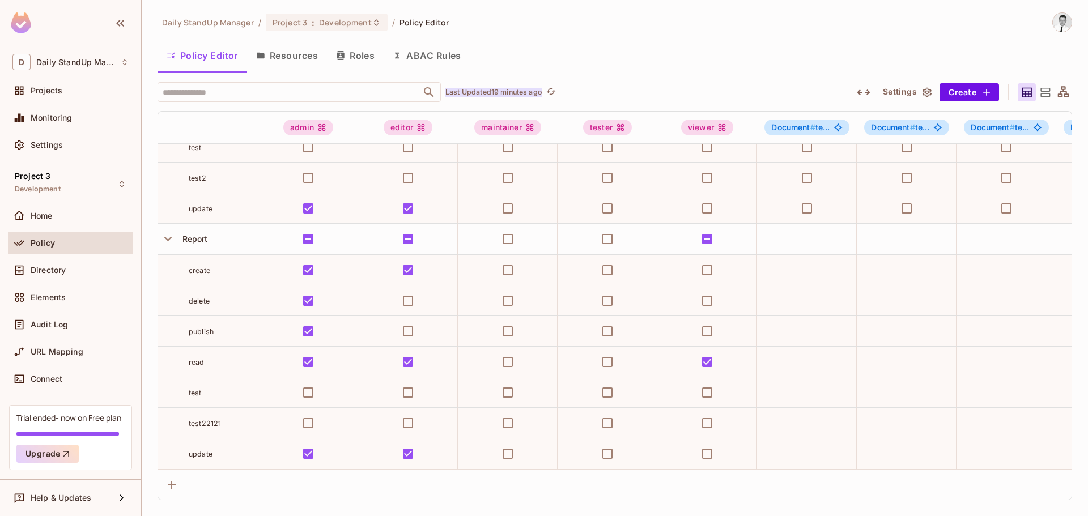
click at [506, 92] on p "Last Updated 19 minutes ago" at bounding box center [494, 92] width 97 height 9
click at [616, 60] on div "Policy Editor Resources Roles ABAC Rules" at bounding box center [615, 55] width 915 height 28
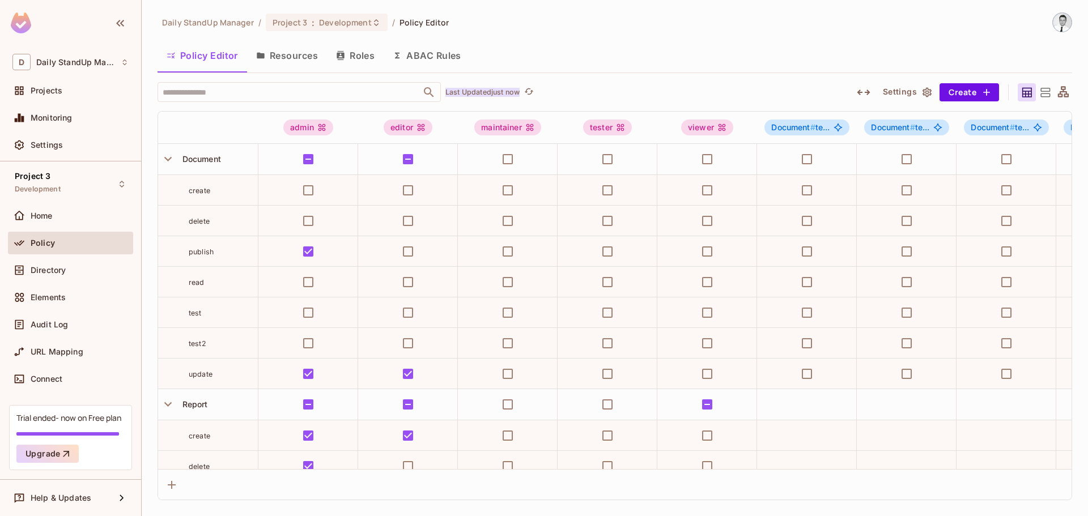
click at [469, 92] on p "Last Updated just now" at bounding box center [483, 92] width 74 height 9
click at [534, 89] on icon "refresh" at bounding box center [529, 92] width 10 height 10
click at [693, 80] on div "Daily StandUp Manager / Project 3 : Development / Policy Editor Policy Editor R…" at bounding box center [615, 256] width 915 height 488
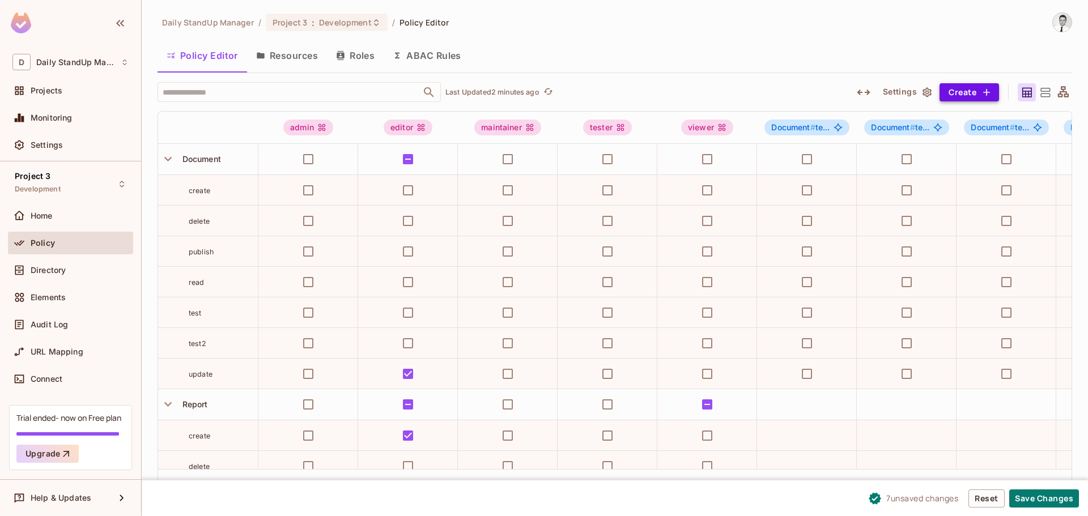
click at [987, 90] on icon "button" at bounding box center [986, 92] width 7 height 7
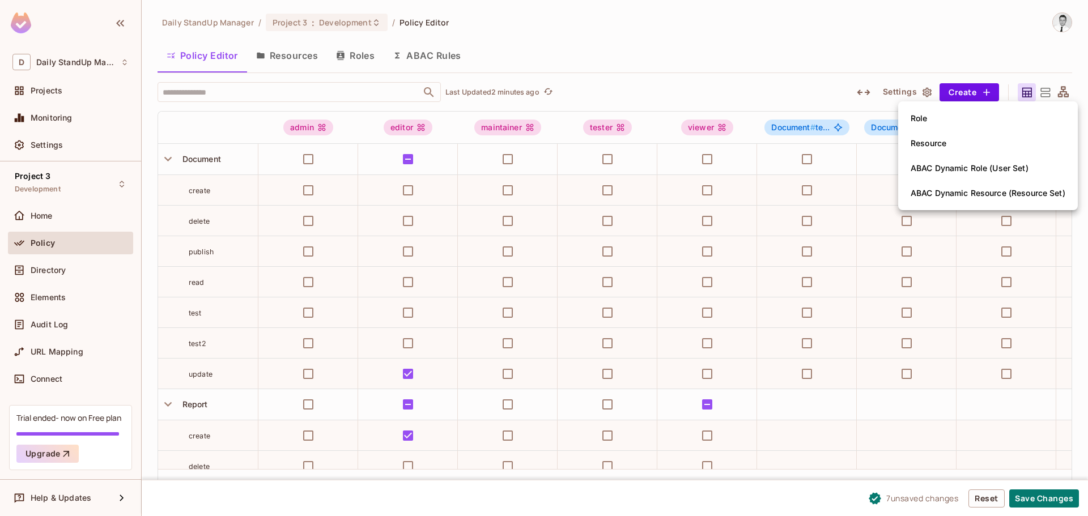
click at [959, 175] on span "ABAC Dynamic Role (User Set)" at bounding box center [969, 168] width 125 height 18
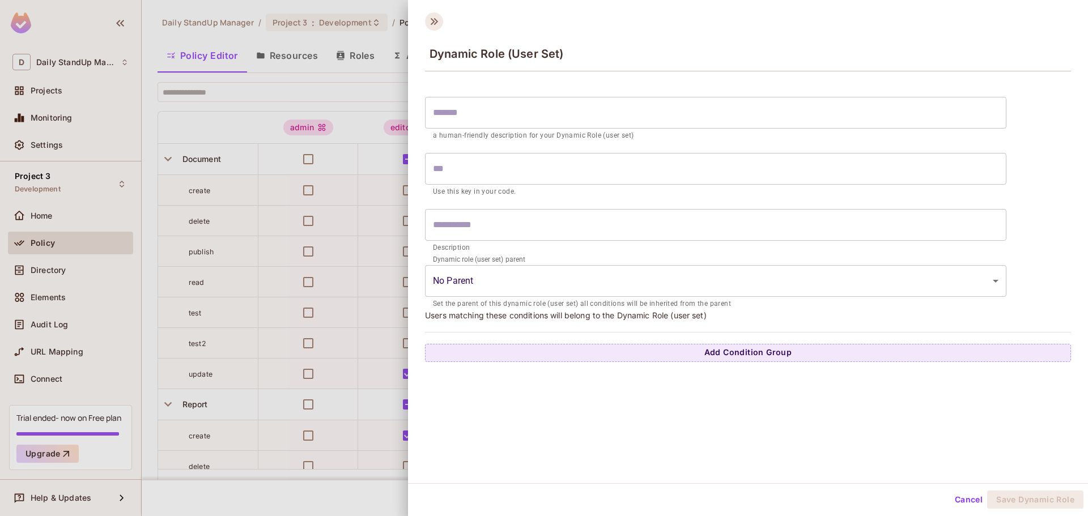
click at [440, 26] on icon at bounding box center [434, 21] width 18 height 18
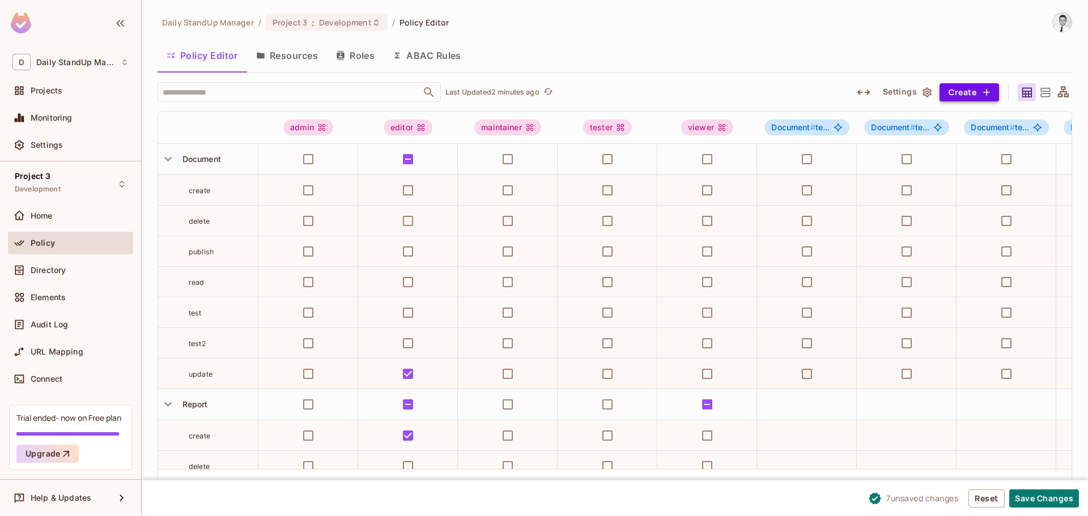
click at [970, 87] on button "Create" at bounding box center [970, 92] width 60 height 18
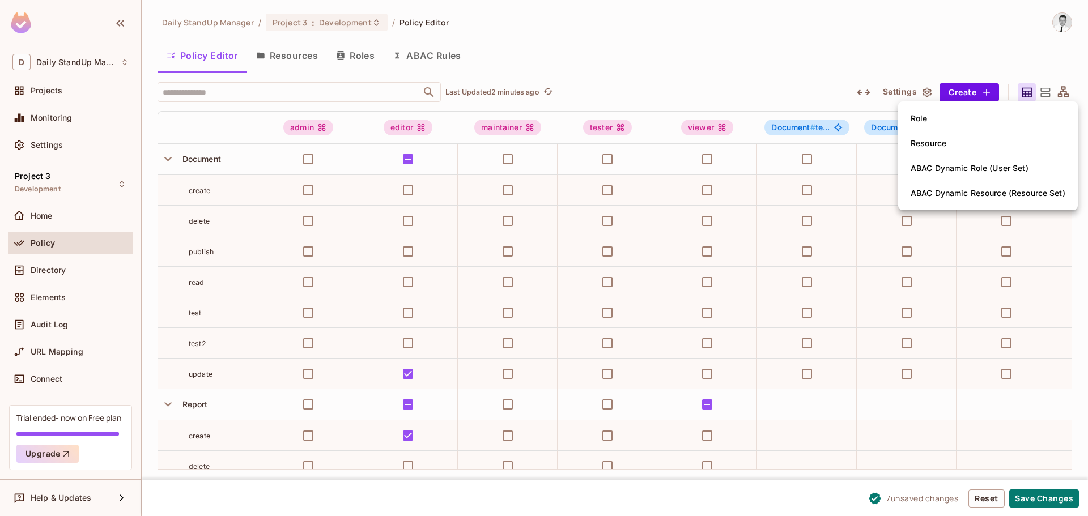
click at [749, 37] on div at bounding box center [544, 258] width 1088 height 516
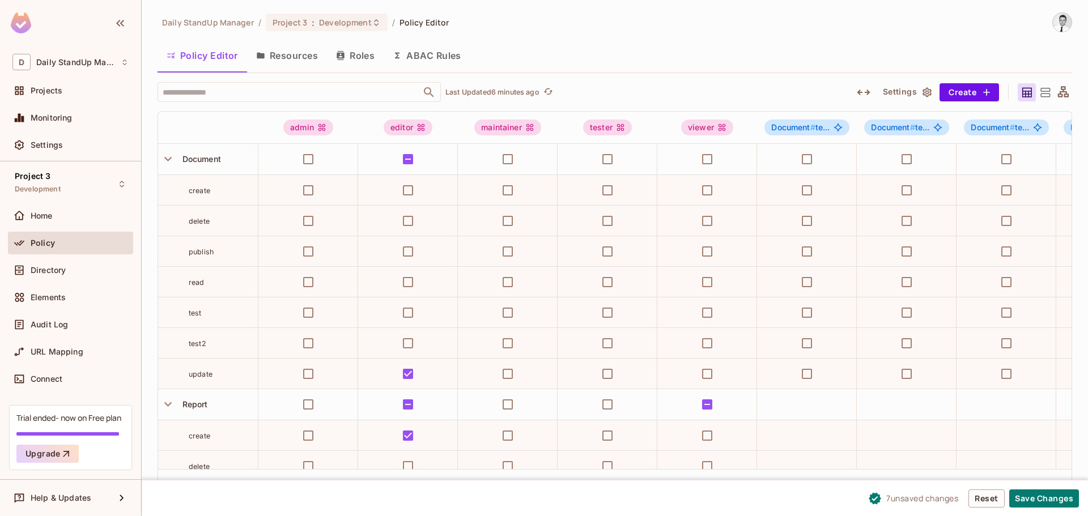
click at [282, 53] on button "Resources" at bounding box center [287, 55] width 80 height 28
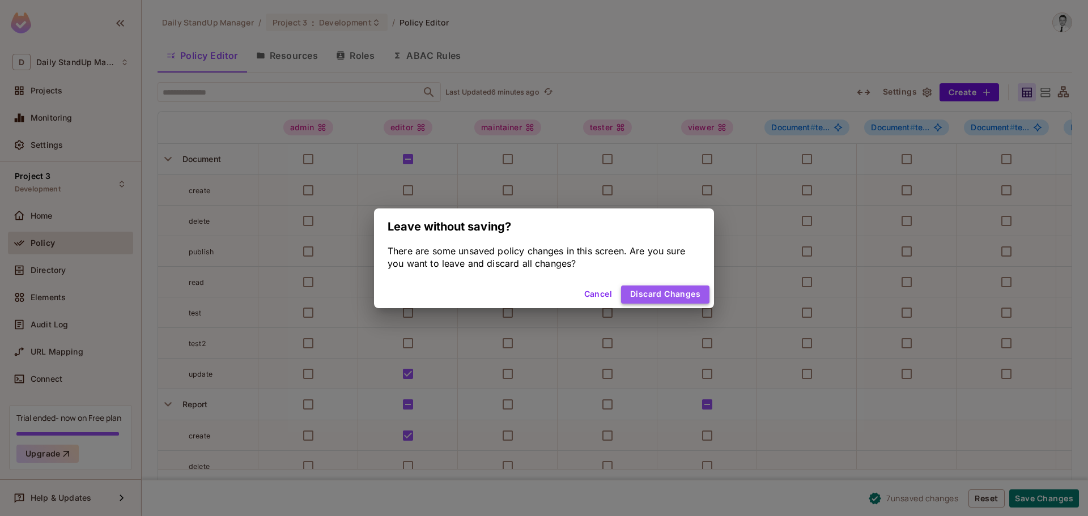
click at [672, 294] on button "Discard Changes" at bounding box center [665, 295] width 88 height 18
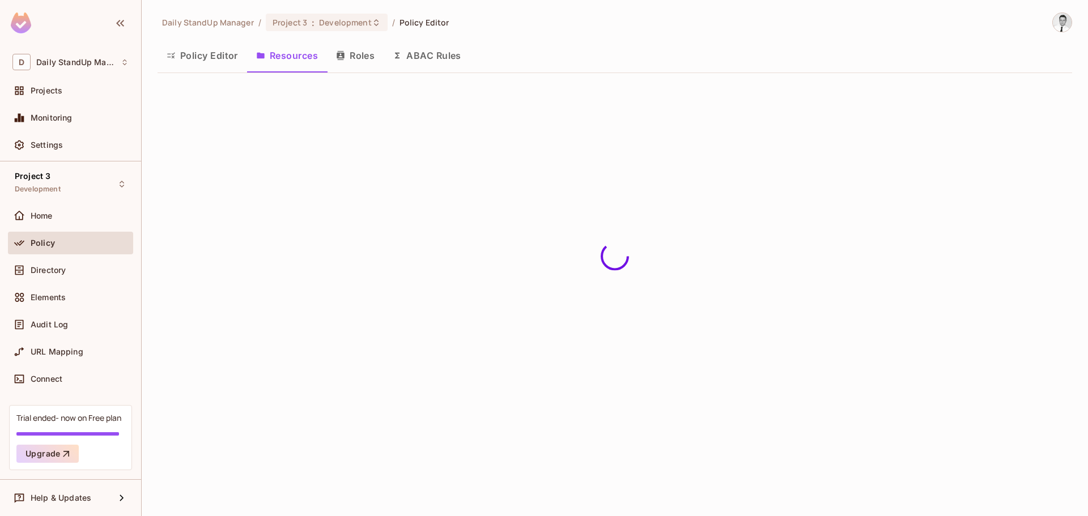
click at [215, 49] on button "Policy Editor" at bounding box center [203, 55] width 90 height 28
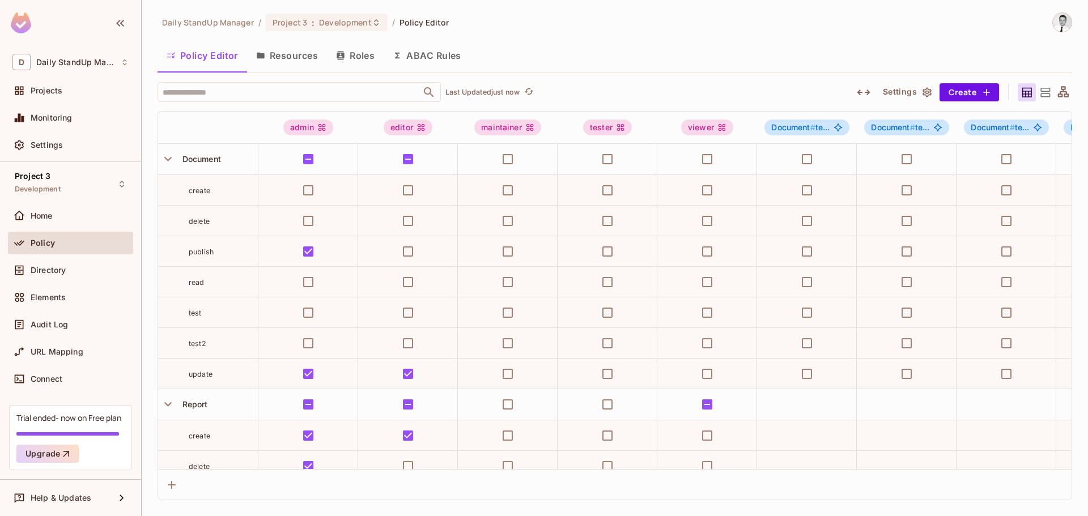
click at [650, 60] on div "Policy Editor Resources Roles ABAC Rules" at bounding box center [615, 55] width 915 height 28
click at [646, 89] on div "​ Last Updated 1 minute ago" at bounding box center [498, 92] width 681 height 20
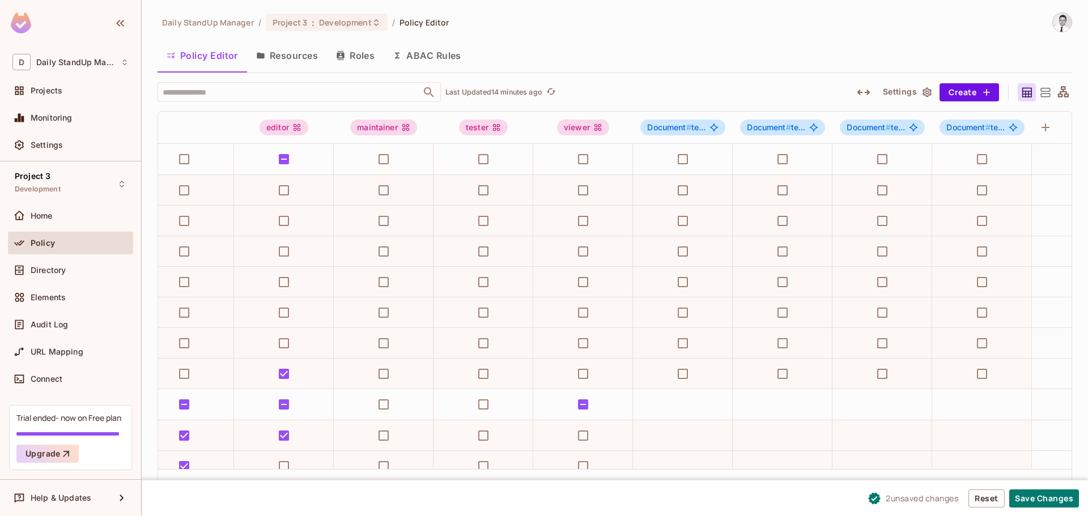
scroll to position [0, 220]
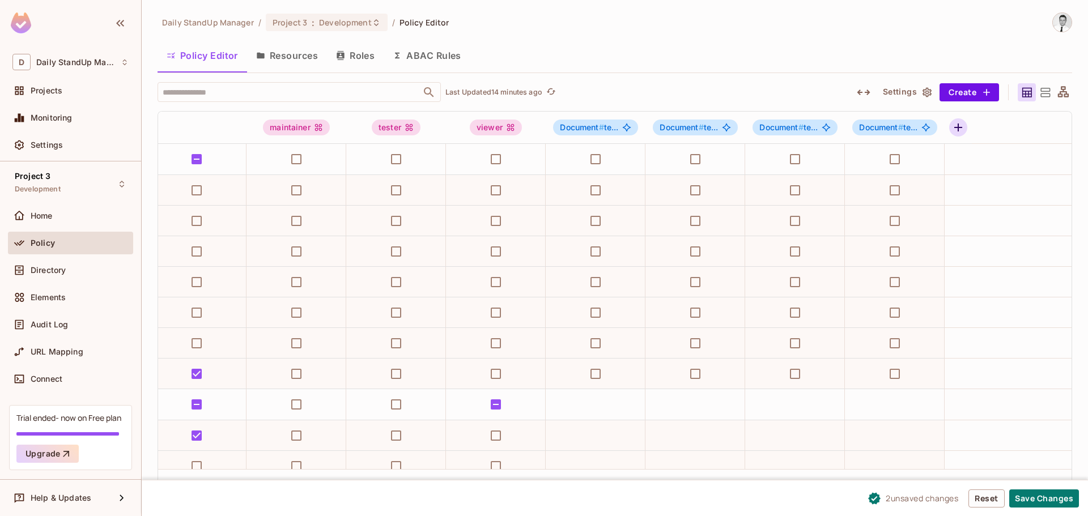
click at [954, 125] on icon "button" at bounding box center [959, 128] width 14 height 14
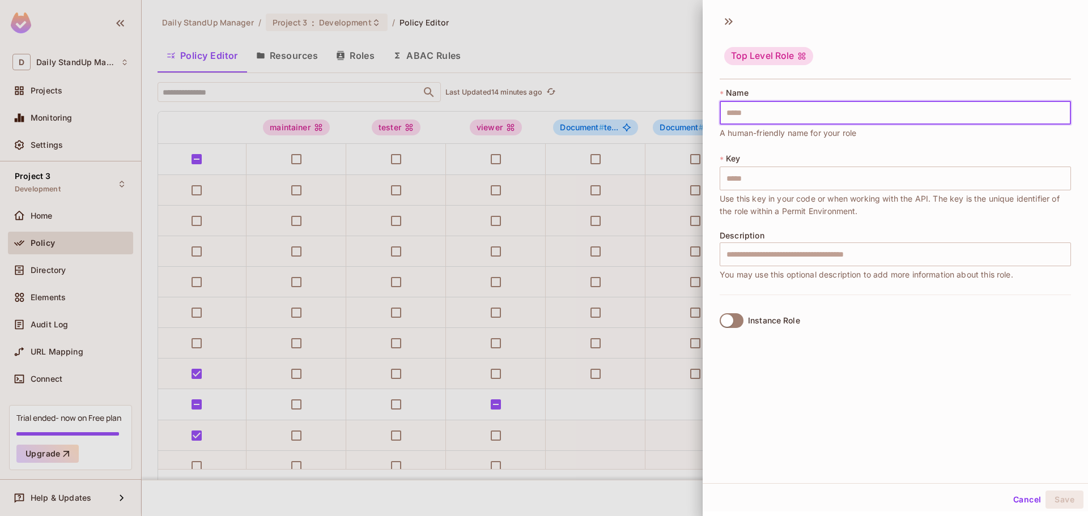
click at [887, 69] on div "Top Level Role" at bounding box center [895, 57] width 351 height 45
click at [1013, 497] on button "Cancel" at bounding box center [1027, 500] width 37 height 18
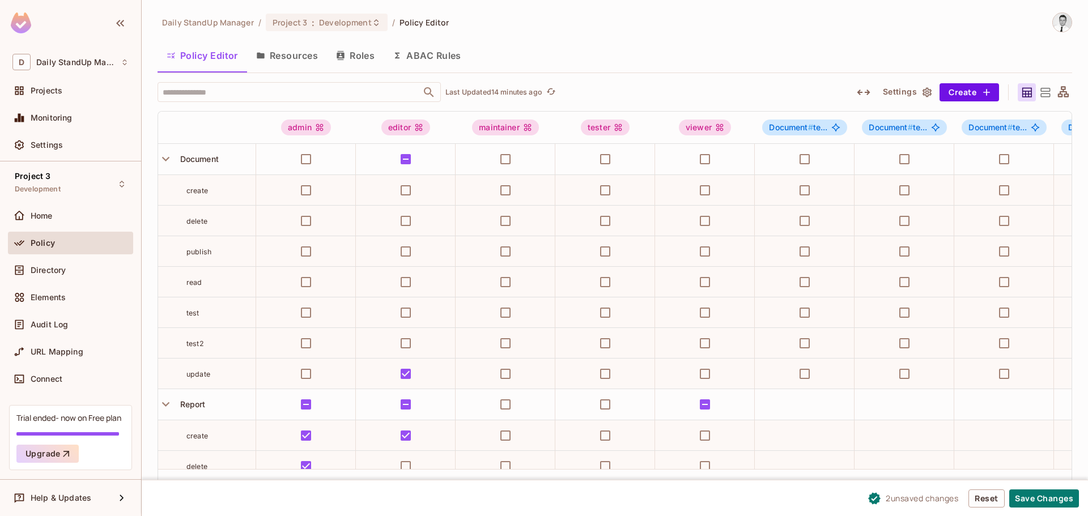
scroll to position [0, 0]
click at [168, 408] on icon "button" at bounding box center [167, 404] width 15 height 15
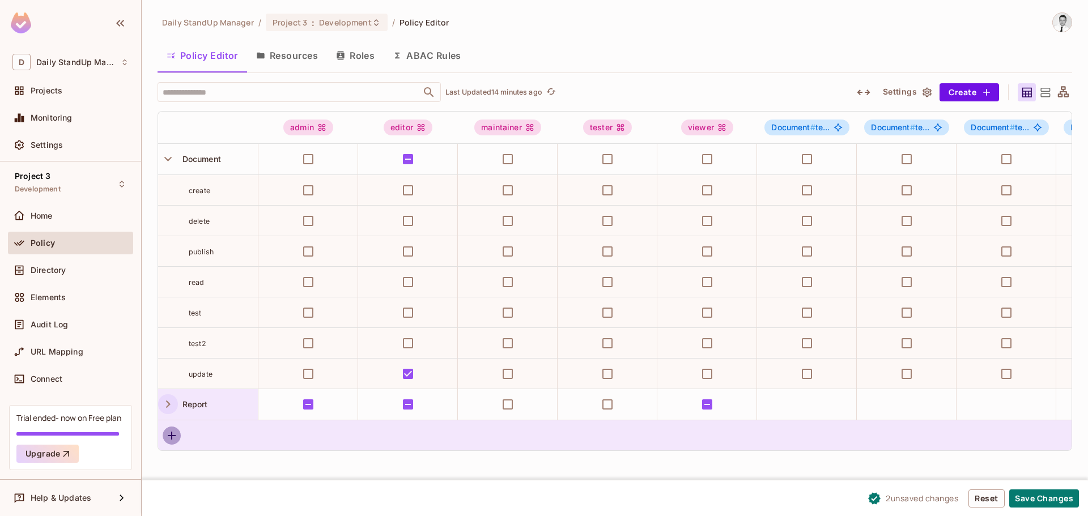
click at [171, 443] on icon "button" at bounding box center [172, 436] width 14 height 14
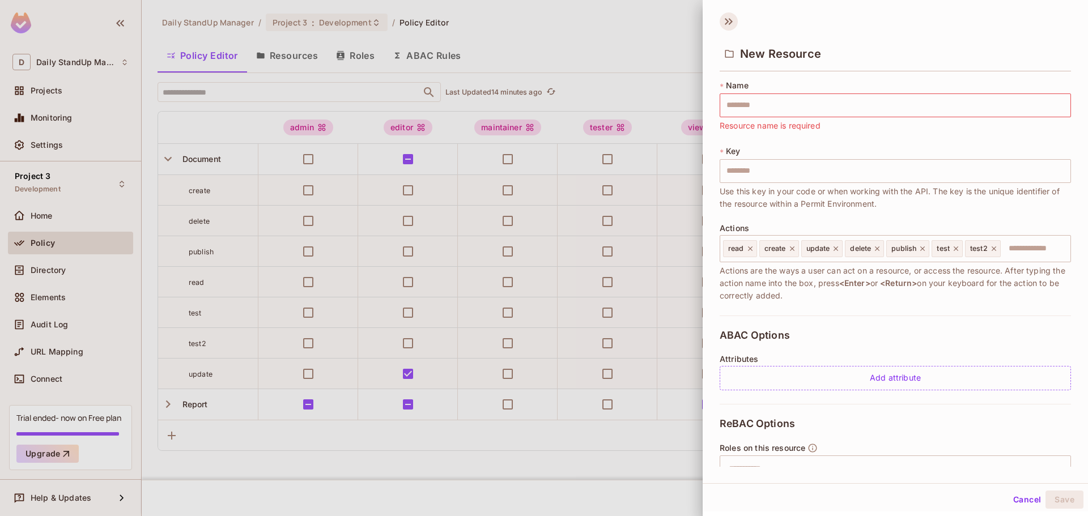
click at [727, 18] on icon at bounding box center [729, 21] width 18 height 18
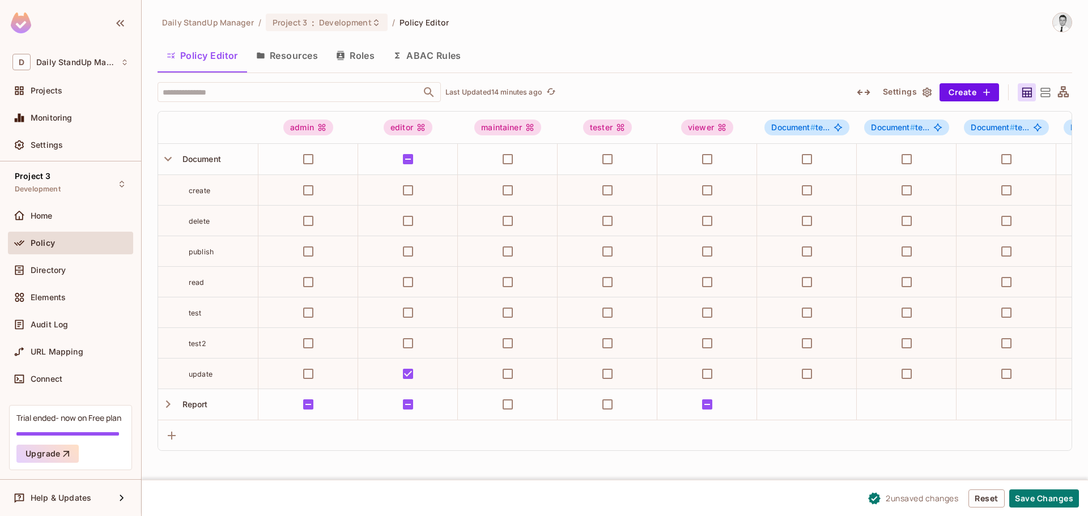
click at [1037, 92] on div at bounding box center [1045, 92] width 18 height 18
click at [1041, 92] on icon at bounding box center [1045, 93] width 14 height 14
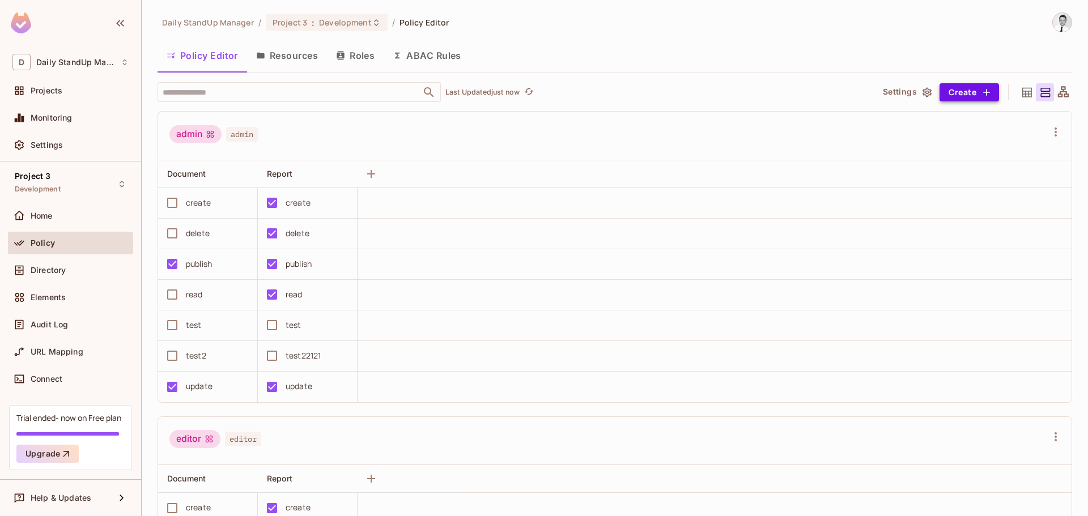
click at [963, 92] on button "Create" at bounding box center [970, 92] width 60 height 18
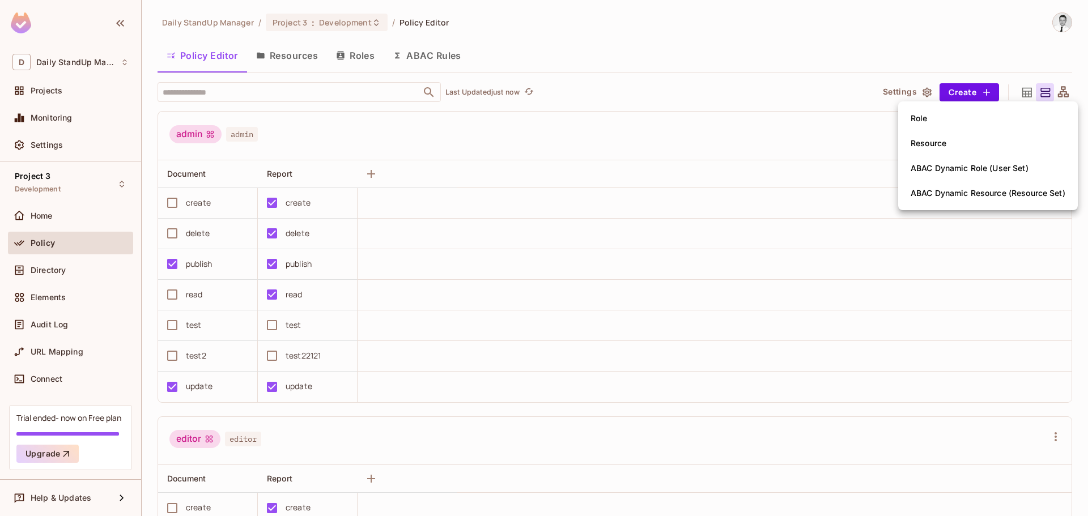
click at [815, 61] on div at bounding box center [544, 258] width 1088 height 516
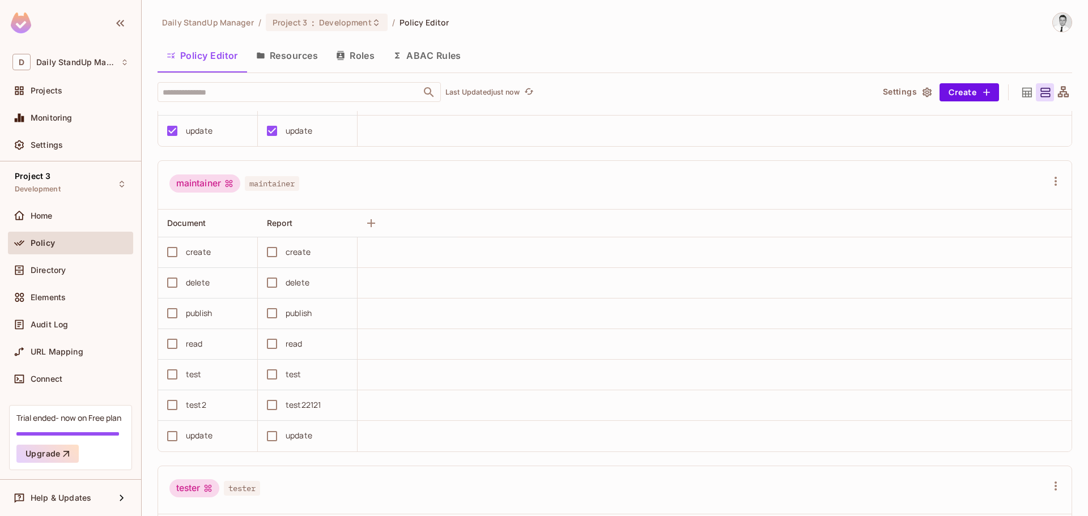
scroll to position [567, 0]
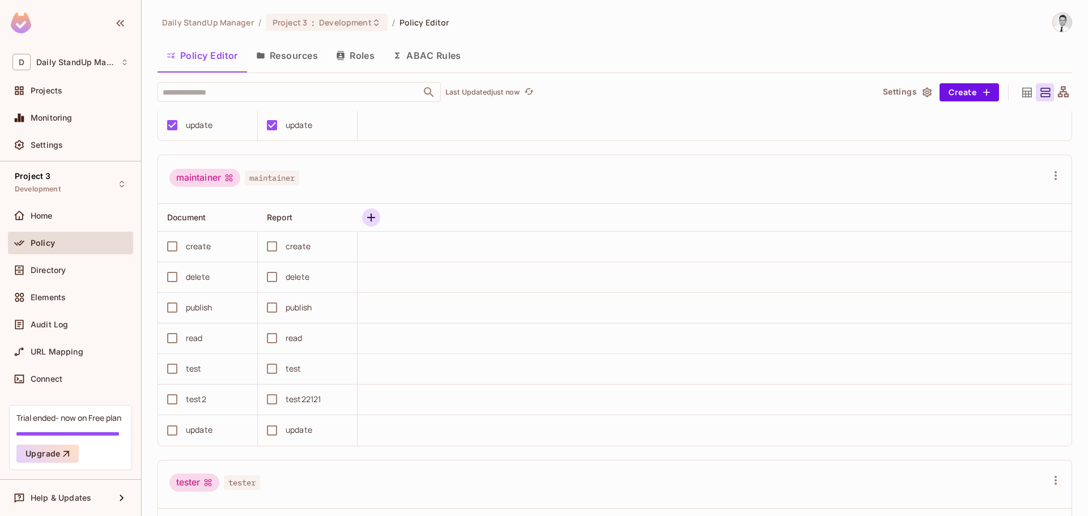
click at [375, 217] on icon "button" at bounding box center [371, 218] width 8 height 8
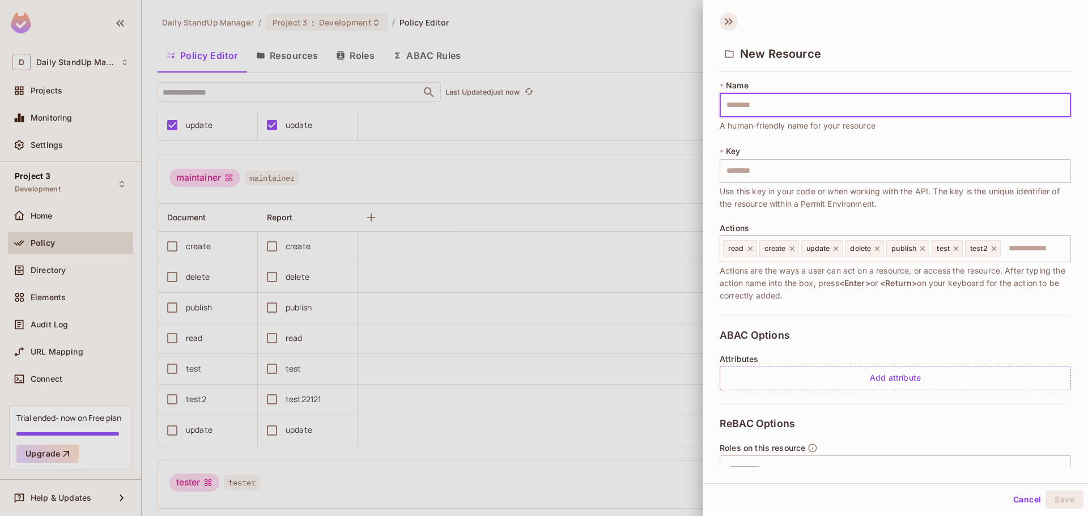
click at [727, 20] on icon at bounding box center [727, 21] width 4 height 7
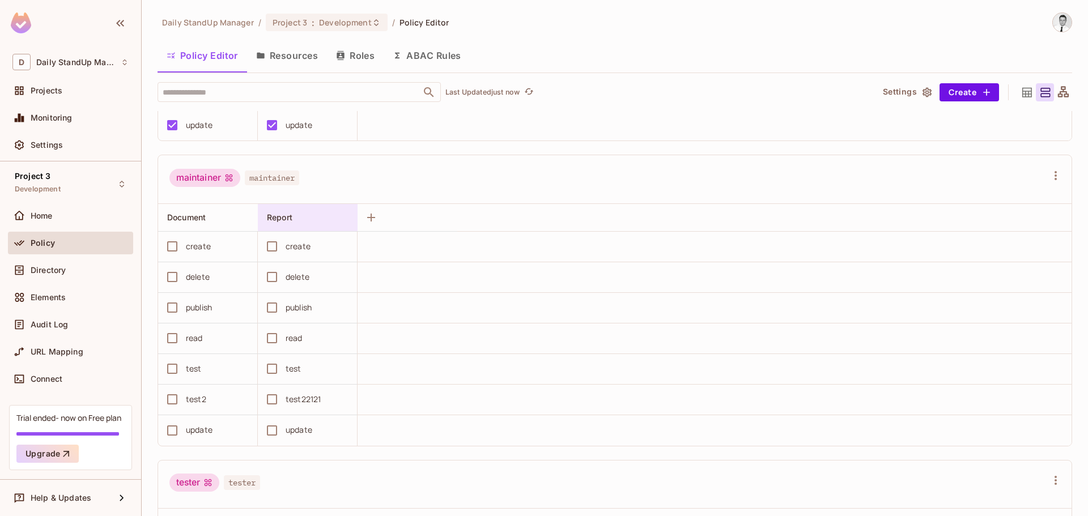
click at [283, 215] on span "Report" at bounding box center [280, 218] width 26 height 10
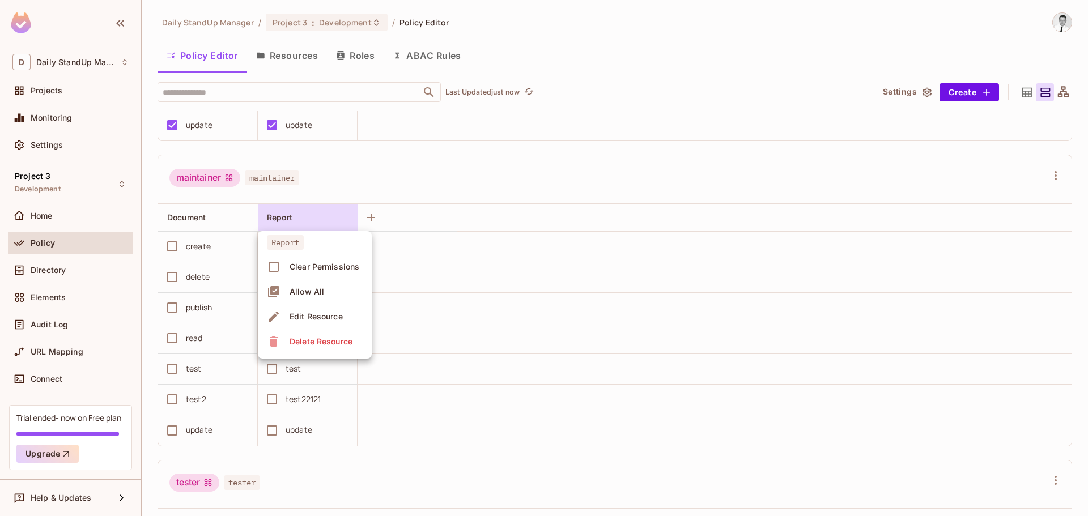
click at [502, 282] on div at bounding box center [544, 258] width 1088 height 516
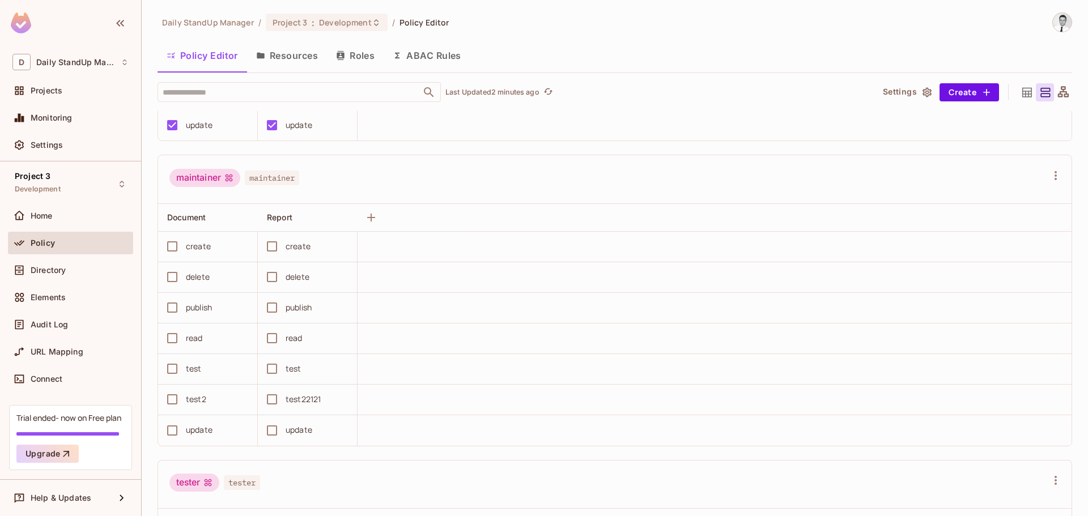
drag, startPoint x: 1015, startPoint y: 88, endPoint x: 945, endPoint y: 110, distance: 73.1
click at [1023, 88] on icon at bounding box center [1028, 92] width 10 height 10
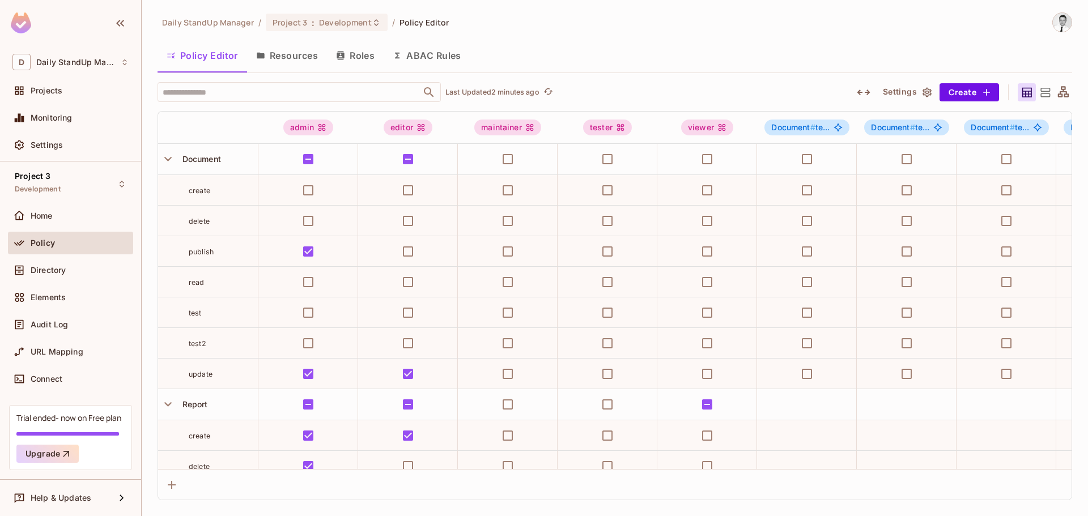
click at [1048, 92] on icon at bounding box center [1045, 93] width 14 height 14
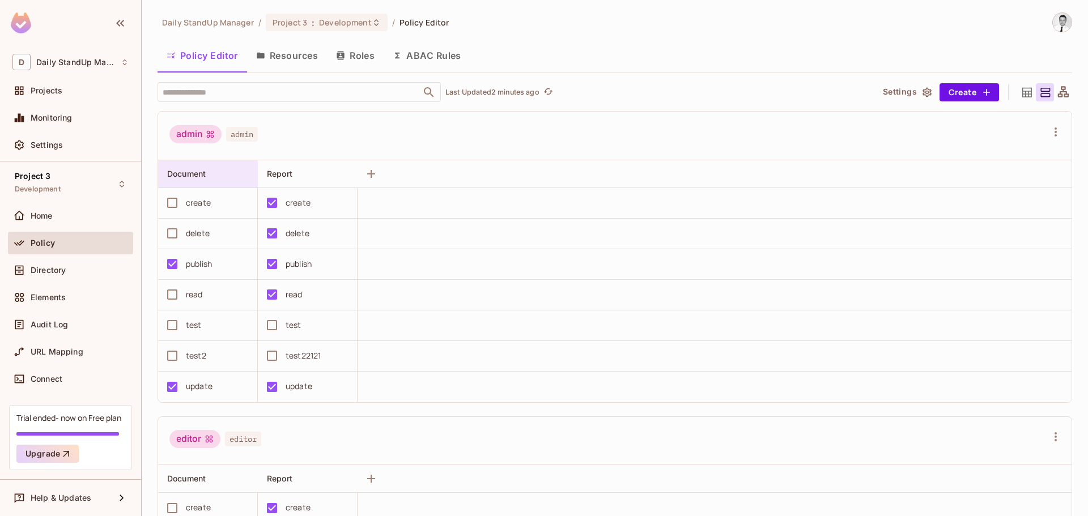
click at [213, 181] on div "Document" at bounding box center [208, 173] width 100 height 27
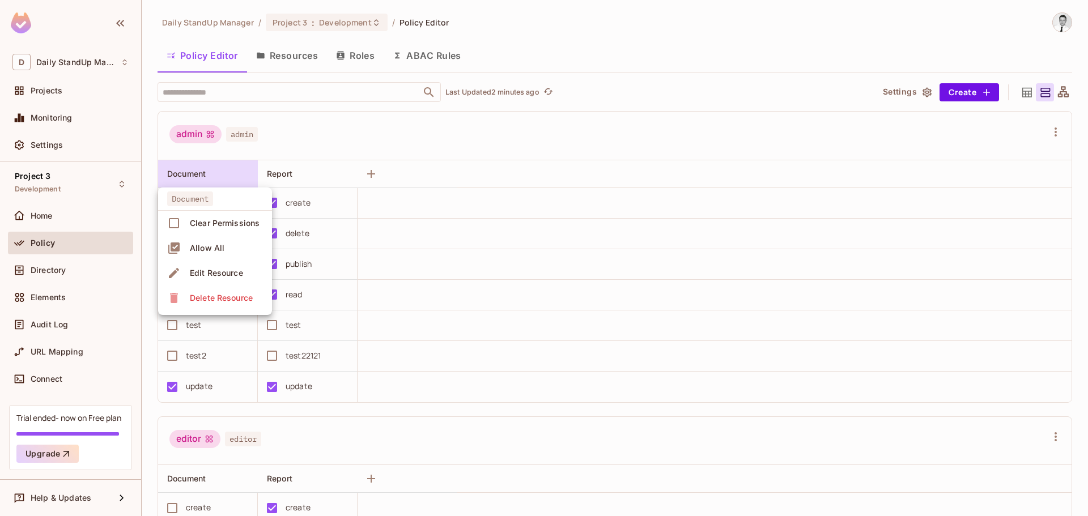
click at [222, 224] on div "Clear Permissions" at bounding box center [225, 223] width 70 height 11
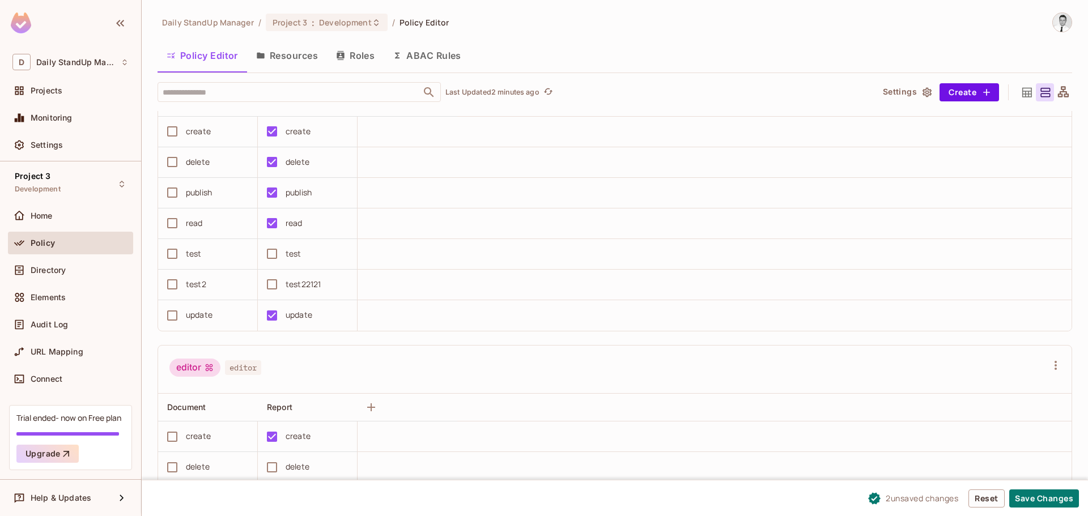
scroll to position [0, 0]
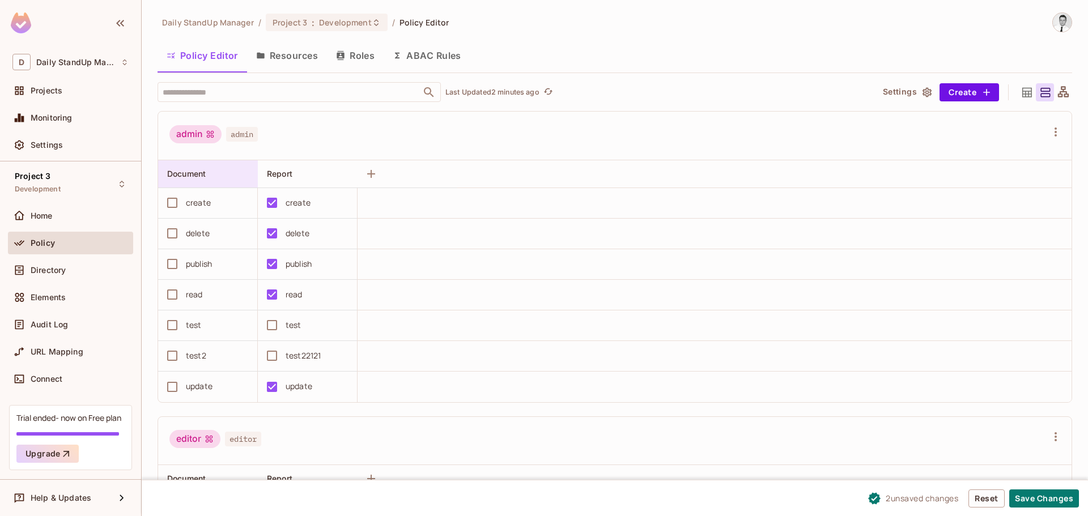
click at [194, 173] on span "Document" at bounding box center [186, 174] width 39 height 10
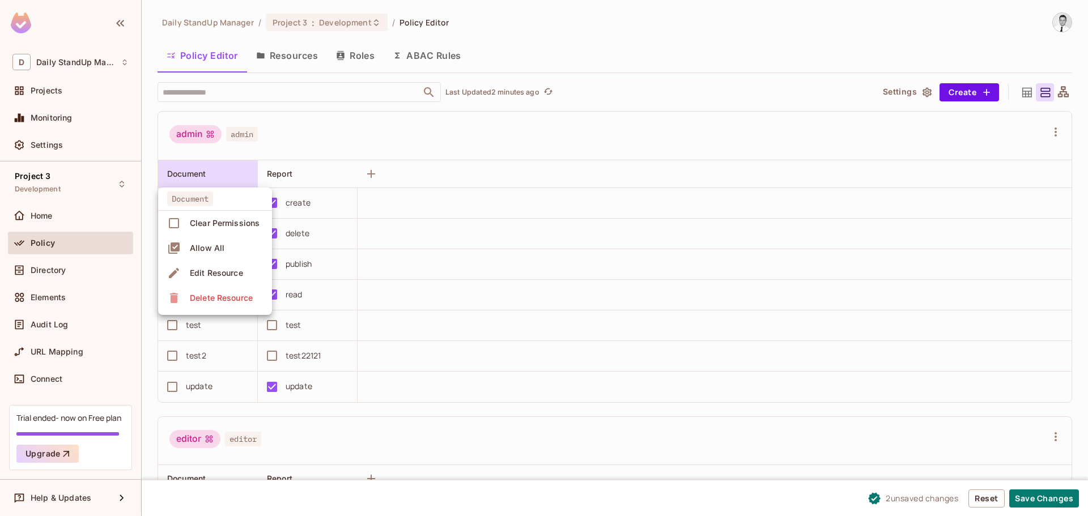
click at [215, 247] on div "Allow All" at bounding box center [207, 248] width 35 height 11
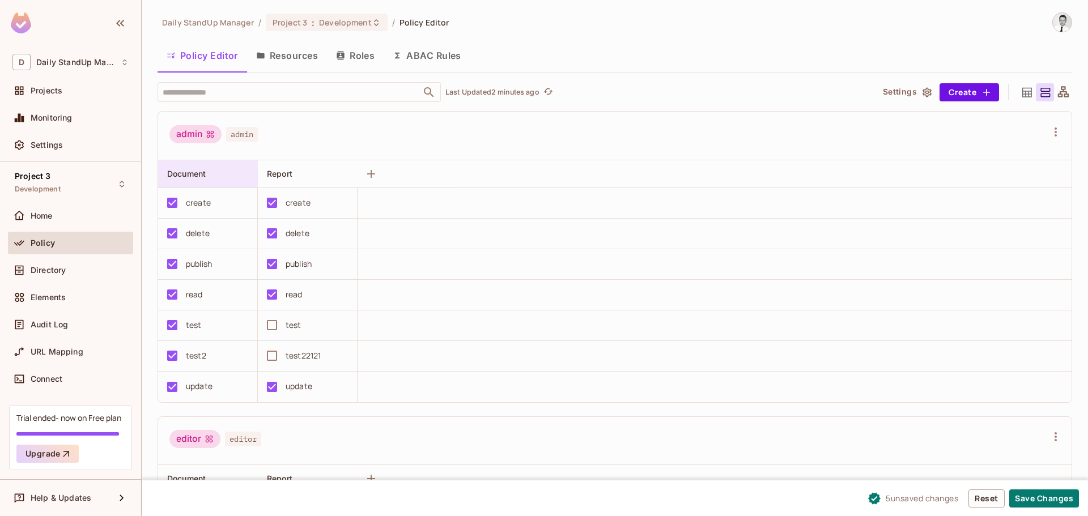
click at [208, 181] on div "Document" at bounding box center [208, 173] width 100 height 27
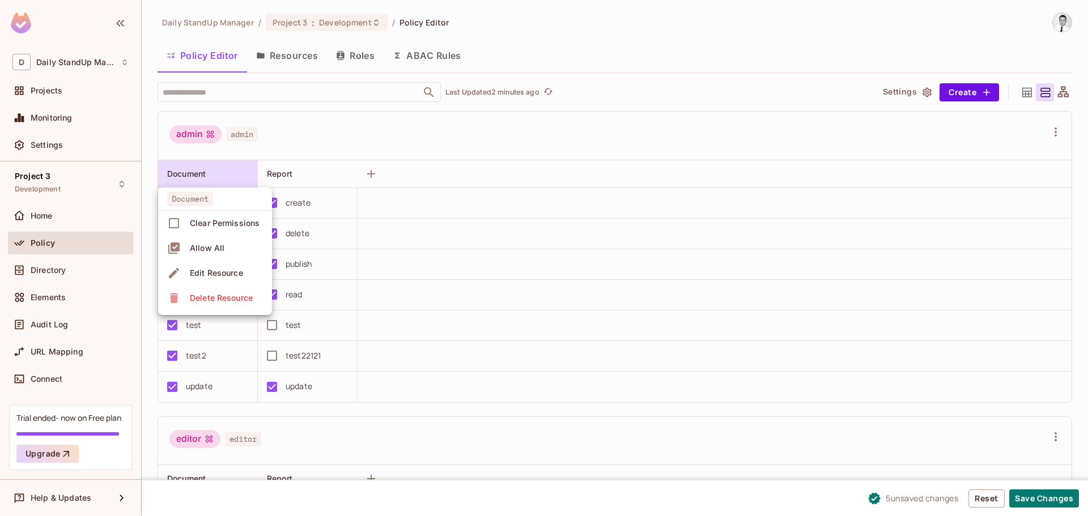
click at [213, 222] on div "Clear Permissions" at bounding box center [225, 223] width 70 height 11
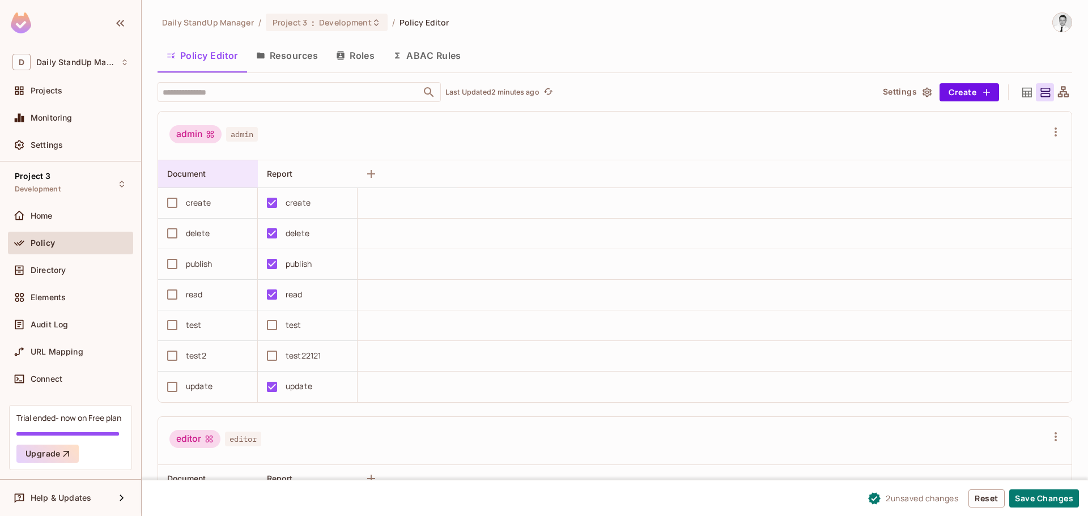
click at [190, 169] on span "Document" at bounding box center [186, 174] width 39 height 10
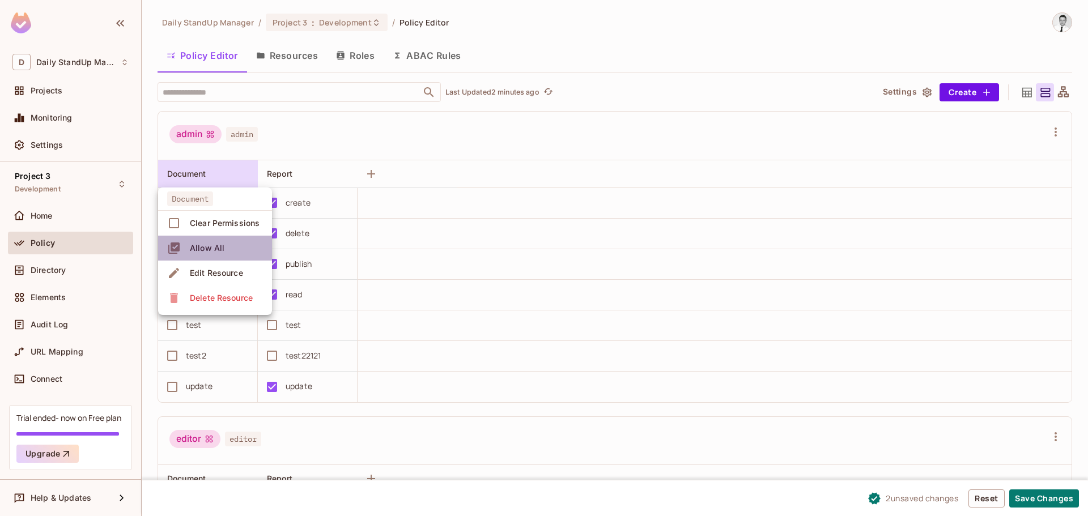
click at [198, 248] on div "Allow All" at bounding box center [207, 248] width 35 height 11
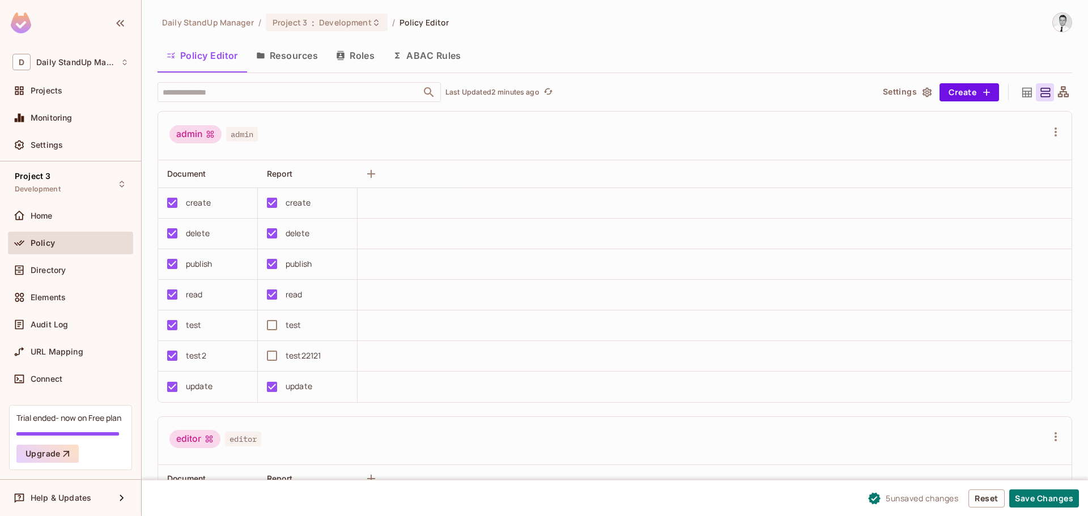
click at [425, 138] on div "admin admin" at bounding box center [607, 136] width 877 height 22
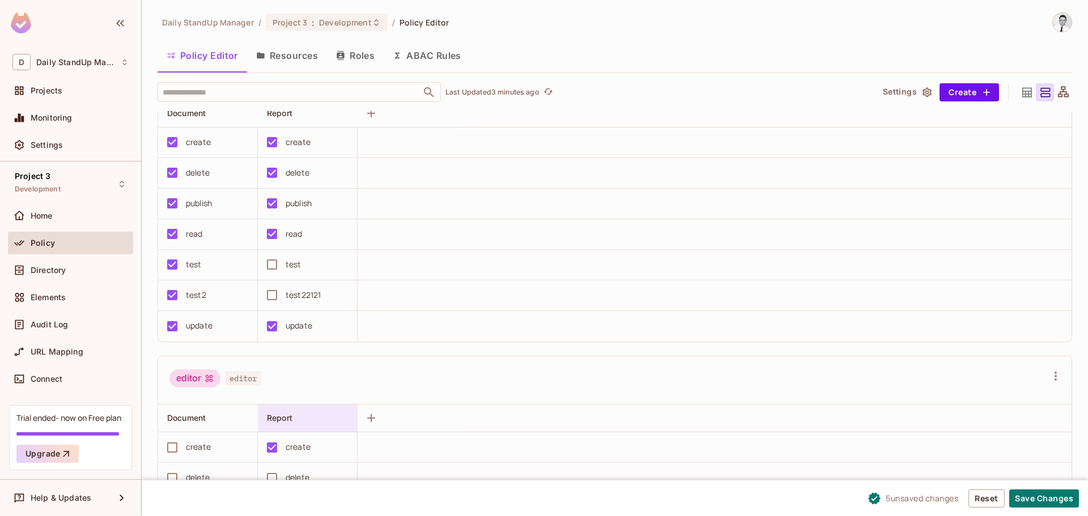
scroll to position [283, 0]
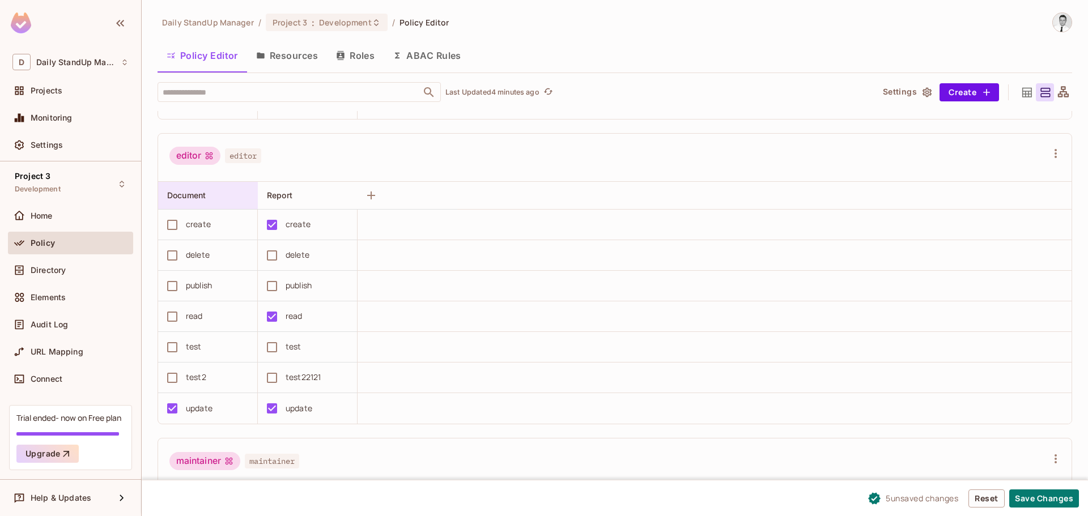
click at [215, 196] on div "Document" at bounding box center [204, 195] width 75 height 11
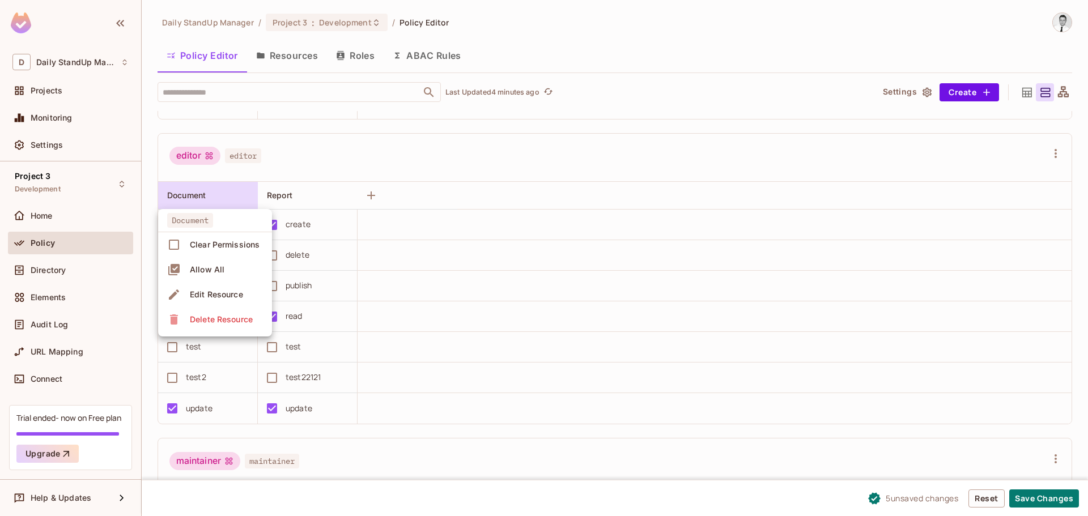
click at [482, 165] on div at bounding box center [544, 258] width 1088 height 516
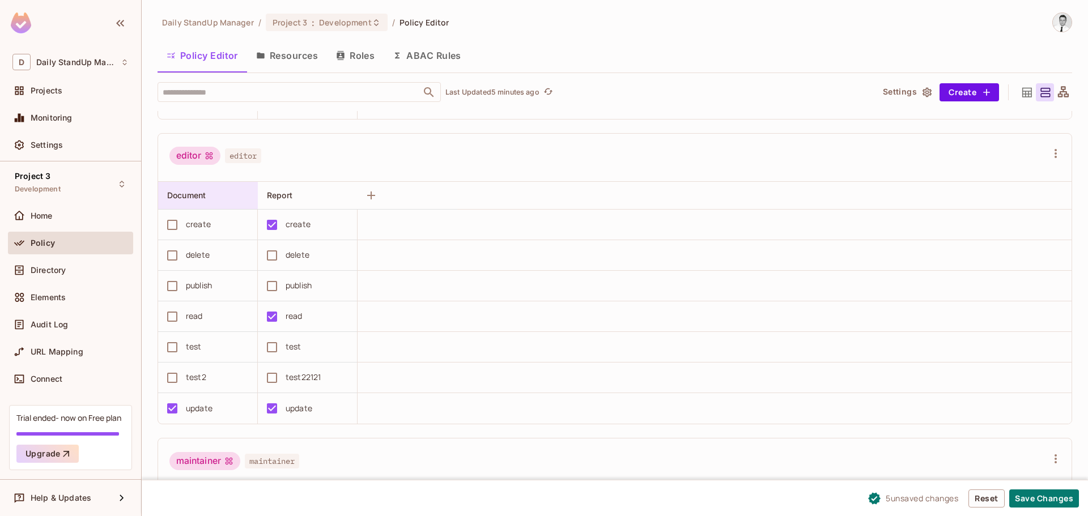
click at [200, 197] on span "Document" at bounding box center [186, 195] width 39 height 10
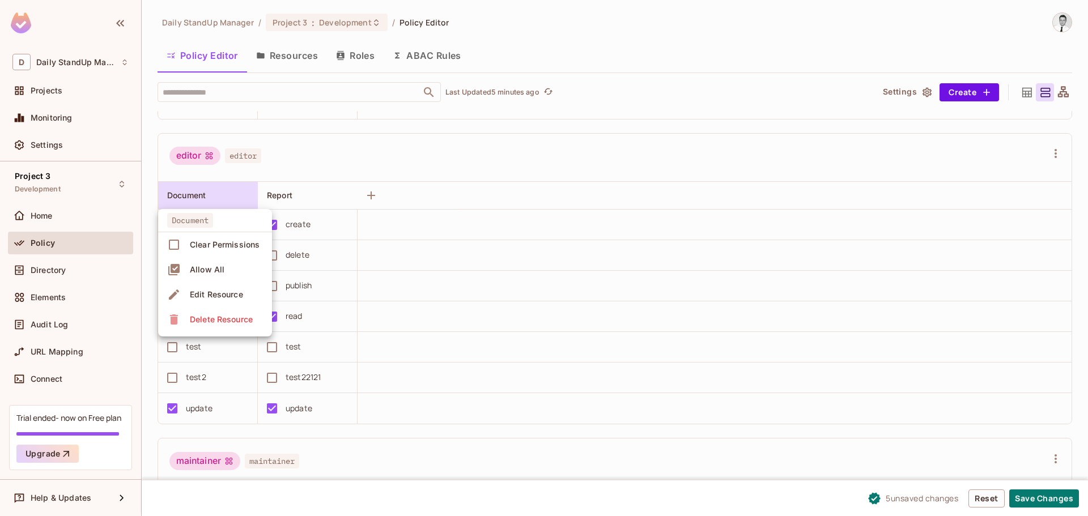
click at [199, 149] on div at bounding box center [544, 258] width 1088 height 516
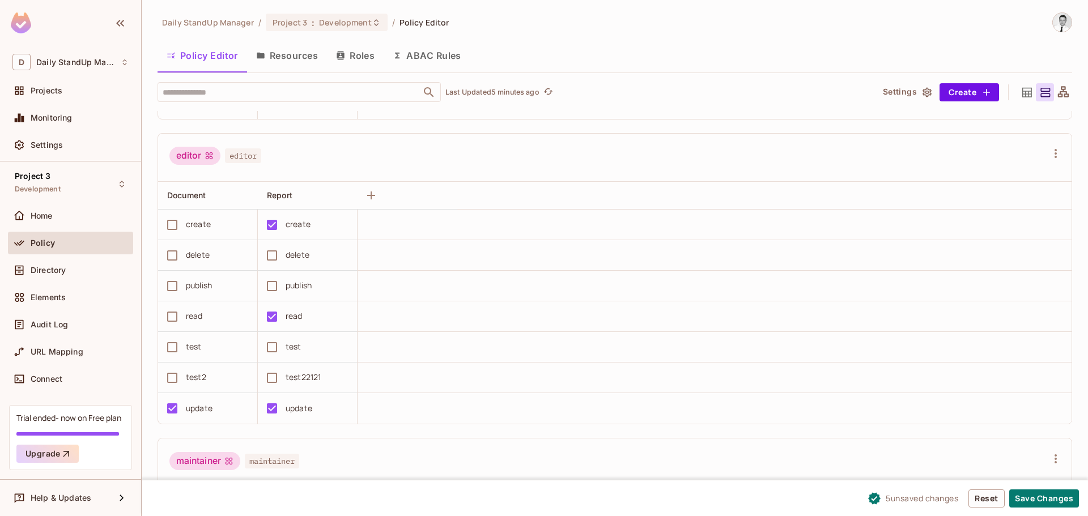
click at [210, 153] on icon at bounding box center [209, 155] width 9 height 9
click at [211, 190] on div "Document" at bounding box center [204, 195] width 75 height 11
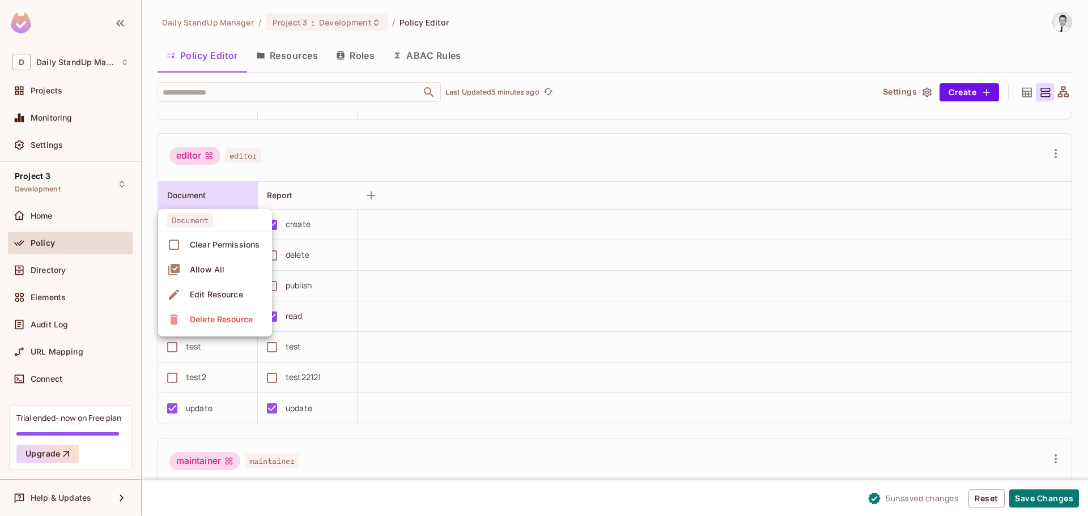
click at [438, 157] on div at bounding box center [544, 258] width 1088 height 516
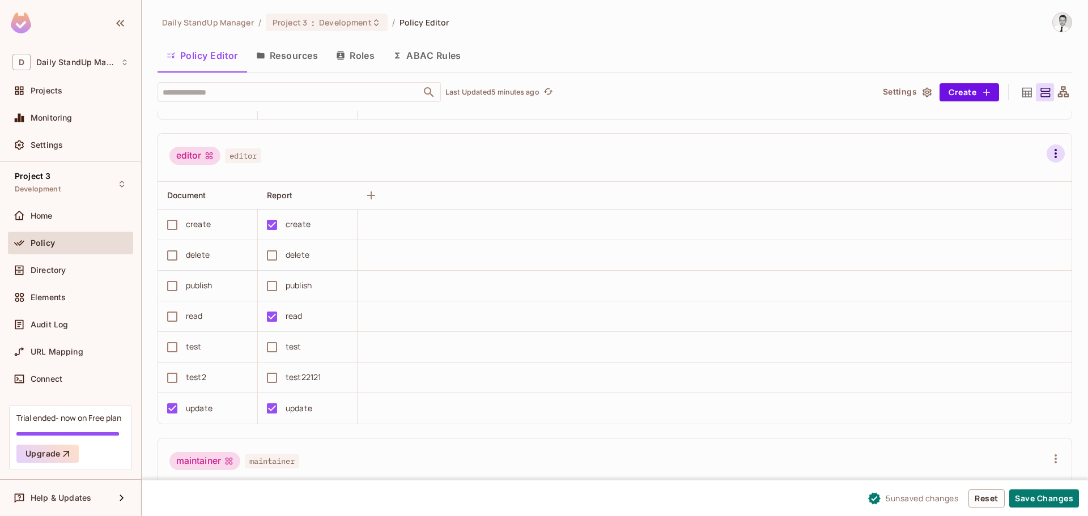
click at [1049, 156] on icon "button" at bounding box center [1056, 154] width 14 height 14
click at [723, 113] on div at bounding box center [544, 258] width 1088 height 516
click at [225, 196] on div "Document" at bounding box center [204, 195] width 75 height 11
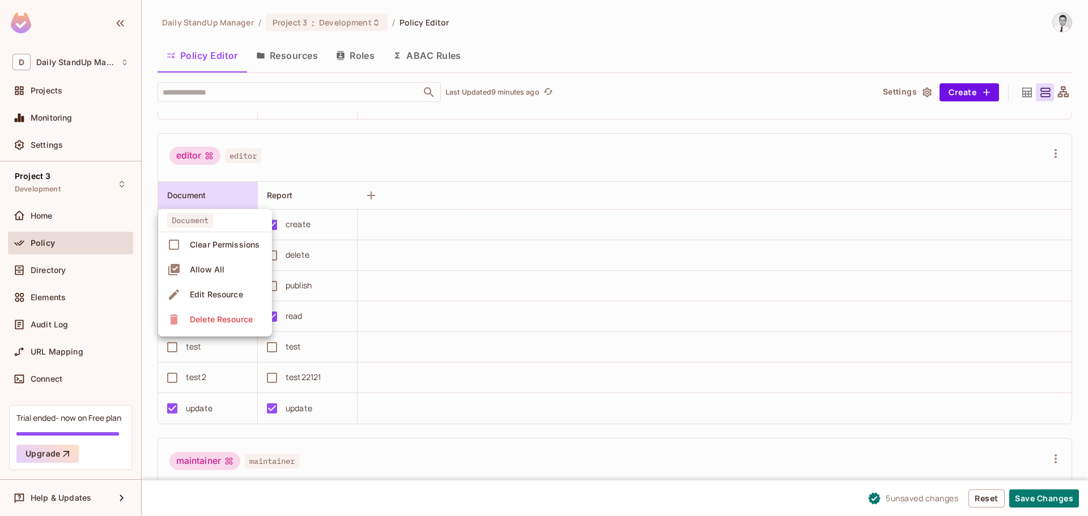
click at [225, 196] on div at bounding box center [544, 258] width 1088 height 516
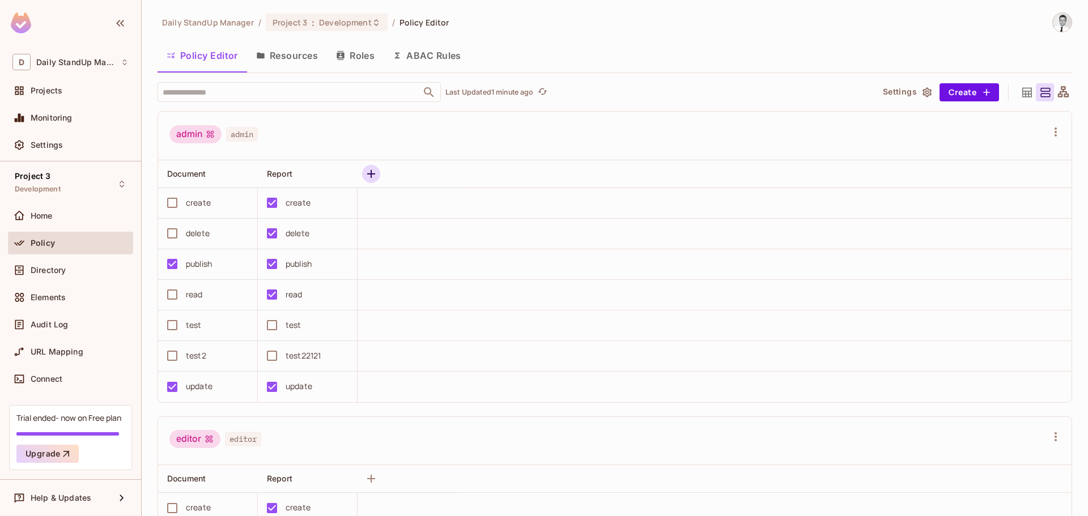
click at [371, 177] on icon "button" at bounding box center [371, 174] width 8 height 8
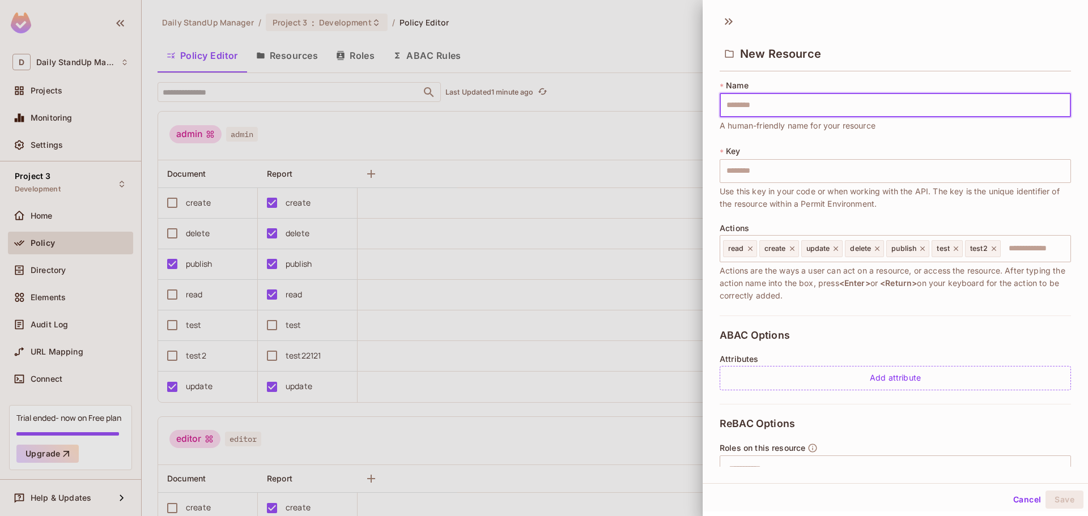
click at [871, 57] on div "New Resource" at bounding box center [895, 53] width 351 height 37
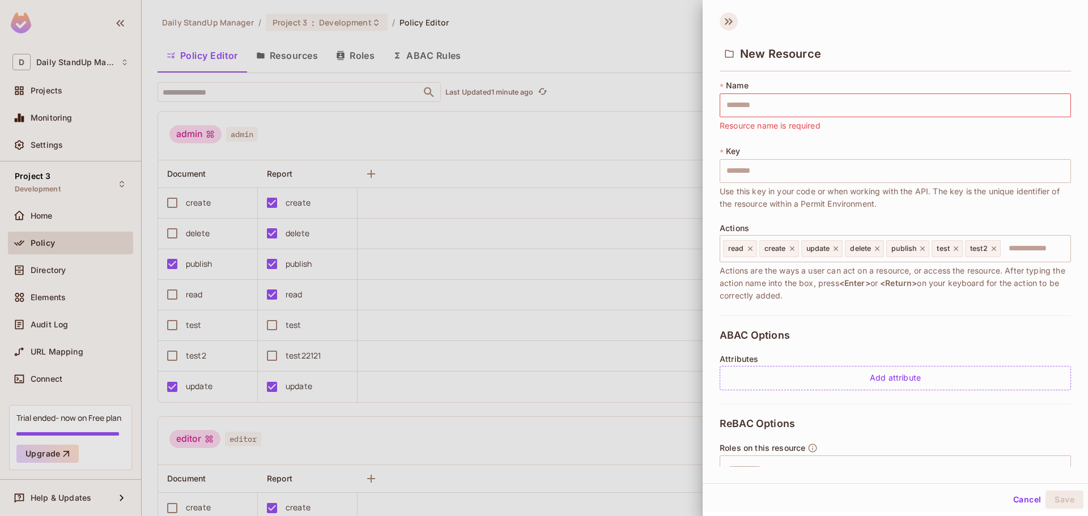
click at [726, 23] on icon at bounding box center [727, 21] width 4 height 7
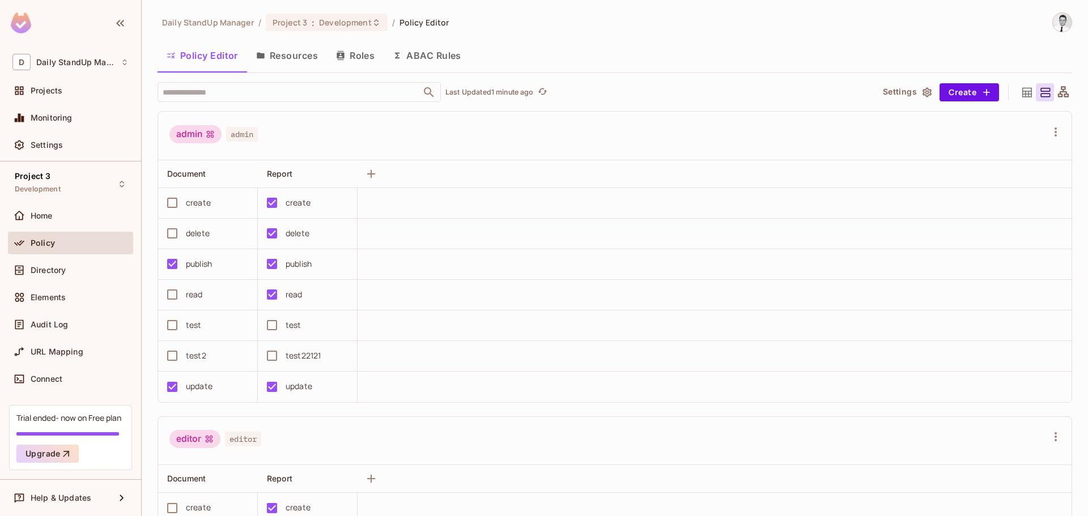
click at [838, 126] on div "admin admin" at bounding box center [607, 136] width 877 height 22
click at [289, 169] on span "Report" at bounding box center [280, 174] width 26 height 10
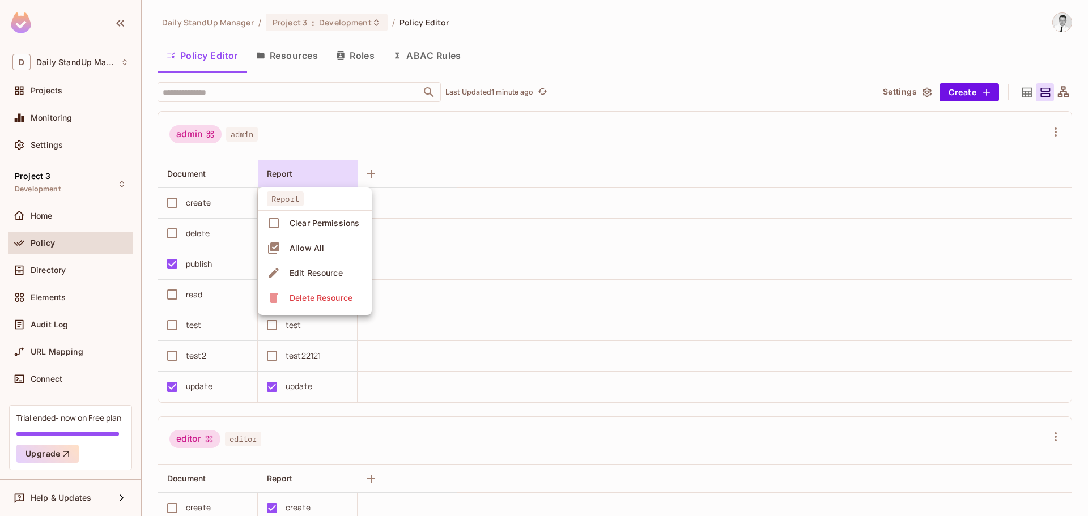
click at [515, 137] on div at bounding box center [544, 258] width 1088 height 516
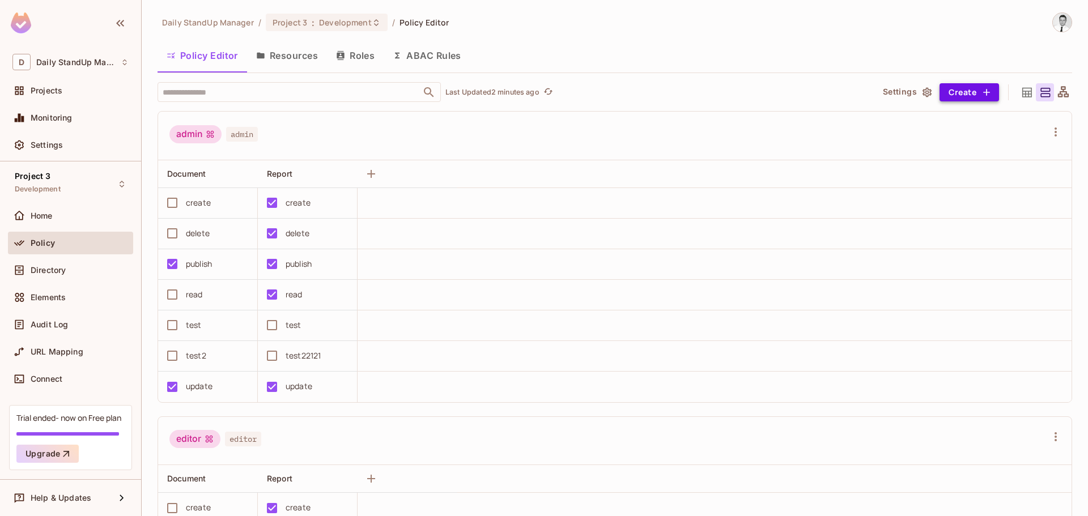
click at [947, 91] on button "Create" at bounding box center [970, 92] width 60 height 18
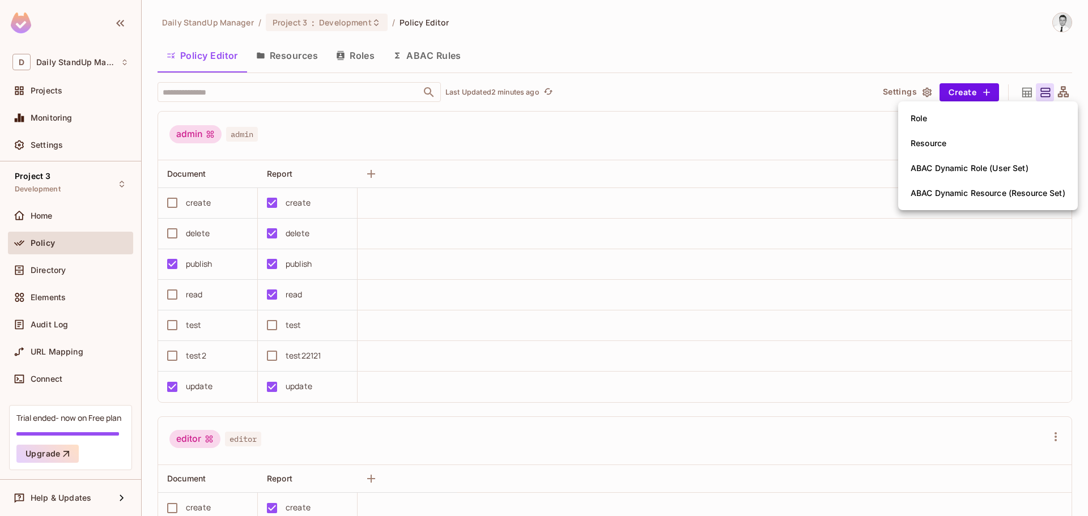
click at [567, 152] on div at bounding box center [544, 258] width 1088 height 516
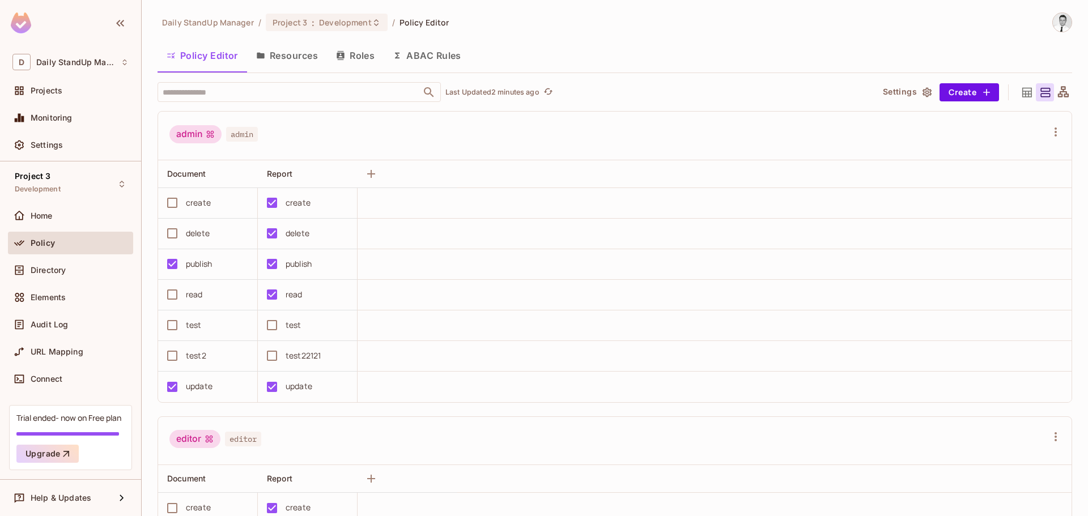
click at [326, 142] on div "admin admin" at bounding box center [607, 136] width 877 height 22
click at [1049, 130] on icon "button" at bounding box center [1056, 132] width 14 height 14
click at [537, 188] on div at bounding box center [544, 258] width 1088 height 516
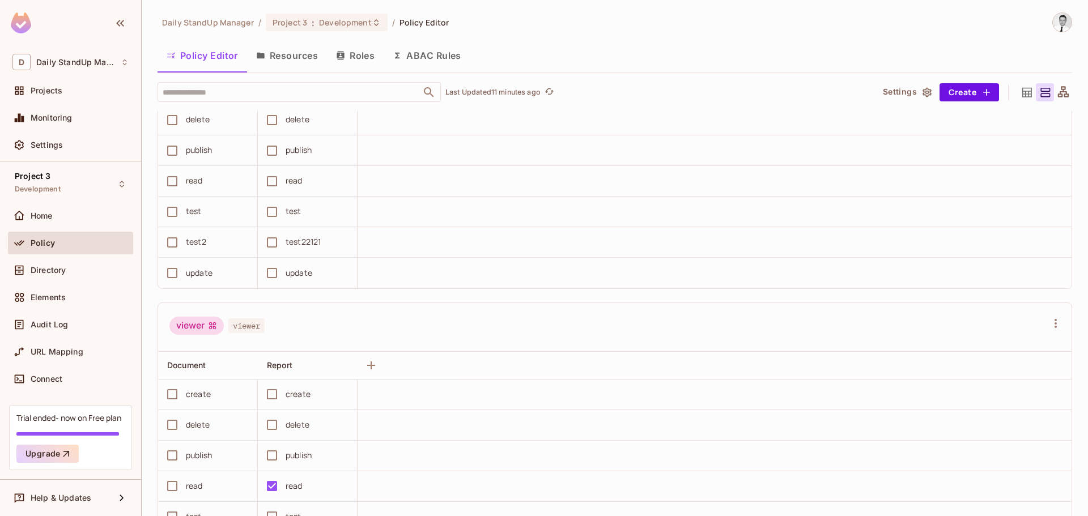
scroll to position [1247, 0]
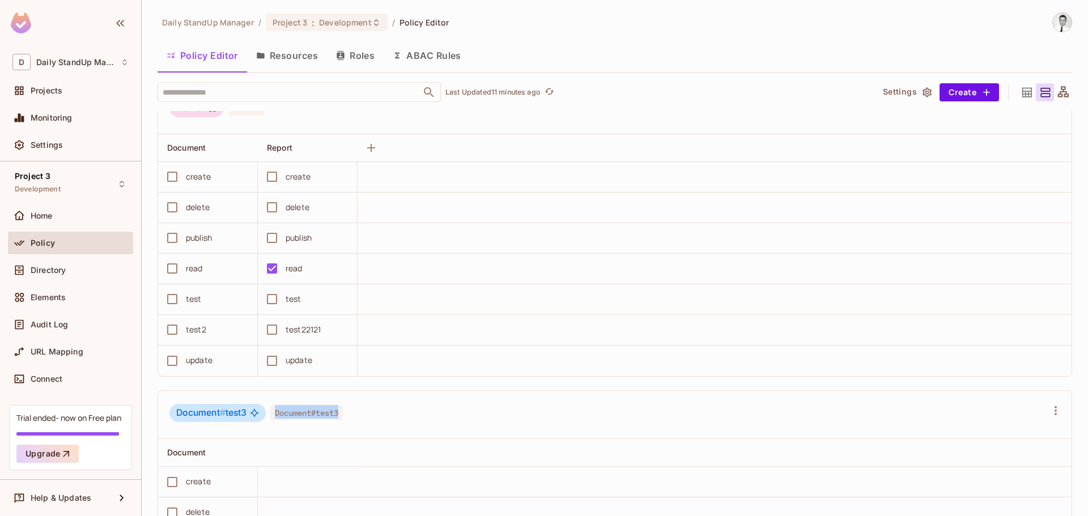
drag, startPoint x: 346, startPoint y: 412, endPoint x: 277, endPoint y: 414, distance: 69.8
click at [277, 414] on span "Document#test3" at bounding box center [306, 413] width 73 height 15
copy span "Document#test3"
click at [981, 90] on icon "button" at bounding box center [986, 92] width 11 height 11
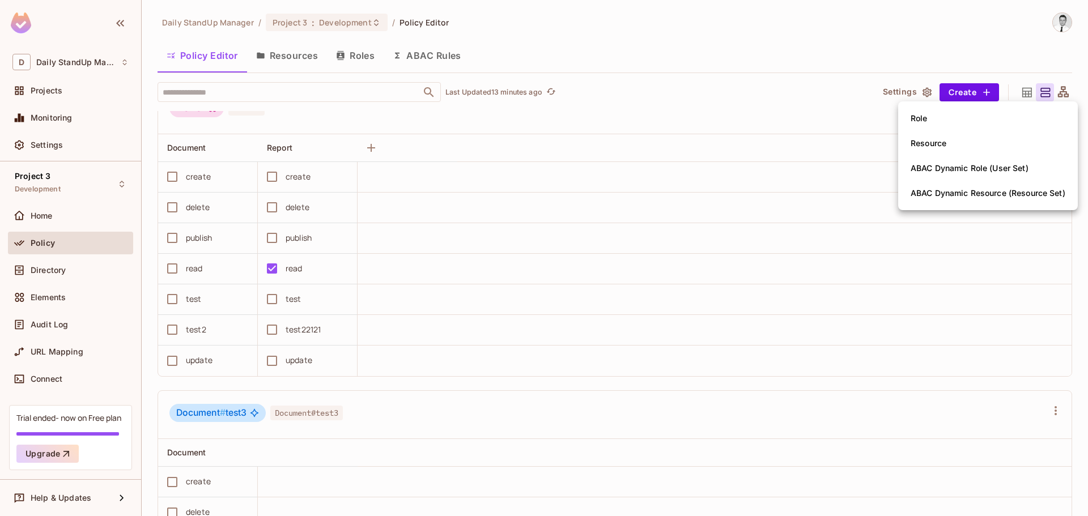
click at [767, 124] on div at bounding box center [544, 258] width 1088 height 516
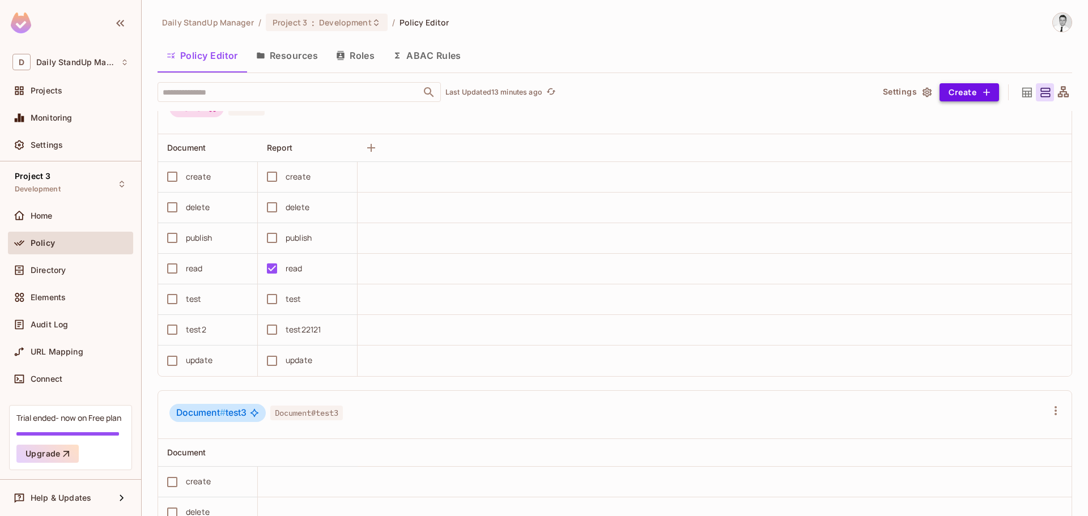
click at [962, 90] on button "Create" at bounding box center [970, 92] width 60 height 18
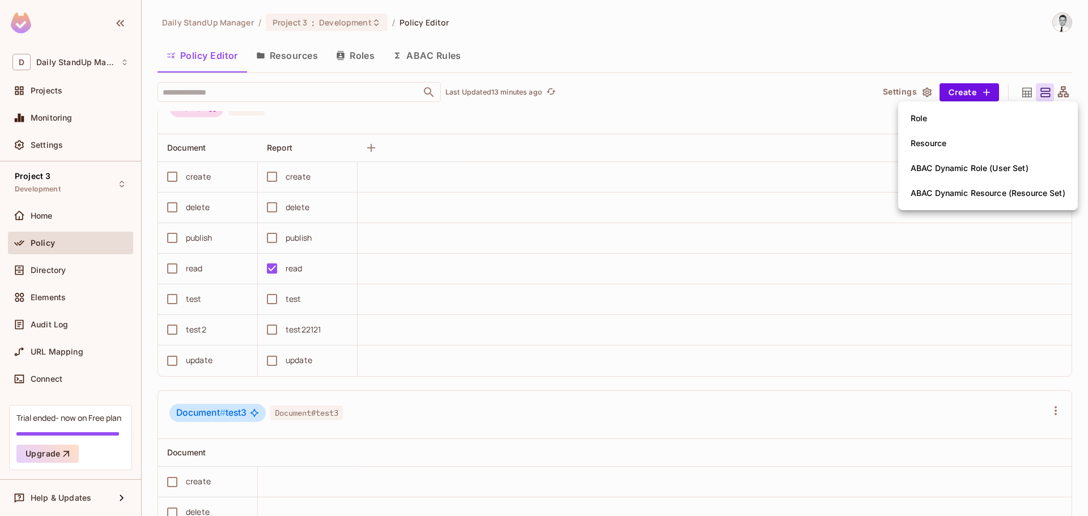
click at [665, 94] on div at bounding box center [544, 258] width 1088 height 516
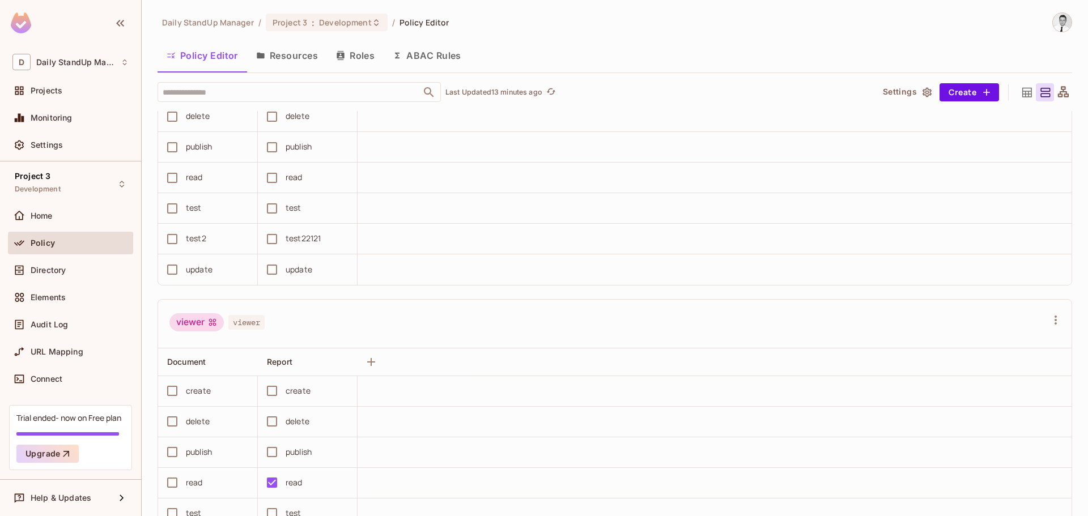
scroll to position [1020, 0]
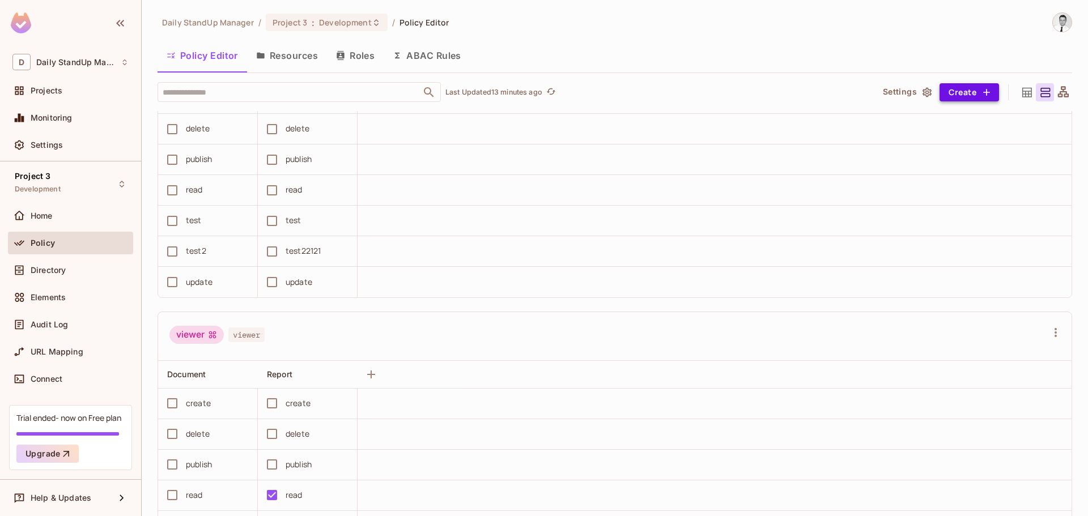
click at [955, 88] on button "Create" at bounding box center [970, 92] width 60 height 18
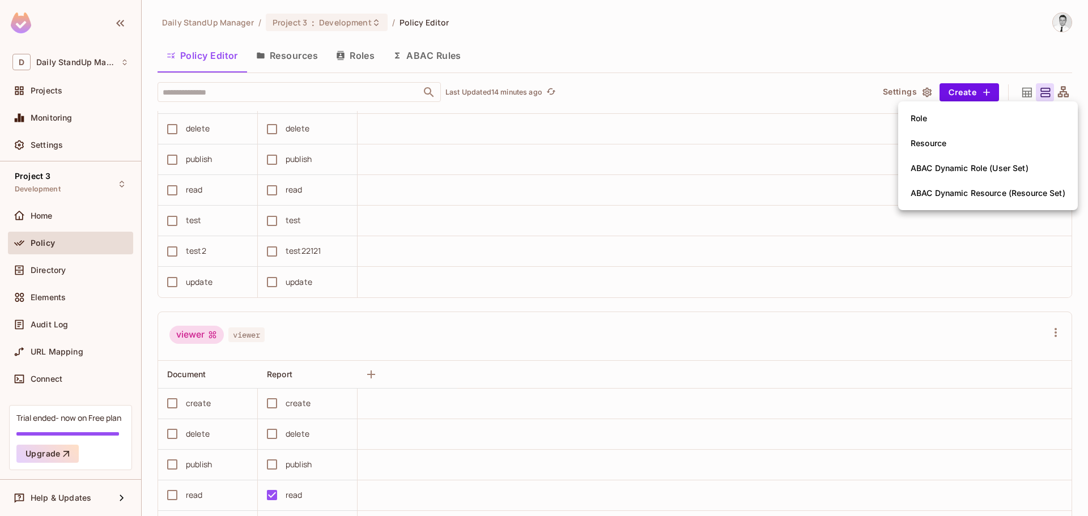
click at [925, 119] on div "Role" at bounding box center [919, 118] width 17 height 11
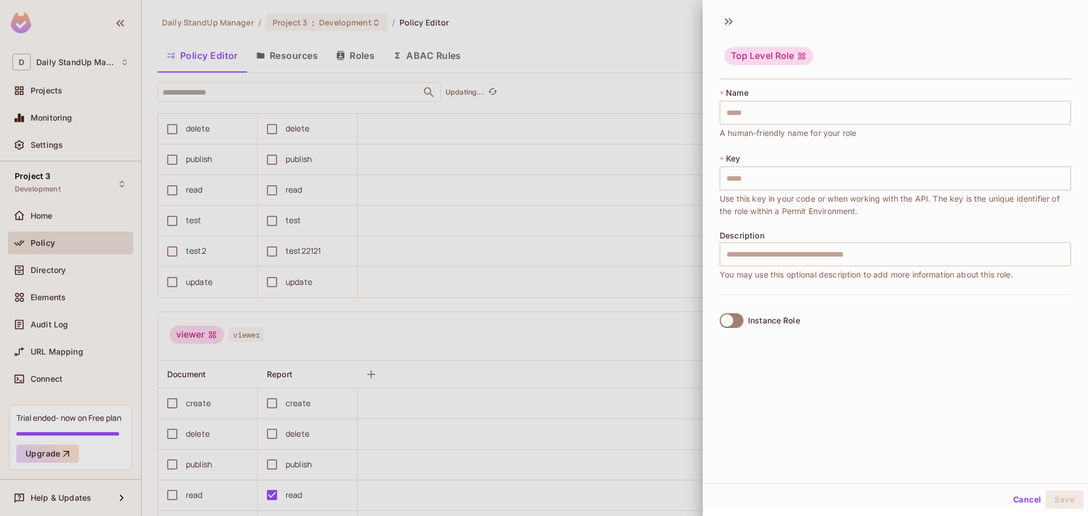
click at [965, 90] on div "* Name ​ A human-friendly name for your role" at bounding box center [895, 113] width 351 height 52
click at [1020, 501] on button "Cancel" at bounding box center [1027, 498] width 37 height 18
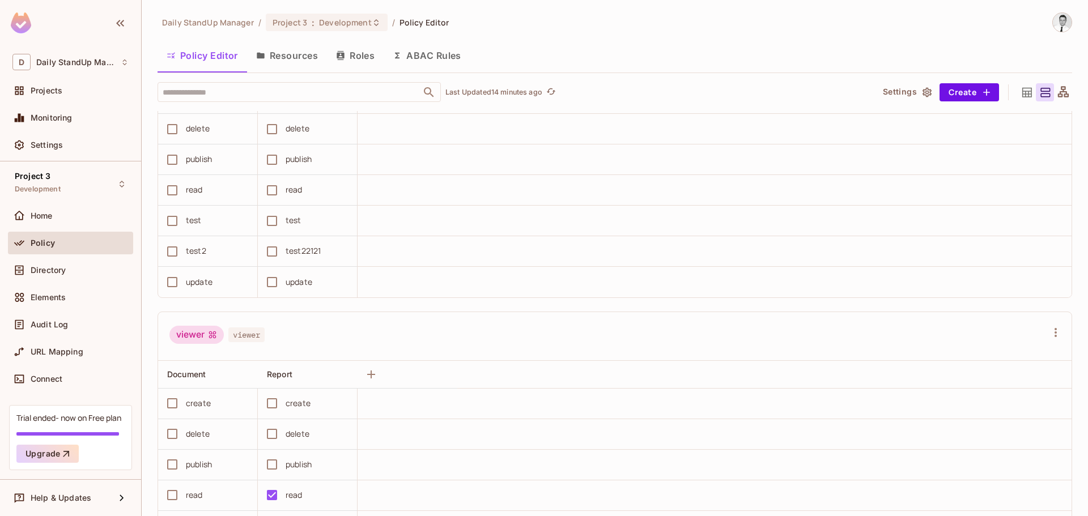
drag, startPoint x: 706, startPoint y: 300, endPoint x: 700, endPoint y: 296, distance: 6.6
click at [706, 299] on div "admin admin Document Report create create delete delete publish publish read re…" at bounding box center [615, 458] width 915 height 2734
click at [682, 137] on td at bounding box center [715, 129] width 714 height 31
click at [370, 54] on button "Roles" at bounding box center [355, 55] width 57 height 28
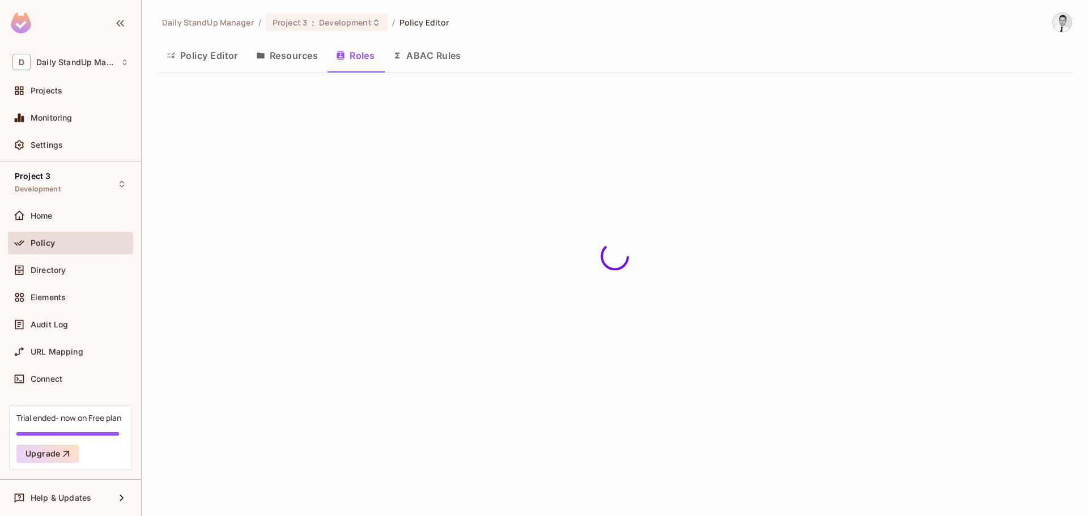
click at [725, 60] on div "Policy Editor Resources Roles ABAC Rules" at bounding box center [615, 55] width 915 height 28
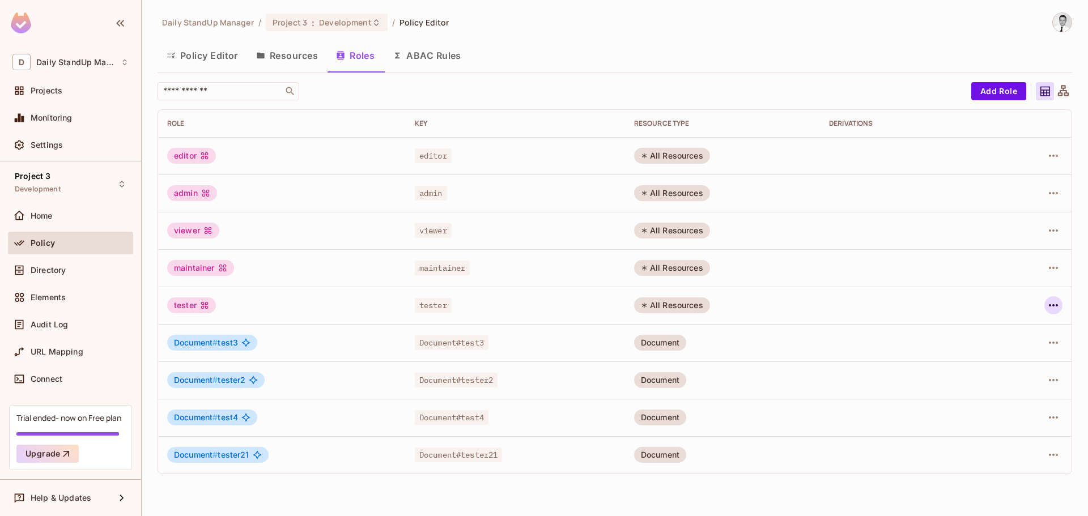
click at [1058, 303] on icon "button" at bounding box center [1054, 306] width 14 height 14
click at [1059, 451] on icon "button" at bounding box center [1054, 455] width 14 height 14
click at [993, 439] on div "Edit Role" at bounding box center [1003, 440] width 34 height 11
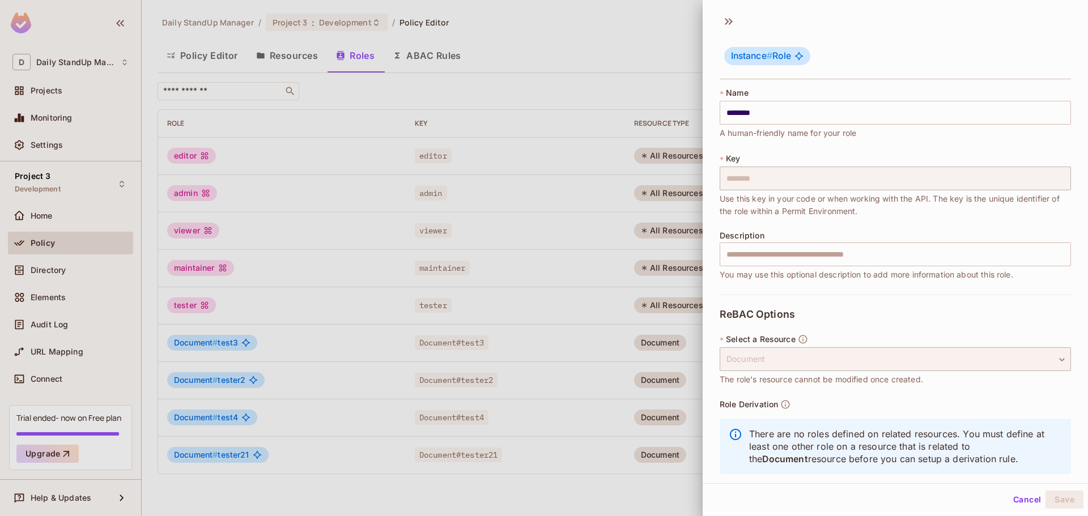
click at [610, 84] on div at bounding box center [544, 258] width 1088 height 516
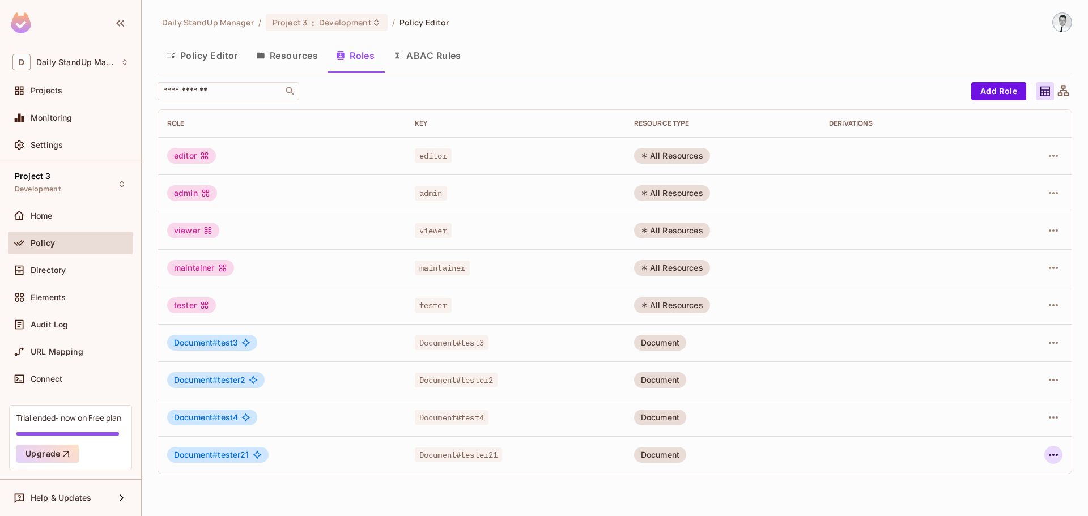
click at [1055, 455] on icon "button" at bounding box center [1054, 455] width 14 height 14
click at [1001, 434] on span "Edit Role" at bounding box center [1003, 440] width 41 height 18
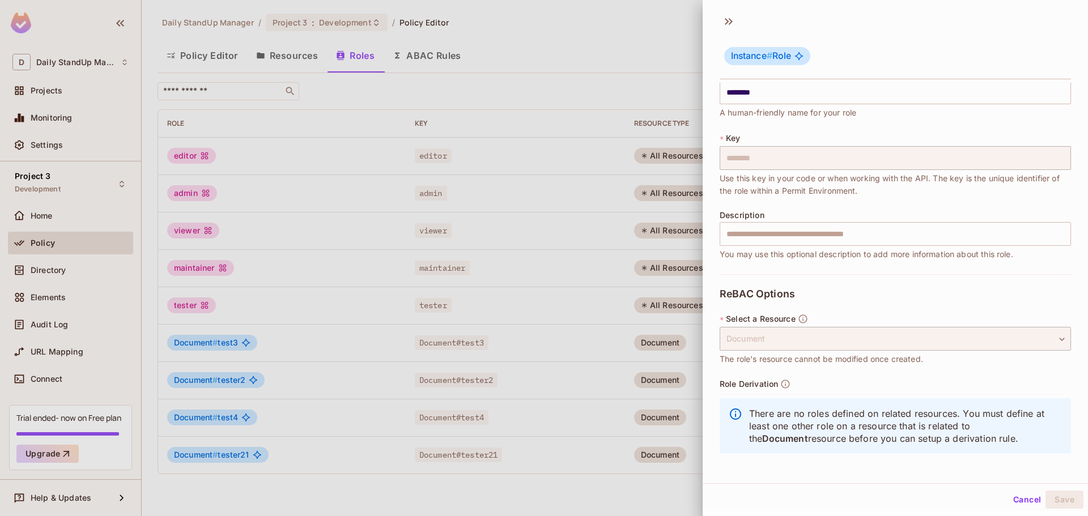
scroll to position [2, 0]
click at [1010, 491] on button "Cancel" at bounding box center [1027, 498] width 37 height 18
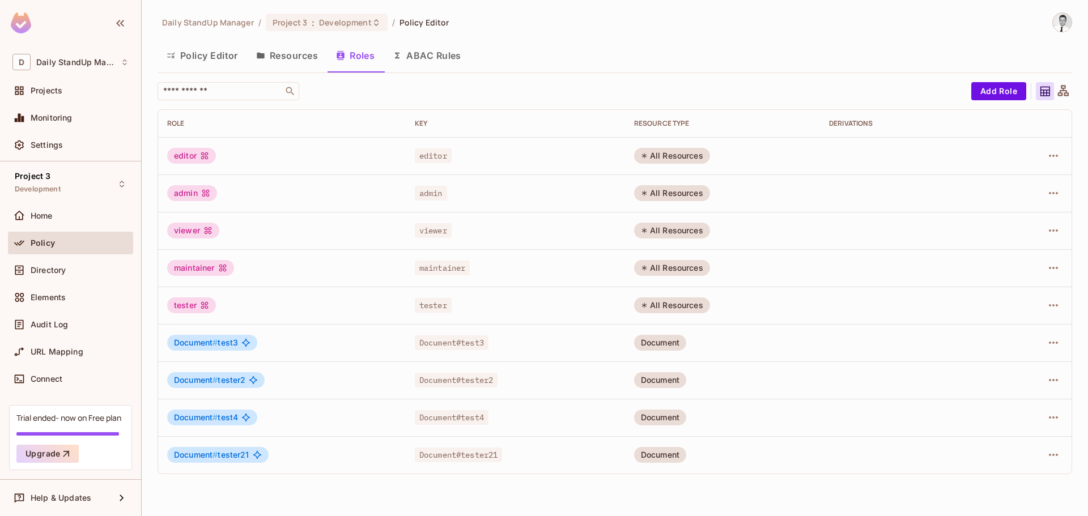
click at [219, 52] on button "Policy Editor" at bounding box center [203, 55] width 90 height 28
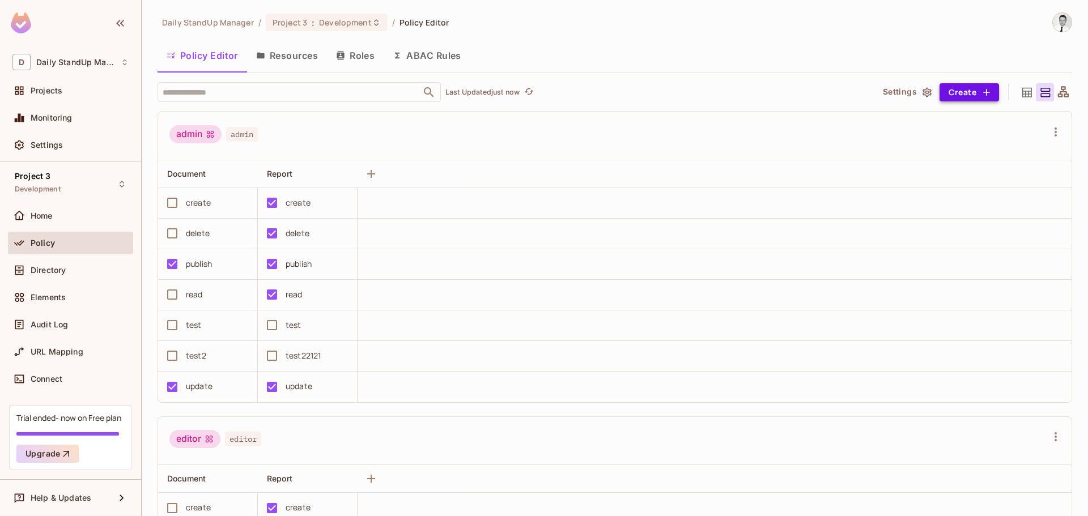
click at [967, 94] on button "Create" at bounding box center [970, 92] width 60 height 18
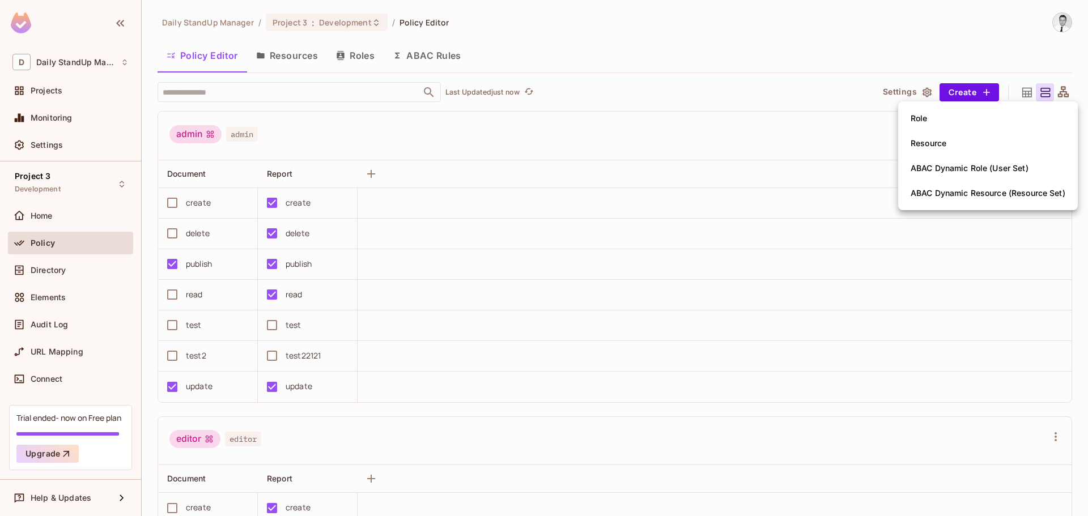
click at [632, 139] on div at bounding box center [544, 258] width 1088 height 516
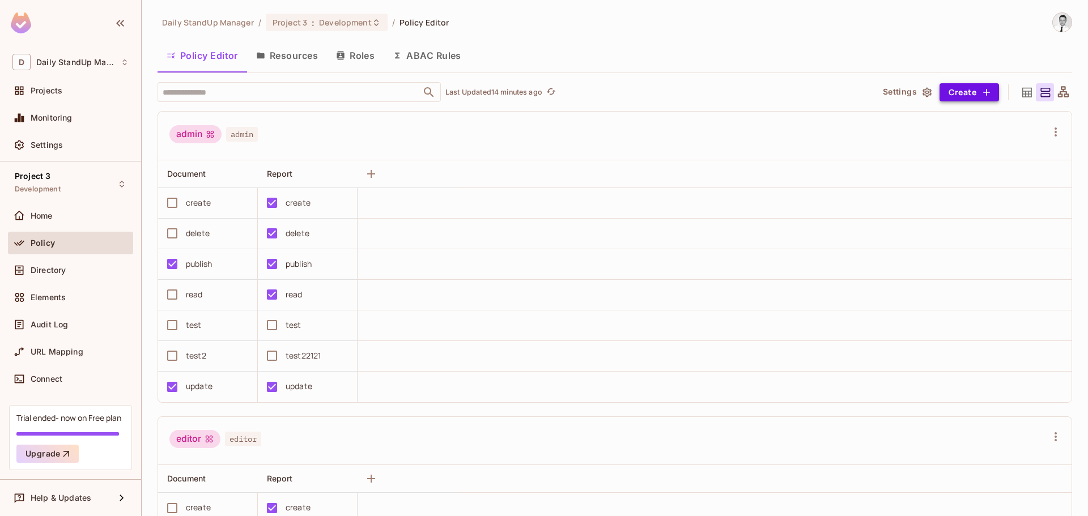
click at [981, 90] on icon "button" at bounding box center [986, 92] width 11 height 11
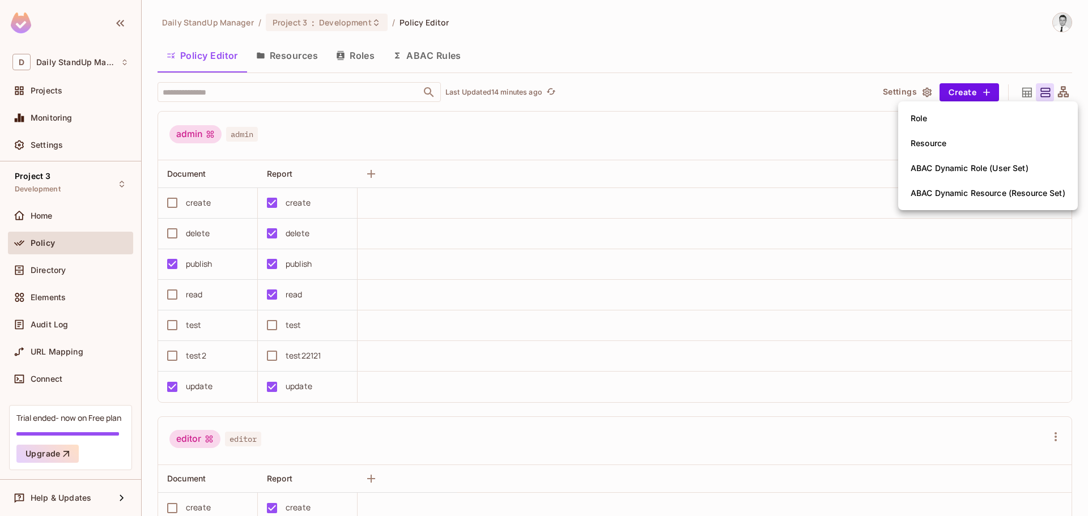
click at [837, 123] on div at bounding box center [544, 258] width 1088 height 516
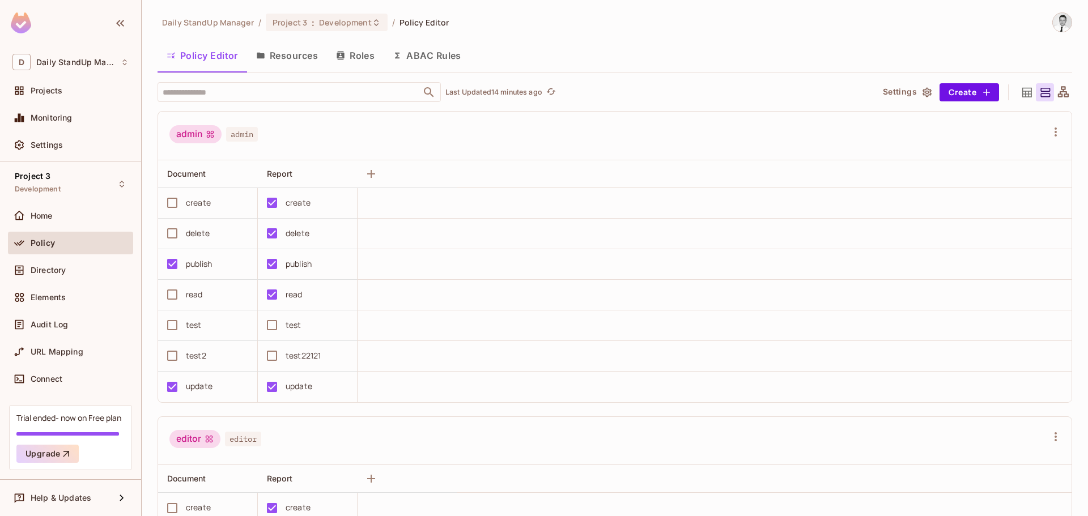
click at [909, 93] on button "Settings" at bounding box center [907, 92] width 57 height 18
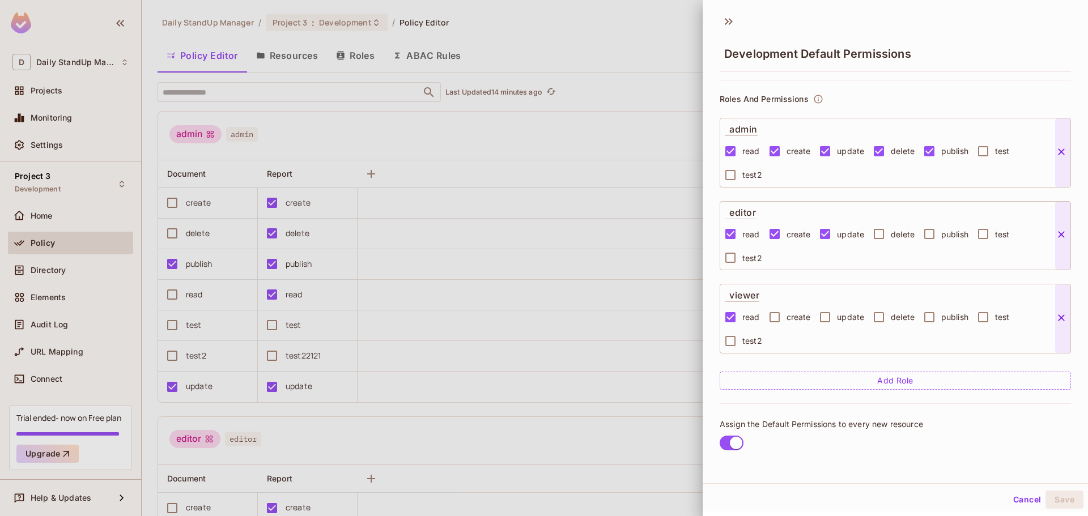
scroll to position [58, 0]
click at [836, 404] on div "Assign the Default Permissions to every new resource" at bounding box center [895, 434] width 351 height 65
click at [896, 414] on div "Assign the Default Permissions to every new resource" at bounding box center [895, 434] width 351 height 65
click at [1013, 495] on button "Cancel" at bounding box center [1027, 500] width 37 height 18
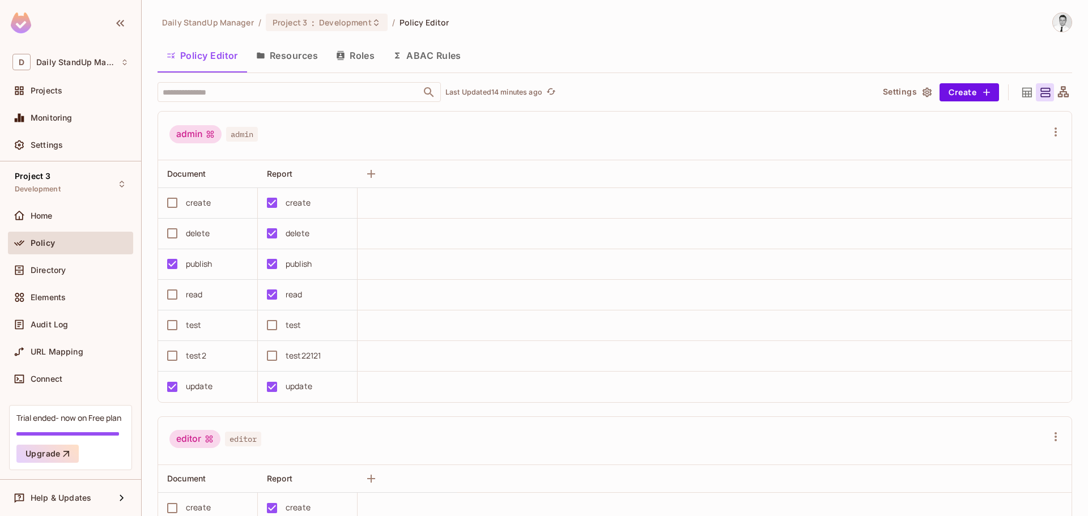
click at [619, 150] on div "admin admin" at bounding box center [615, 136] width 914 height 49
